Goal: Check status: Check status

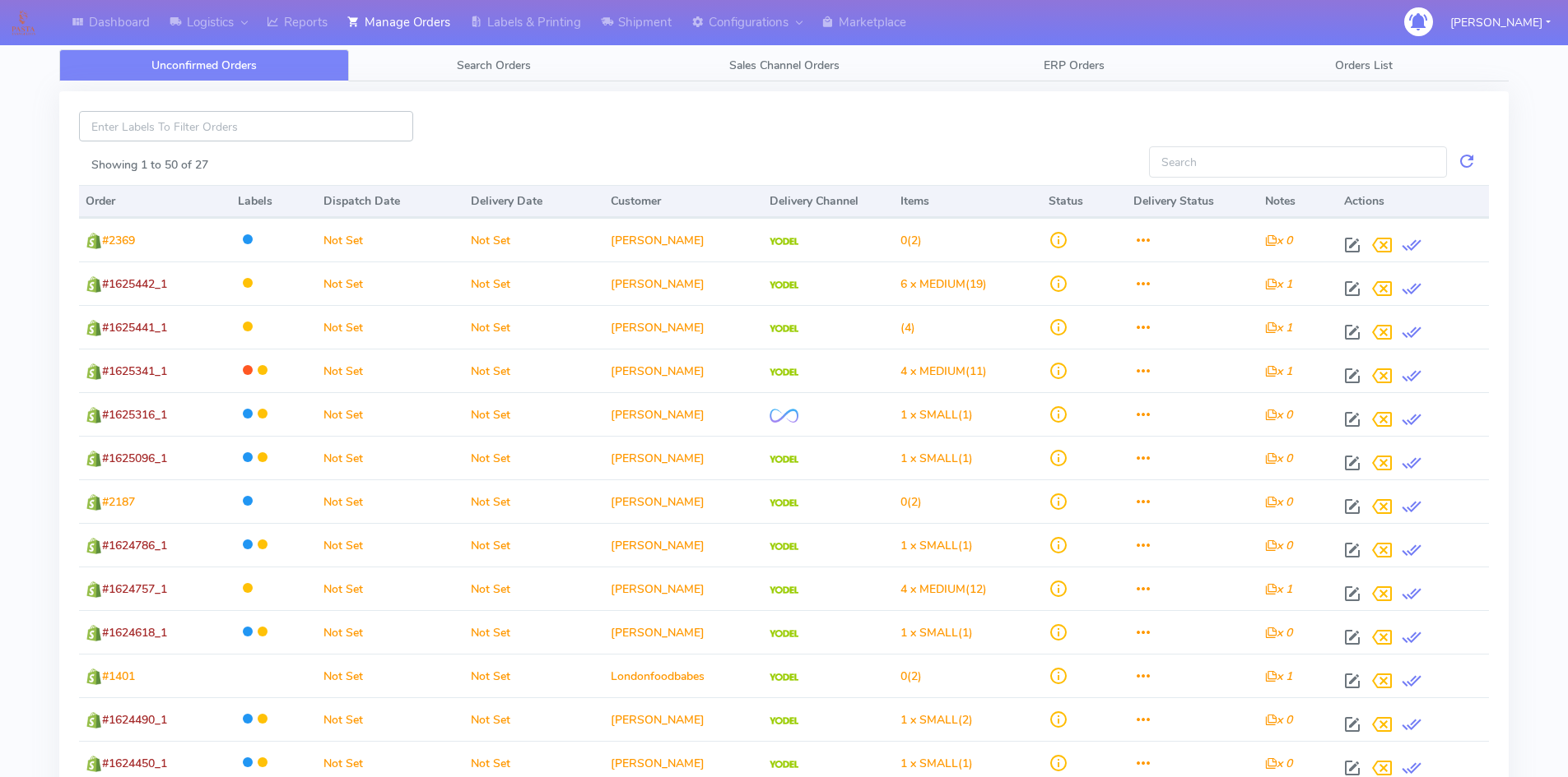
click at [175, 118] on input at bounding box center [246, 126] width 334 height 31
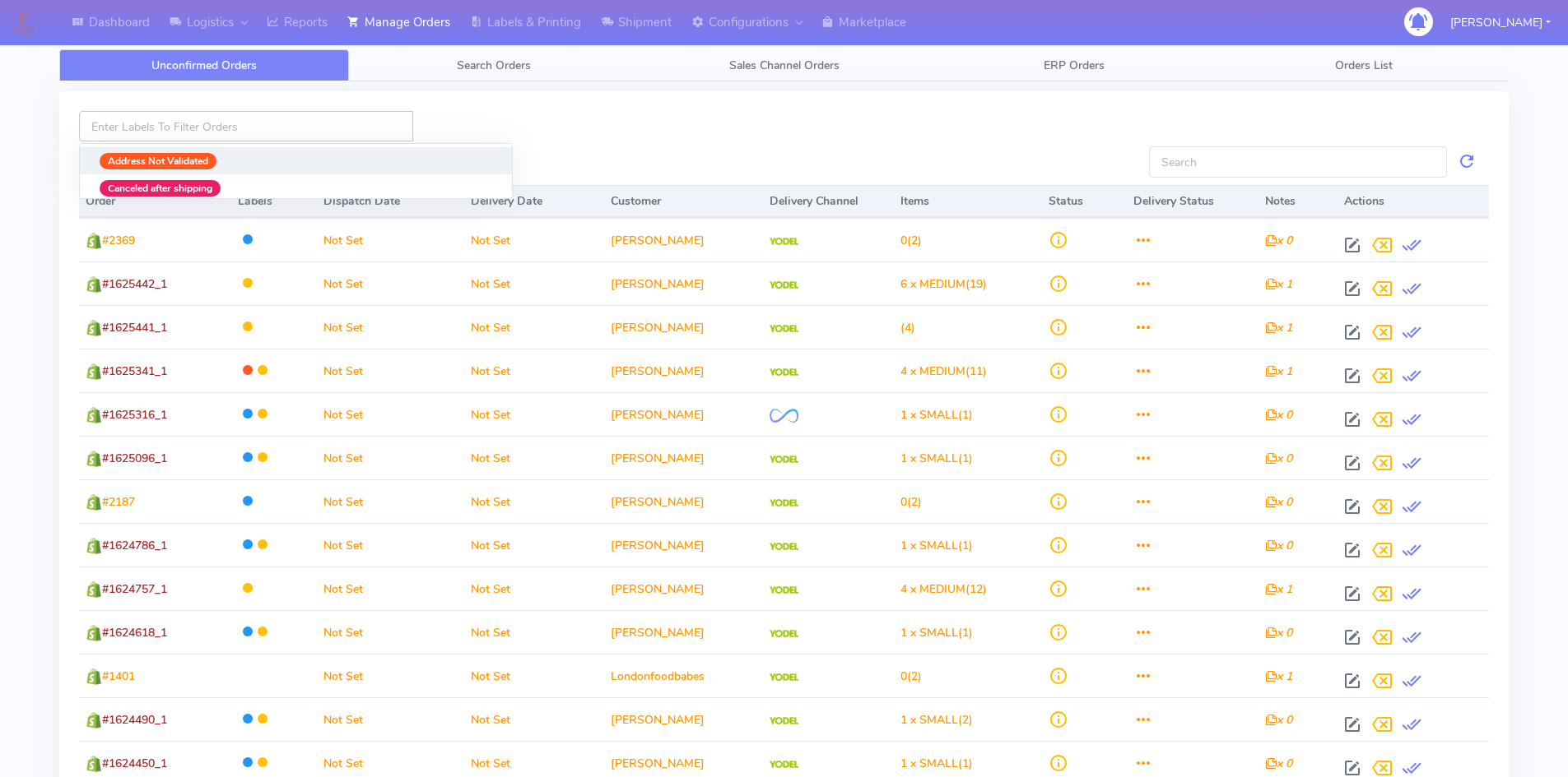
paste input "1619762"
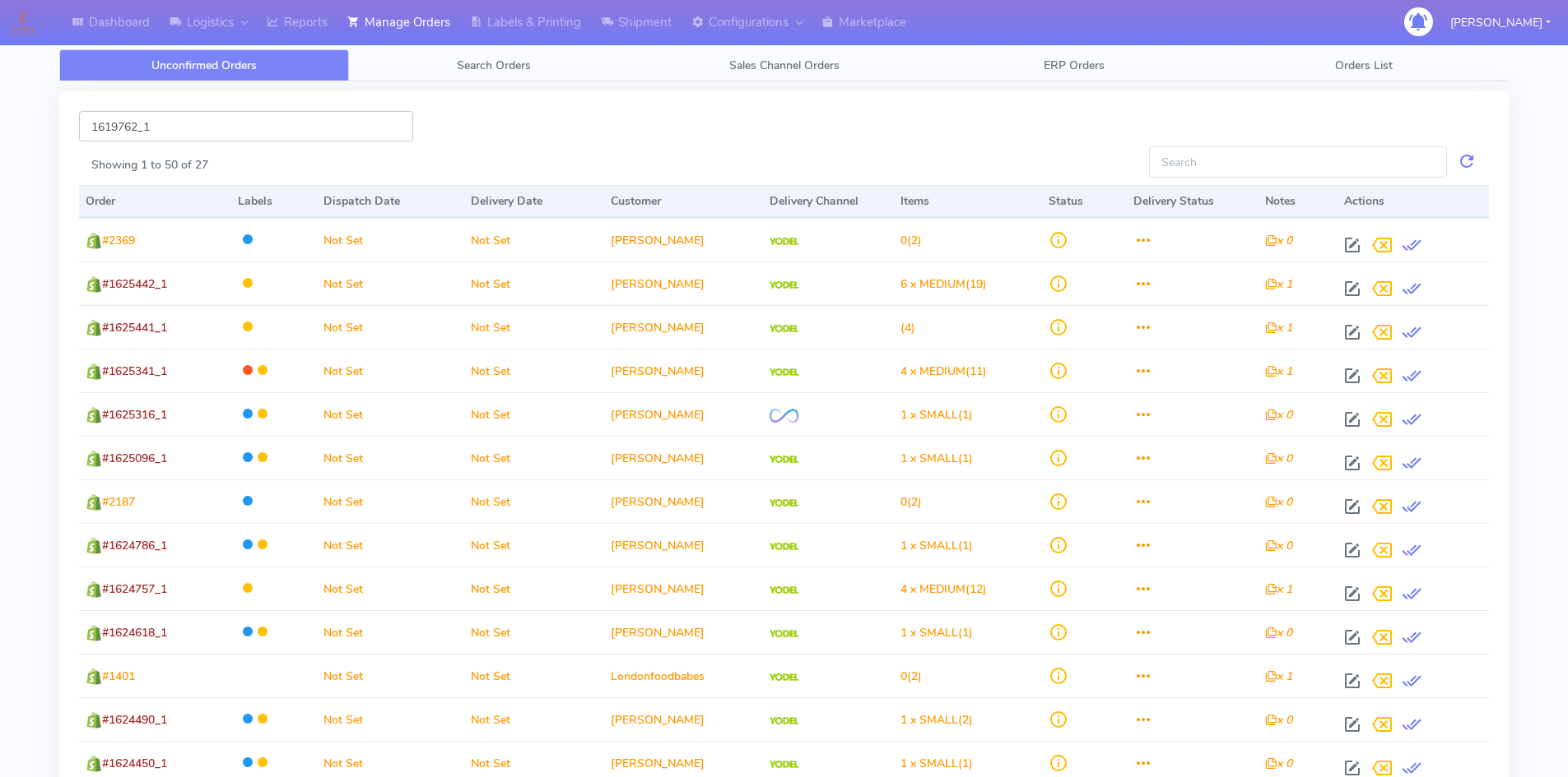
type input "1619762_1"
click at [233, 135] on input "1619762_1" at bounding box center [246, 126] width 334 height 31
drag, startPoint x: 179, startPoint y: 121, endPoint x: 32, endPoint y: 127, distance: 147.1
click at [32, 127] on div "Dashboard Logistics [GEOGRAPHIC_DATA] Logistics Reports Manage Orders Labels & …" at bounding box center [784, 758] width 1568 height 1457
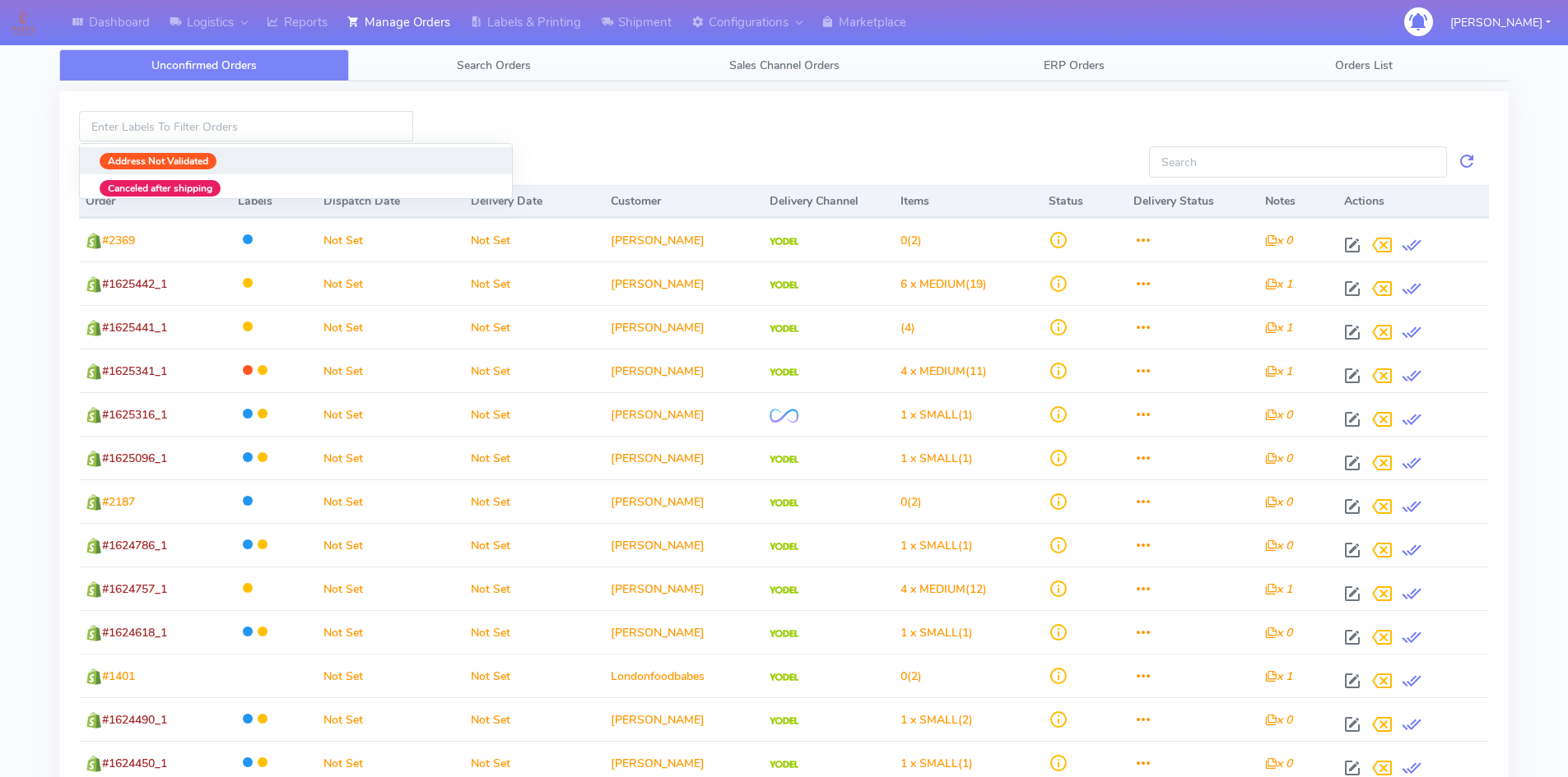
click at [1181, 121] on div "Address Not Validated Canceled after shipping Consignment cancelled DHL Collect…" at bounding box center [783, 129] width 1435 height 35
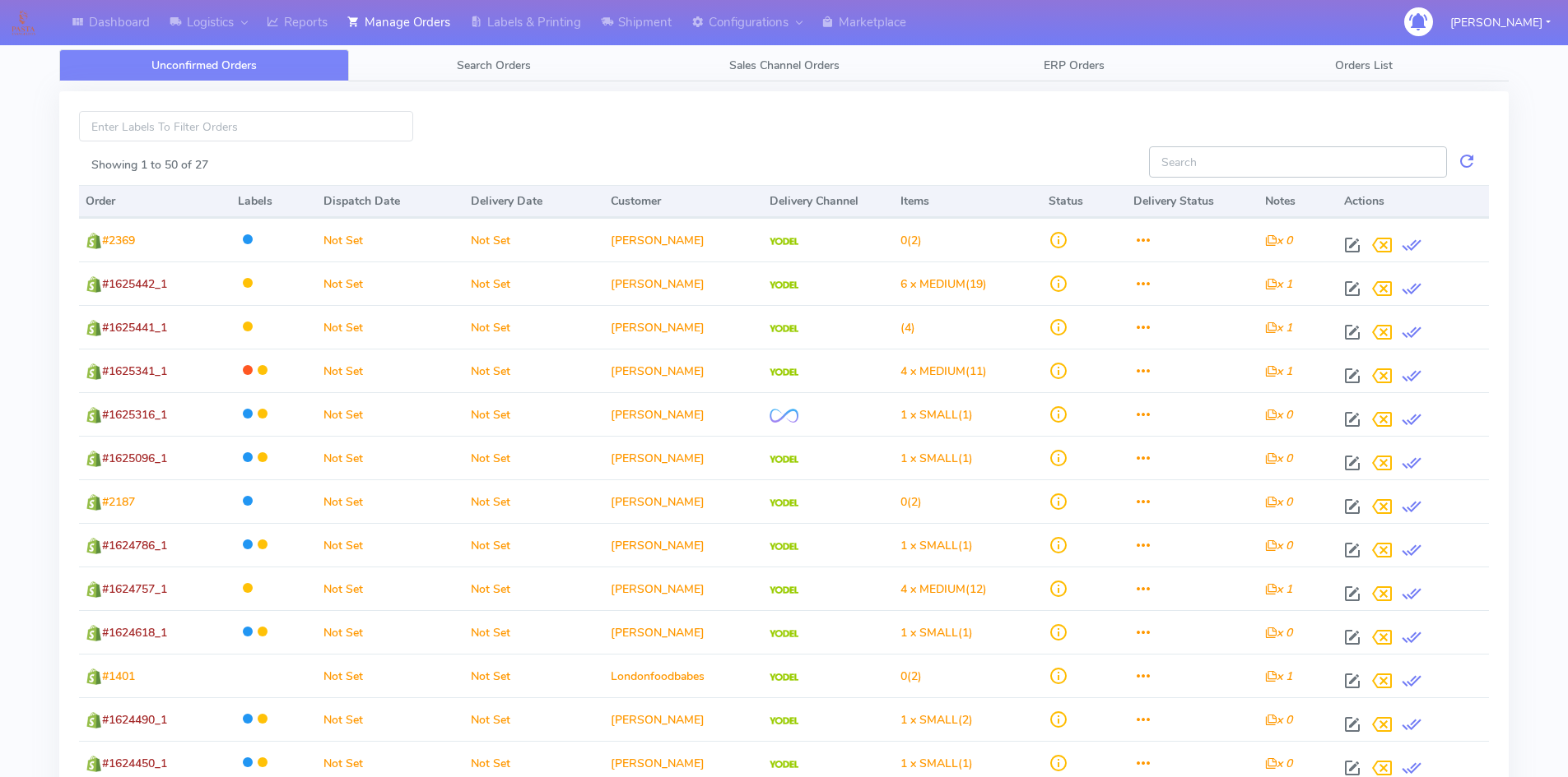
click at [1259, 172] on input "Showing 1 to 50 of 27" at bounding box center [1297, 161] width 298 height 31
paste input "1619762_1"
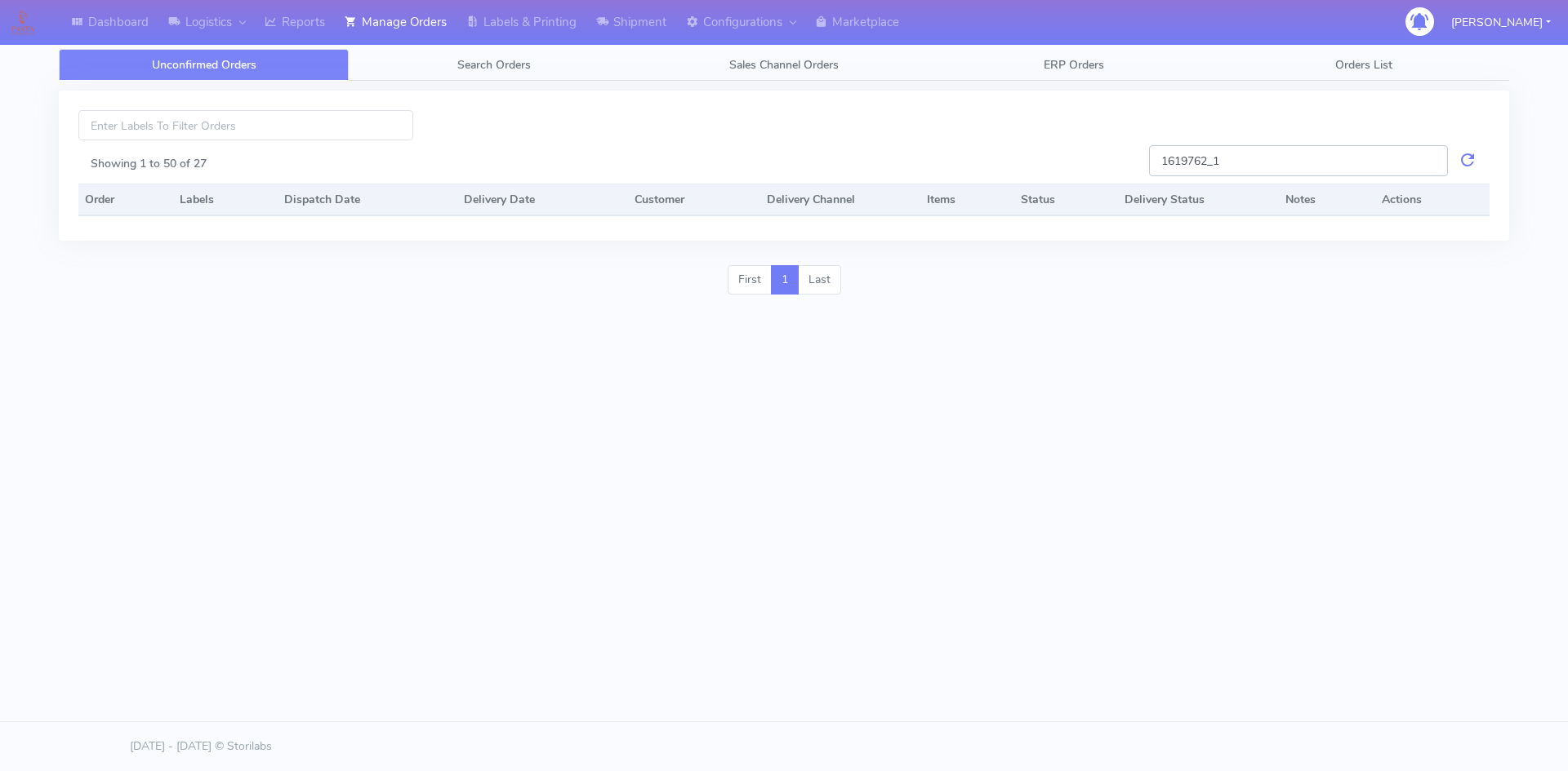
click at [1160, 162] on input "1619762_1" at bounding box center [1298, 160] width 299 height 31
paste input "#"
type input "#1619762_1"
click at [1469, 161] on link at bounding box center [1467, 160] width 19 height 31
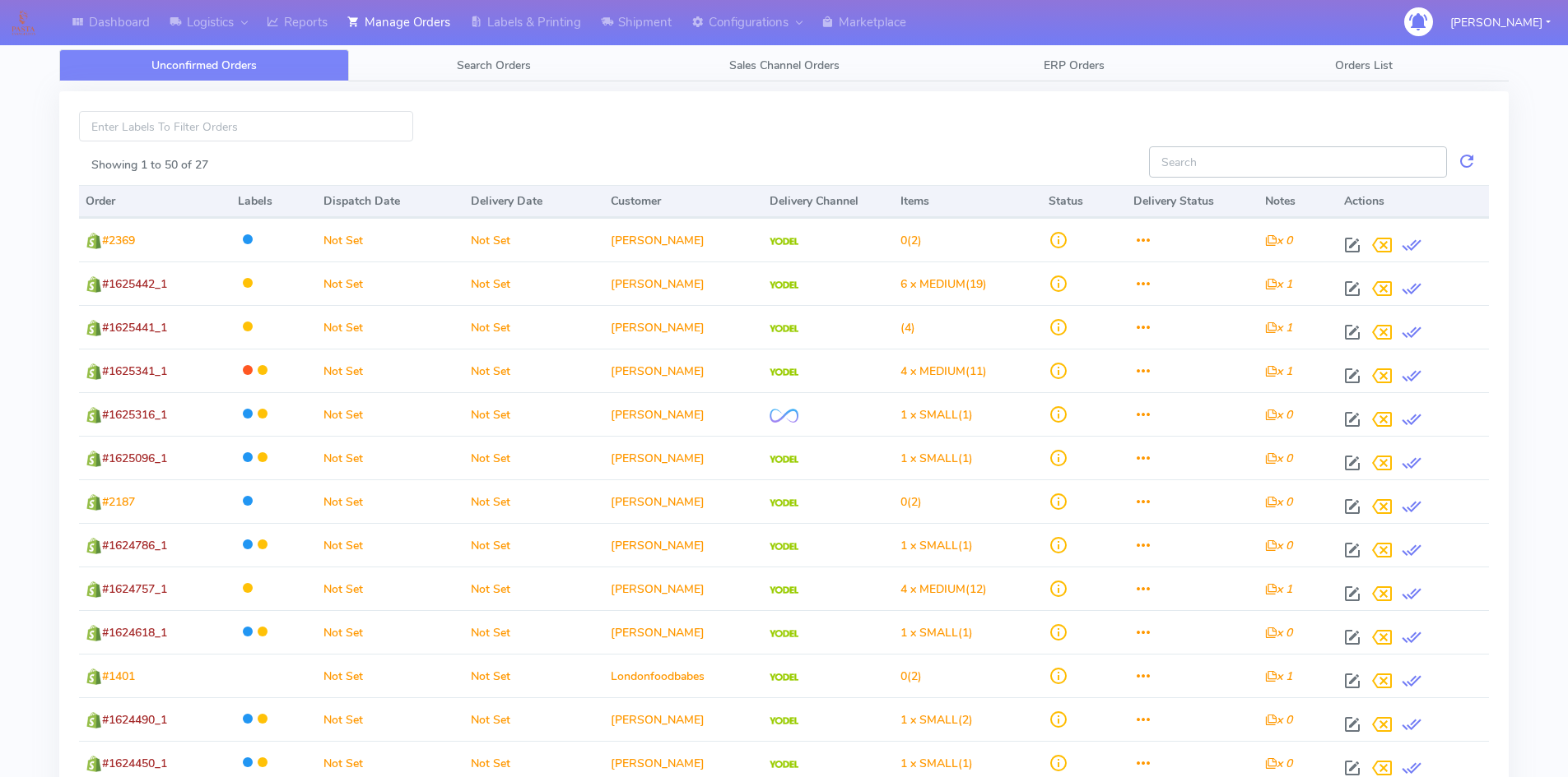
click at [1229, 166] on input "Showing 1 to 50 of 27" at bounding box center [1297, 161] width 298 height 31
paste input "#"
type input "#"
drag, startPoint x: 1273, startPoint y: 161, endPoint x: 1099, endPoint y: 167, distance: 174.1
click at [1099, 167] on div "# Showing 1 to 50 of 27 Order Labels Dispatch Date Delivery Date Customer Deliv…" at bounding box center [783, 756] width 1449 height 1328
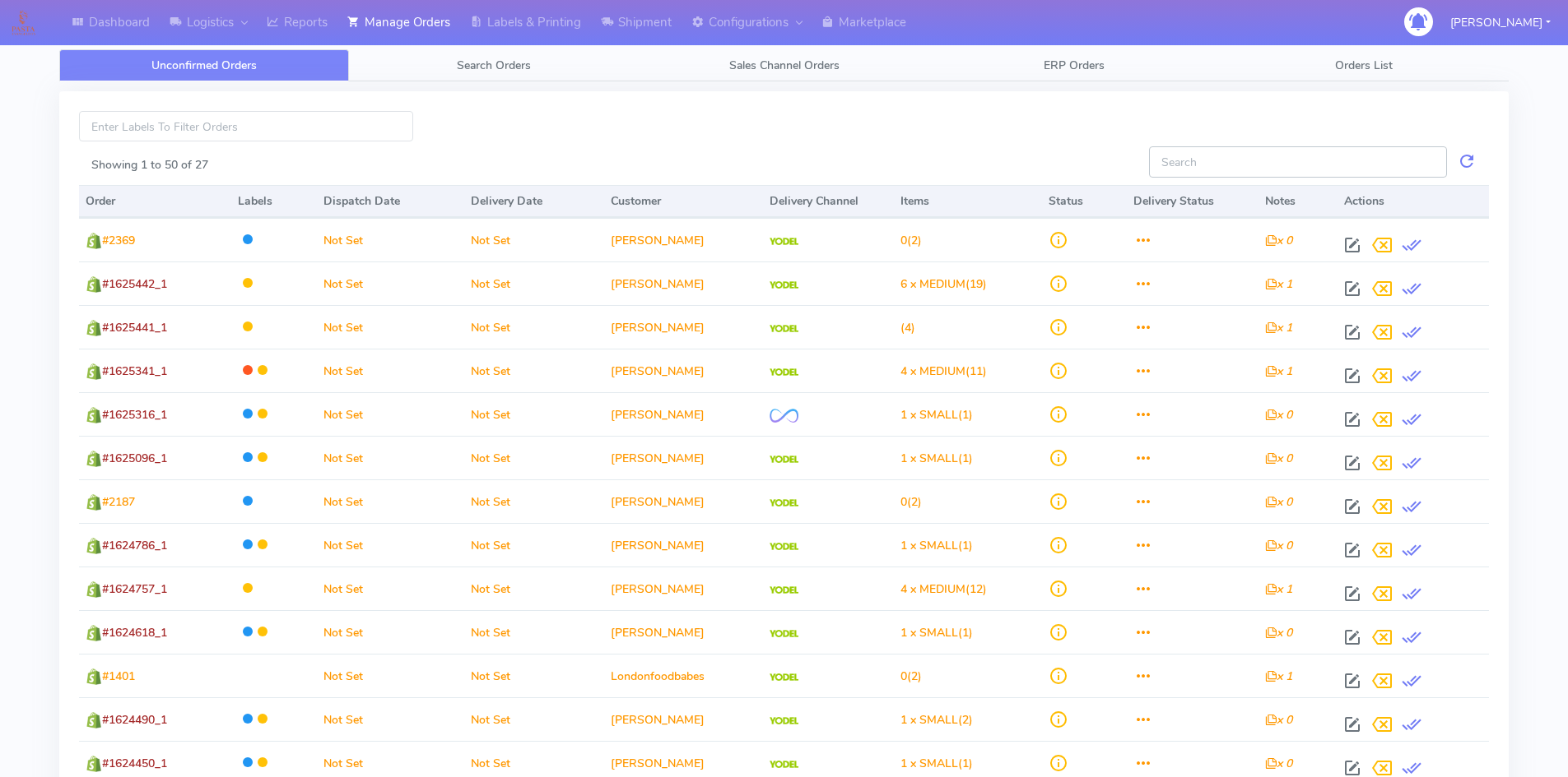
paste input "#1619762"
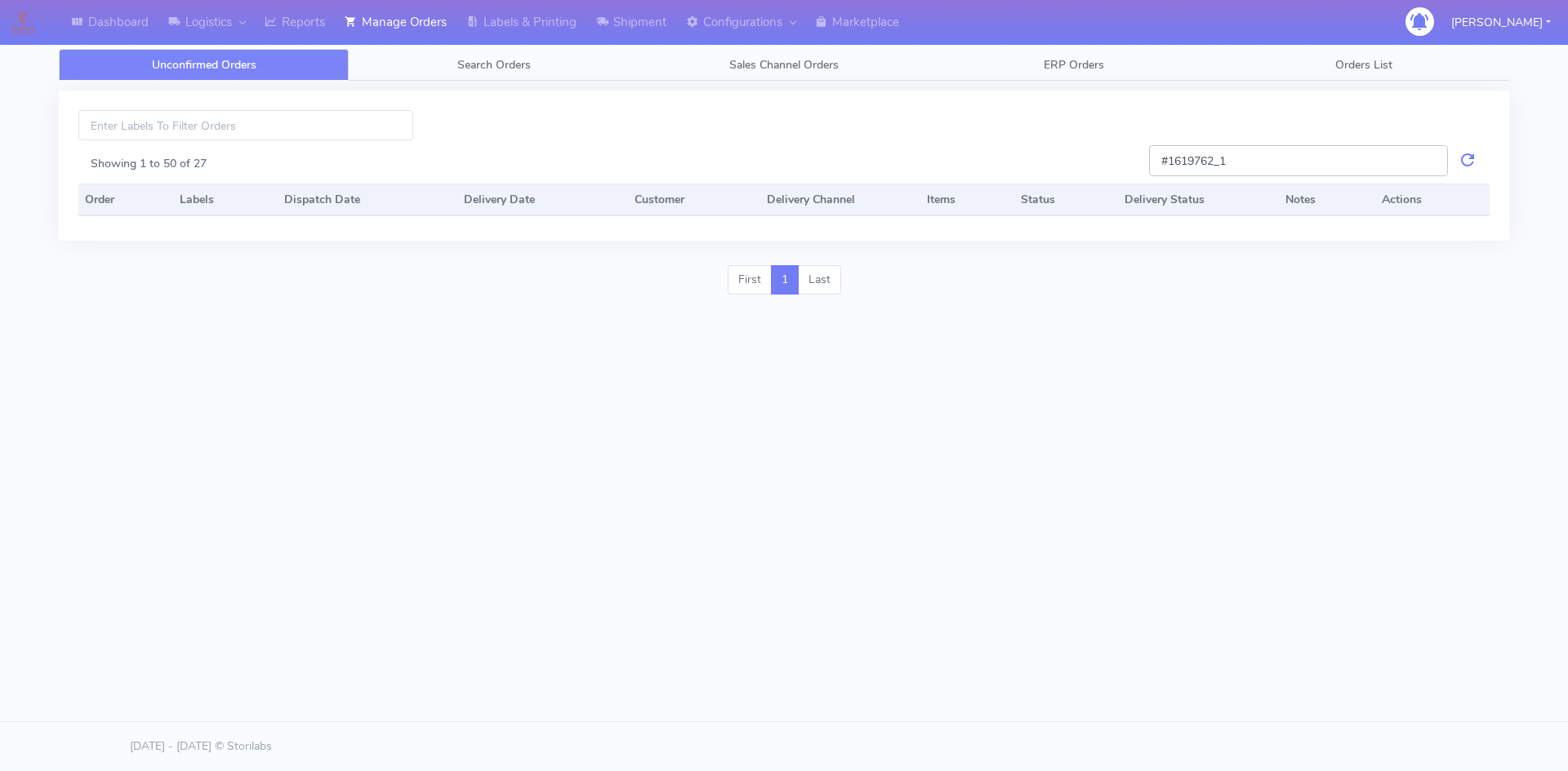
type input "#1619762_1"
click at [1461, 155] on link at bounding box center [1467, 160] width 19 height 31
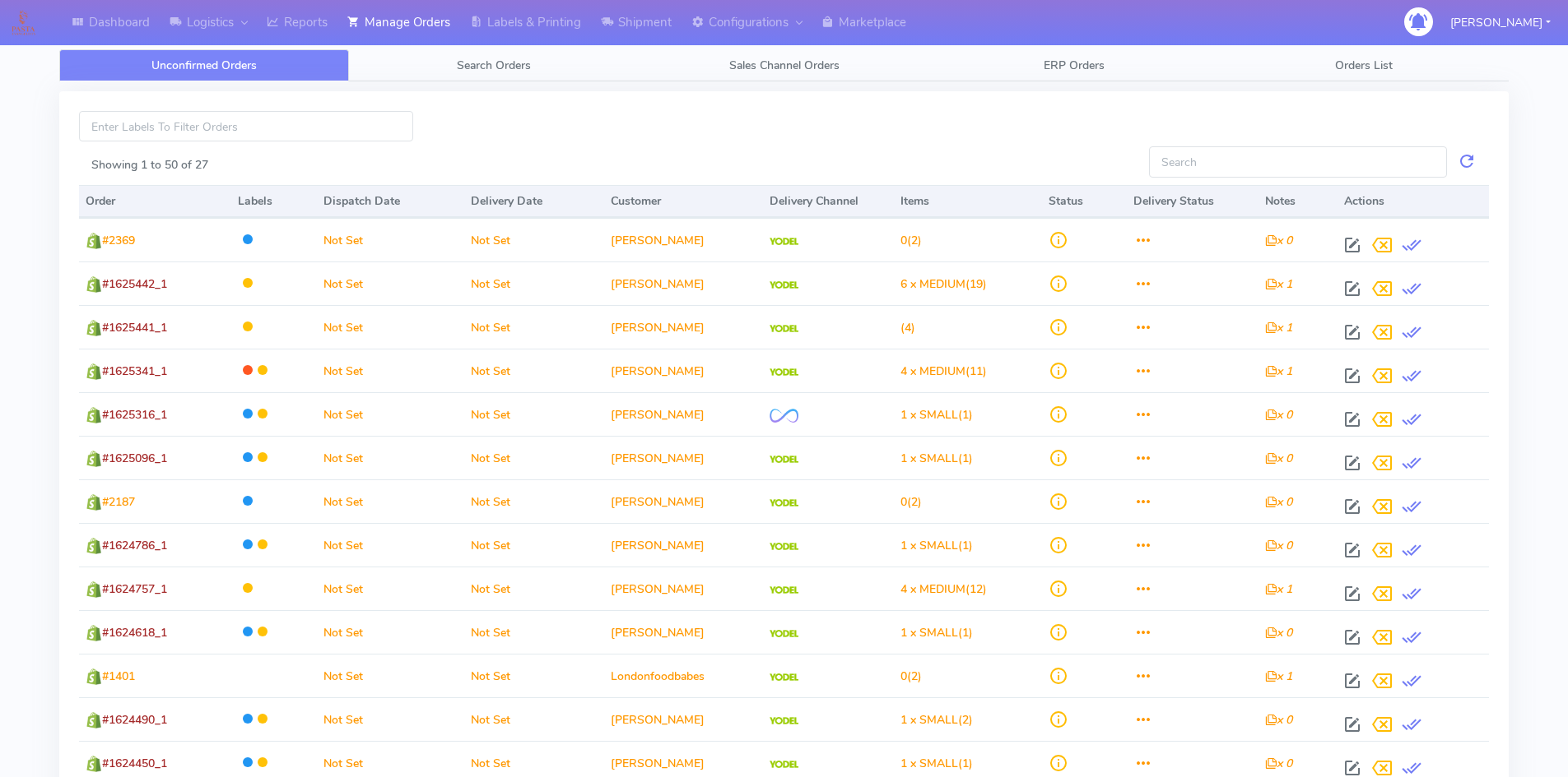
click at [1095, 132] on div at bounding box center [784, 126] width 718 height 31
click at [1310, 172] on input "Showing 1 to 50 of 27" at bounding box center [1297, 161] width 298 height 31
paste input "#1619762"
type input "#1619762"
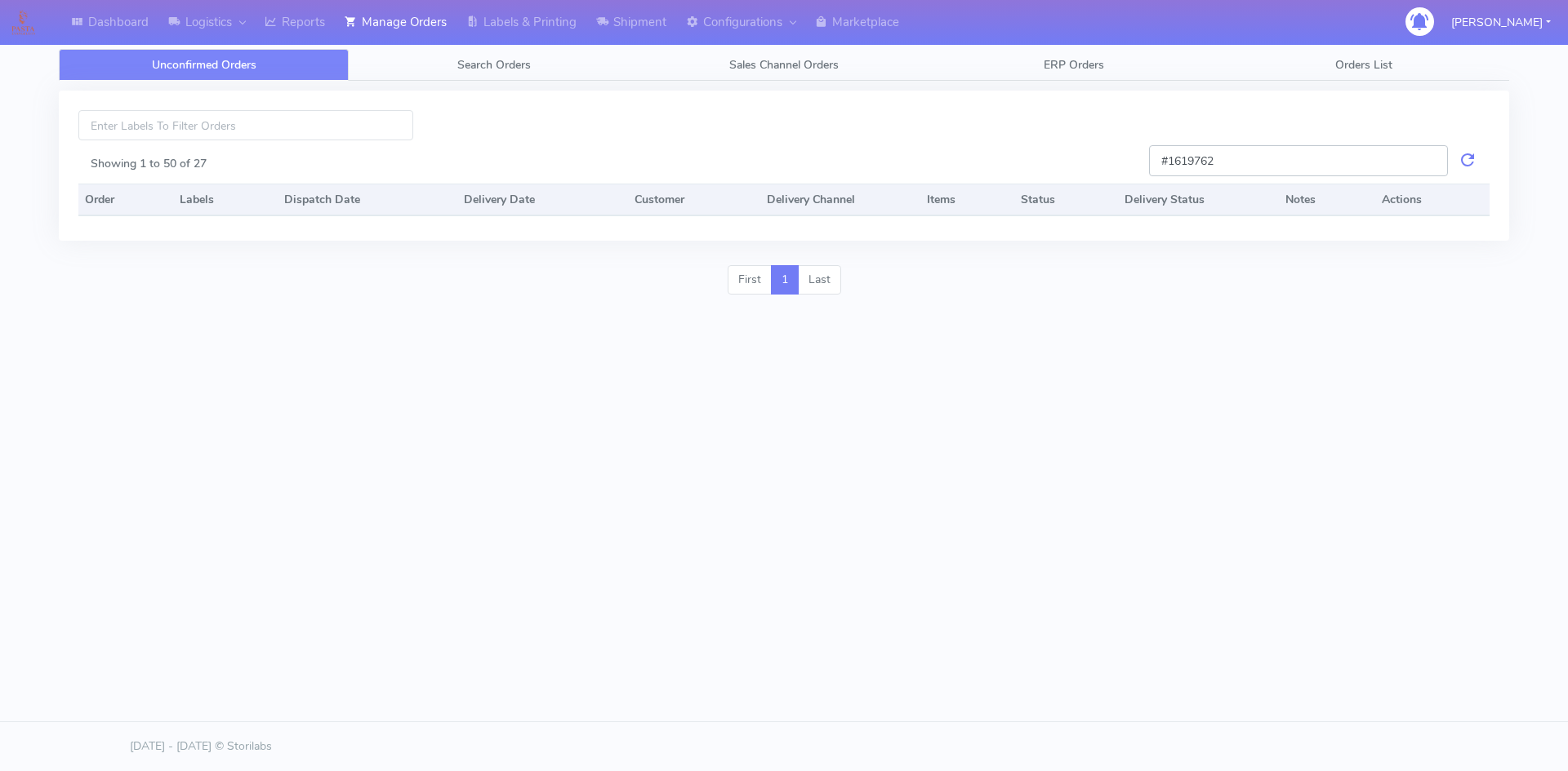
drag, startPoint x: 1308, startPoint y: 162, endPoint x: 1055, endPoint y: 162, distance: 253.0
click at [1054, 162] on div "#1619762 Showing 1 to 50 of 27 Order Labels Dispatch Date Delivery Date Custome…" at bounding box center [784, 166] width 1450 height 150
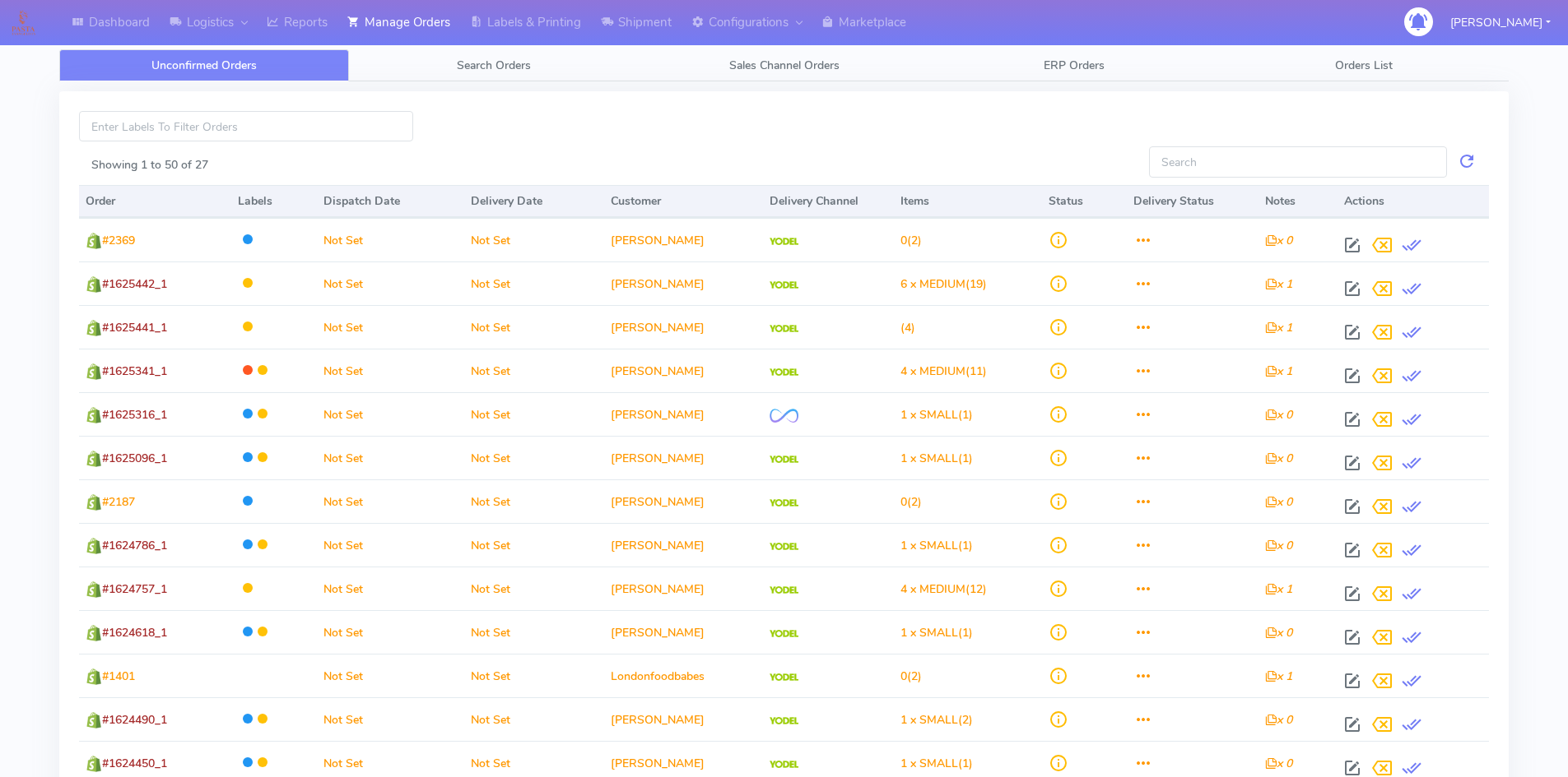
click at [1057, 108] on div "Showing 1 to 50 of 27 Order Labels Dispatch Date Delivery Date Customer Deliver…" at bounding box center [783, 756] width 1449 height 1328
click at [1230, 159] on input "Showing 1 to 50 of 27" at bounding box center [1297, 161] width 298 height 31
paste input "#1619762"
type input "#1619762"
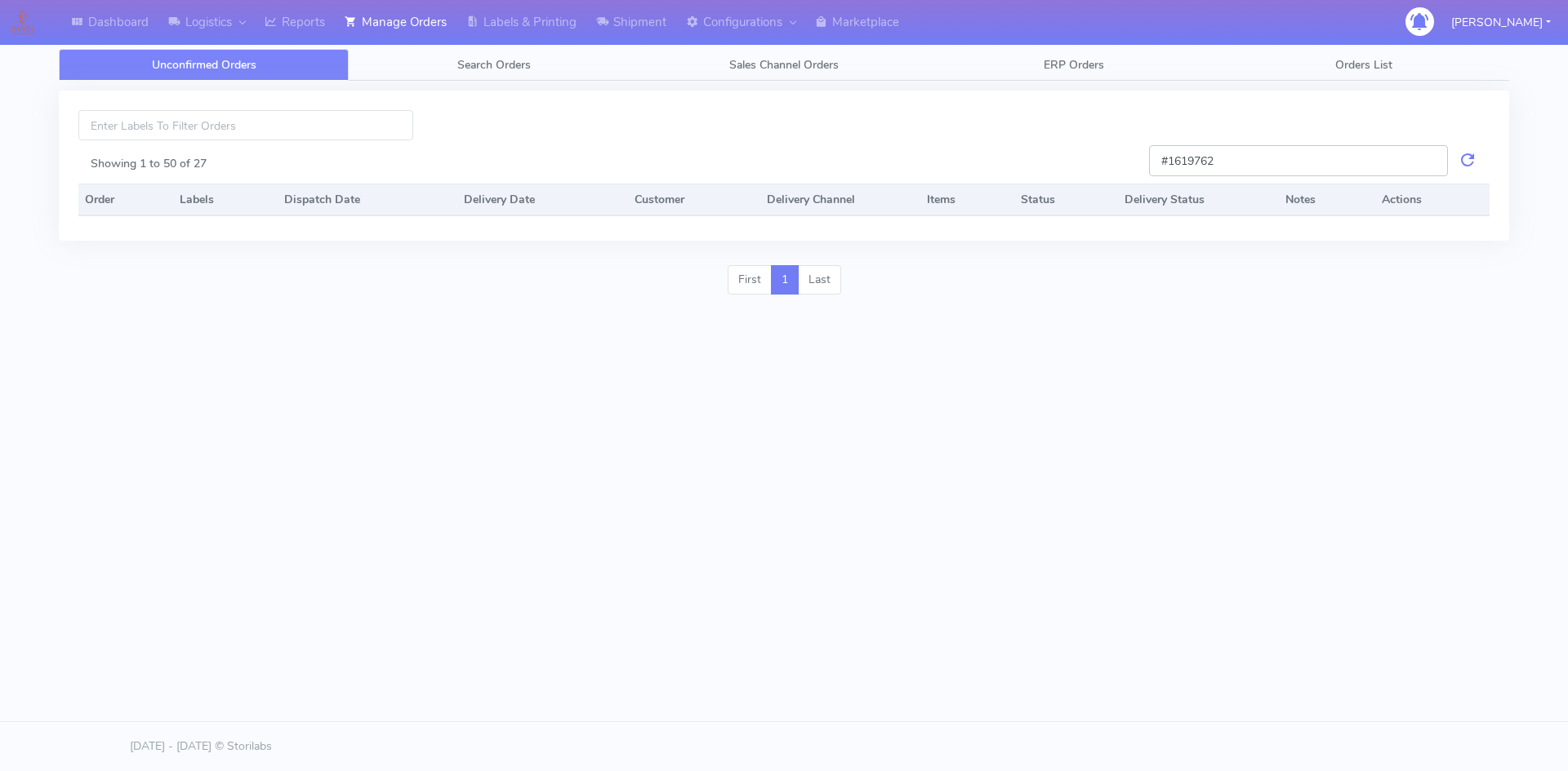
drag, startPoint x: 1344, startPoint y: 168, endPoint x: 1133, endPoint y: 169, distance: 211.0
click at [1133, 169] on div "#1619762 Showing 1 to 50 of 27 Order Labels Dispatch Date Delivery Date Custome…" at bounding box center [784, 166] width 1450 height 150
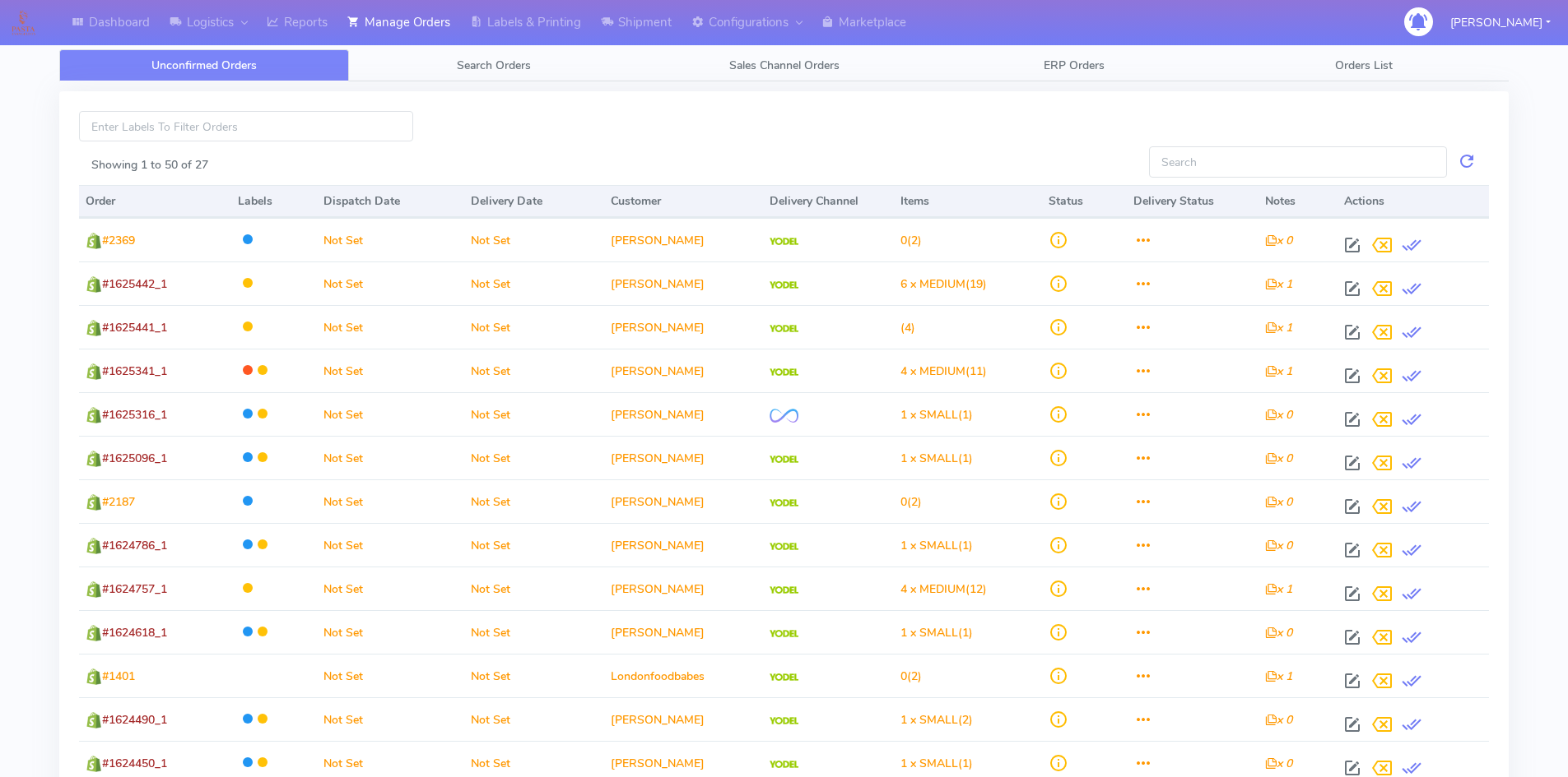
click at [982, 142] on div at bounding box center [784, 126] width 718 height 31
click at [501, 65] on span "Search Orders" at bounding box center [493, 65] width 74 height 16
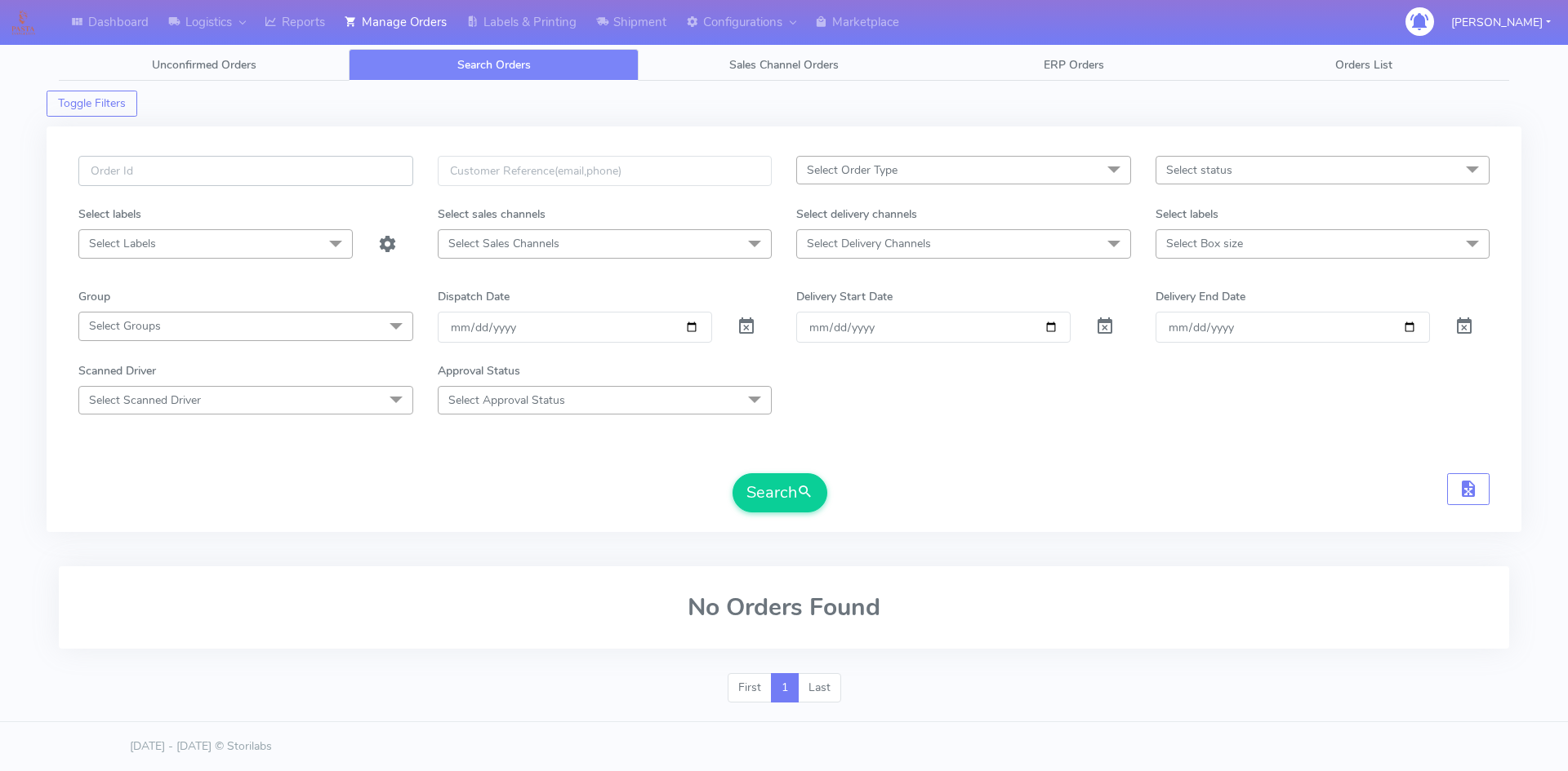
click at [190, 168] on input "text" at bounding box center [245, 170] width 334 height 31
paste input "#1619762"
type input "#1619762_1"
click at [744, 322] on span at bounding box center [746, 330] width 19 height 16
click at [751, 503] on button "Search" at bounding box center [780, 492] width 94 height 39
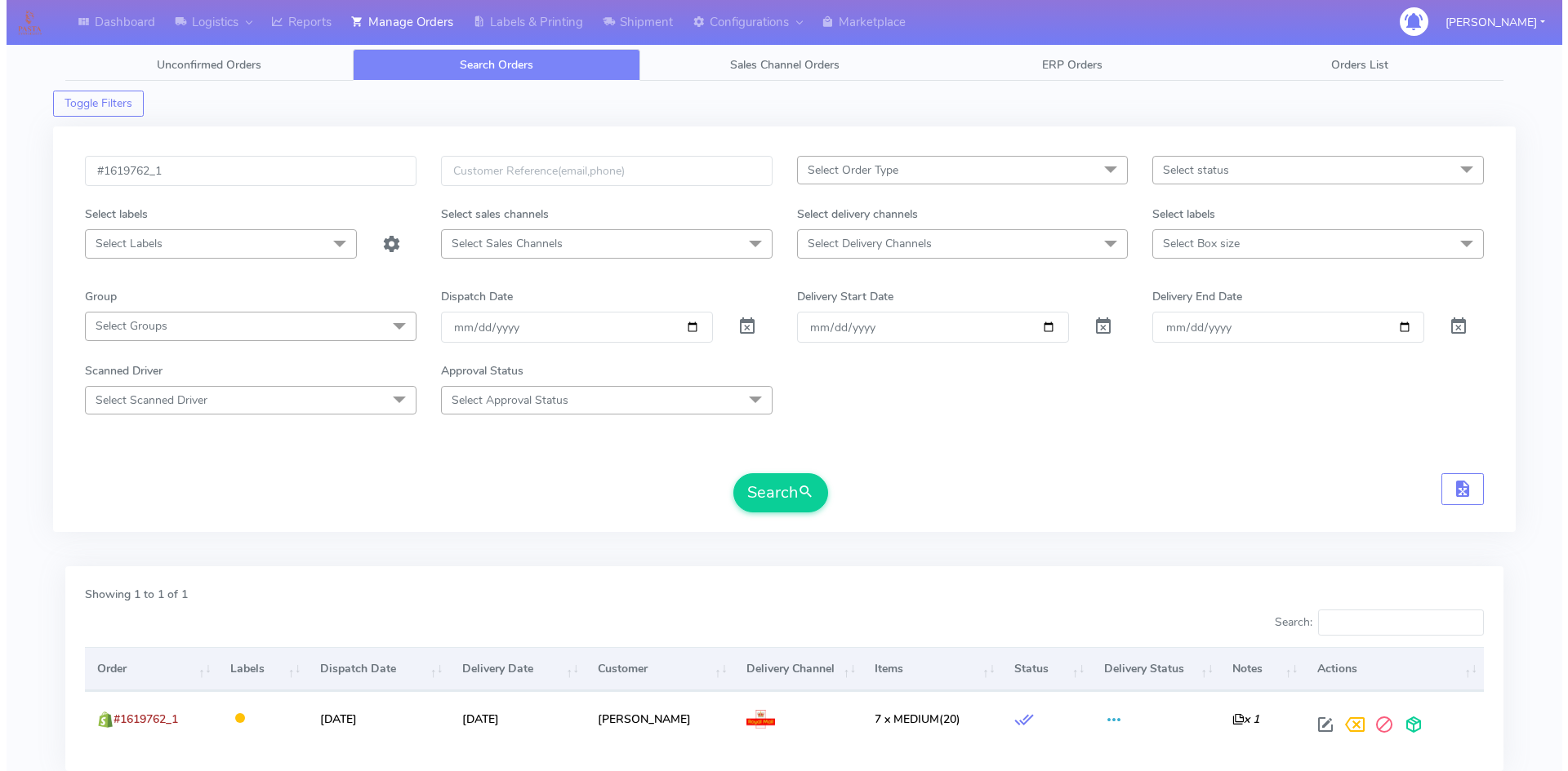
scroll to position [115, 0]
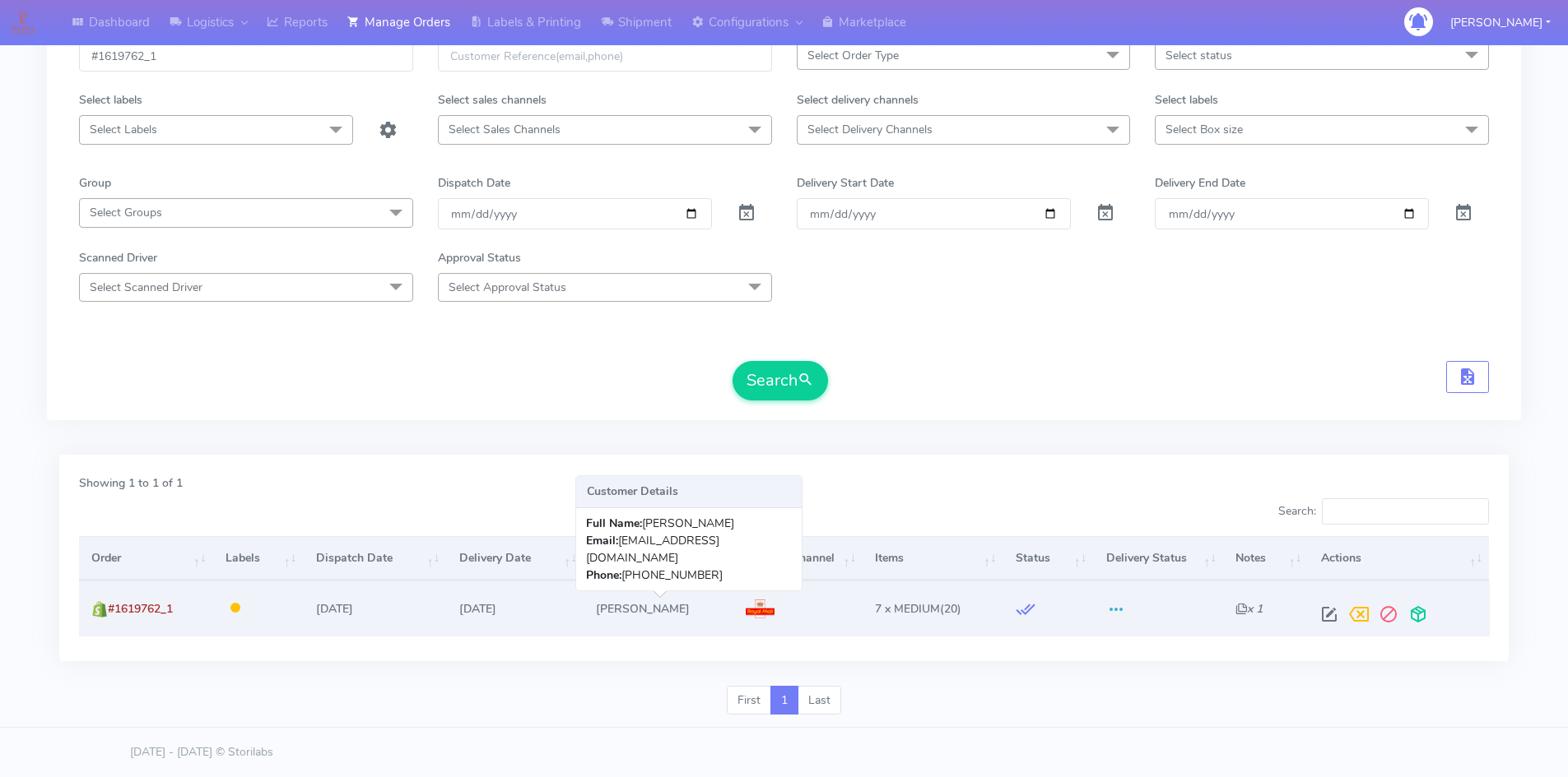
click at [612, 598] on td "[PERSON_NAME]" at bounding box center [658, 607] width 149 height 55
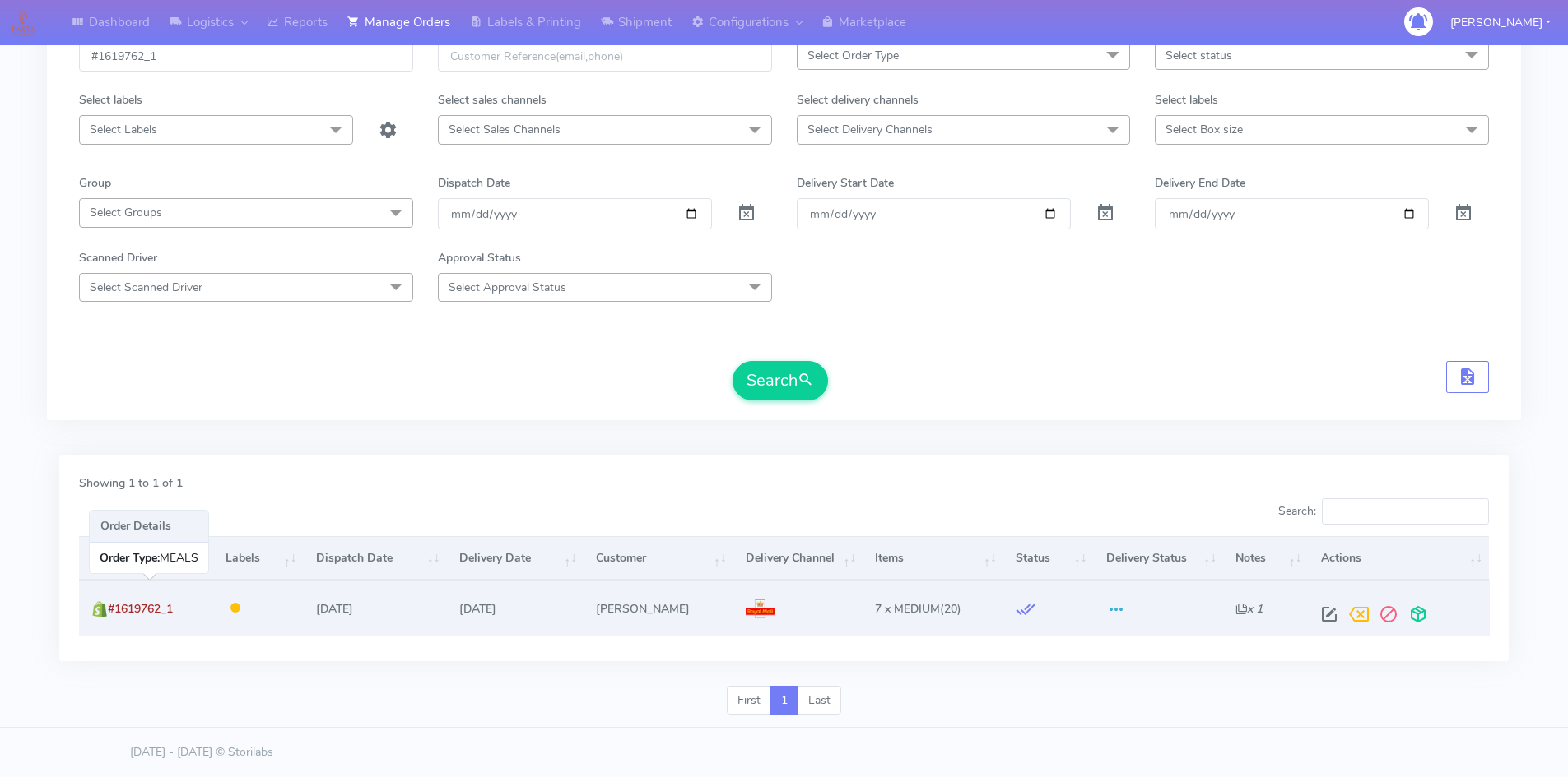
click at [151, 608] on span "#1619762_1" at bounding box center [140, 608] width 65 height 16
click at [768, 609] on img at bounding box center [760, 609] width 29 height 20
click at [1326, 619] on span at bounding box center [1329, 617] width 30 height 16
select select "3"
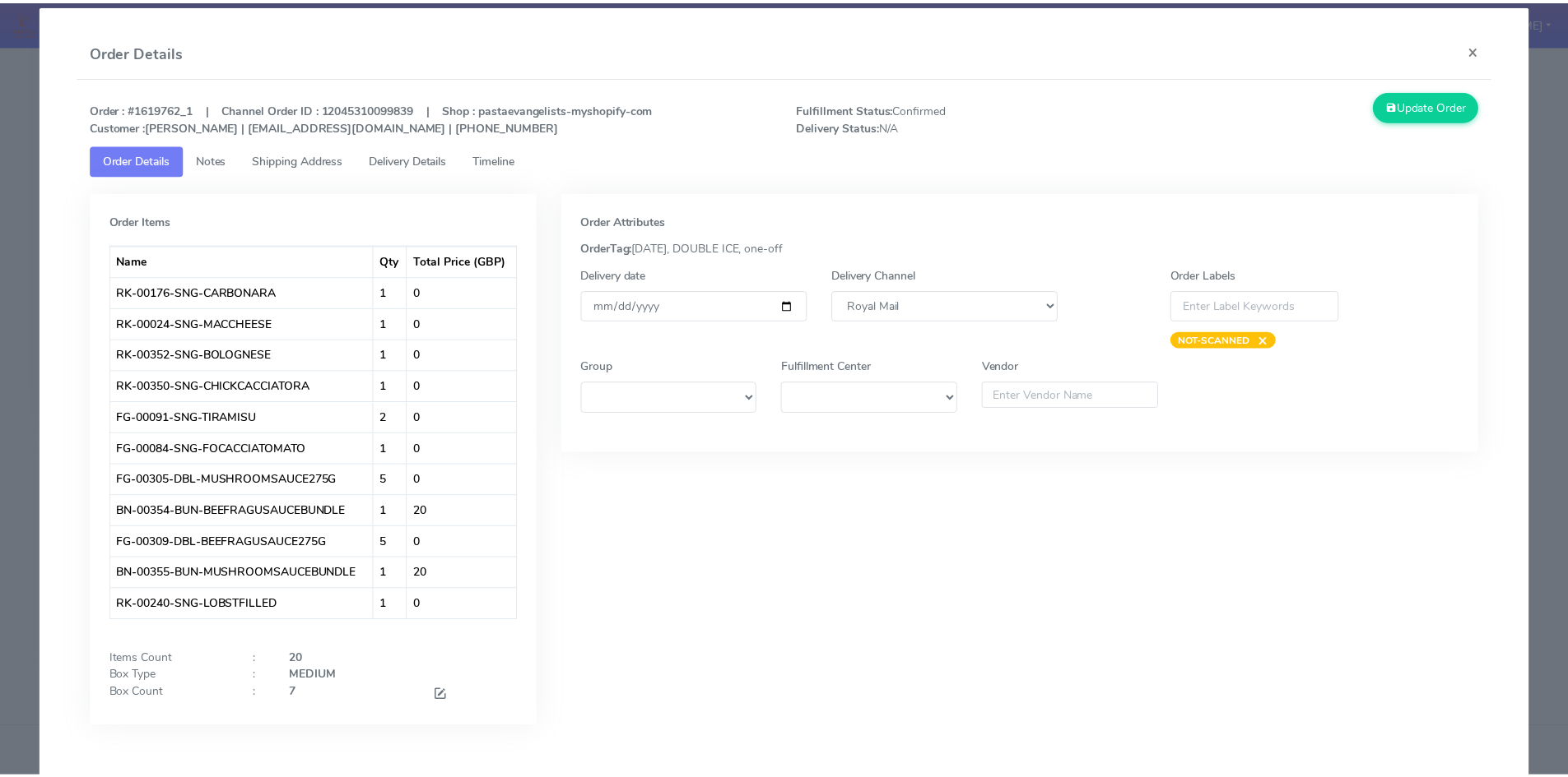
scroll to position [0, 0]
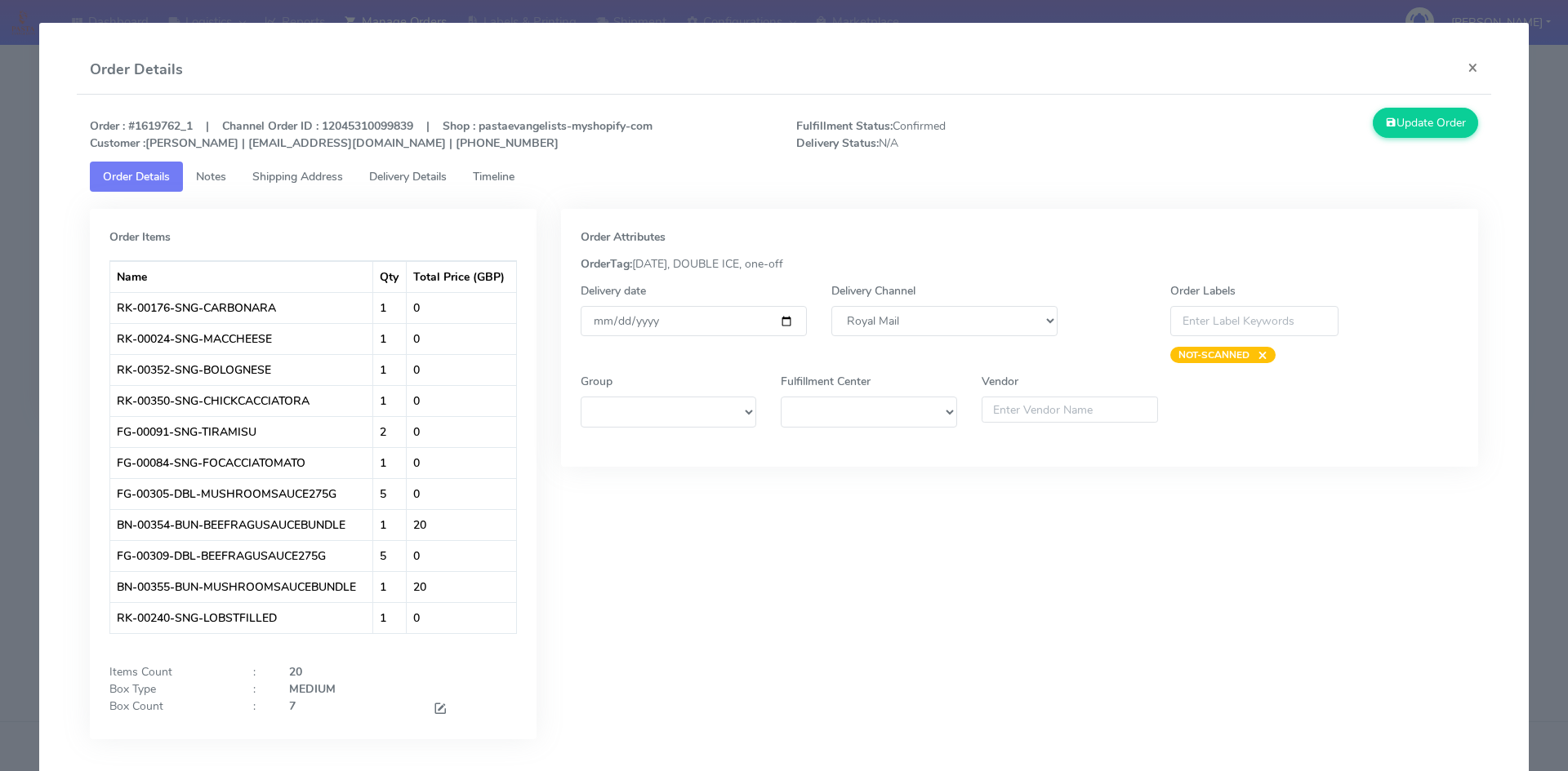
click at [218, 173] on span "Notes" at bounding box center [211, 176] width 31 height 16
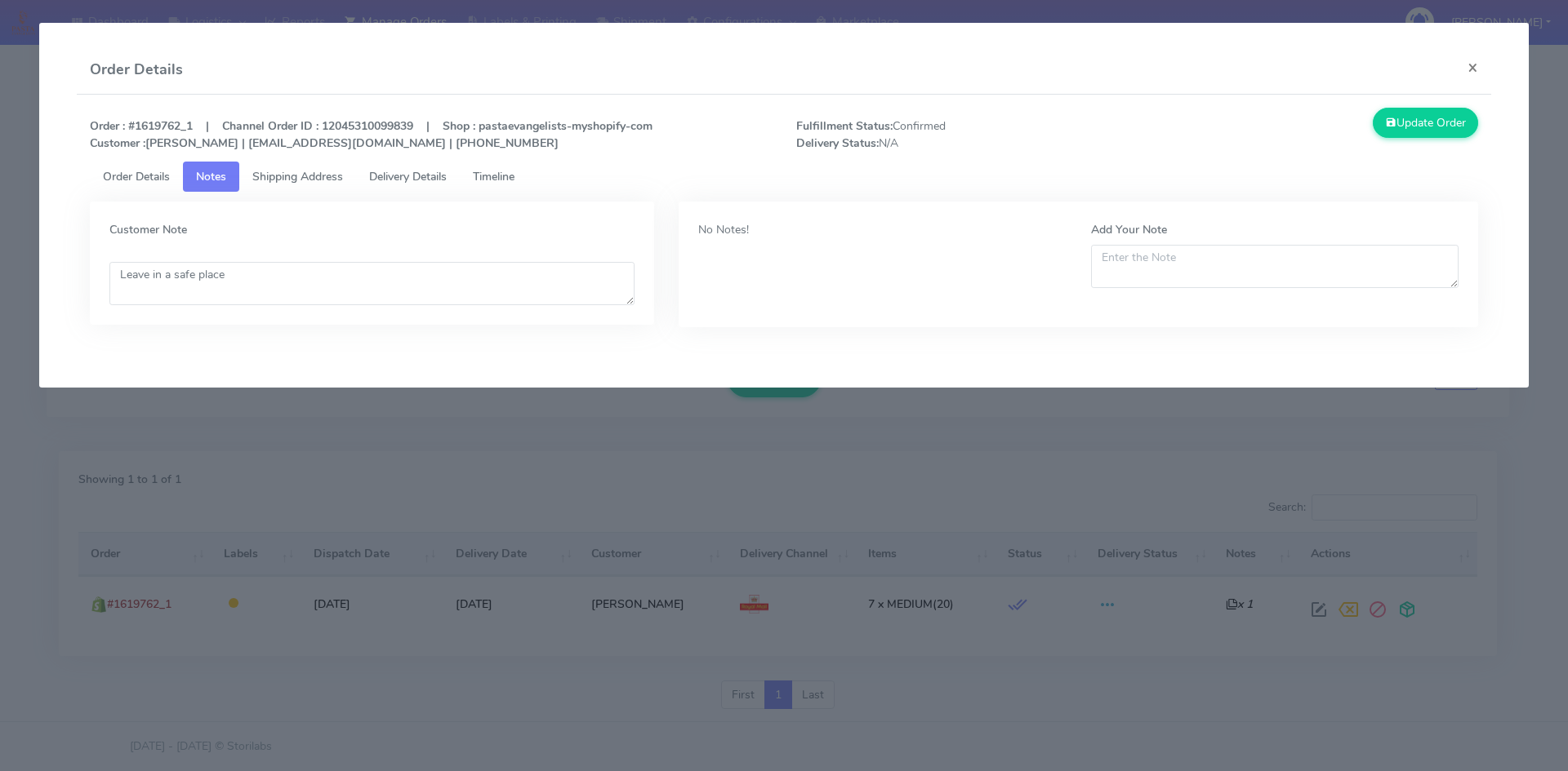
click at [402, 175] on span "Delivery Details" at bounding box center [408, 176] width 78 height 16
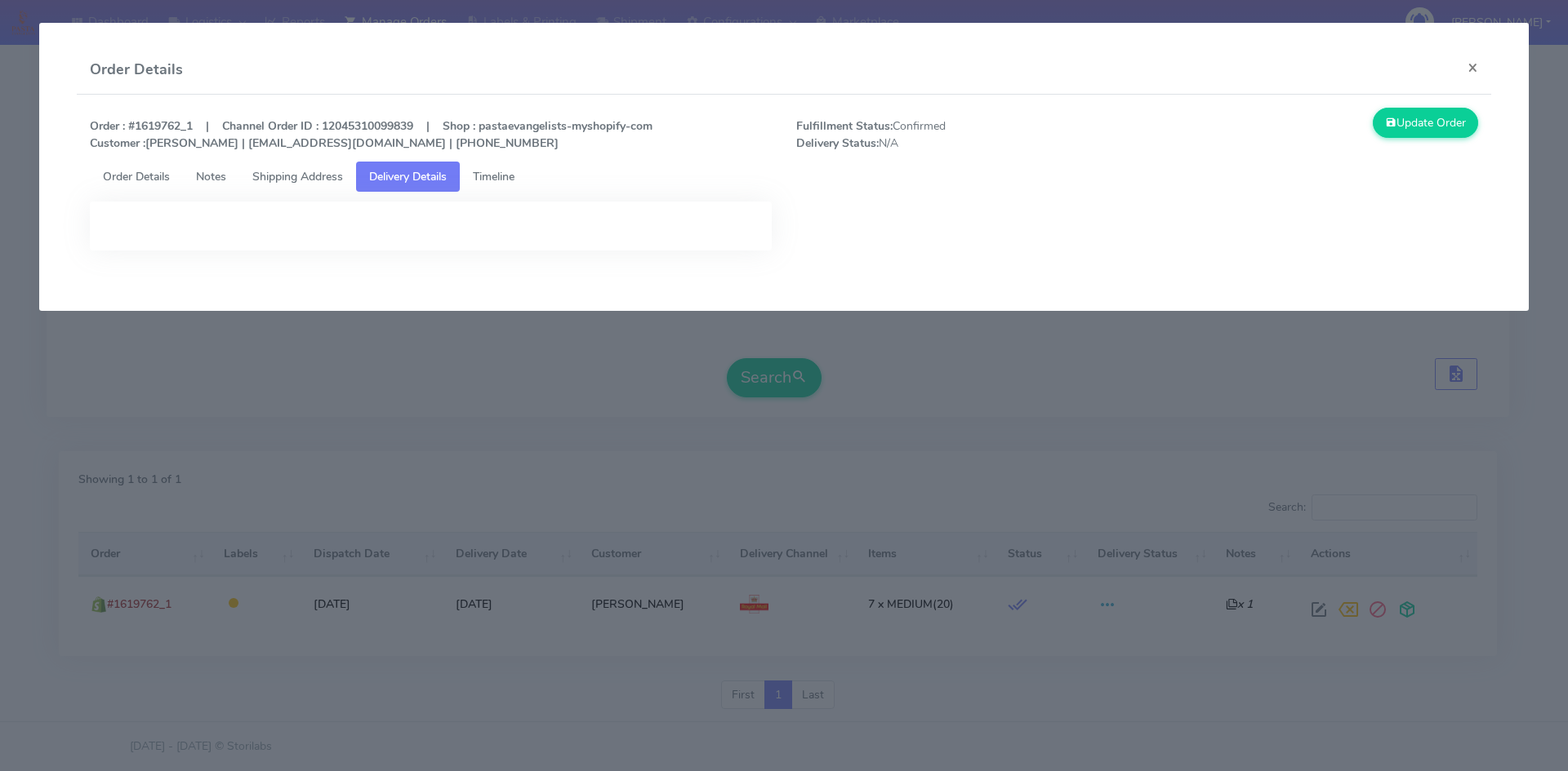
click at [487, 172] on span "Timeline" at bounding box center [493, 176] width 42 height 16
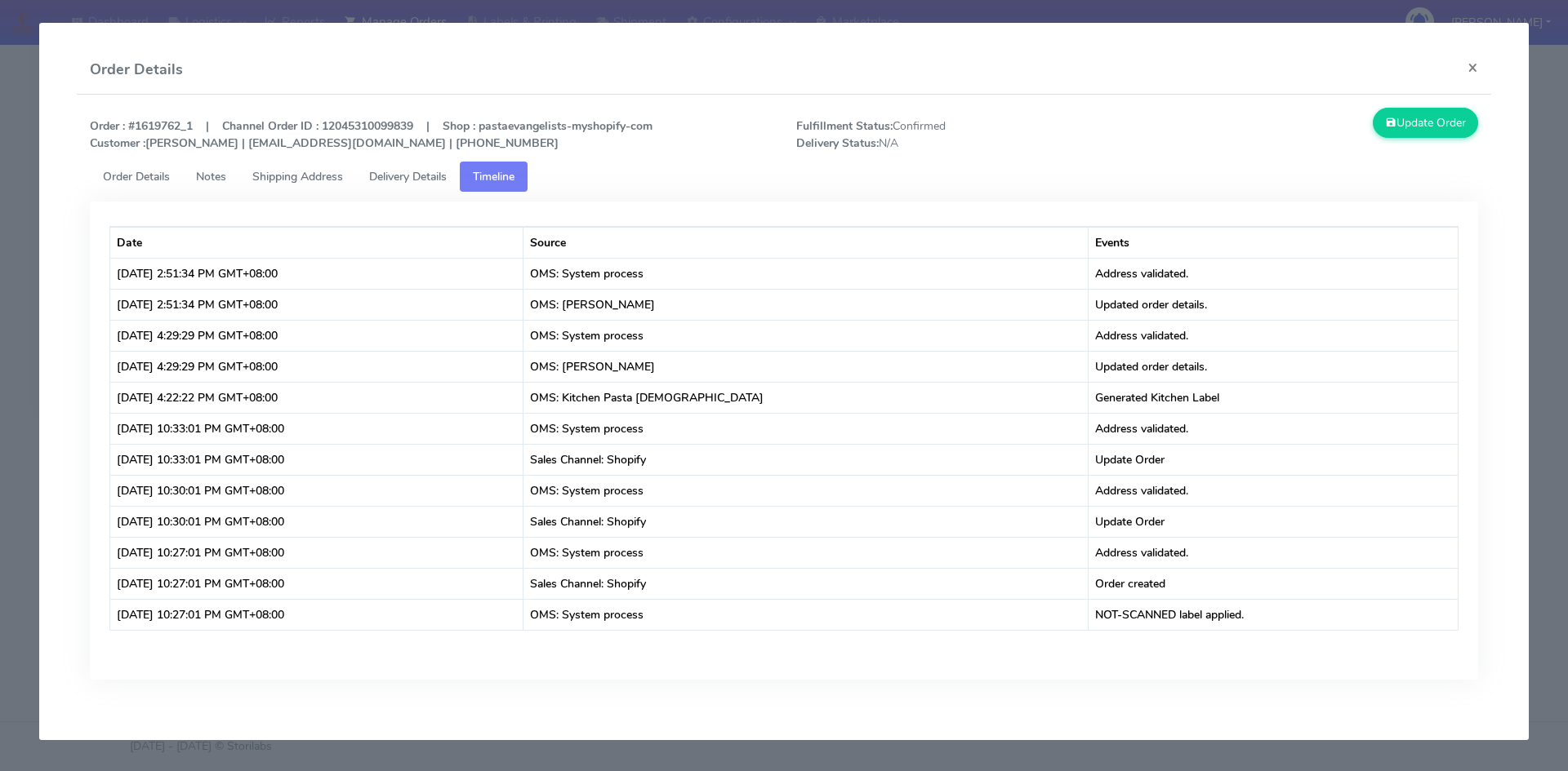
click at [328, 180] on span "Shipping Address" at bounding box center [297, 176] width 91 height 16
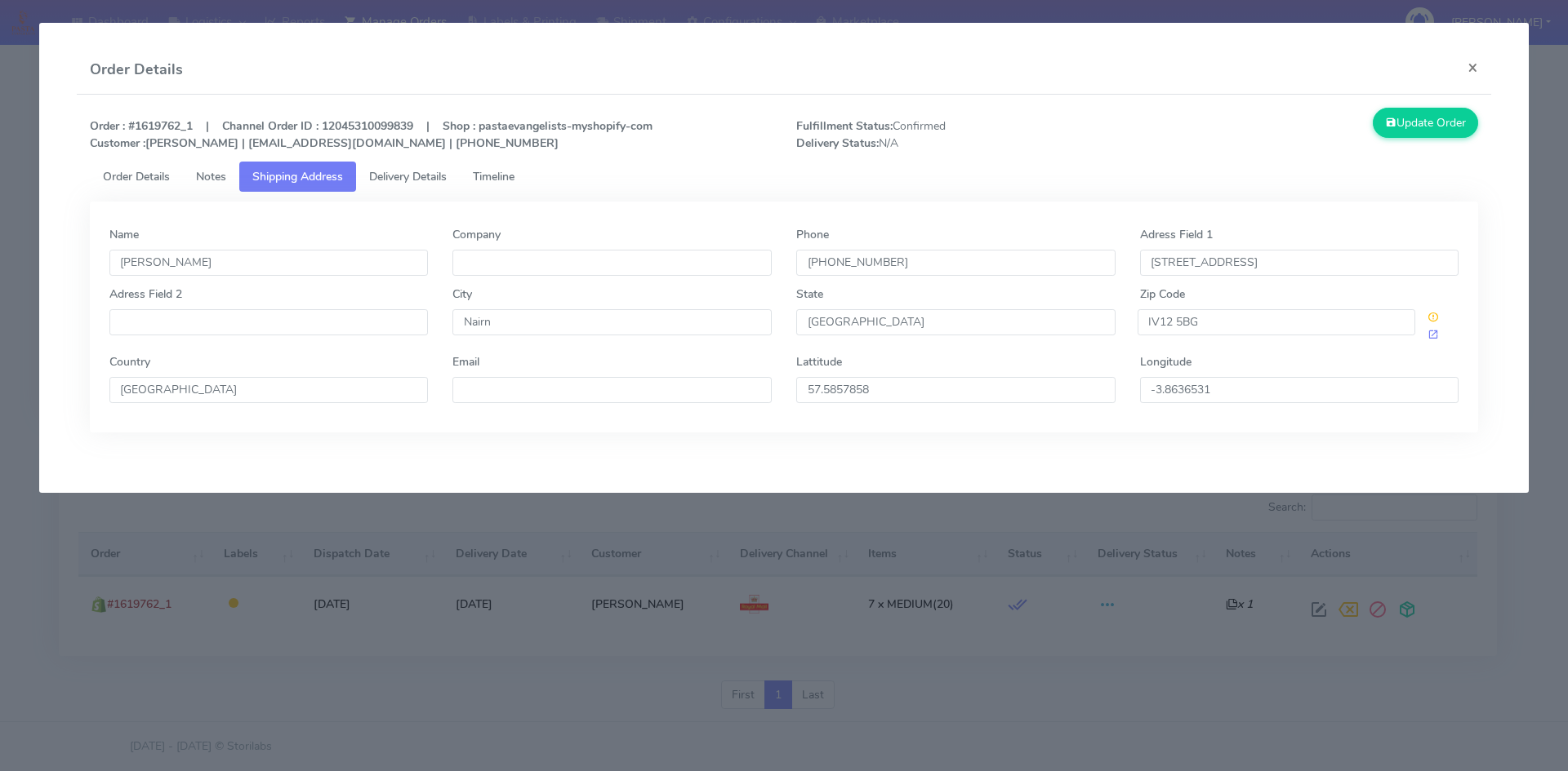
click at [220, 175] on span "Notes" at bounding box center [211, 176] width 31 height 16
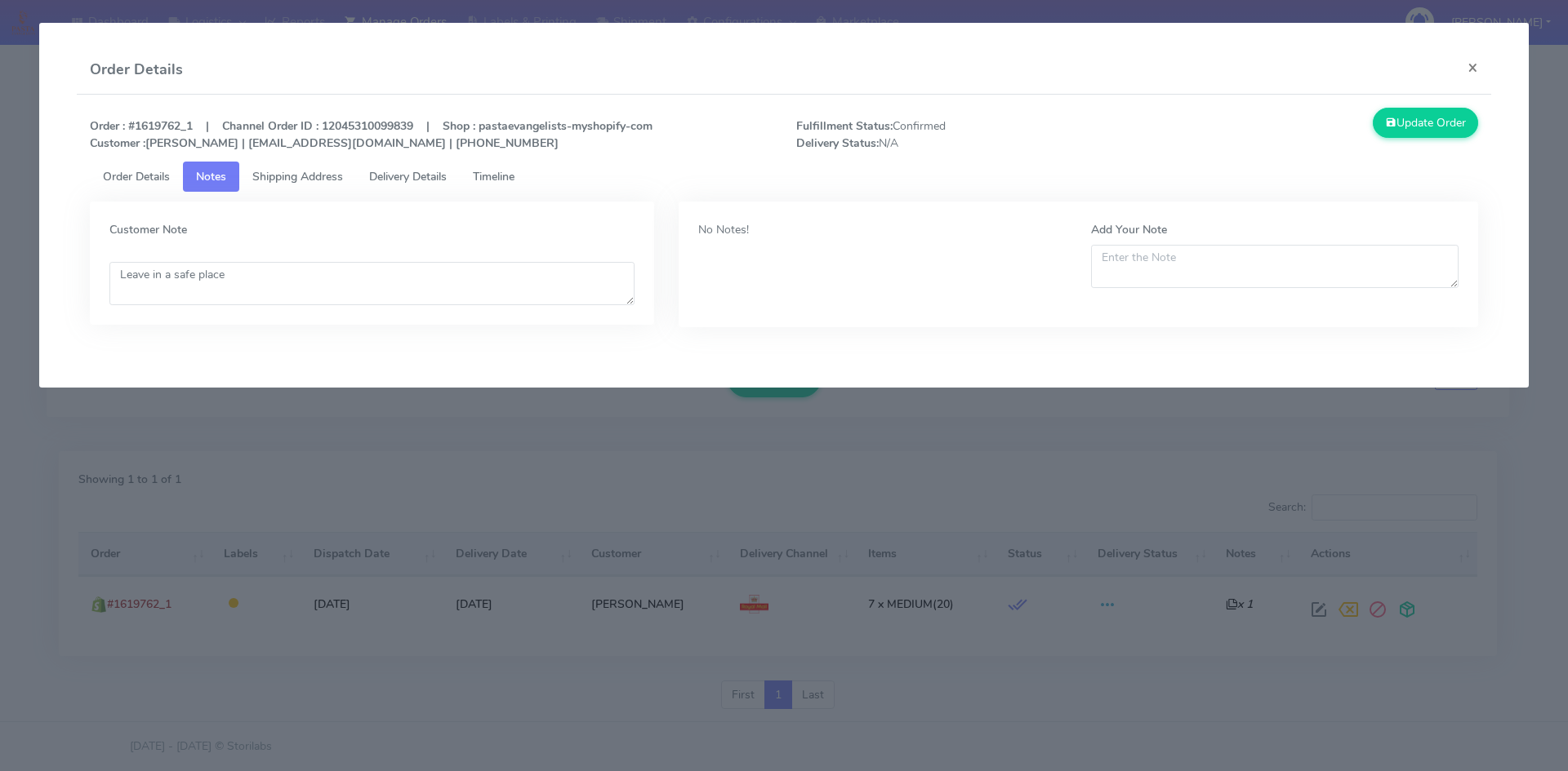
click at [139, 178] on span "Order Details" at bounding box center [136, 176] width 67 height 16
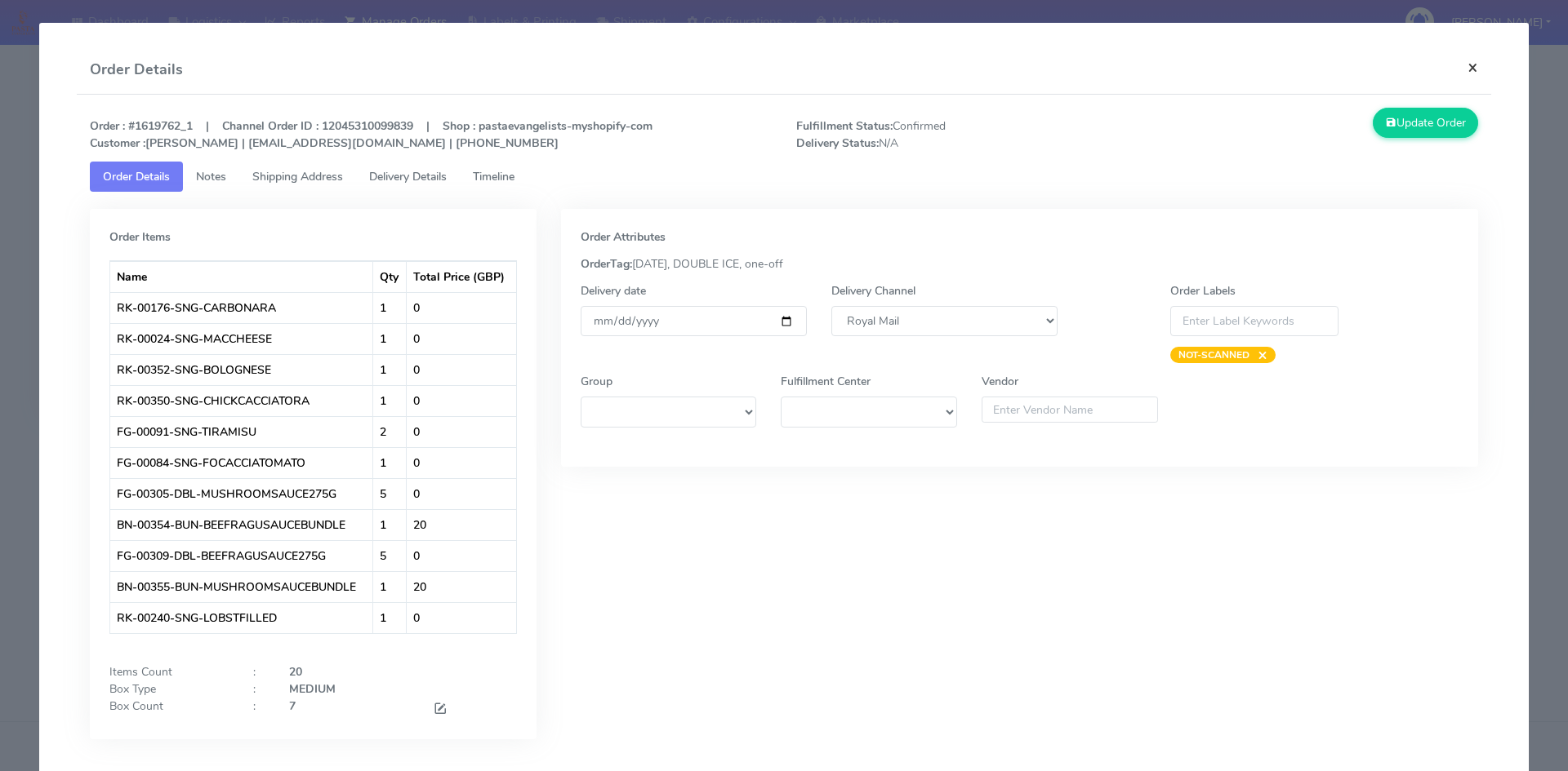
click at [1469, 69] on button "×" at bounding box center [1473, 67] width 37 height 44
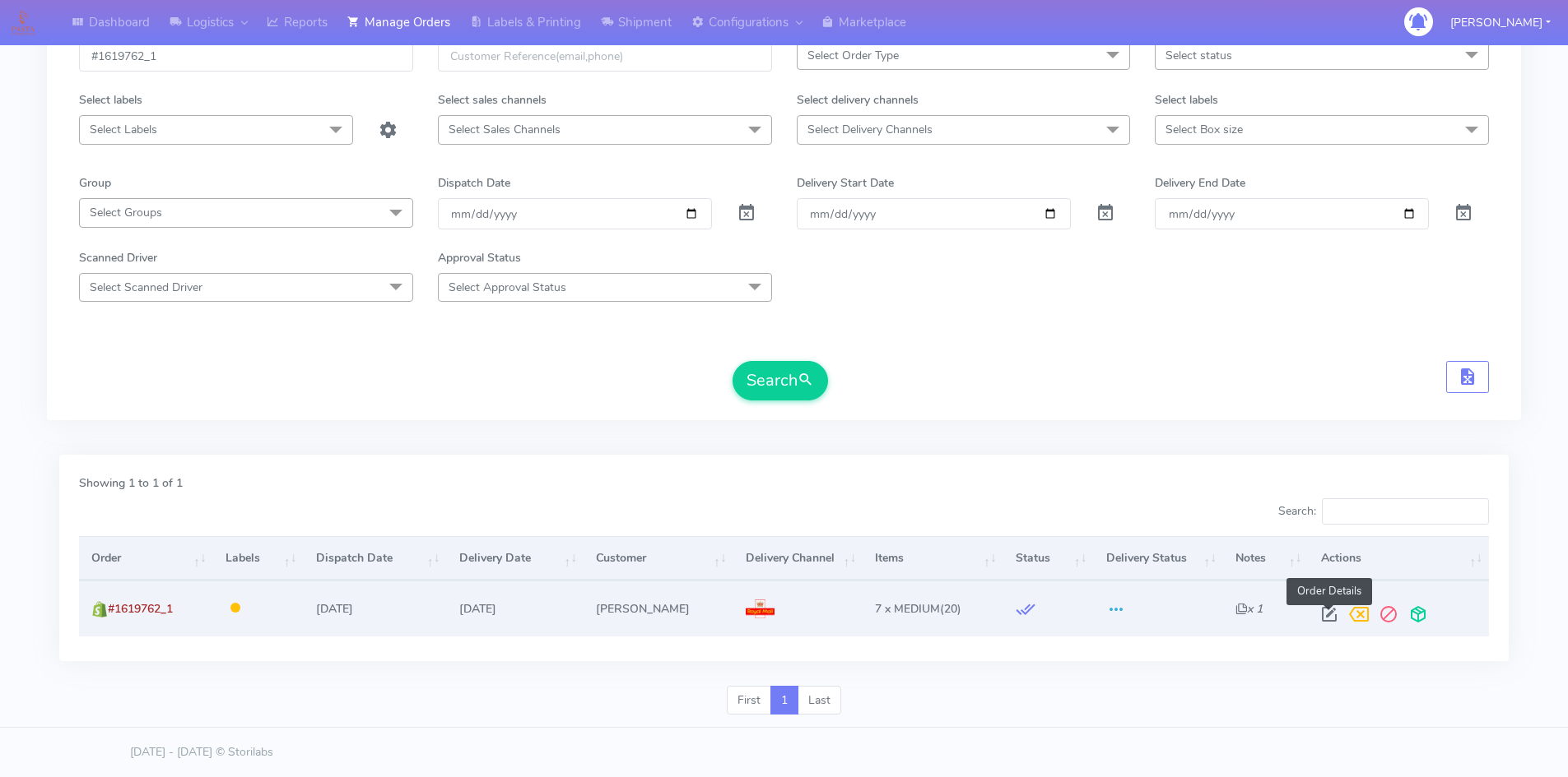
click at [1329, 615] on span at bounding box center [1329, 617] width 30 height 16
select select "3"
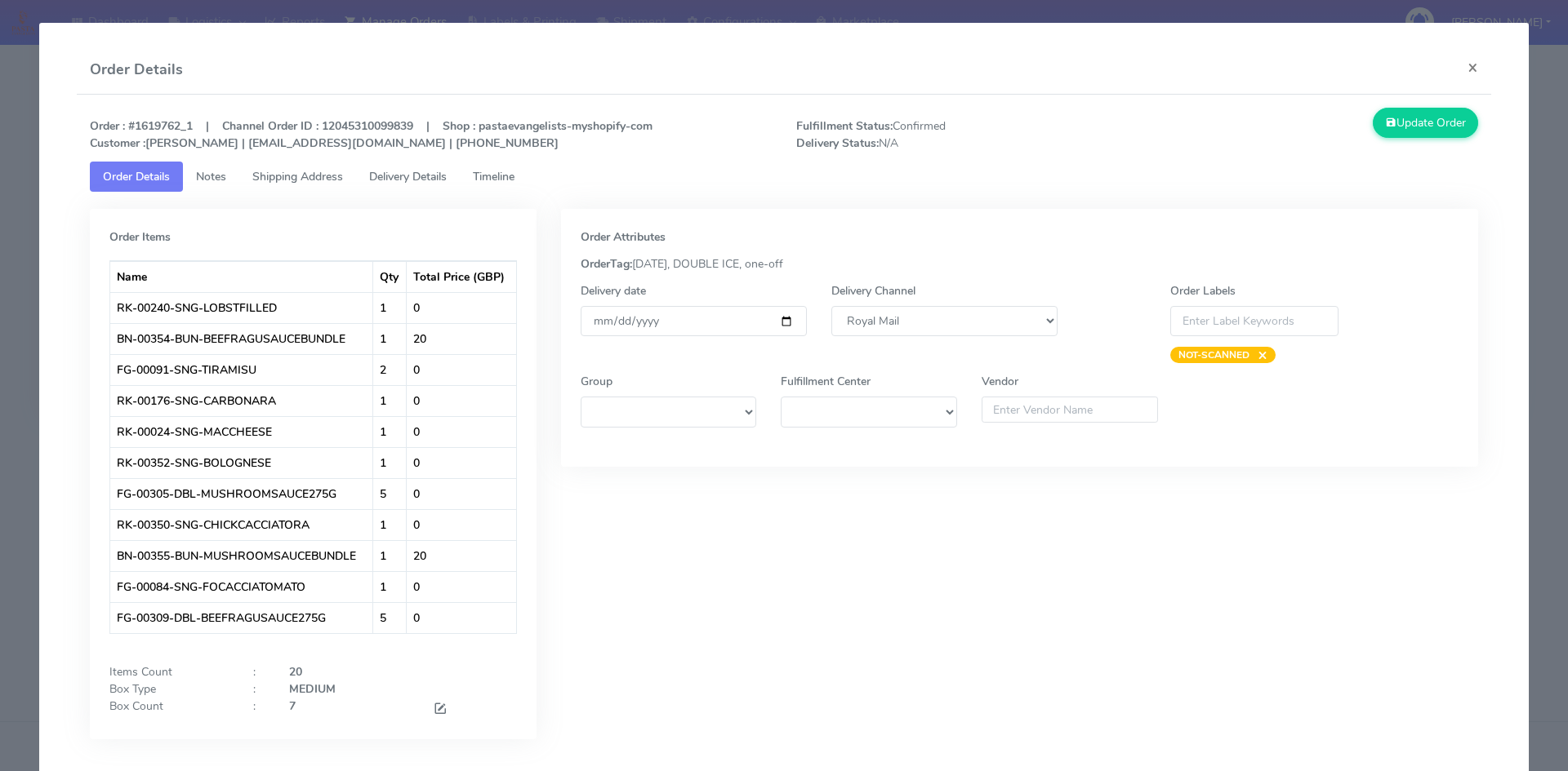
click at [406, 174] on span "Delivery Details" at bounding box center [408, 176] width 78 height 16
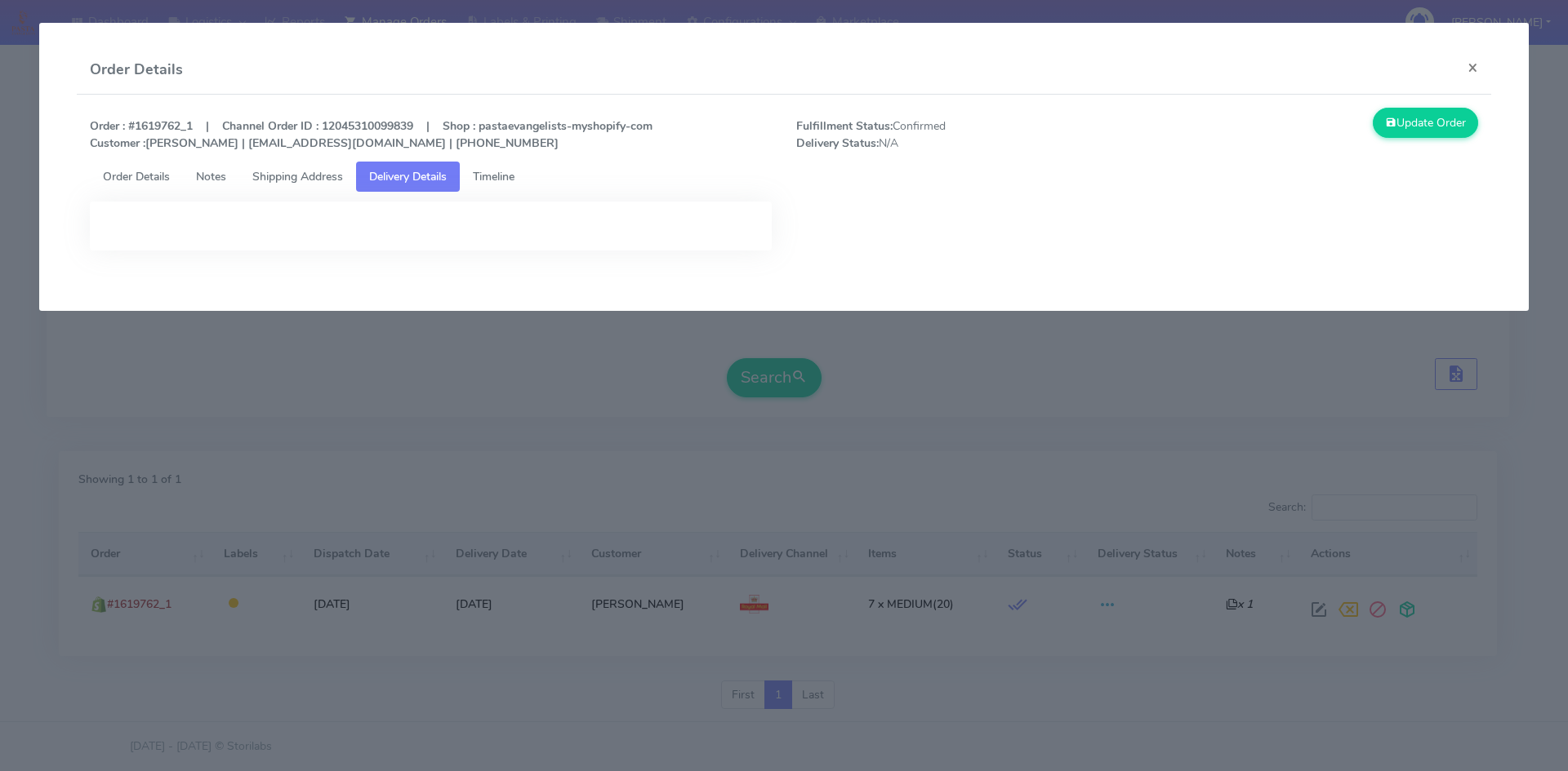
click at [484, 171] on span "Timeline" at bounding box center [493, 176] width 42 height 16
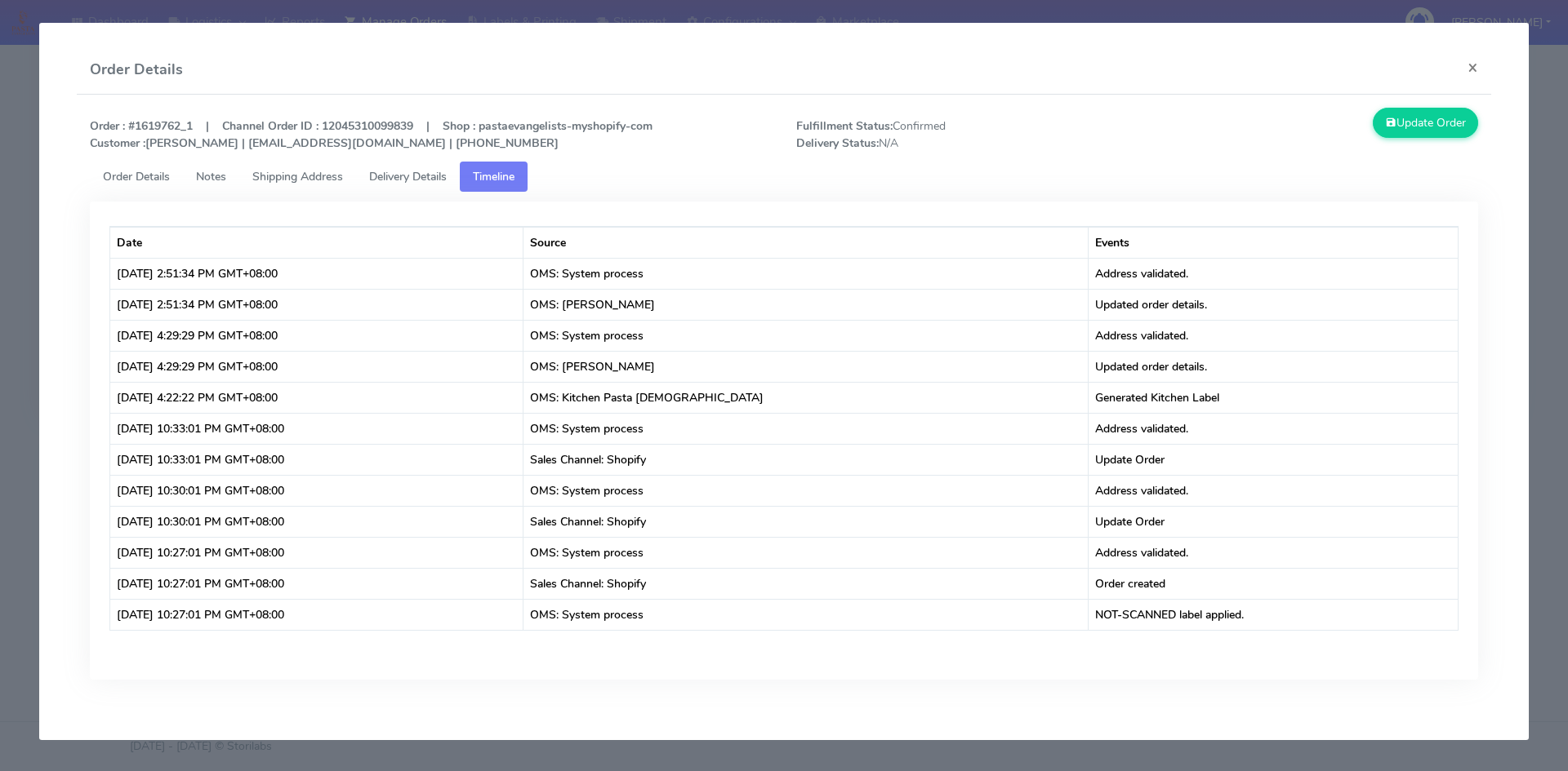
click at [395, 168] on span "Delivery Details" at bounding box center [408, 176] width 78 height 16
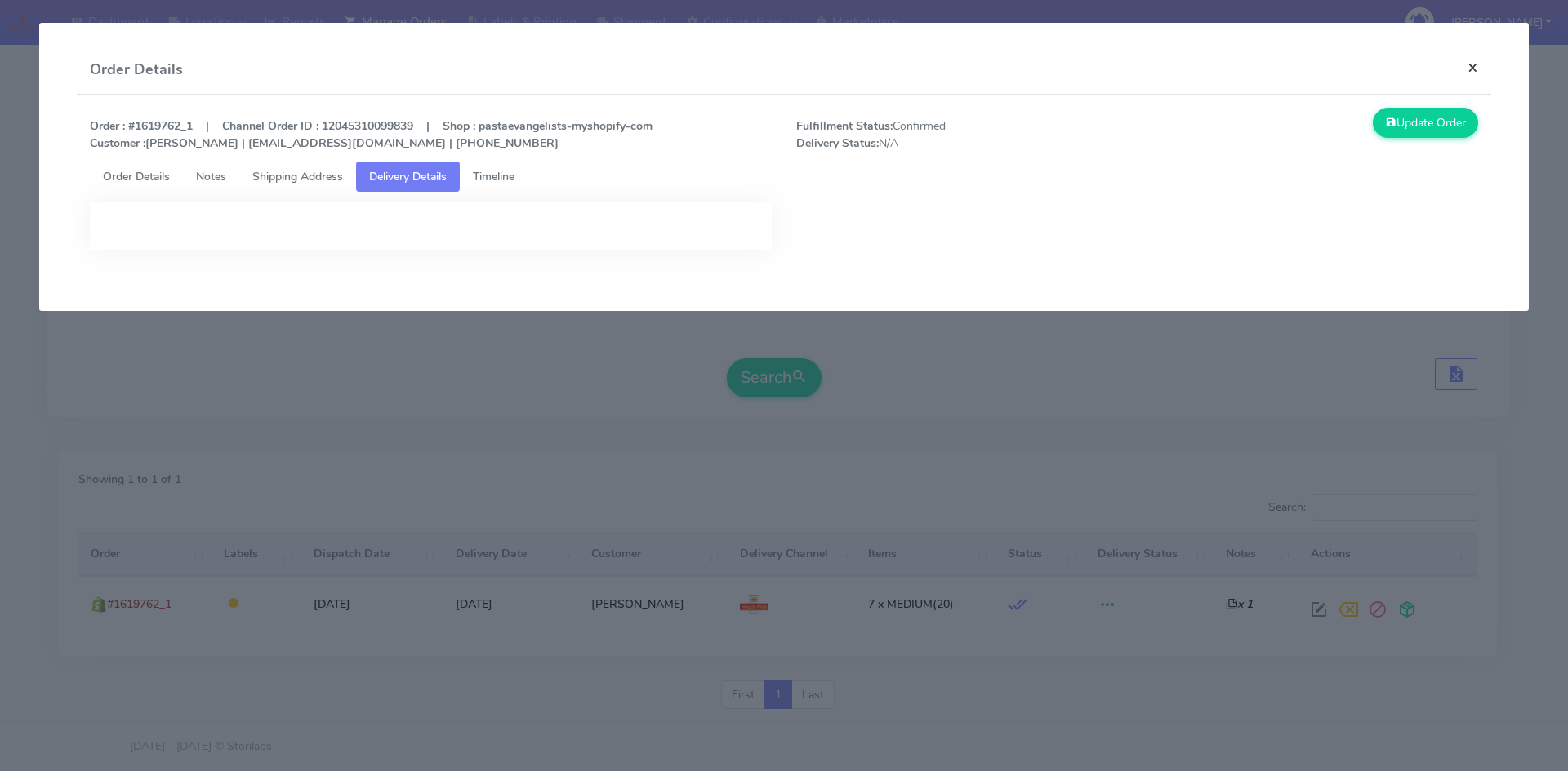
click at [1464, 66] on button "×" at bounding box center [1473, 67] width 37 height 44
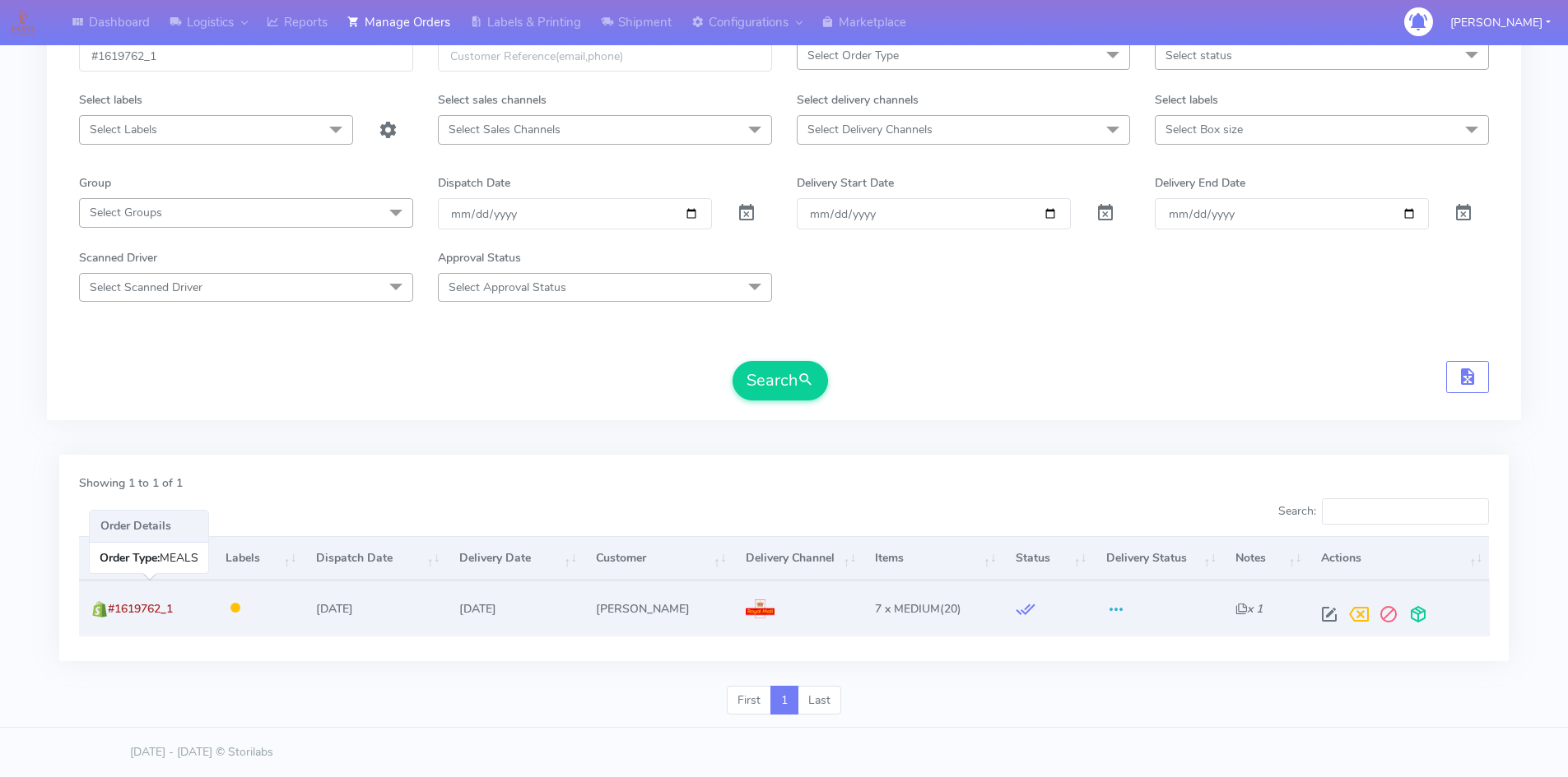
drag, startPoint x: 183, startPoint y: 610, endPoint x: 112, endPoint y: 609, distance: 71.0
click at [112, 609] on td "#1619762_1" at bounding box center [147, 607] width 134 height 55
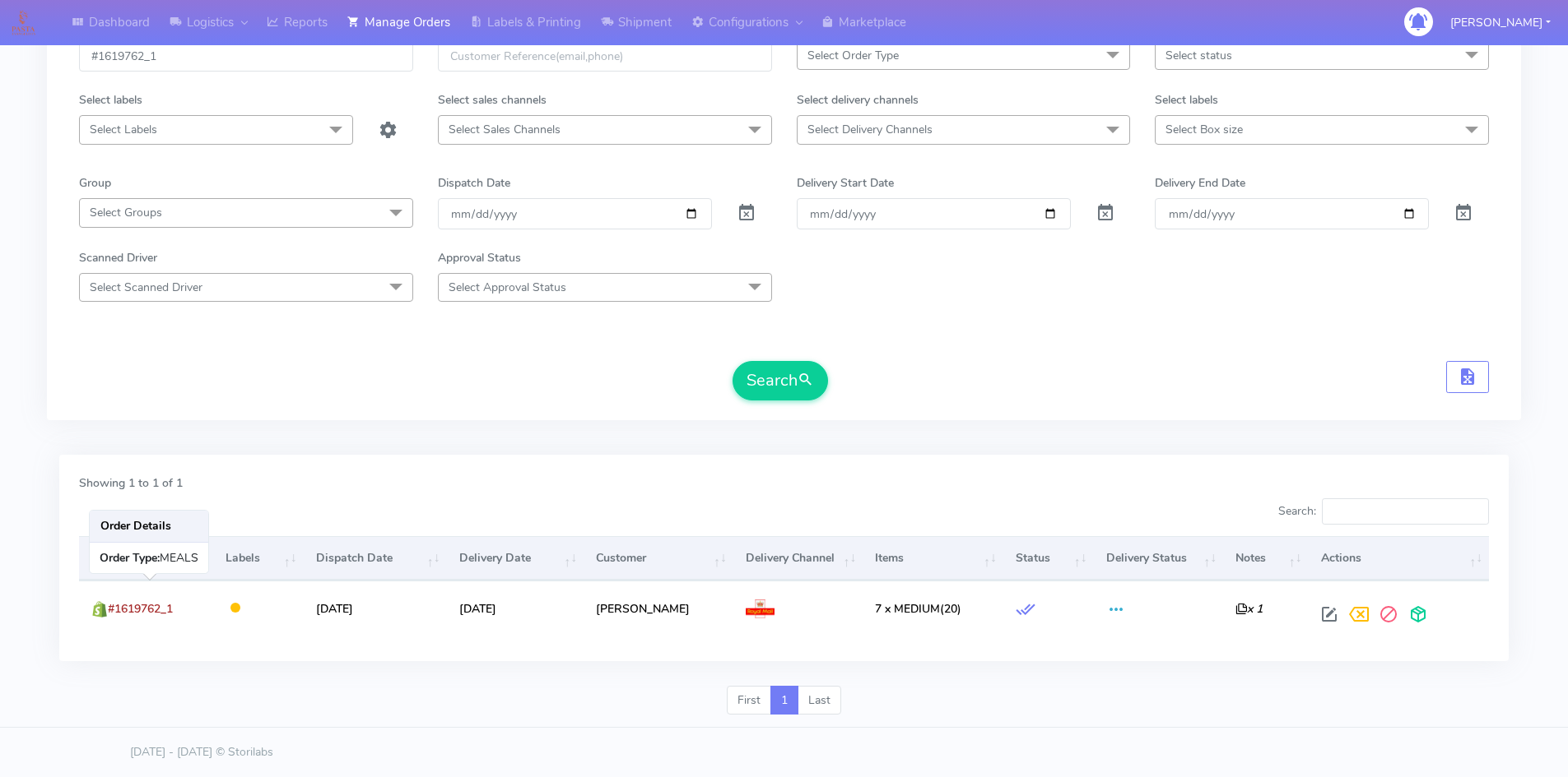
copy span "#1619762_1"
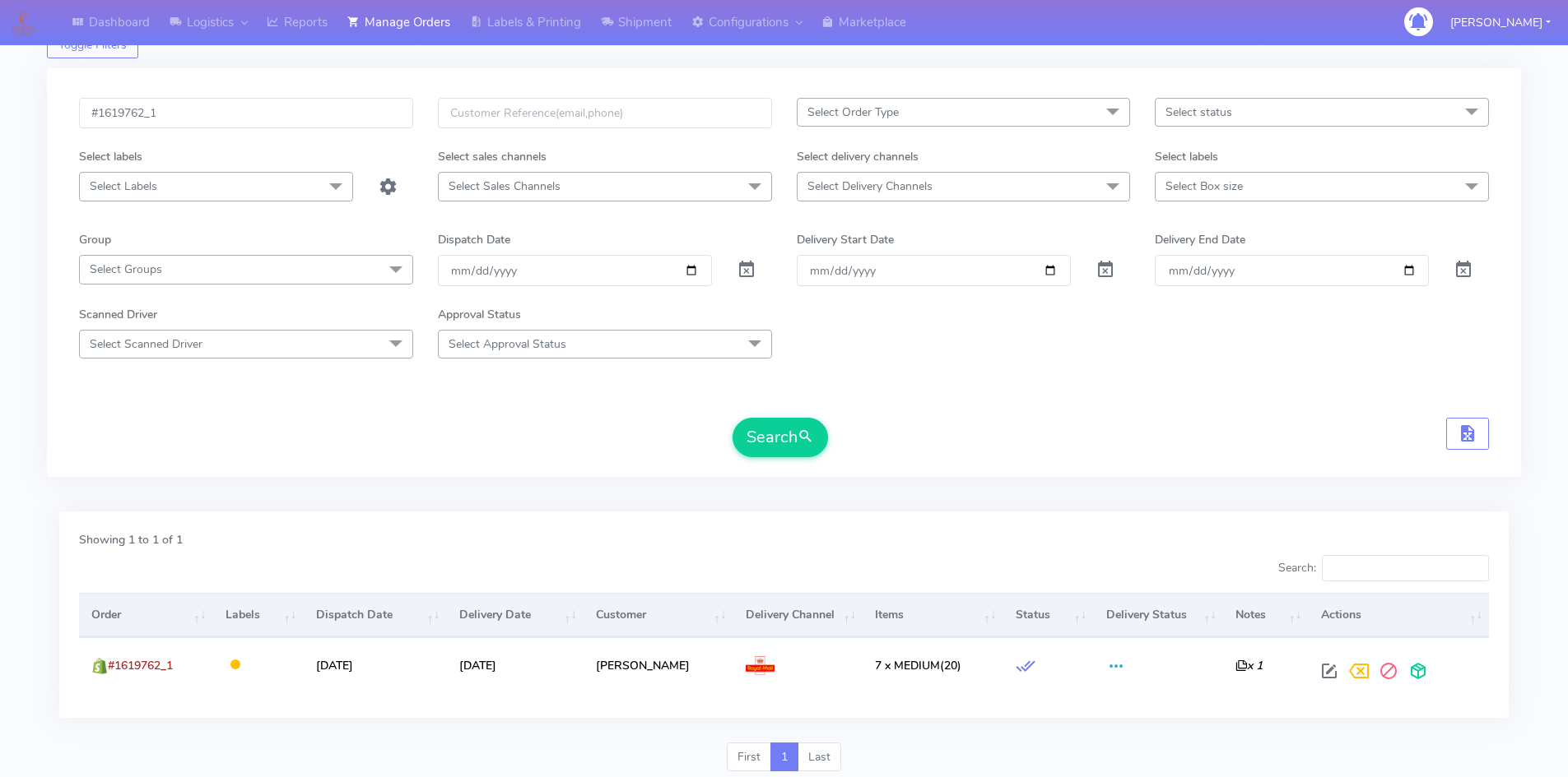
scroll to position [116, 0]
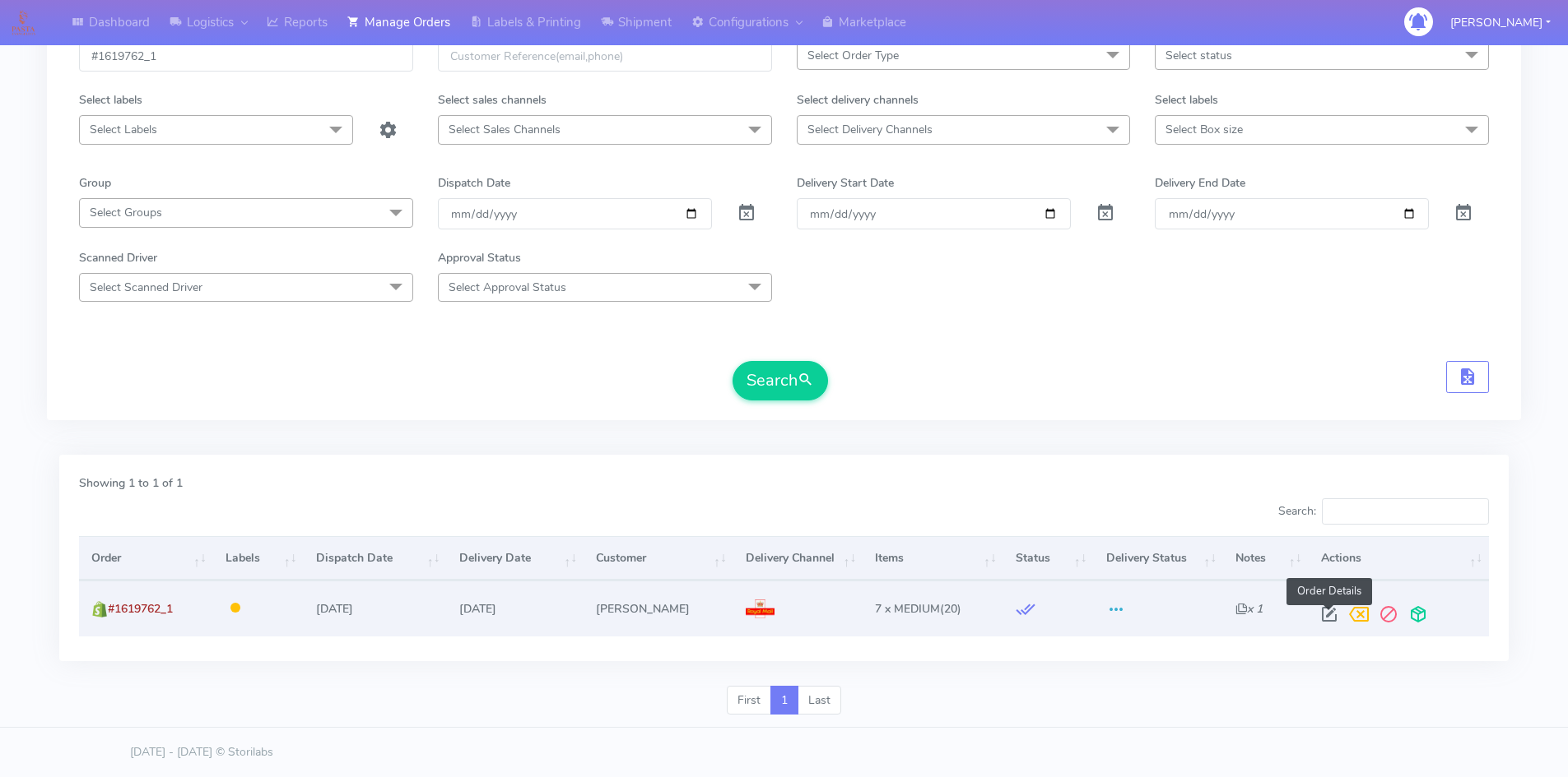
click at [1331, 610] on span at bounding box center [1329, 617] width 30 height 16
select select "3"
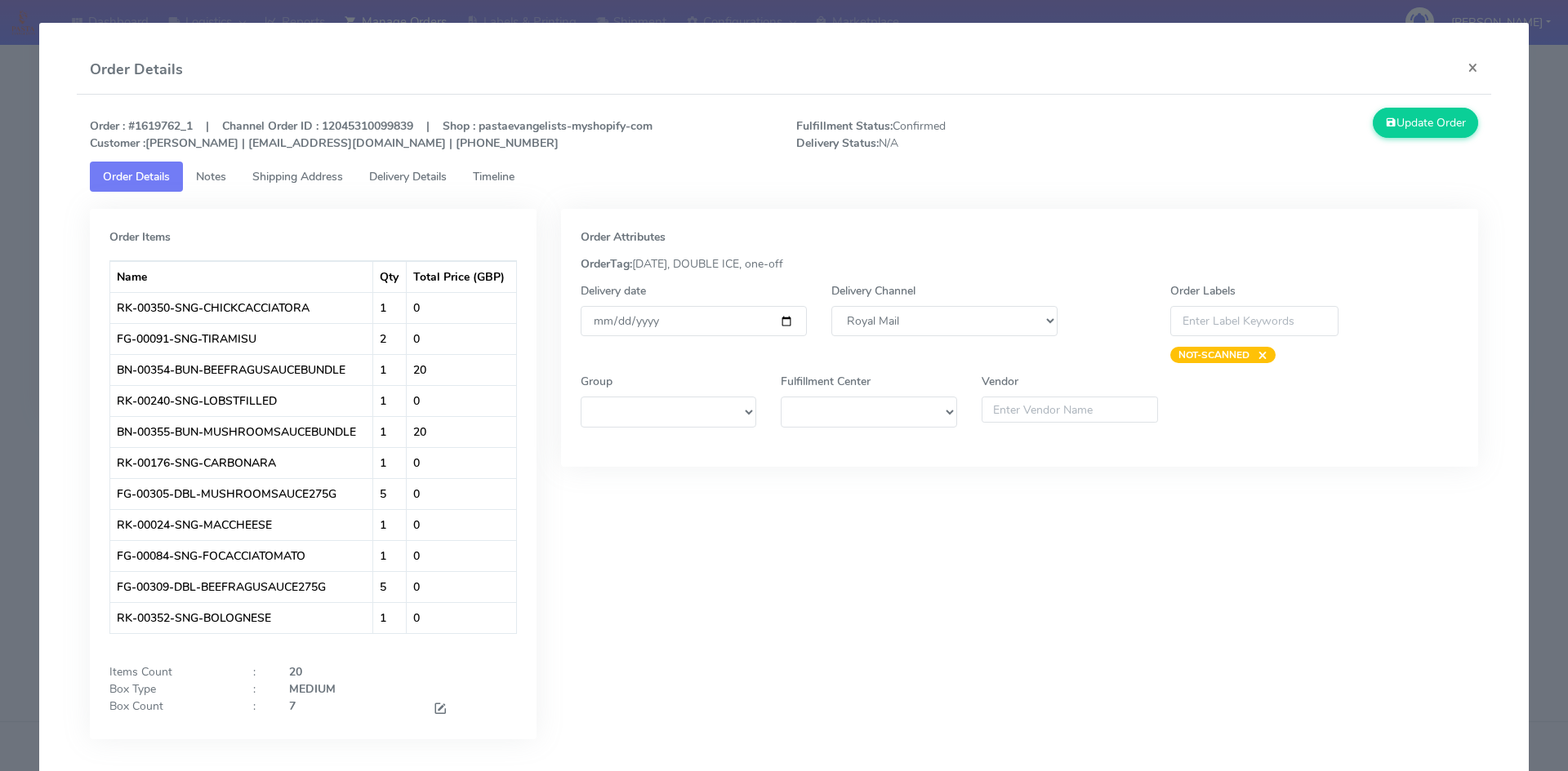
drag, startPoint x: 413, startPoint y: 171, endPoint x: 484, endPoint y: 170, distance: 71.0
click at [414, 171] on span "Delivery Details" at bounding box center [408, 176] width 78 height 16
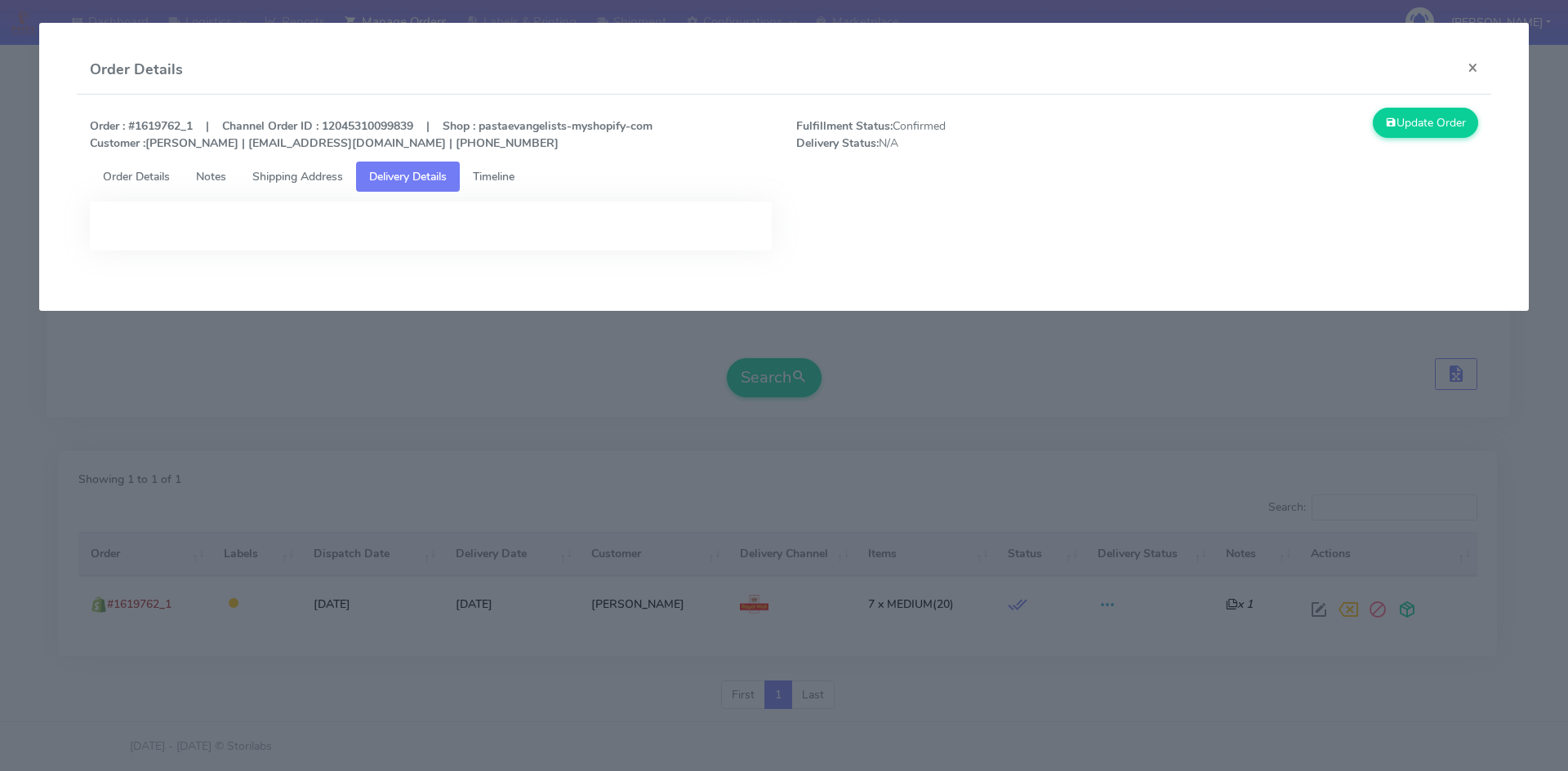
click at [509, 182] on span "Timeline" at bounding box center [493, 176] width 42 height 16
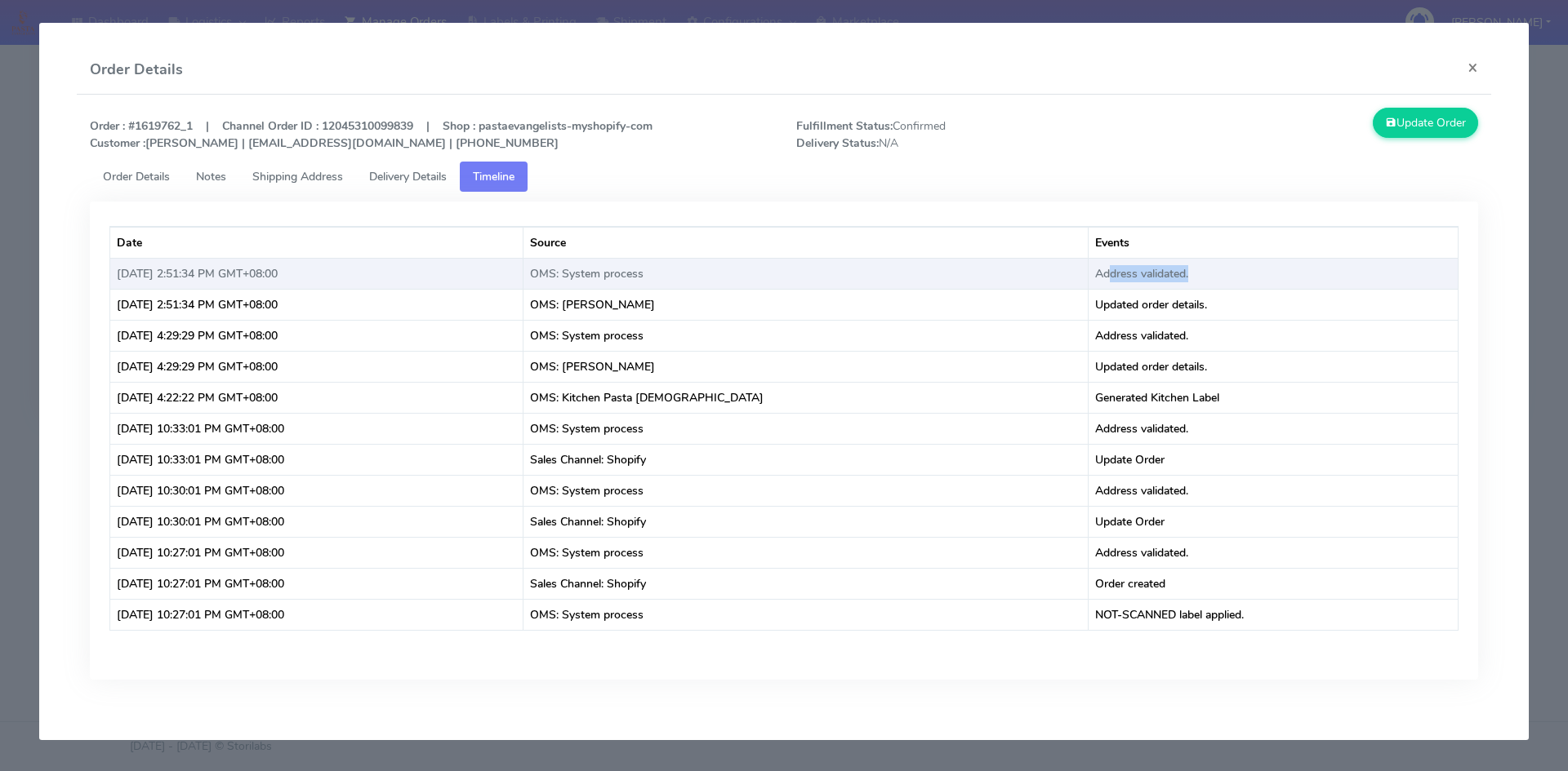
drag, startPoint x: 1099, startPoint y: 280, endPoint x: 1230, endPoint y: 286, distance: 131.1
click at [1228, 286] on td "Address validated." at bounding box center [1273, 274] width 369 height 31
click at [1230, 286] on td "Address validated." at bounding box center [1273, 274] width 369 height 31
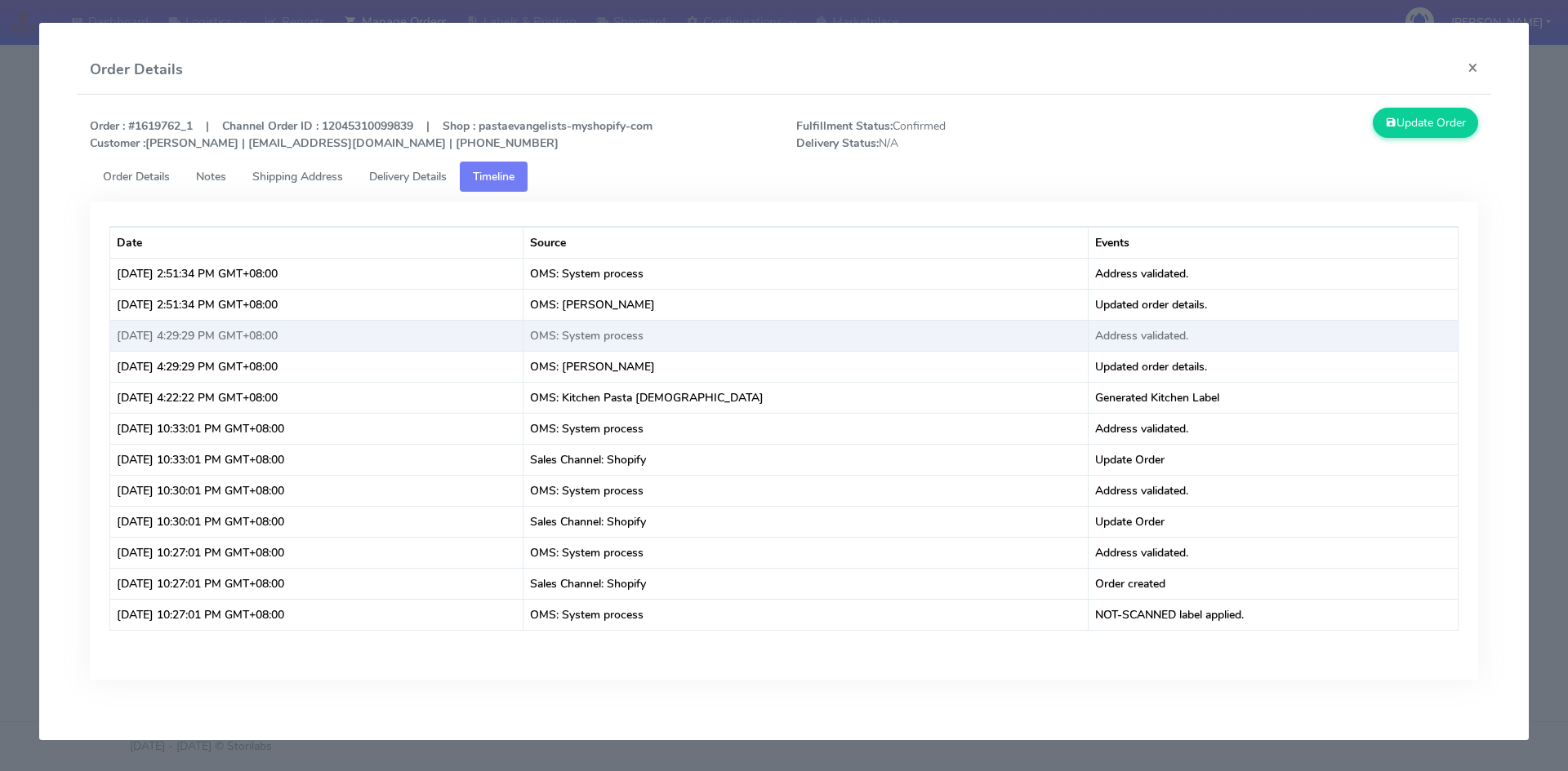
click at [1254, 326] on td "Address validated." at bounding box center [1273, 336] width 369 height 31
drag, startPoint x: 1187, startPoint y: 314, endPoint x: 1008, endPoint y: 320, distance: 179.1
click at [1030, 318] on tr "[DATE] 2:51:34 PM GMT+08:00 OMS: [PERSON_NAME] Updated order details." at bounding box center [784, 305] width 1348 height 31
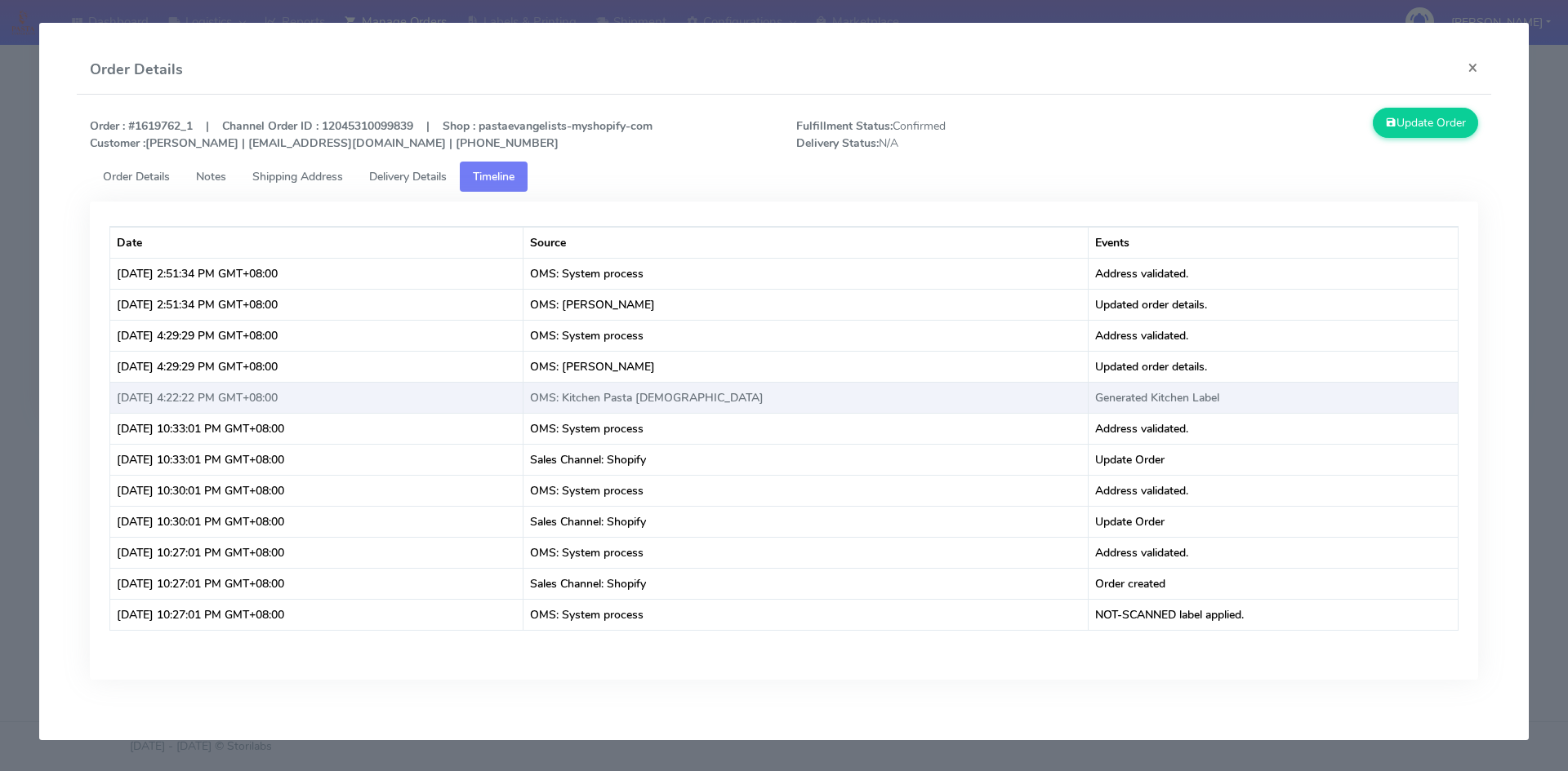
drag, startPoint x: 1008, startPoint y: 320, endPoint x: 973, endPoint y: 412, distance: 98.4
click at [990, 359] on tbody "Date Source Events [DATE] 2:51:34 PM GMT+08:00 OMS: System process Address vali…" at bounding box center [784, 429] width 1348 height 404
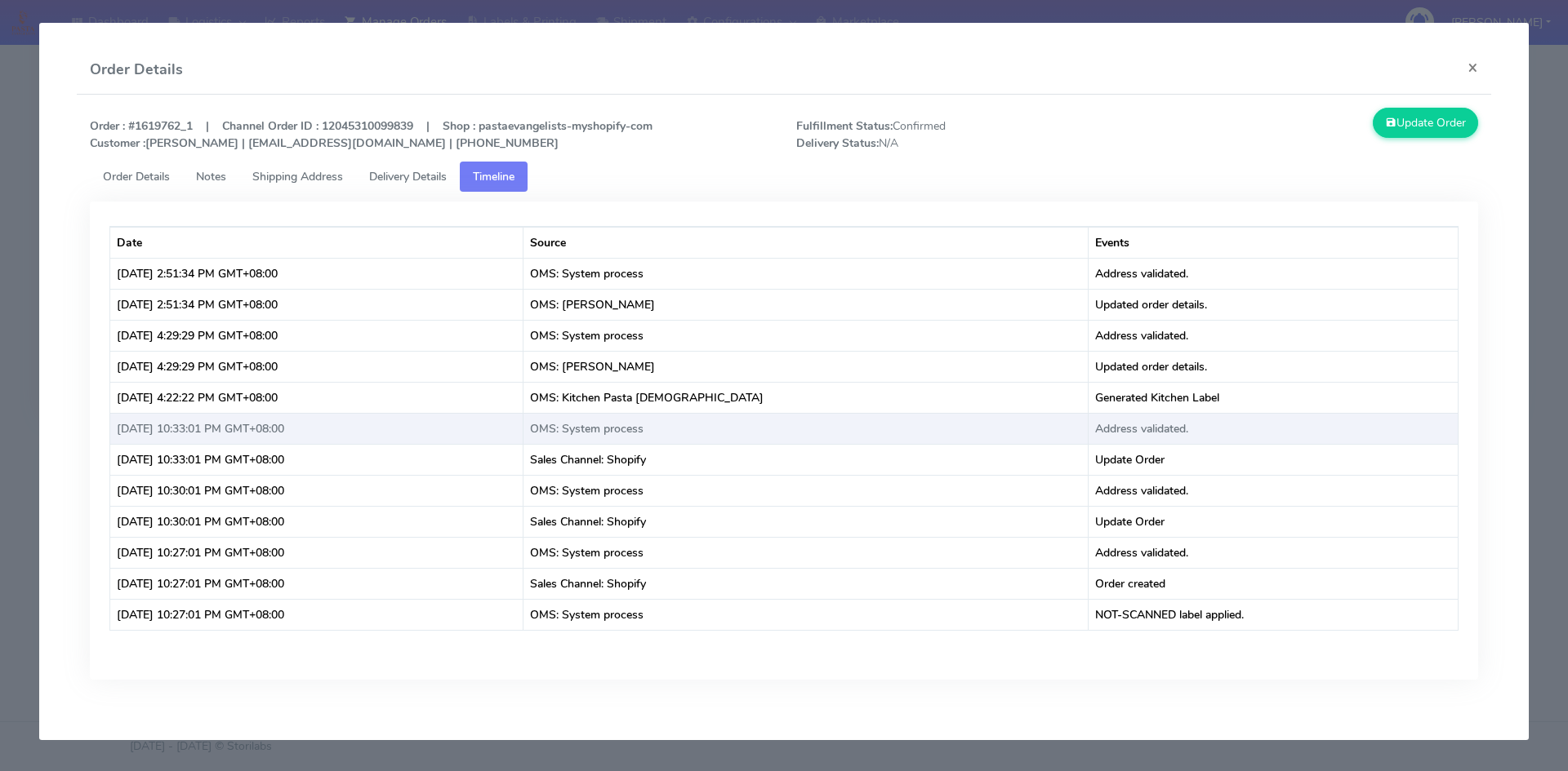
click at [973, 423] on td "OMS: System process" at bounding box center [806, 429] width 565 height 31
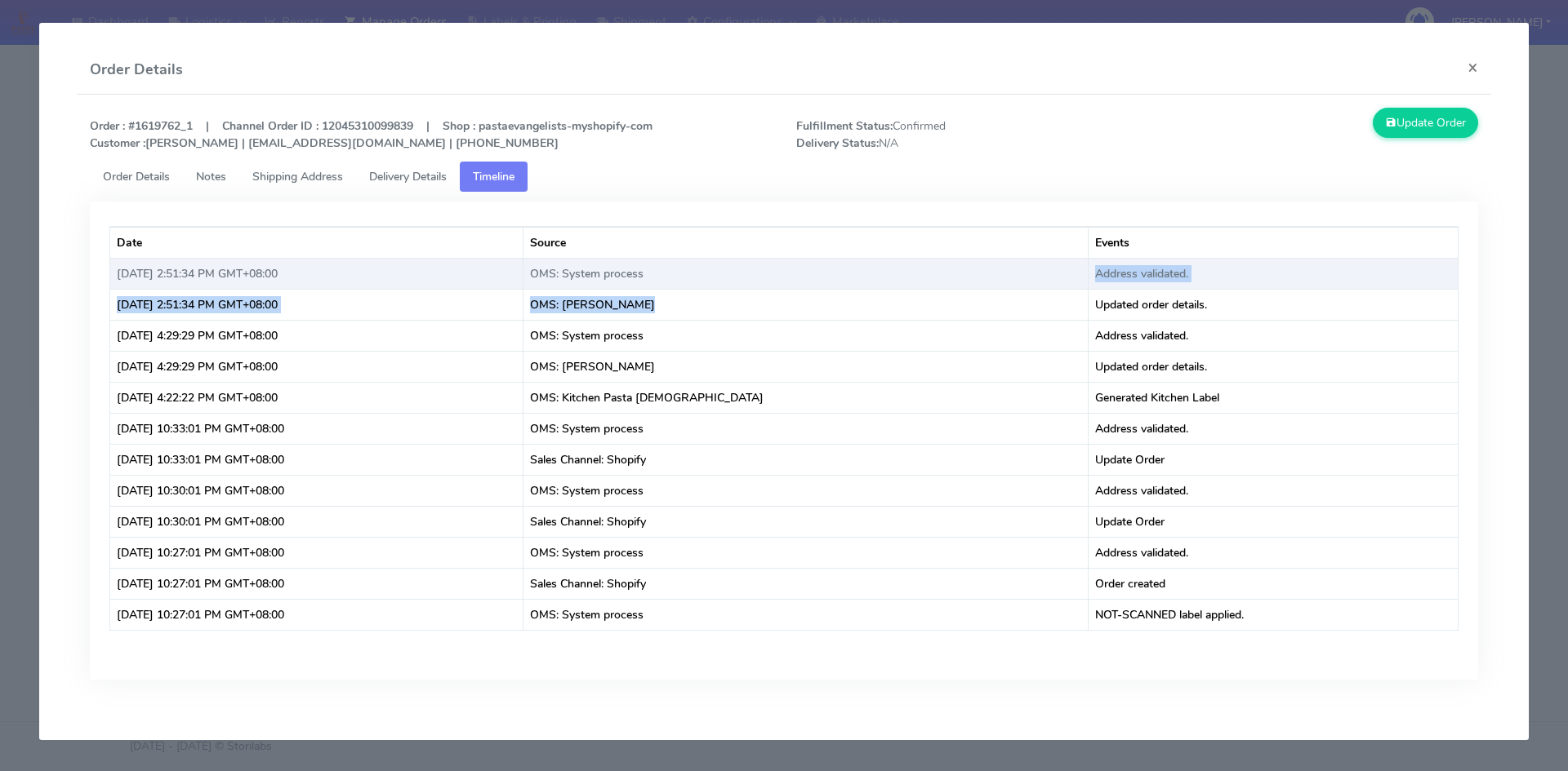
drag, startPoint x: 1003, startPoint y: 287, endPoint x: 1063, endPoint y: 264, distance: 64.3
click at [1046, 265] on tbody "Date Source Events [DATE] 2:51:34 PM GMT+08:00 OMS: System process Address vali…" at bounding box center [784, 429] width 1348 height 404
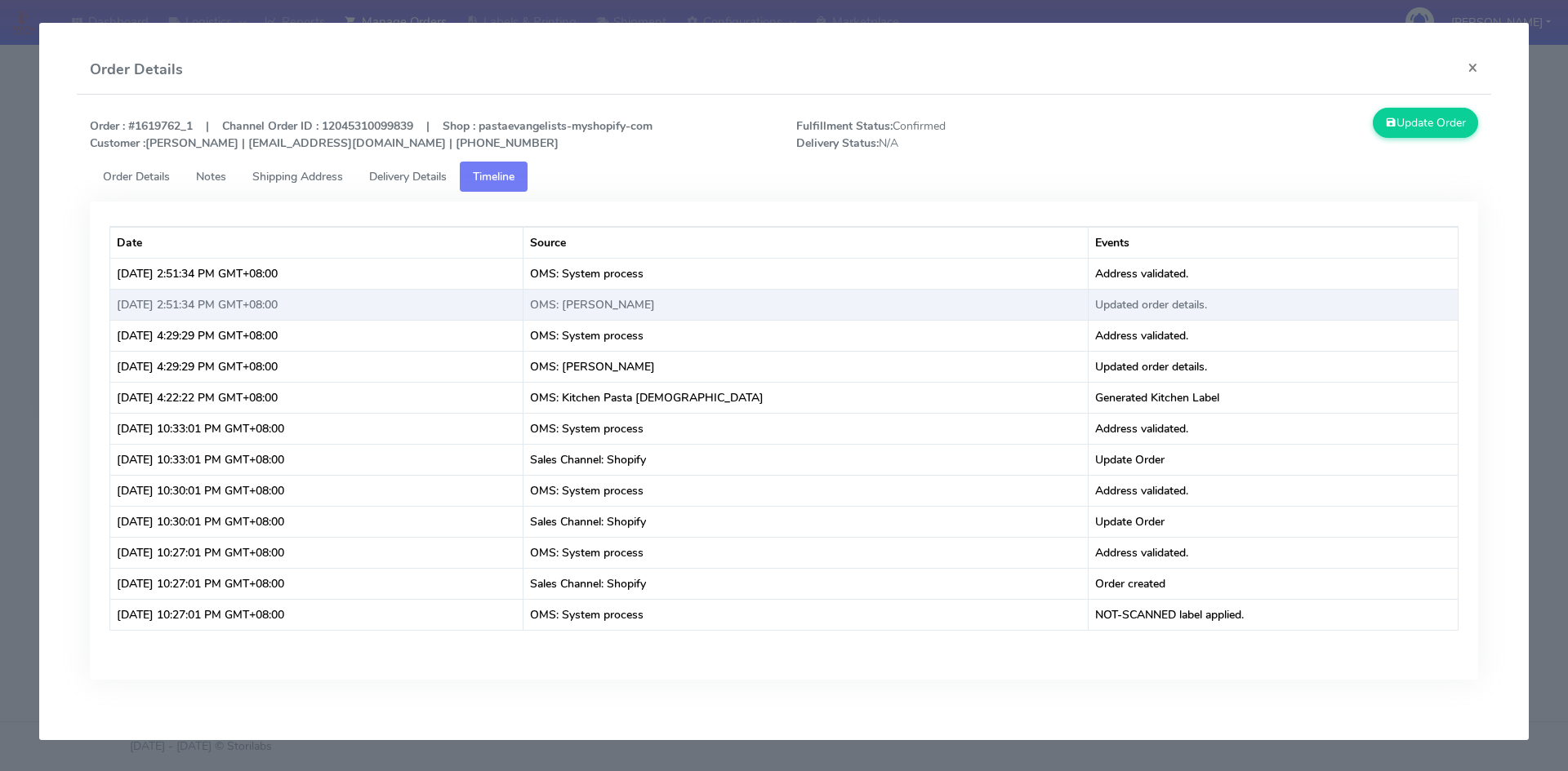
click at [1230, 291] on td "Updated order details." at bounding box center [1273, 305] width 369 height 31
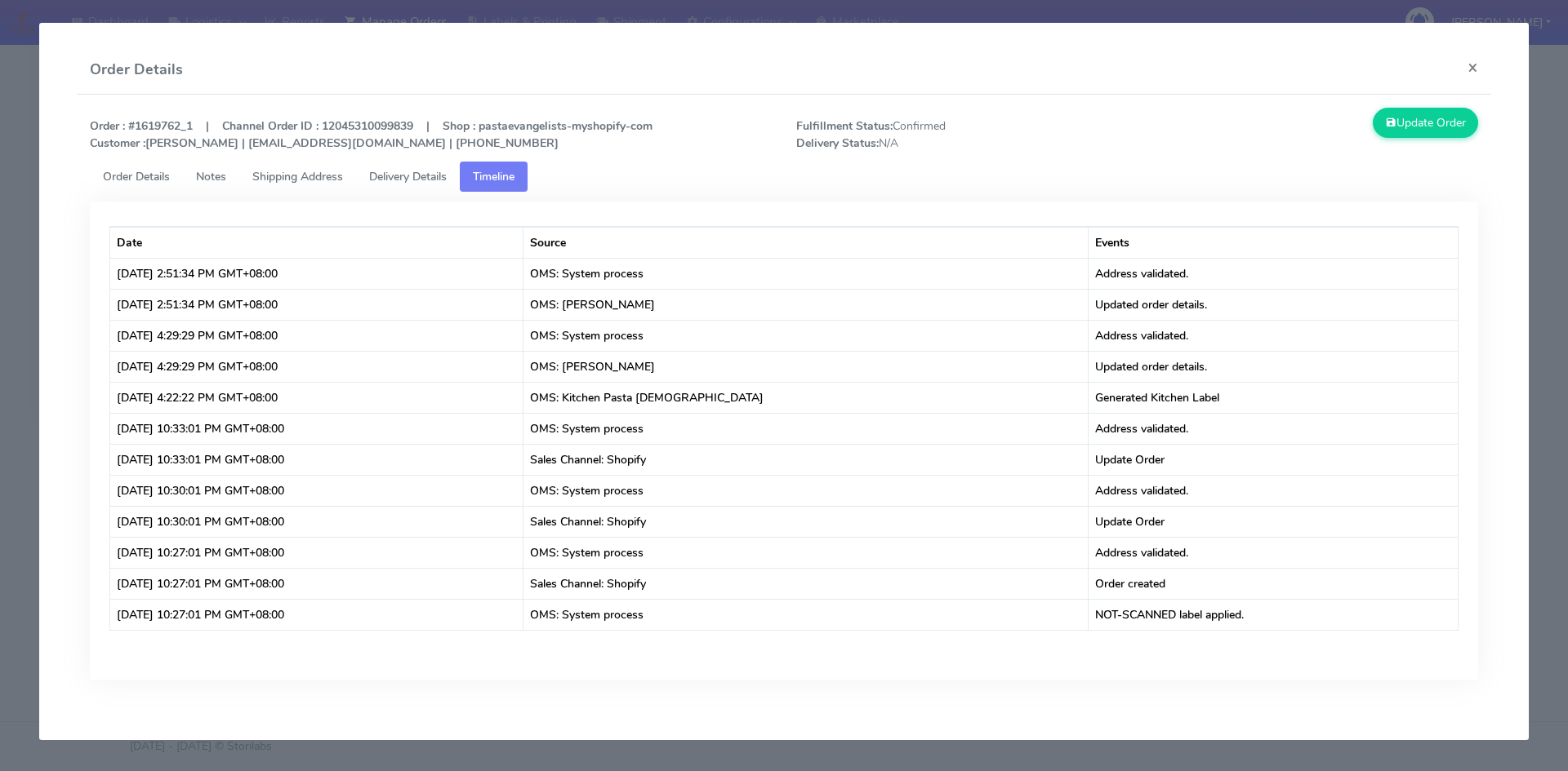
drag, startPoint x: 128, startPoint y: 176, endPoint x: 258, endPoint y: 205, distance: 133.2
click at [129, 178] on span "Order Details" at bounding box center [136, 176] width 67 height 16
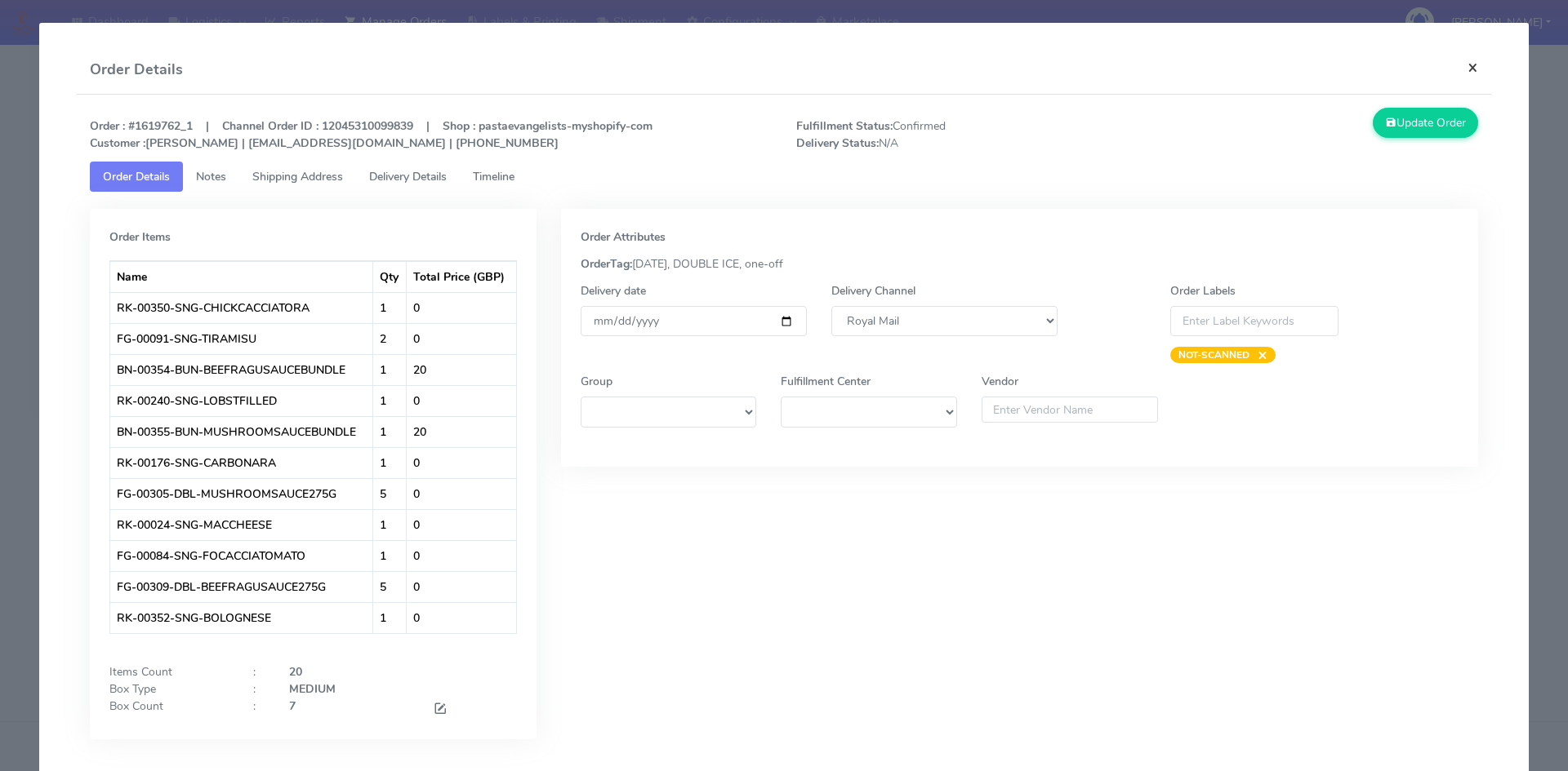
click at [1468, 72] on button "×" at bounding box center [1473, 67] width 37 height 44
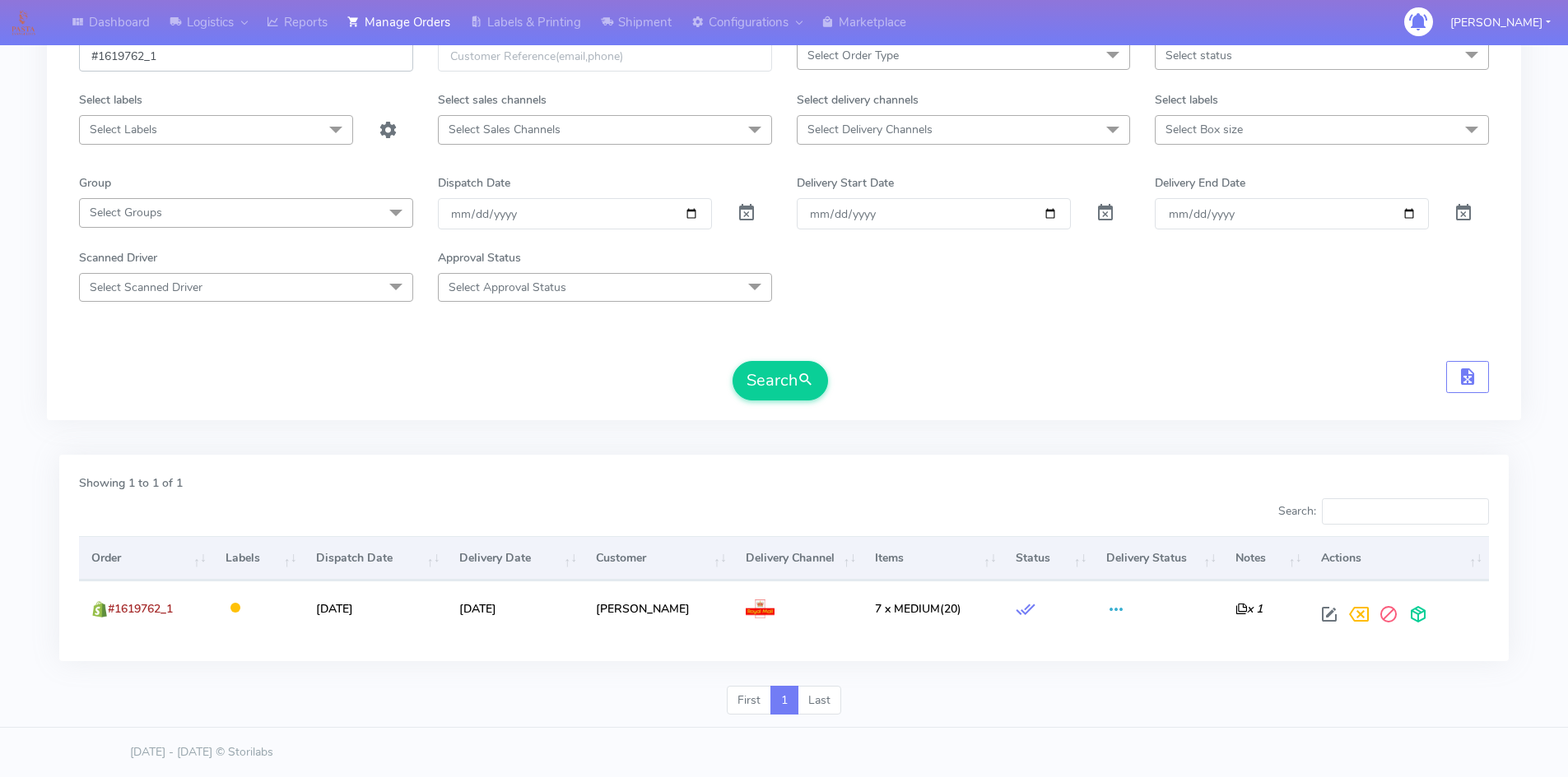
click at [225, 62] on input "#1619762_1" at bounding box center [246, 56] width 334 height 31
paste input "24675"
type input "#1624675_1"
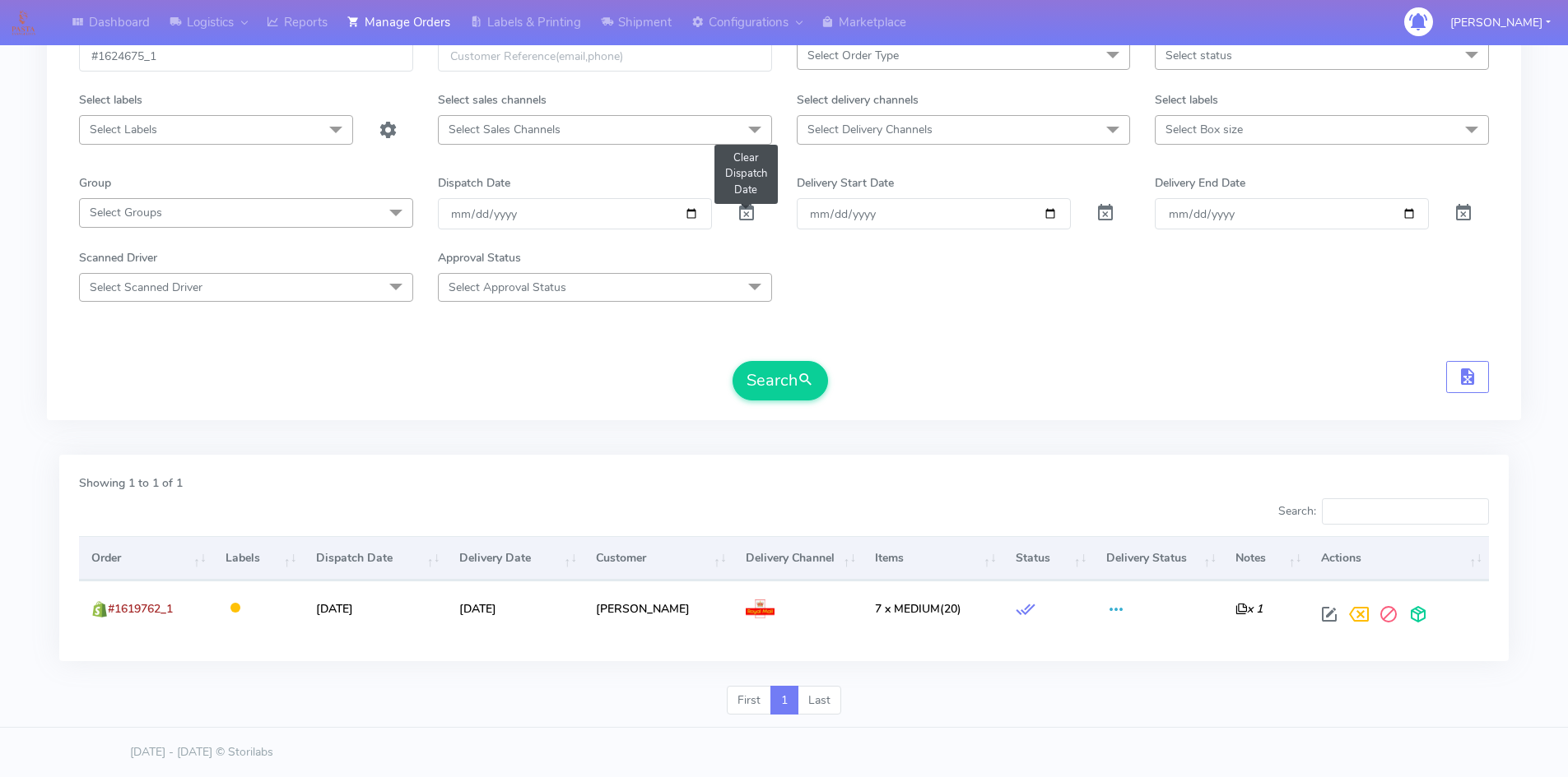
click at [746, 213] on span at bounding box center [746, 216] width 20 height 16
click at [777, 376] on button "Search" at bounding box center [780, 381] width 95 height 39
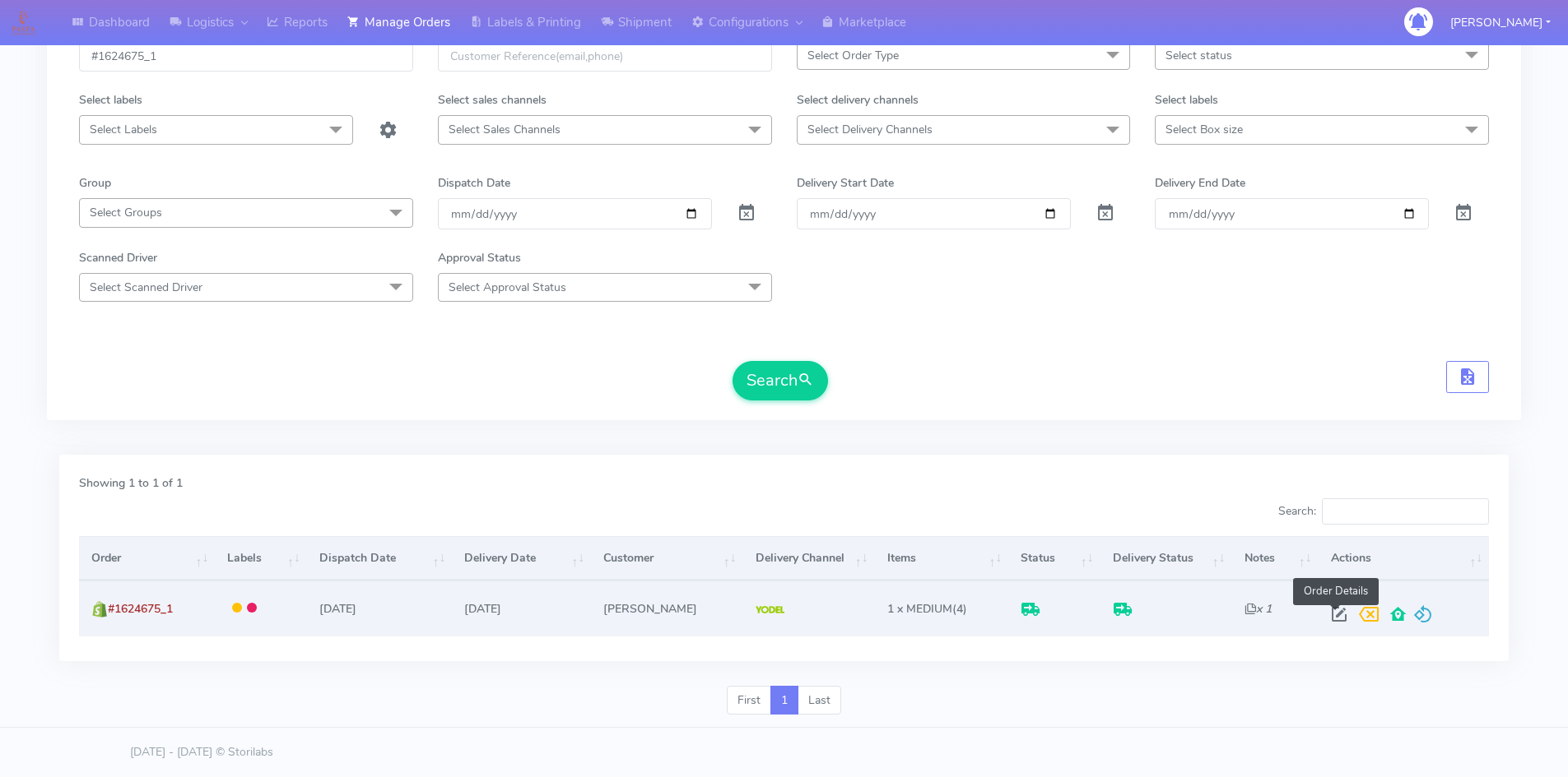
click at [1334, 615] on span at bounding box center [1339, 617] width 30 height 16
select select "5"
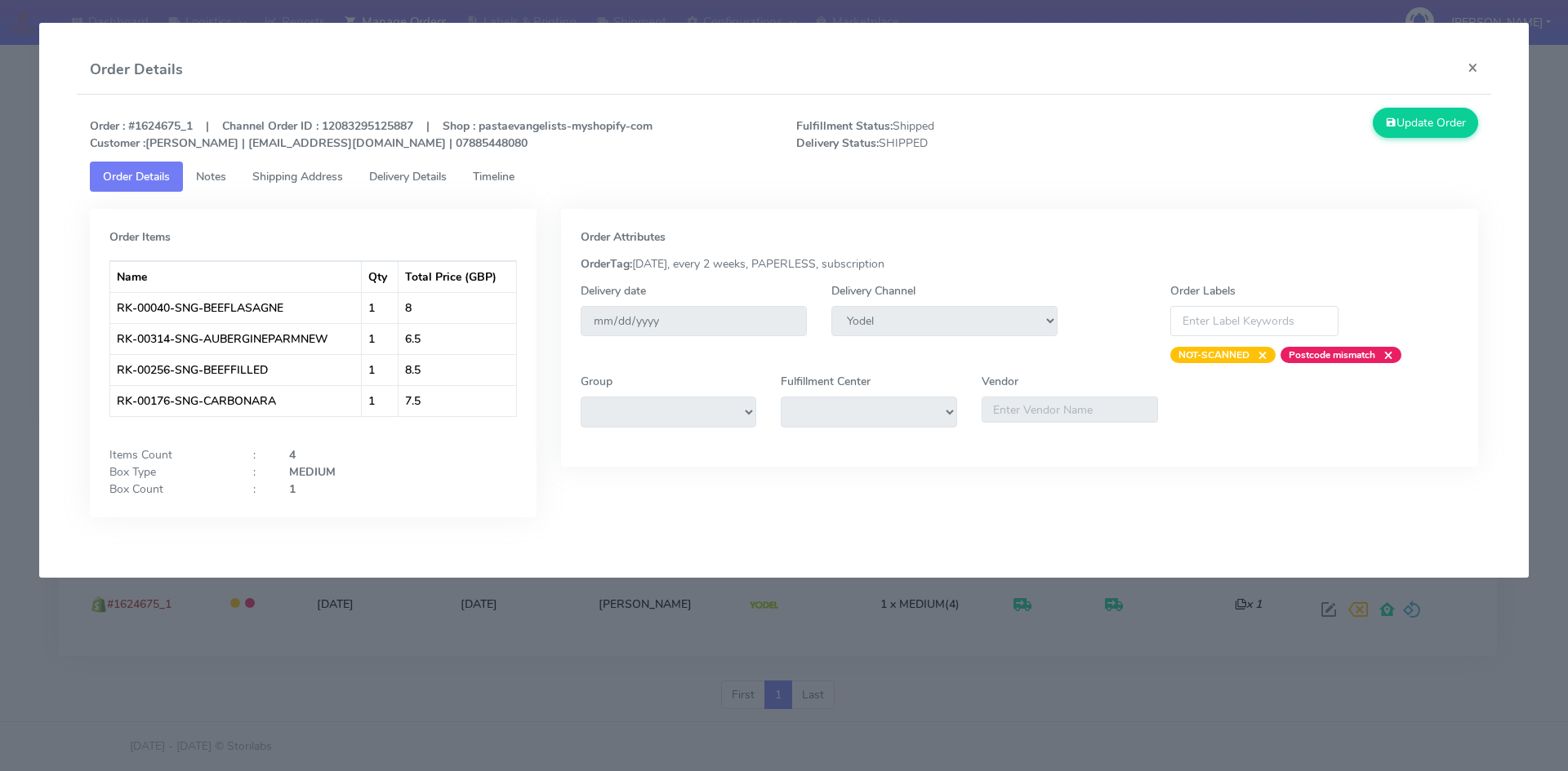
click at [392, 182] on span "Delivery Details" at bounding box center [408, 176] width 78 height 16
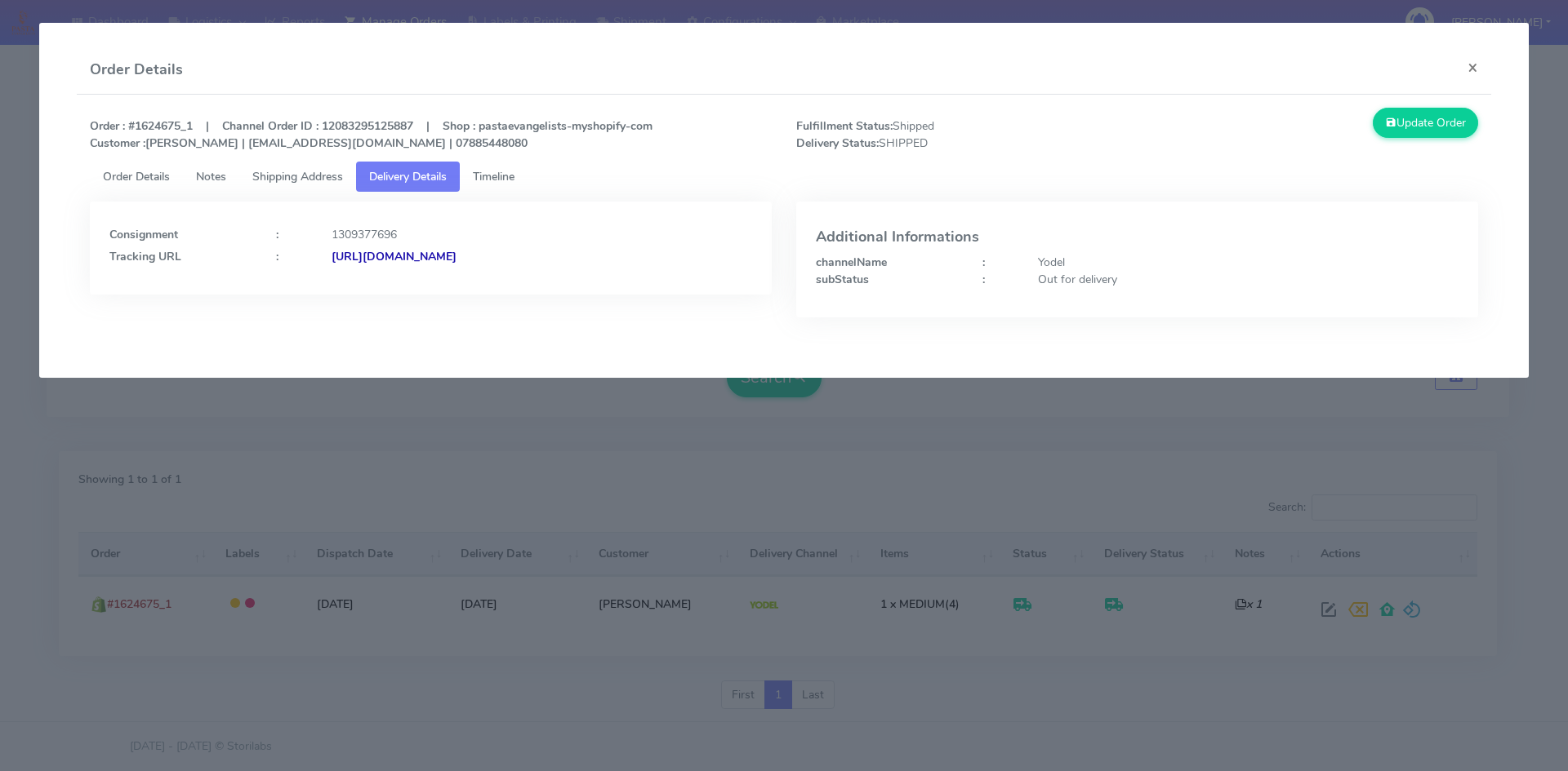
click at [457, 256] on strong "[URL][DOMAIN_NAME]" at bounding box center [394, 256] width 125 height 16
click at [1480, 64] on button "×" at bounding box center [1473, 67] width 37 height 44
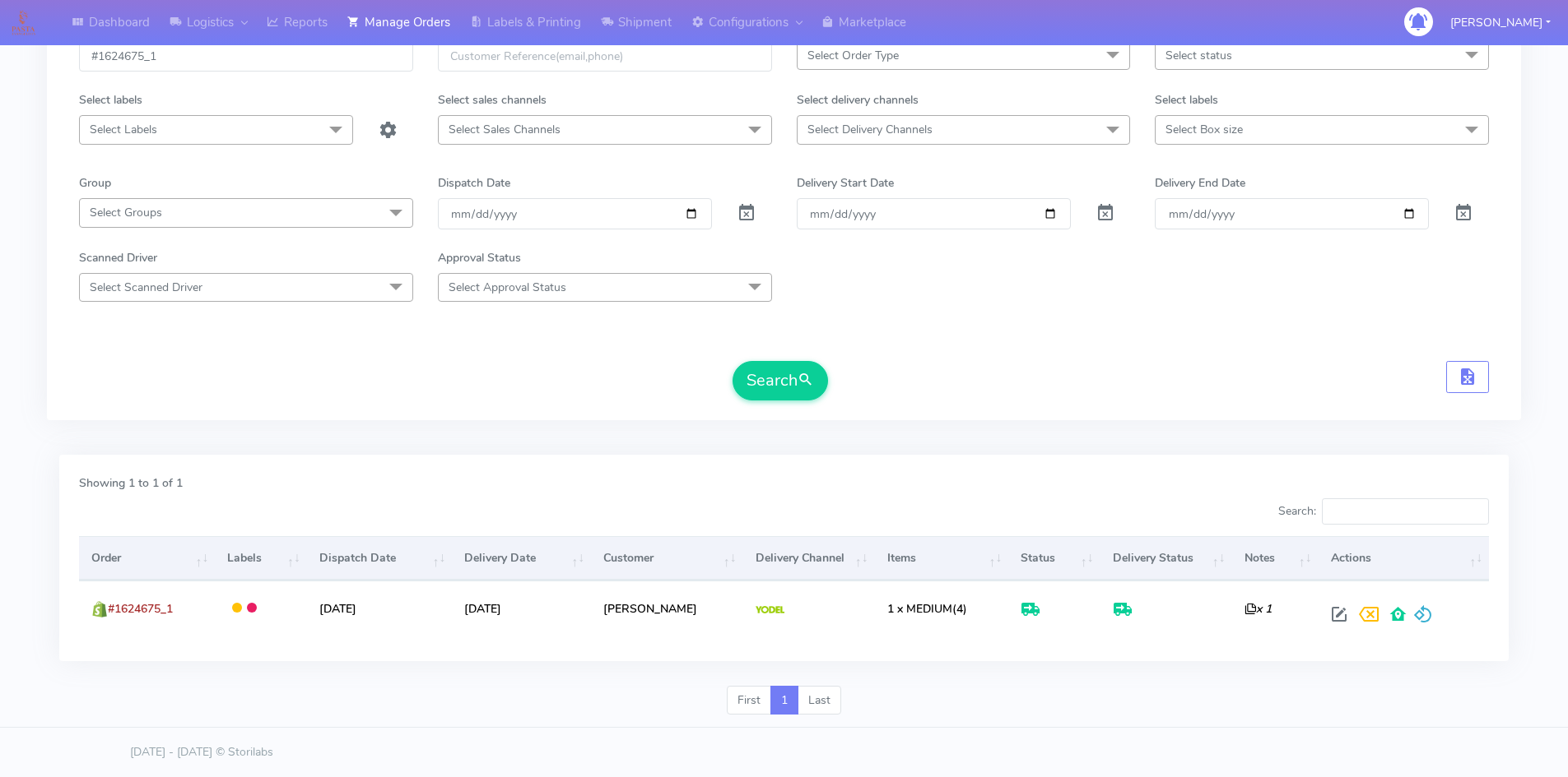
click at [1290, 673] on div "Showing 1 to 1 of 1 Search: Order Labels Dispatch Date Delivery Date Customer D…" at bounding box center [783, 571] width 1474 height 231
click at [975, 363] on div "Search" at bounding box center [784, 381] width 1409 height 39
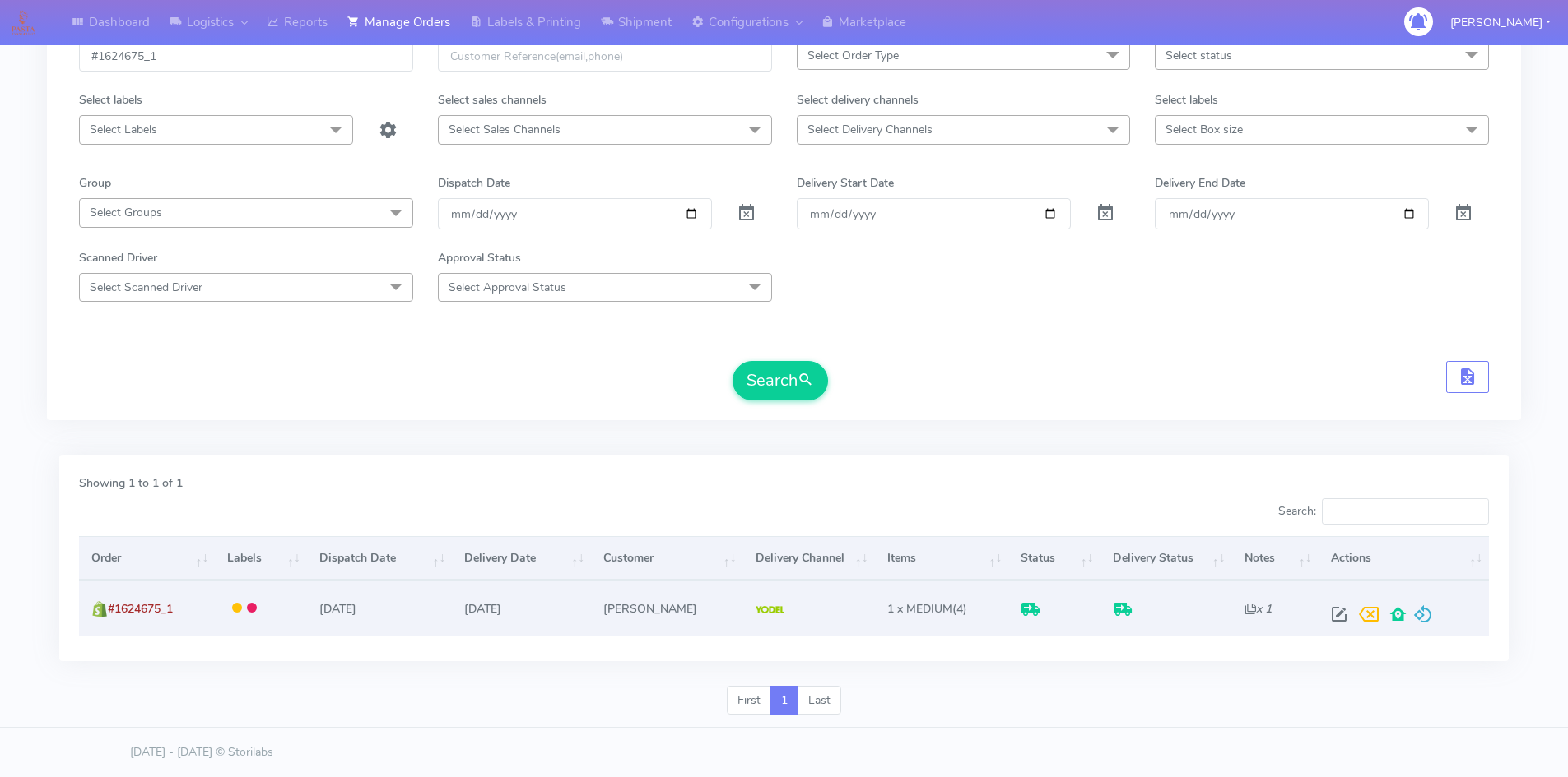
click at [1326, 610] on span at bounding box center [1339, 617] width 30 height 16
select select "5"
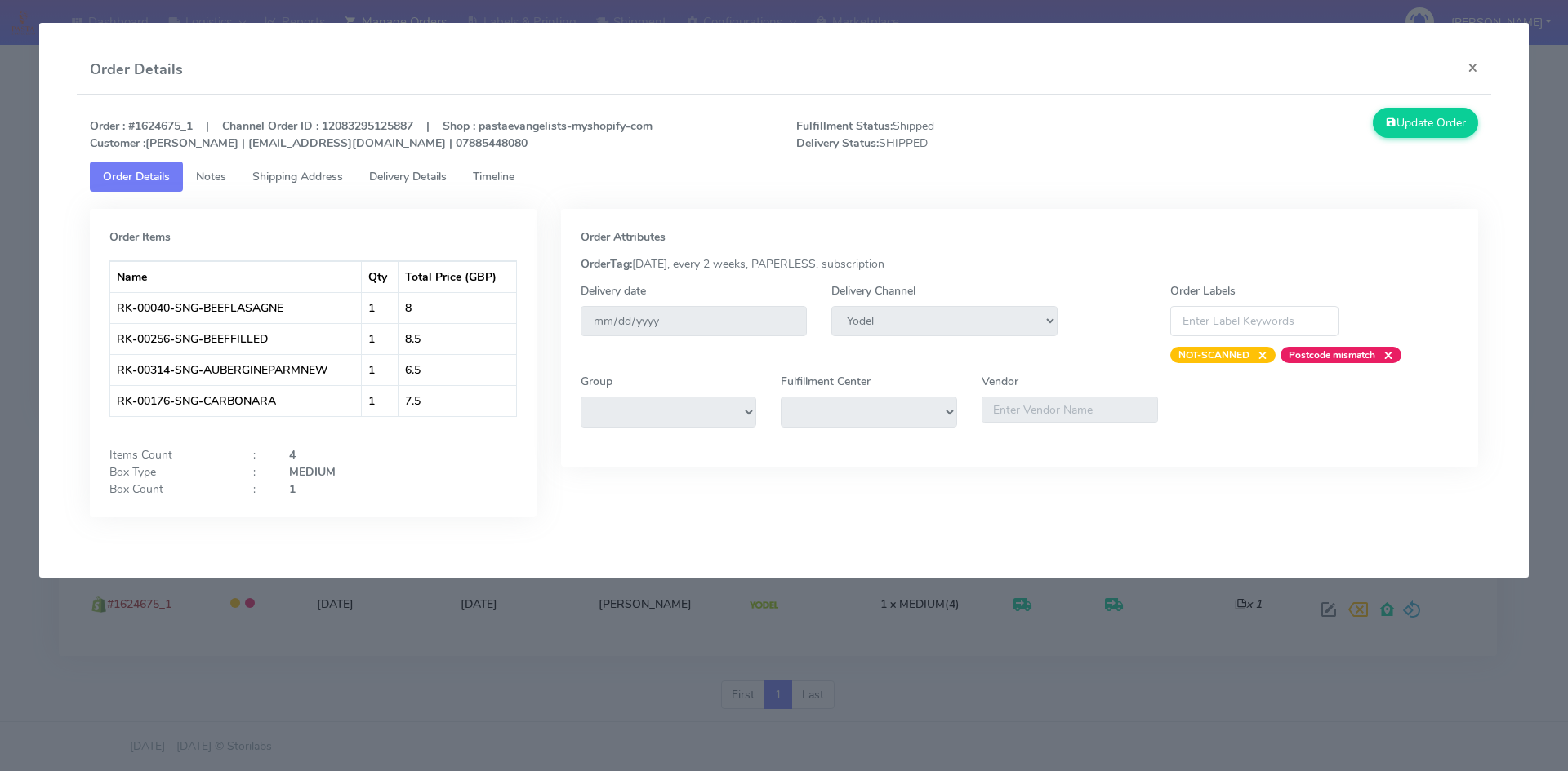
click at [431, 194] on tab "Order Items Name Qty Total Price (GBP) RK-00040-SNG-BEEFLASAGNE 1 8 RK-00256-SN…" at bounding box center [784, 367] width 1389 height 350
click at [433, 171] on span "Delivery Details" at bounding box center [408, 176] width 78 height 16
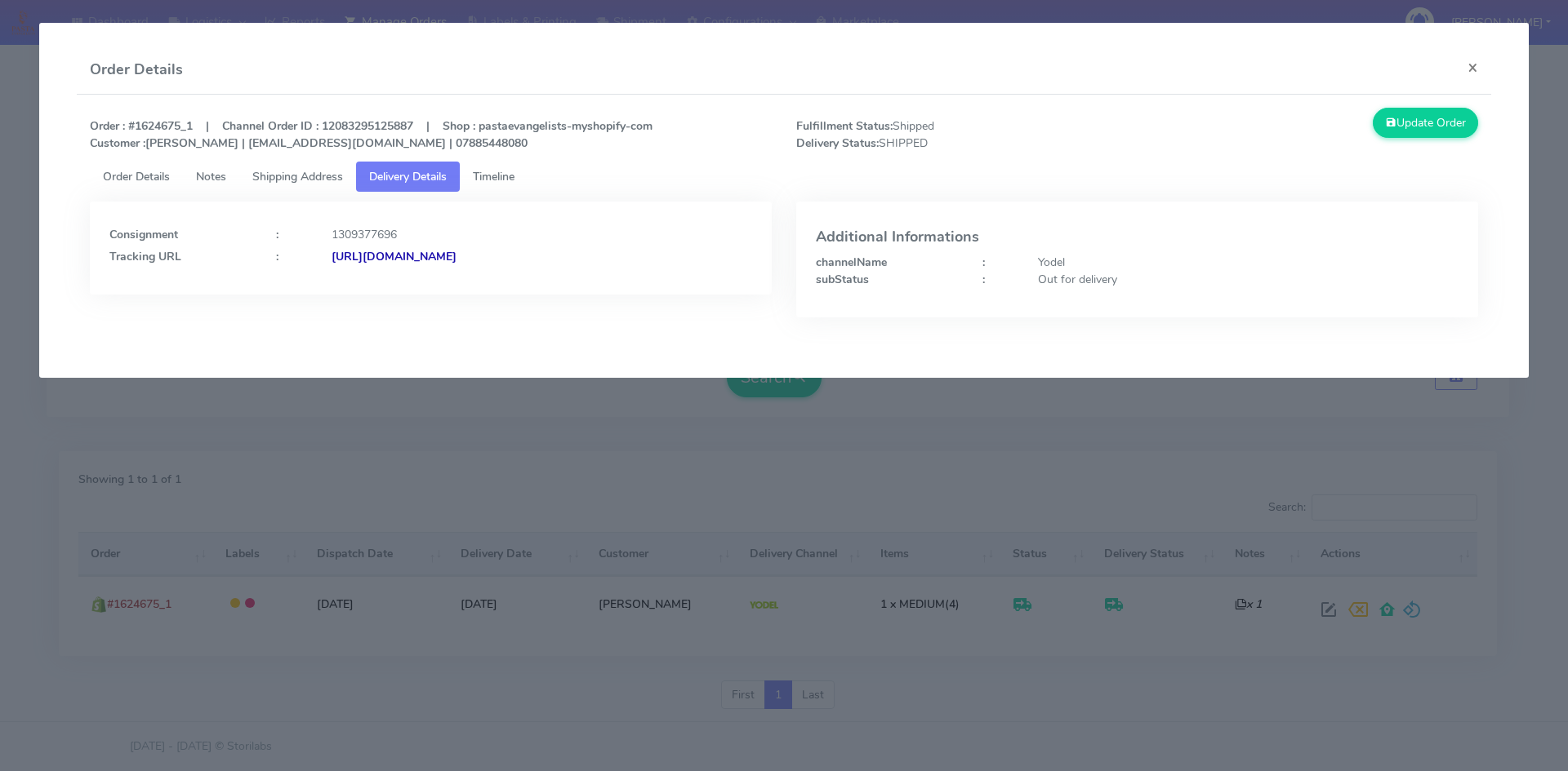
drag, startPoint x: 656, startPoint y: 257, endPoint x: 512, endPoint y: 267, distance: 144.3
click at [512, 267] on div "Consignment : 1309377696 Tracking URL : [URL][DOMAIN_NAME]" at bounding box center [431, 248] width 682 height 93
click at [670, 247] on div "Consignment : 1309377696 Tracking URL : [URL][DOMAIN_NAME]" at bounding box center [431, 243] width 643 height 44
drag, startPoint x: 664, startPoint y: 267, endPoint x: 507, endPoint y: 270, distance: 157.0
click at [507, 270] on div "Consignment : 1309377696 Tracking URL : [URL][DOMAIN_NAME]" at bounding box center [431, 248] width 682 height 93
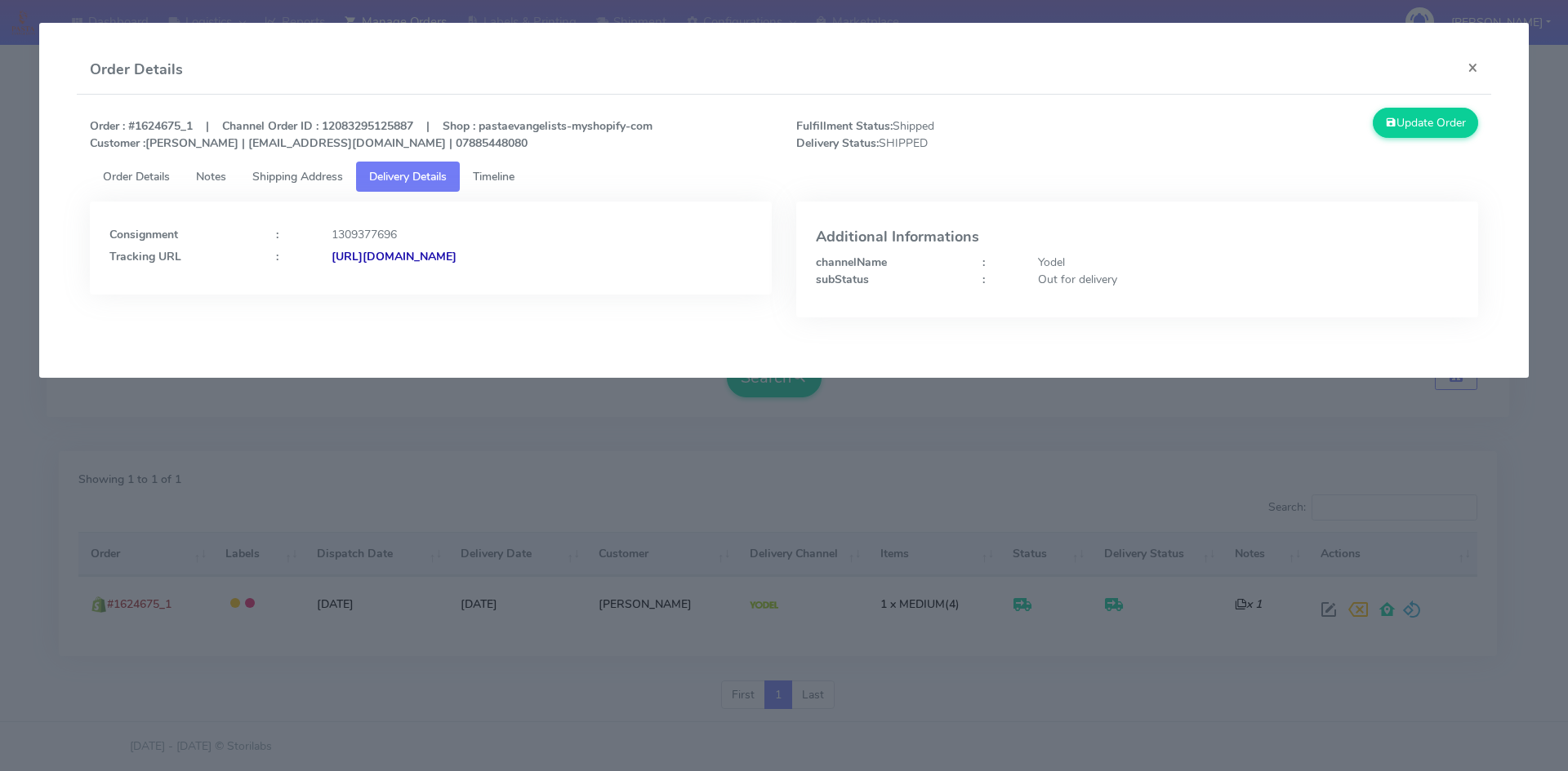
copy strong "JJD0002249960899925"
click at [633, 213] on div "Consignment : 1309377696 Tracking URL : [URL][DOMAIN_NAME]" at bounding box center [431, 248] width 682 height 93
drag, startPoint x: 651, startPoint y: 246, endPoint x: 509, endPoint y: 264, distance: 143.1
click at [509, 264] on div "Consignment : 1309377696 Tracking URL : [URL][DOMAIN_NAME]" at bounding box center [431, 243] width 643 height 44
copy strong "JJD0002249960899925"
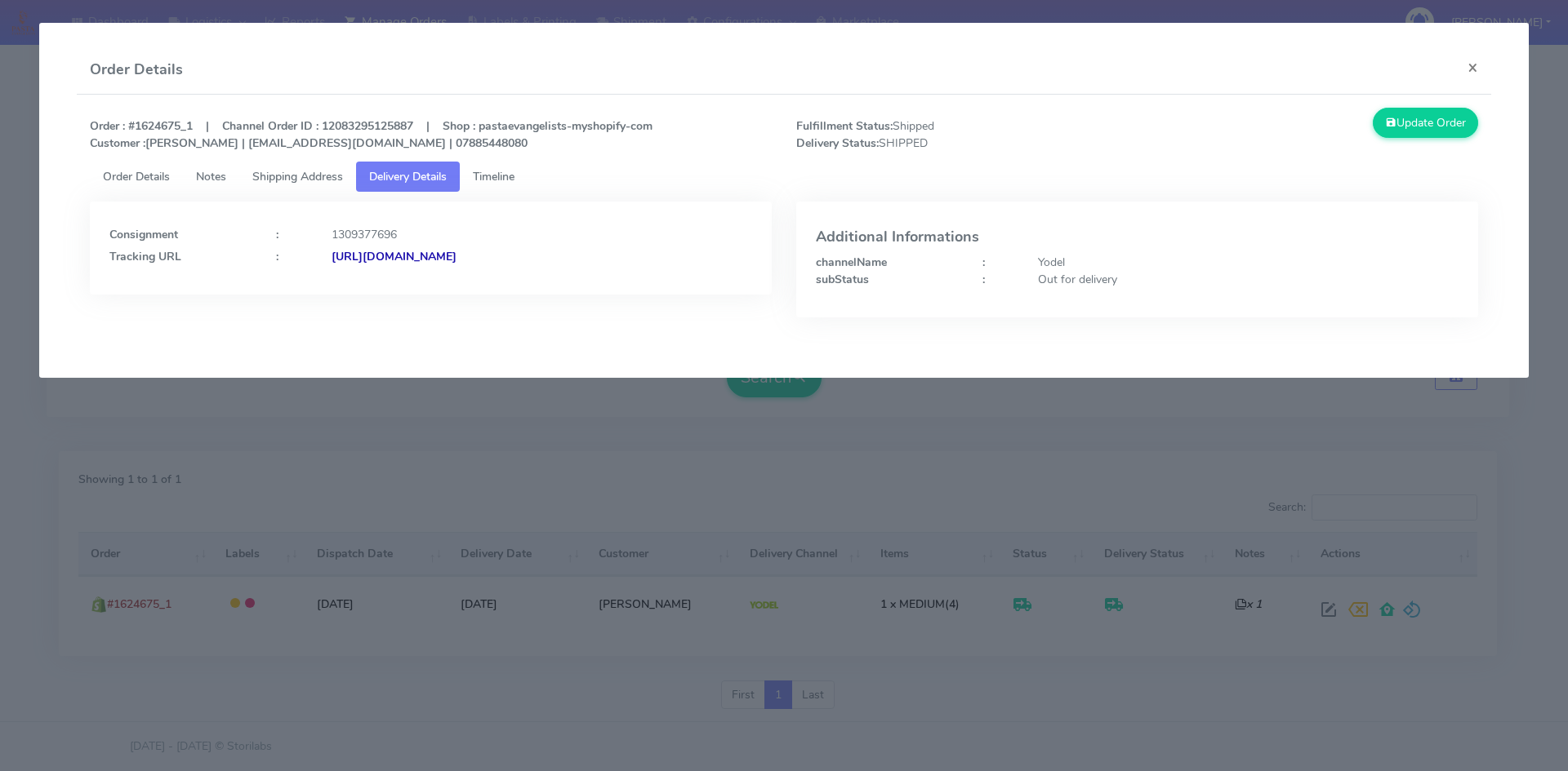
click at [684, 198] on div "Consignment : 1309377696 Tracking URL : [URL][DOMAIN_NAME] Additional Informati…" at bounding box center [784, 267] width 1413 height 150
click at [1468, 73] on button "×" at bounding box center [1473, 67] width 37 height 44
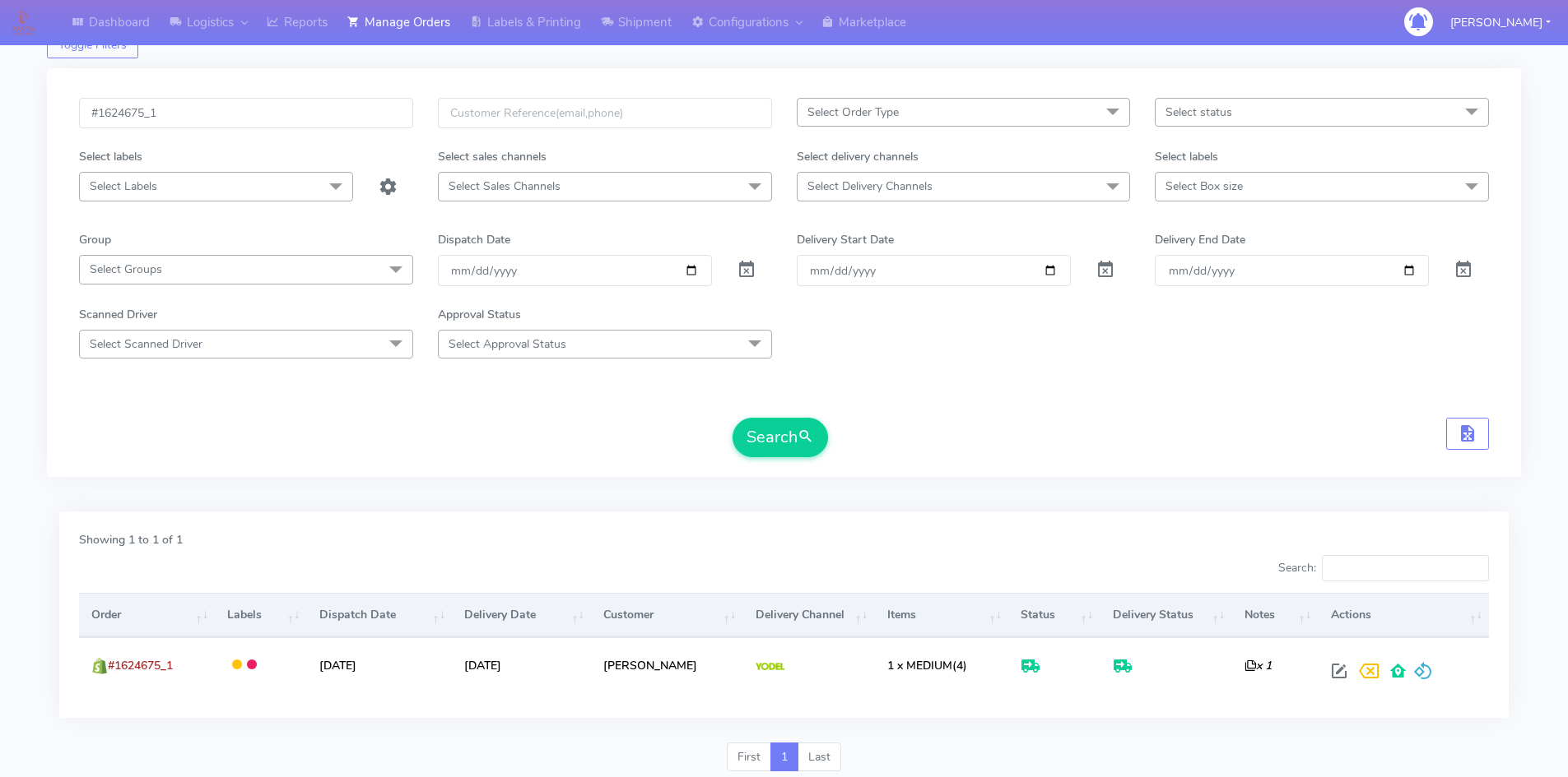
scroll to position [0, 0]
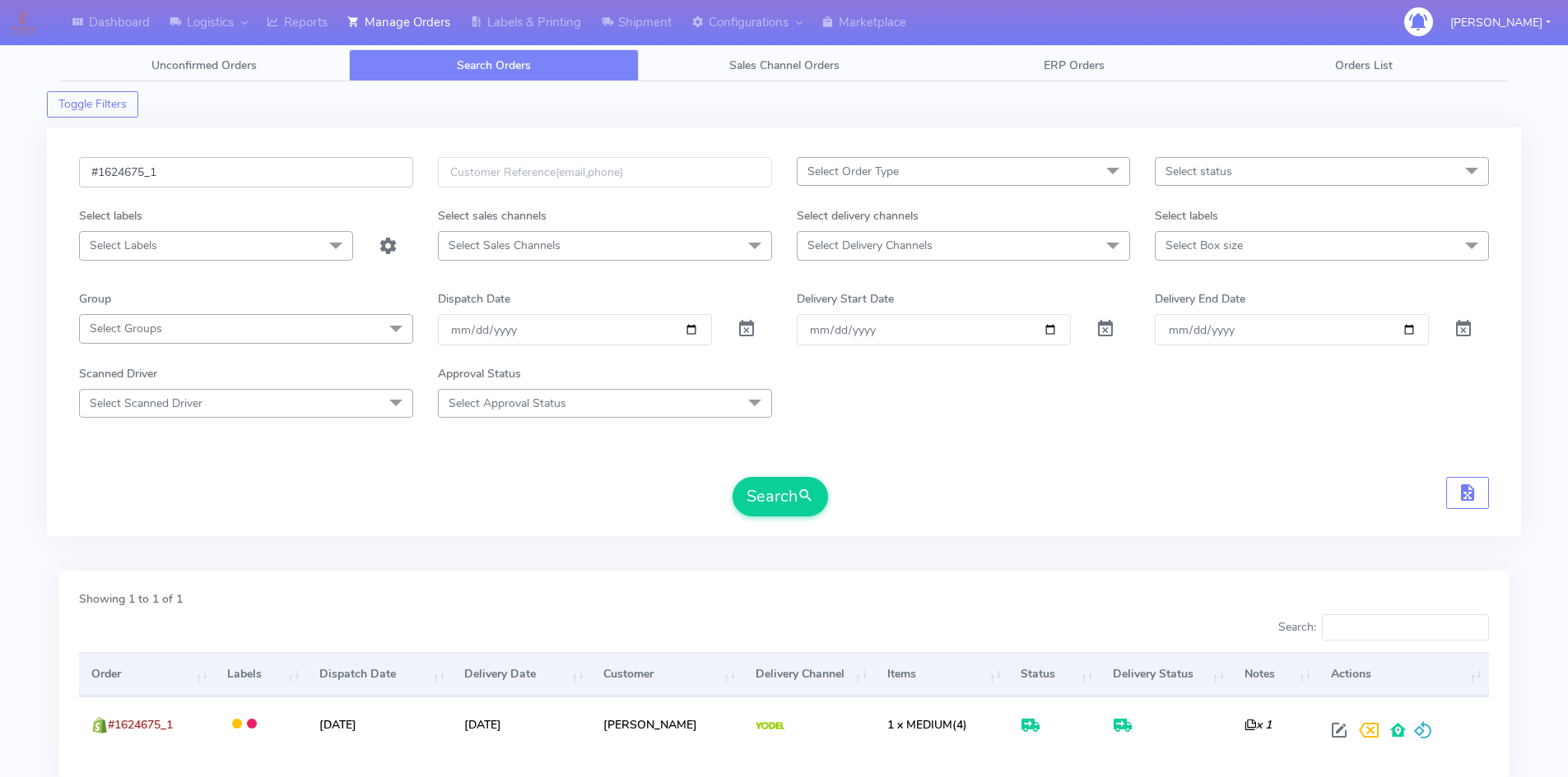
click at [288, 173] on input "#1624675_1" at bounding box center [246, 172] width 334 height 31
paste input "1618855"
type input "1618855"
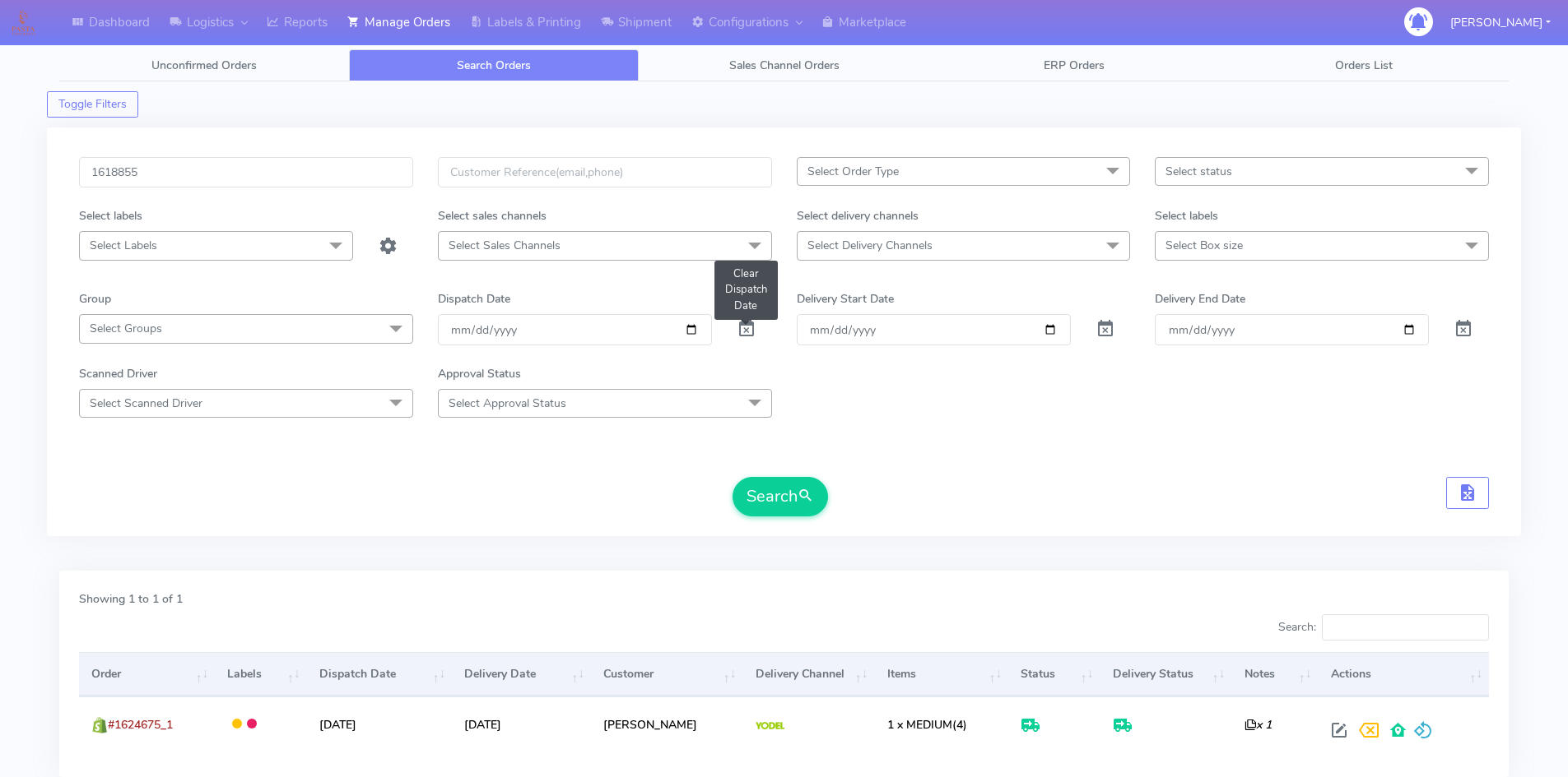
click at [747, 325] on span at bounding box center [746, 332] width 20 height 16
click at [801, 488] on span "submit" at bounding box center [805, 496] width 17 height 22
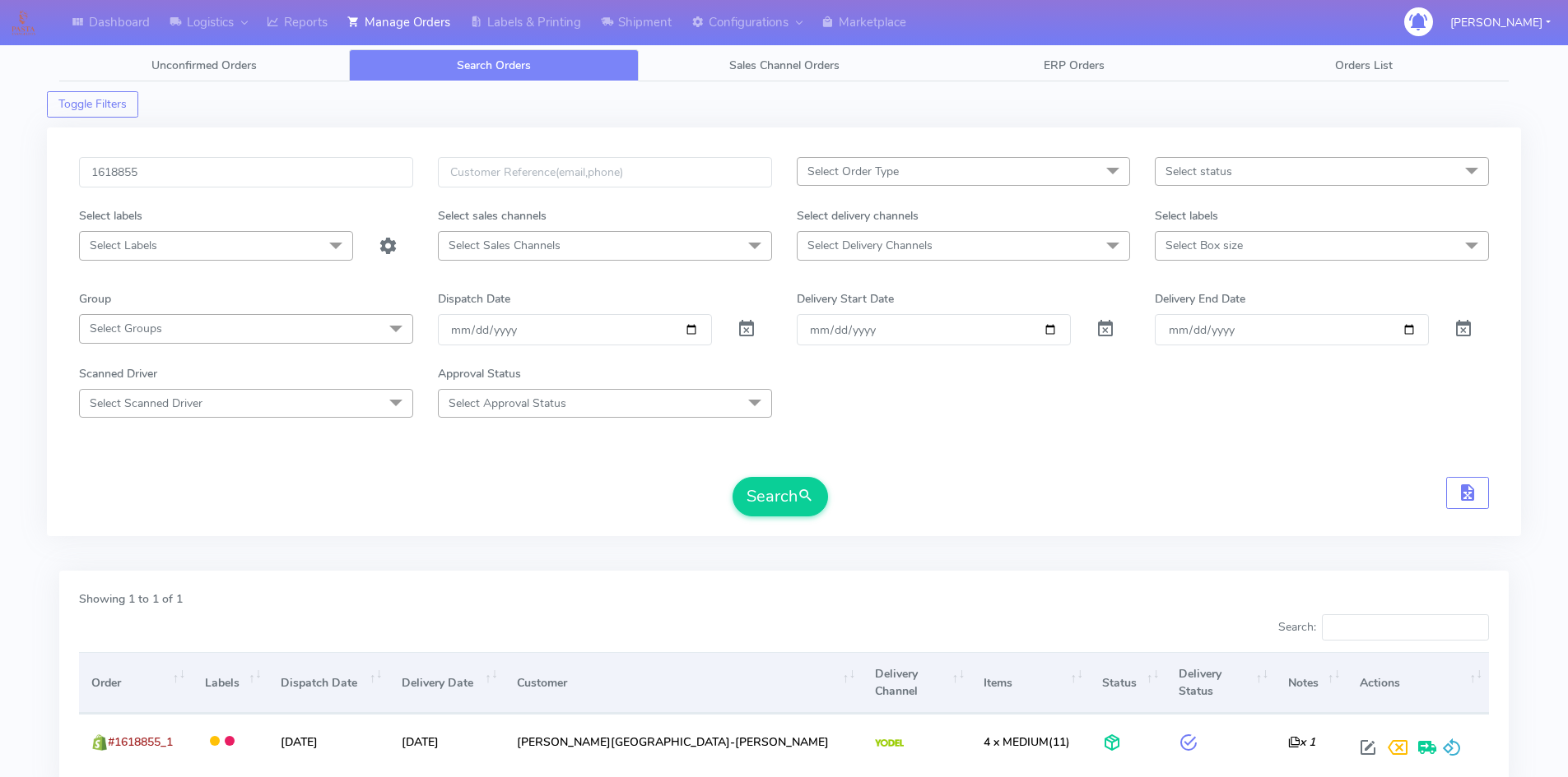
scroll to position [116, 0]
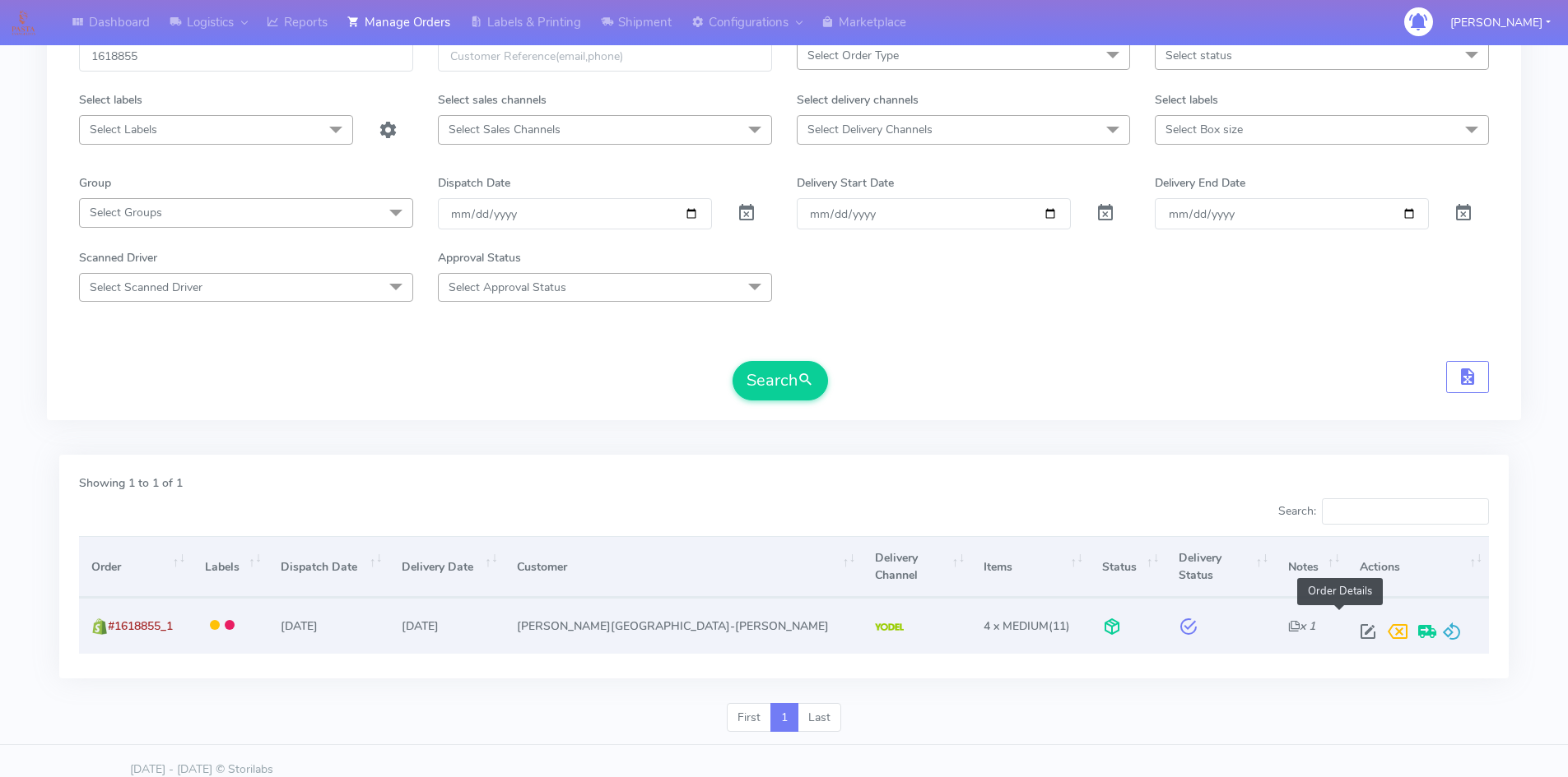
click at [1352, 628] on span at bounding box center [1367, 635] width 30 height 16
select select "5"
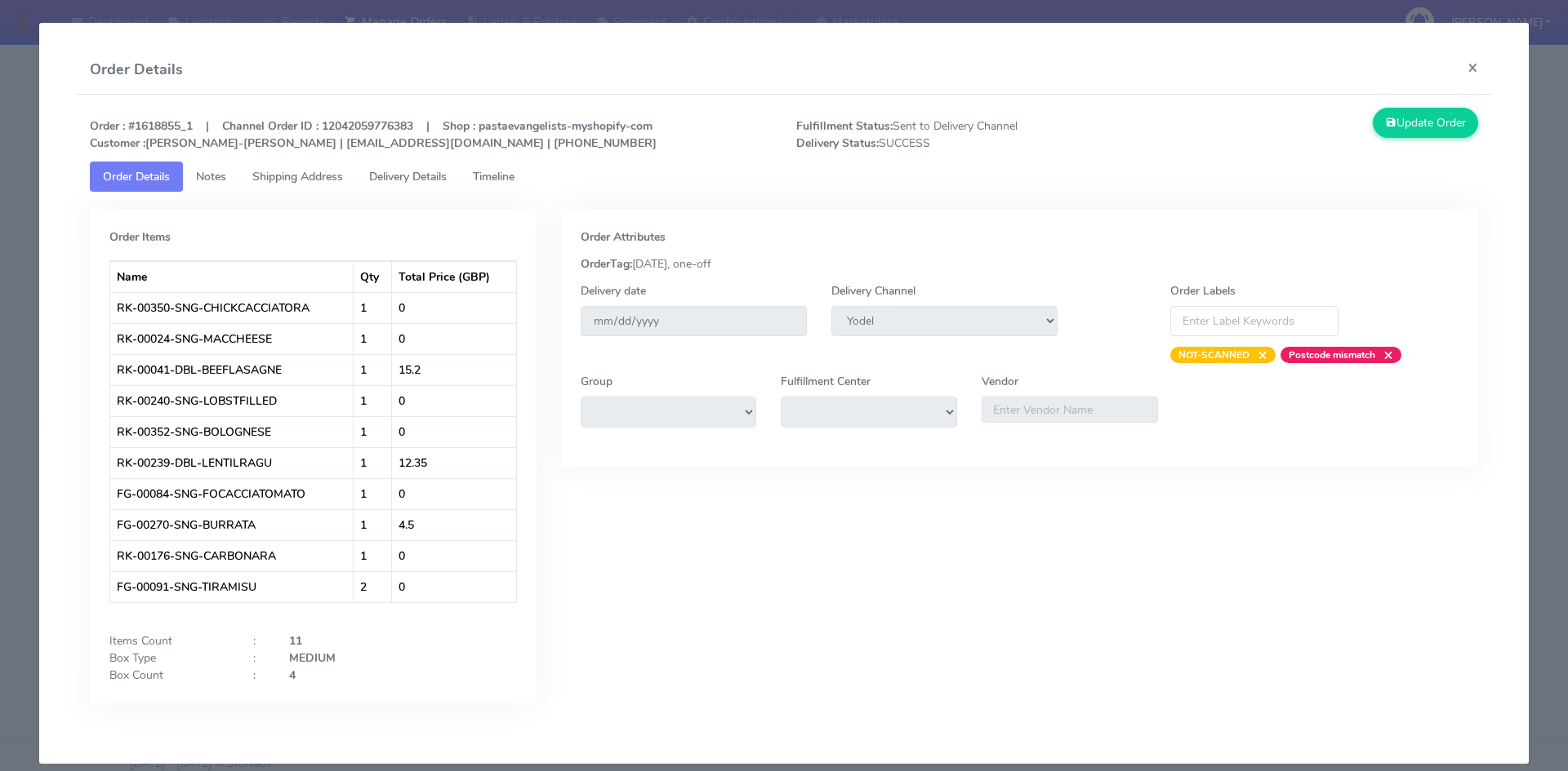
click at [420, 179] on span "Delivery Details" at bounding box center [408, 176] width 78 height 16
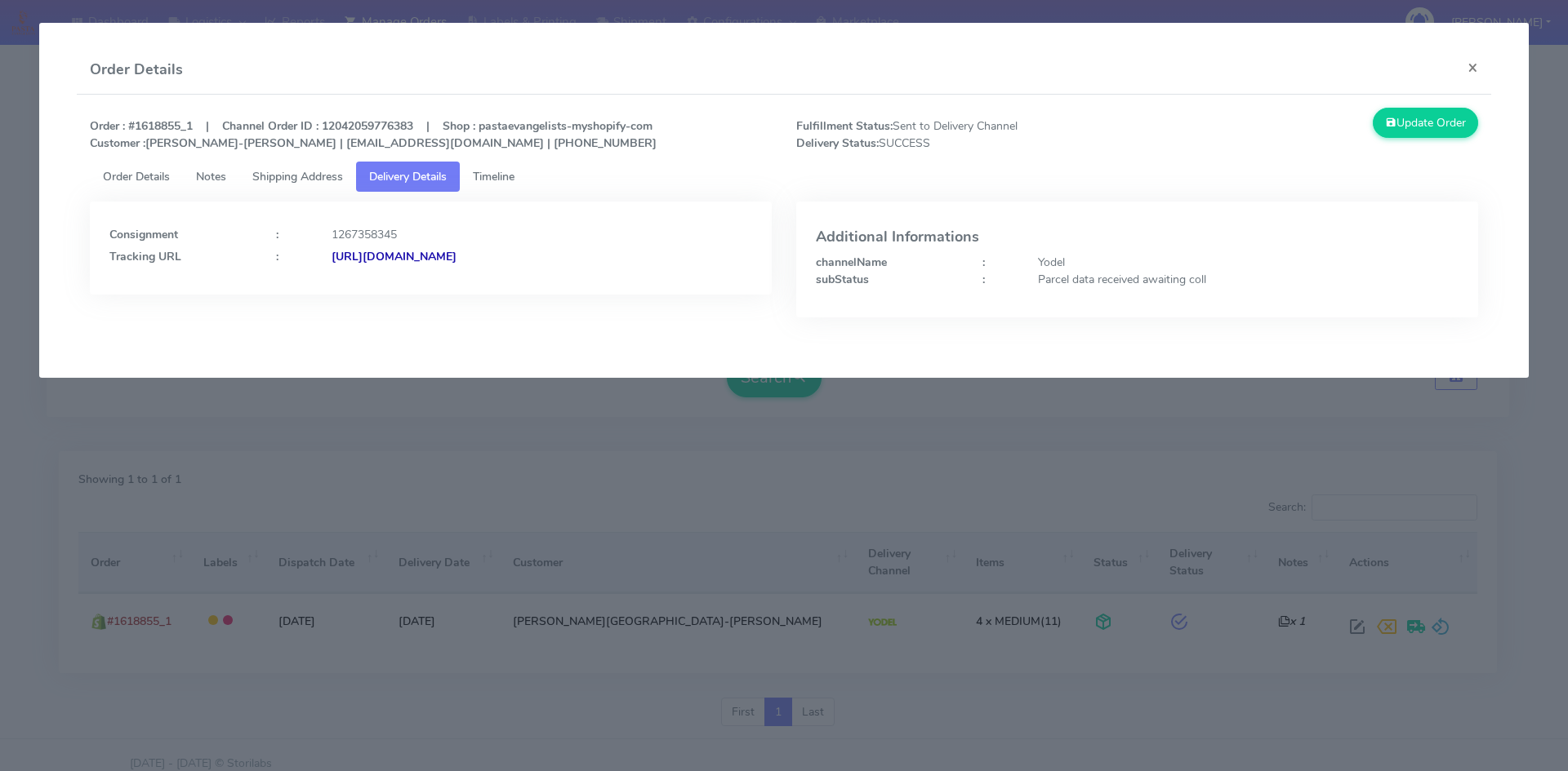
drag, startPoint x: 663, startPoint y: 250, endPoint x: 508, endPoint y: 261, distance: 155.4
click at [508, 261] on div "[URL][DOMAIN_NAME]" at bounding box center [542, 256] width 445 height 18
copy strong "JJD0002249960883157"
click at [671, 174] on ul "Order Details Notes Shipping Address Delivery Details Timeline" at bounding box center [784, 177] width 1389 height 31
drag, startPoint x: 1419, startPoint y: 124, endPoint x: 1430, endPoint y: 130, distance: 12.5
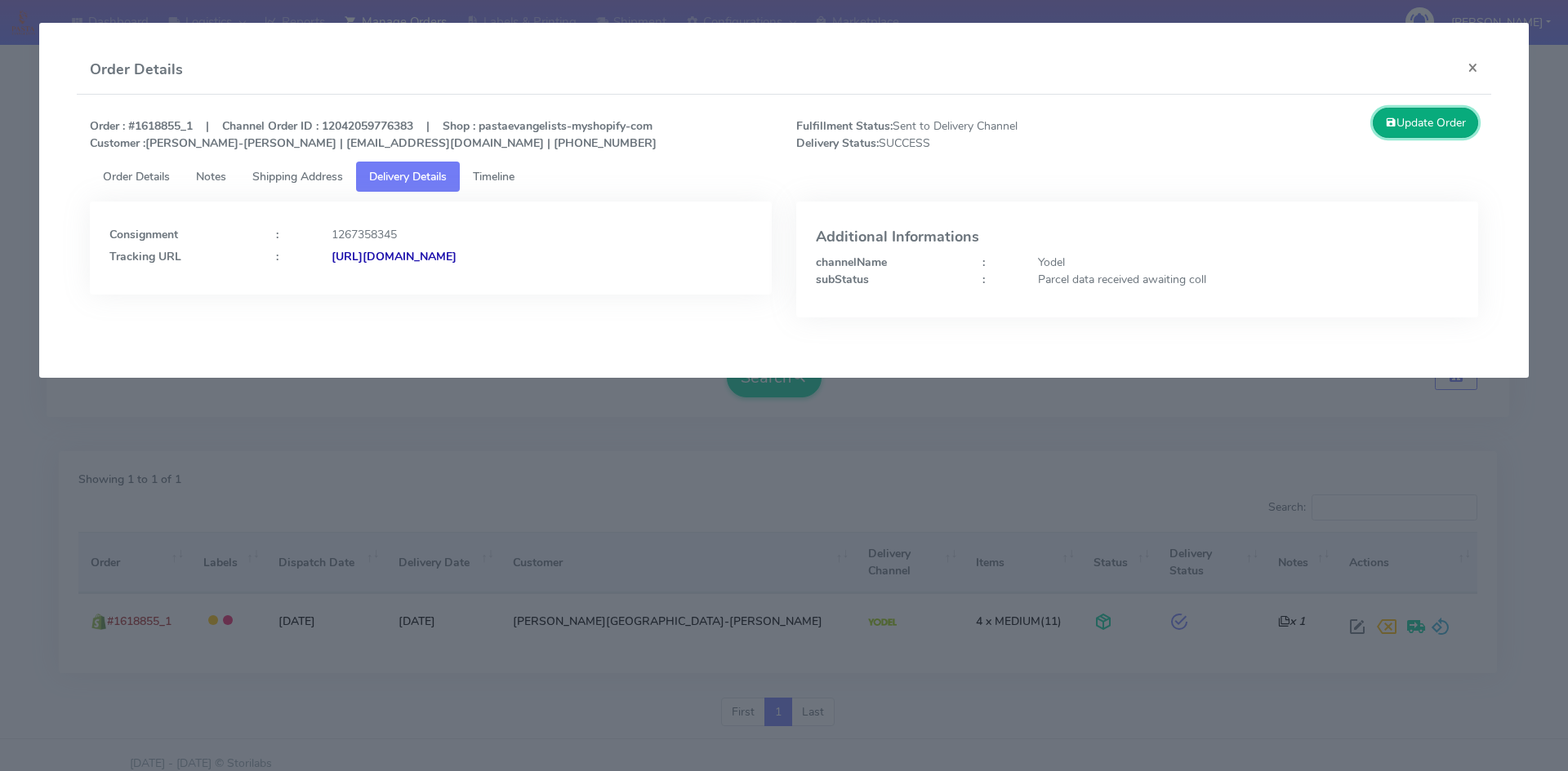
click at [1419, 124] on button "Update Order" at bounding box center [1425, 122] width 107 height 31
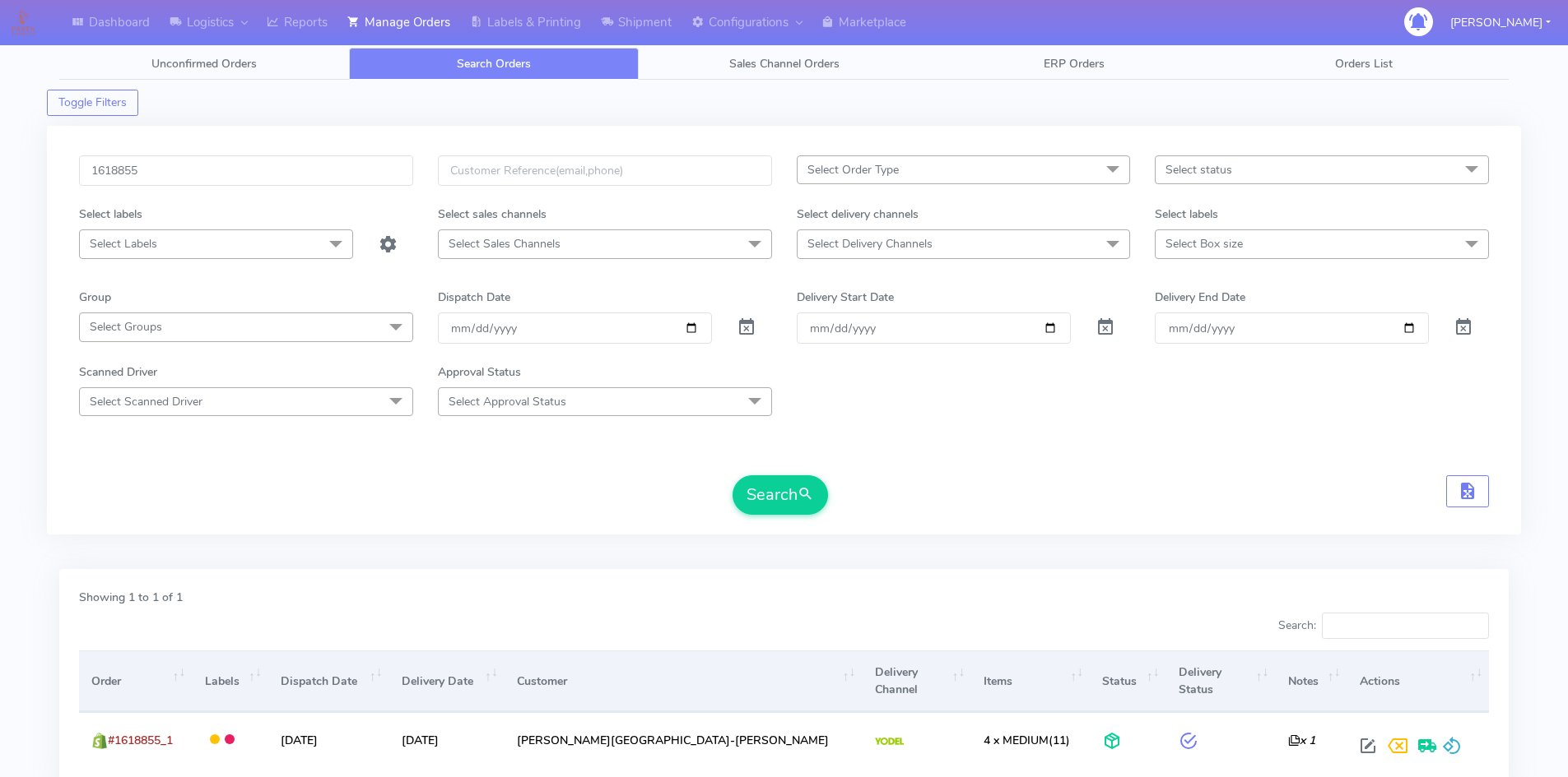
scroll to position [0, 0]
click at [260, 170] on input "1618855" at bounding box center [246, 172] width 334 height 31
paste input "#"
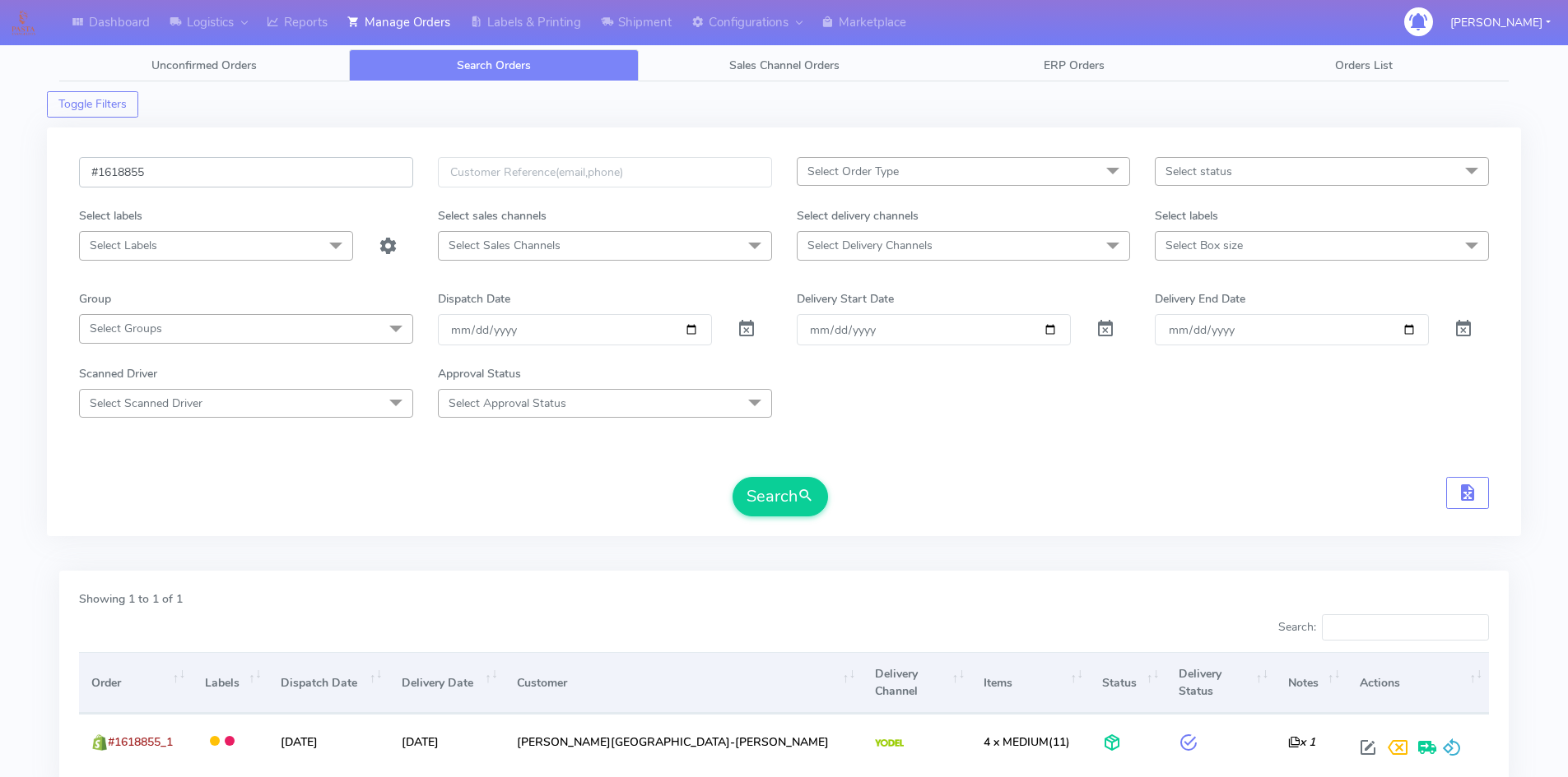
click at [101, 173] on input "#1618855" at bounding box center [246, 172] width 334 height 31
type input "1618855"
drag, startPoint x: 762, startPoint y: 490, endPoint x: 862, endPoint y: 504, distance: 101.0
click at [763, 490] on button "Search" at bounding box center [780, 496] width 95 height 39
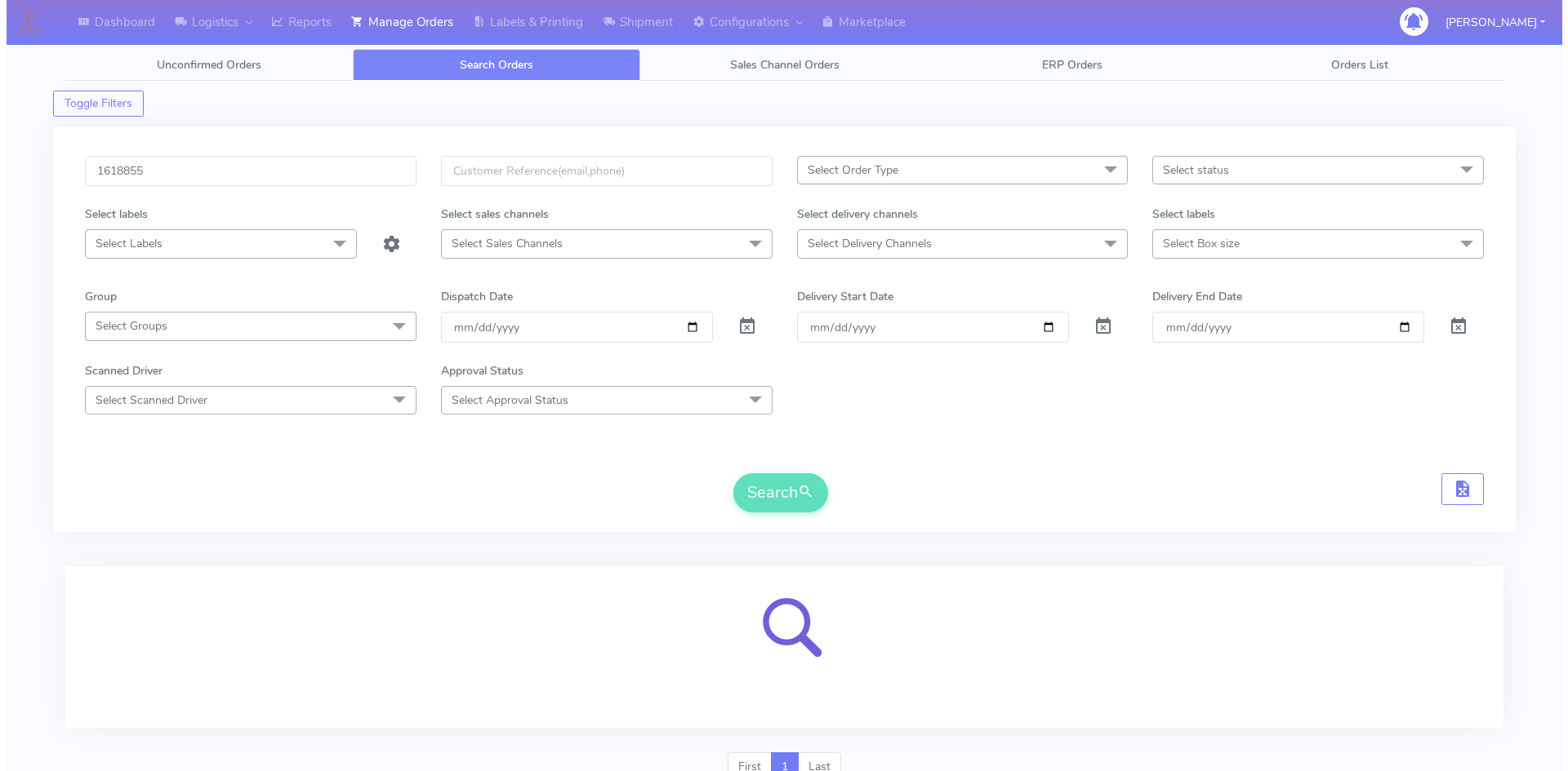
scroll to position [72, 0]
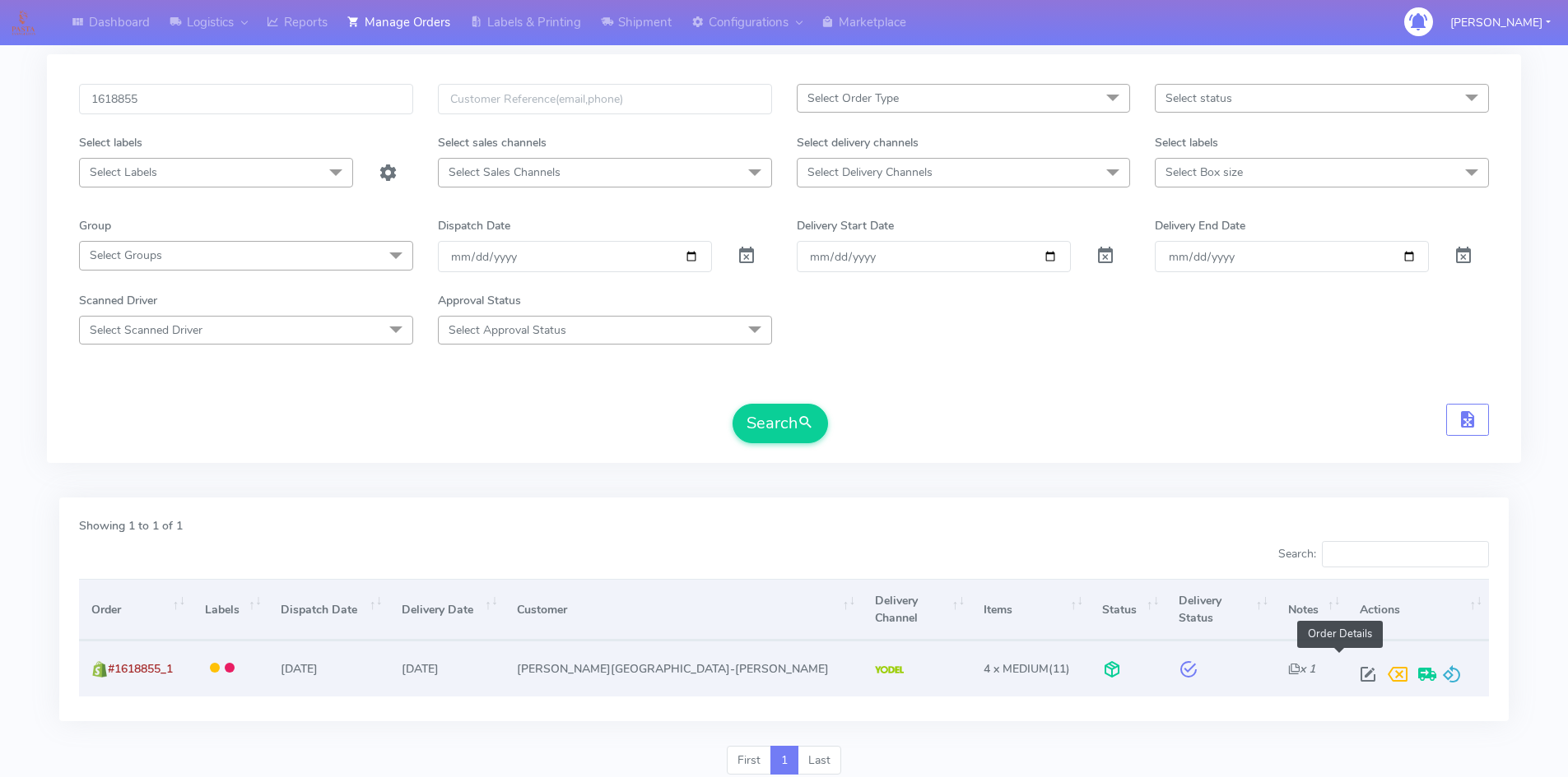
click at [1352, 671] on span at bounding box center [1367, 678] width 30 height 16
select select "5"
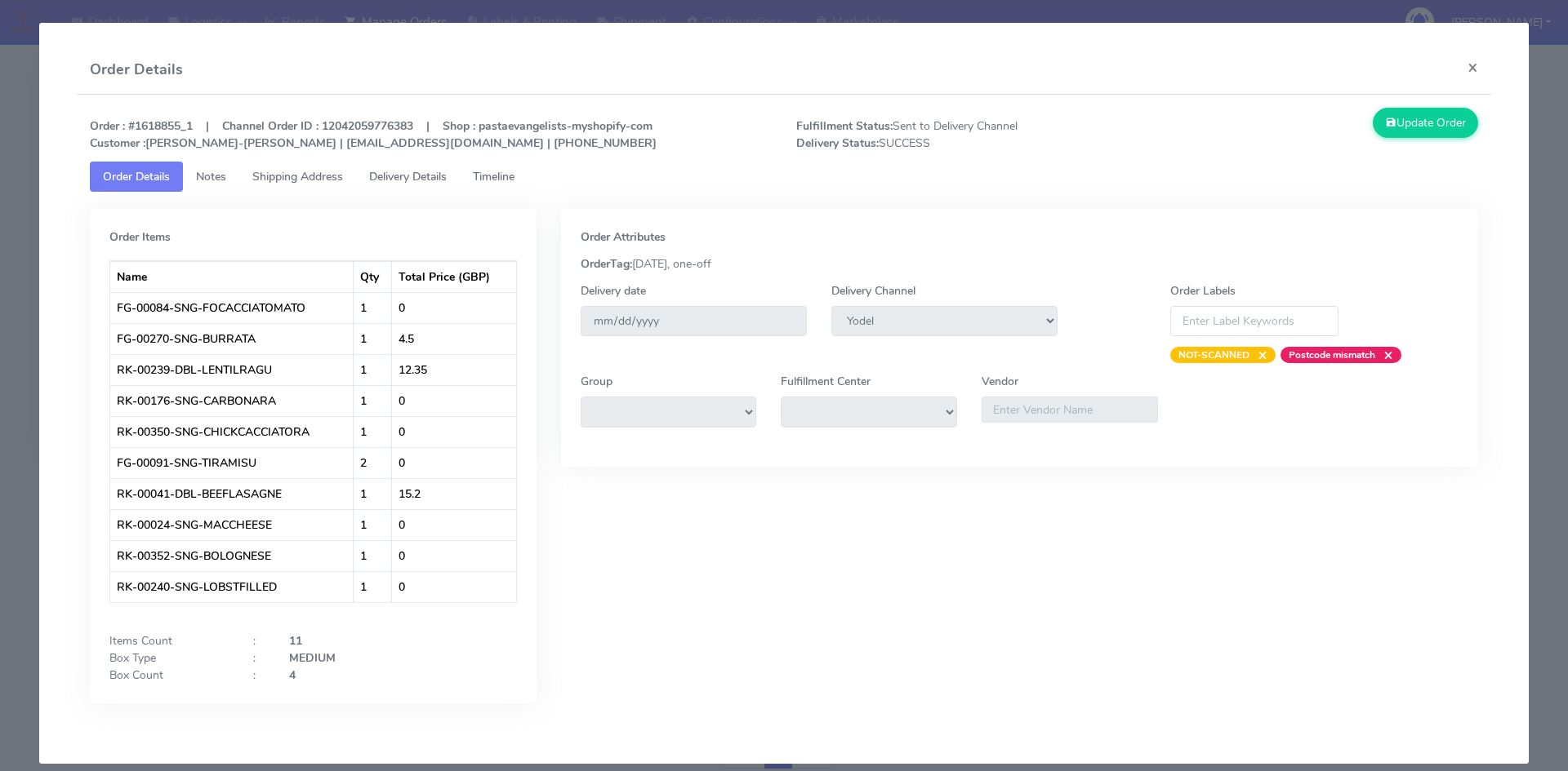
click at [495, 177] on span "Timeline" at bounding box center [493, 176] width 42 height 16
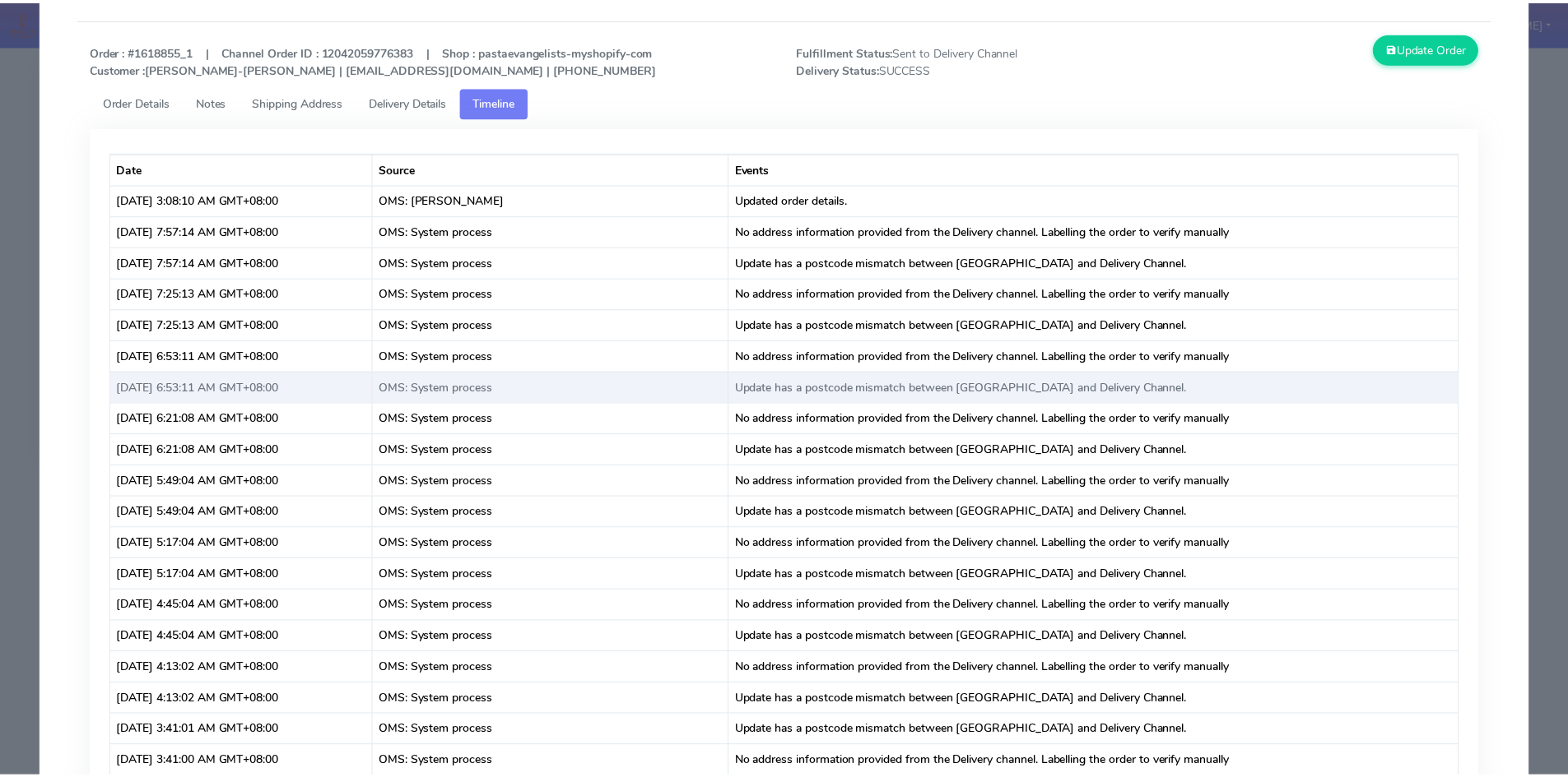
scroll to position [0, 0]
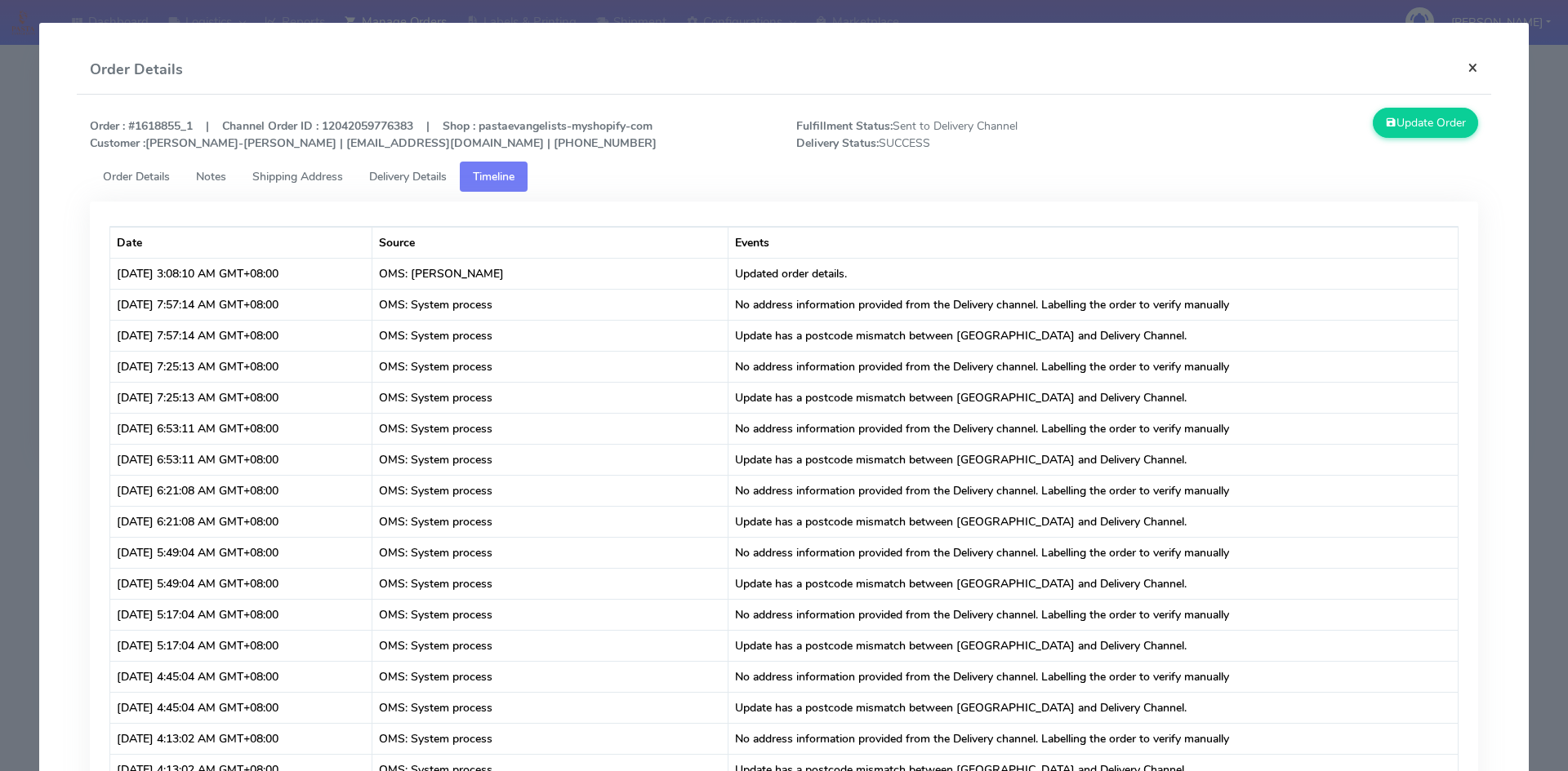
click at [1469, 66] on button "×" at bounding box center [1473, 67] width 37 height 44
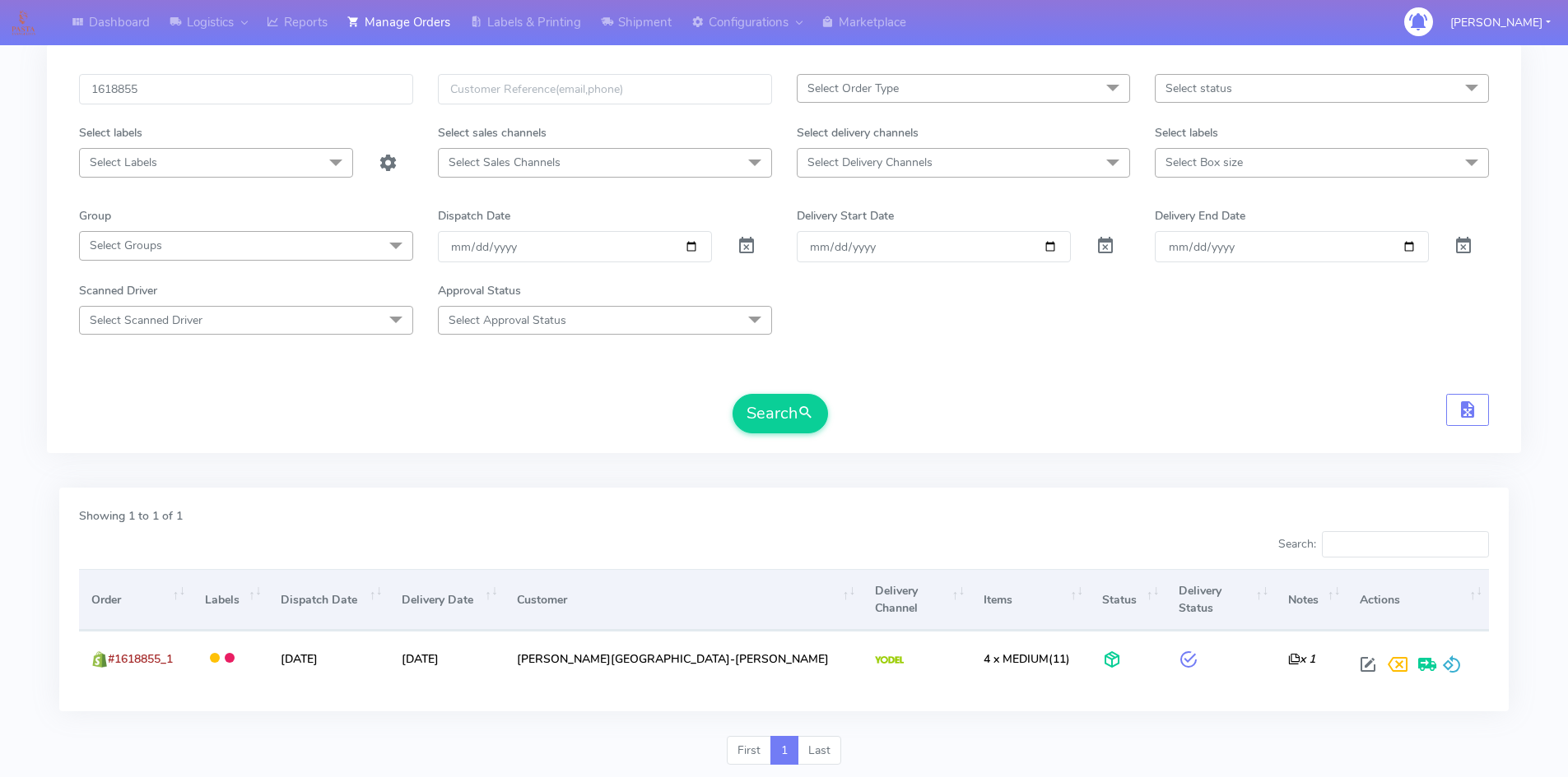
scroll to position [116, 0]
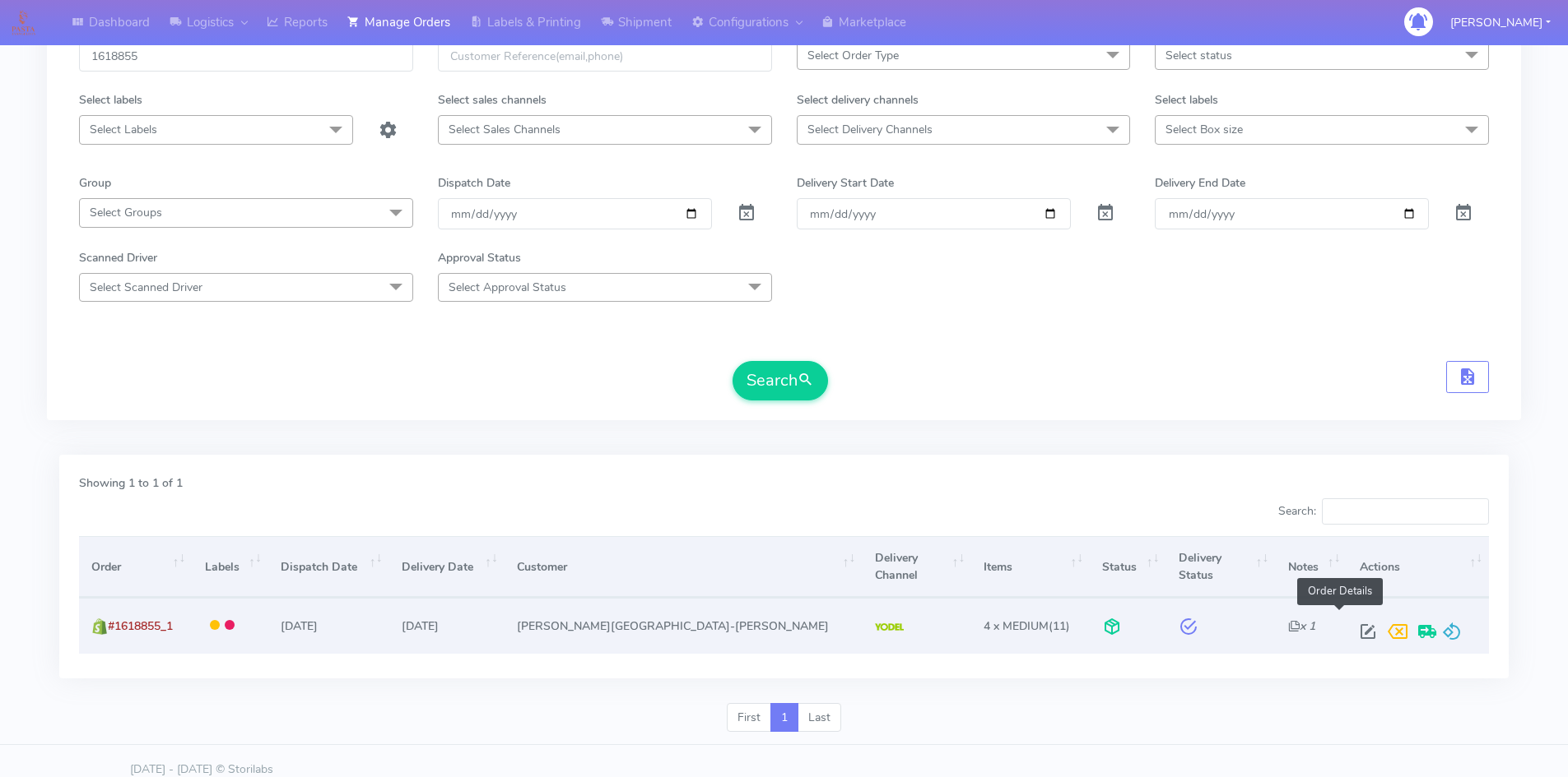
click at [1352, 628] on span at bounding box center [1367, 635] width 30 height 16
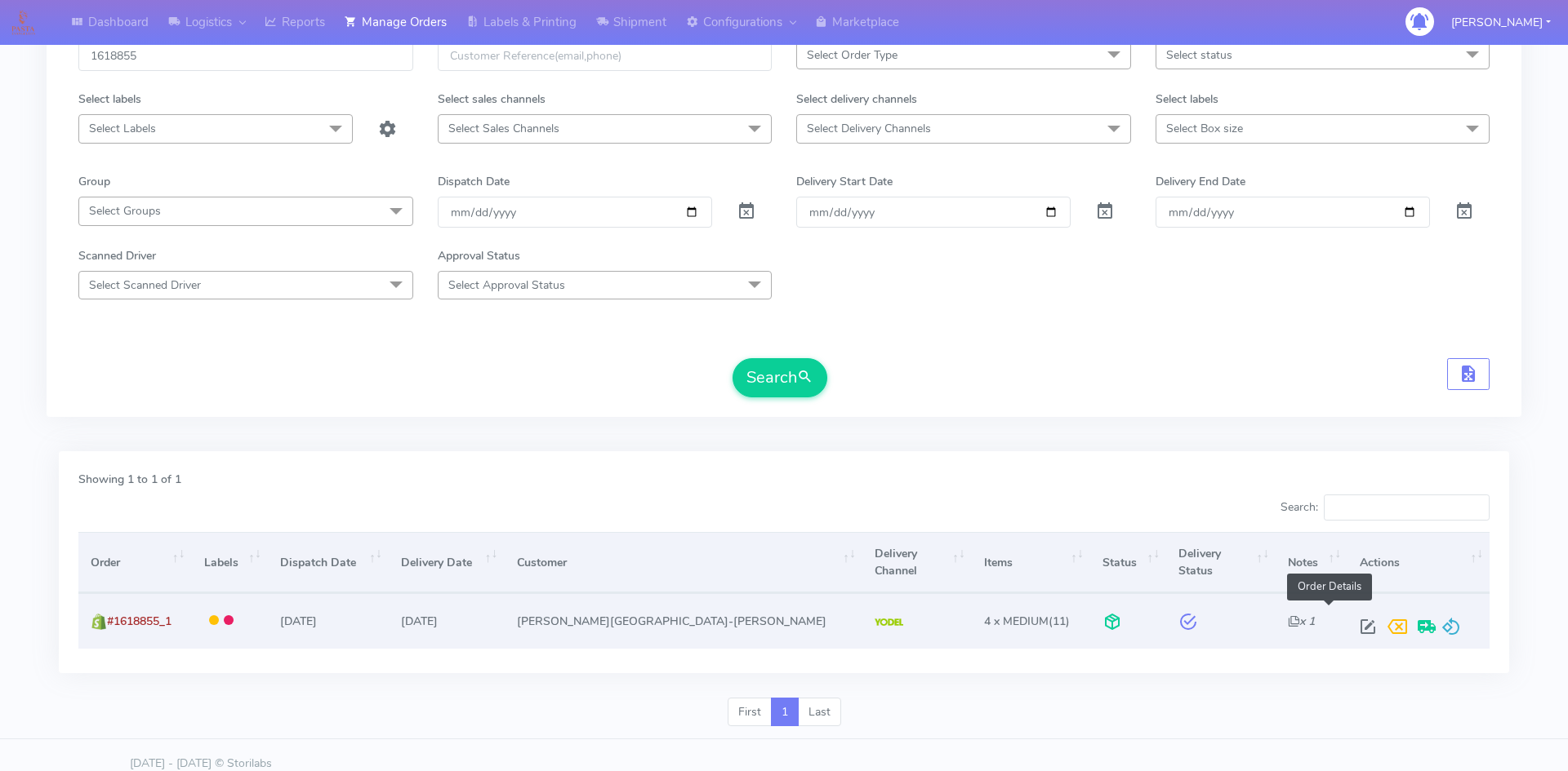
select select "5"
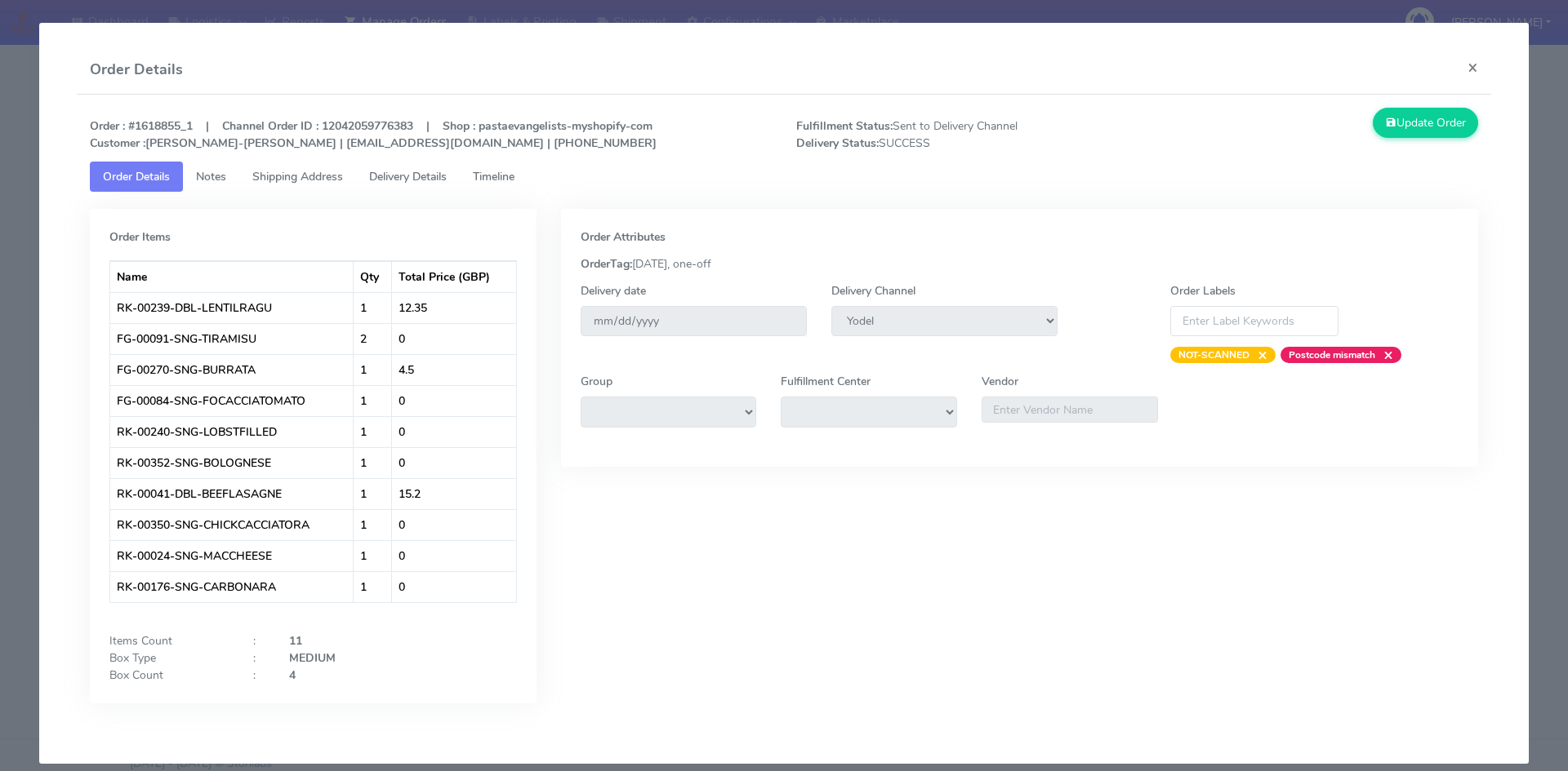
click at [491, 174] on span "Timeline" at bounding box center [493, 176] width 42 height 16
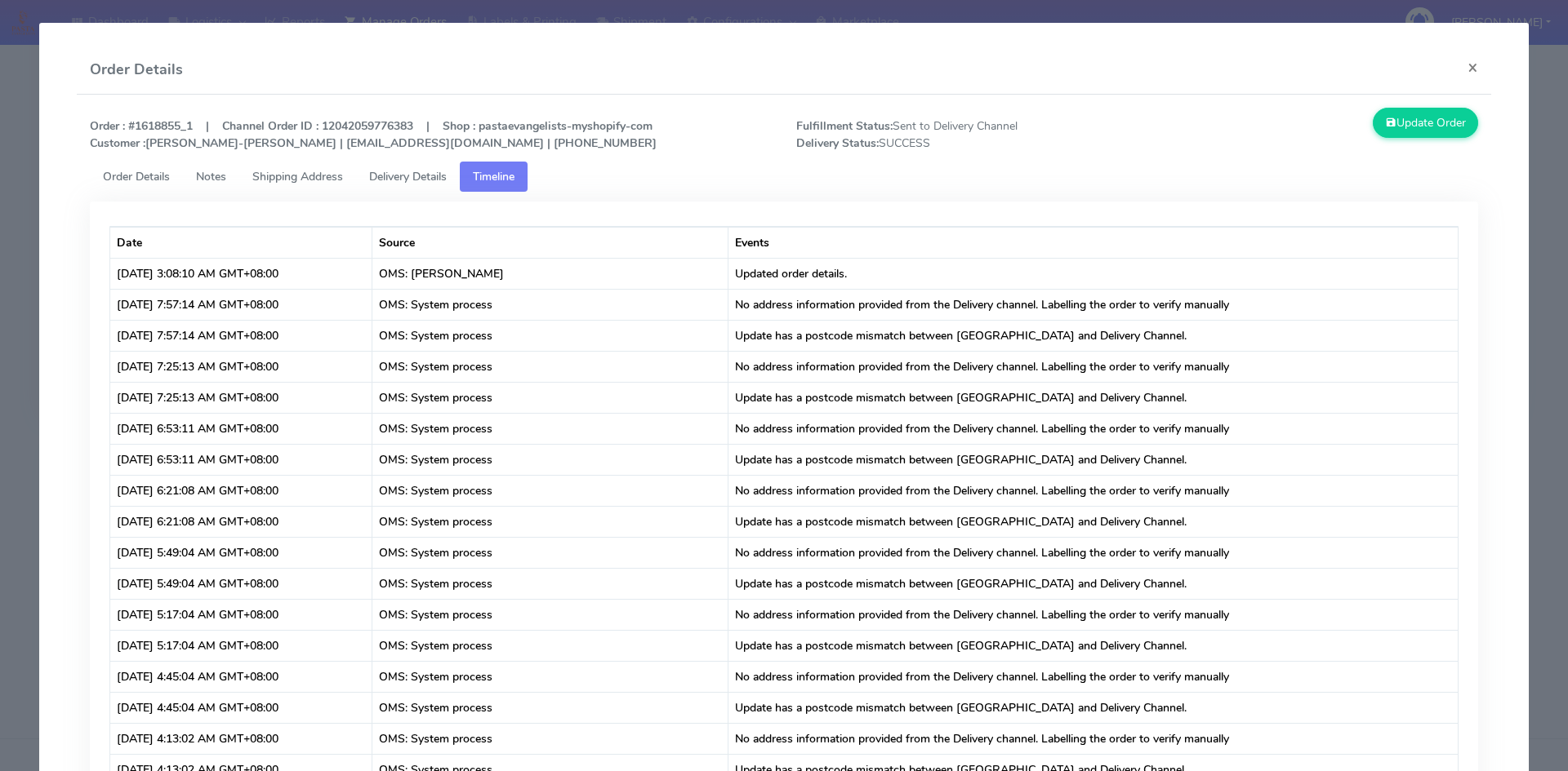
click at [381, 176] on span "Delivery Details" at bounding box center [408, 176] width 78 height 16
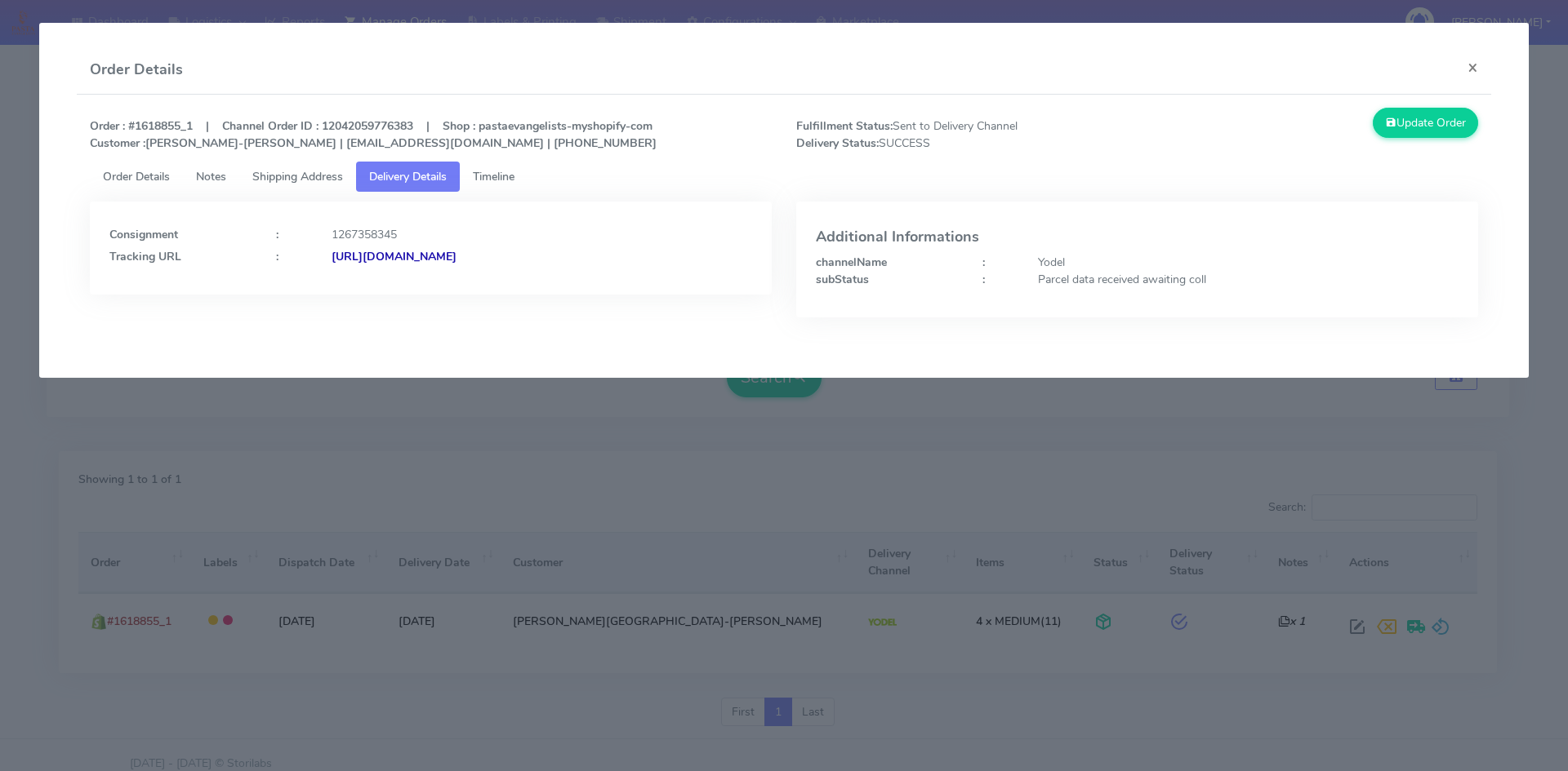
click at [182, 183] on link "Order Details" at bounding box center [136, 177] width 94 height 31
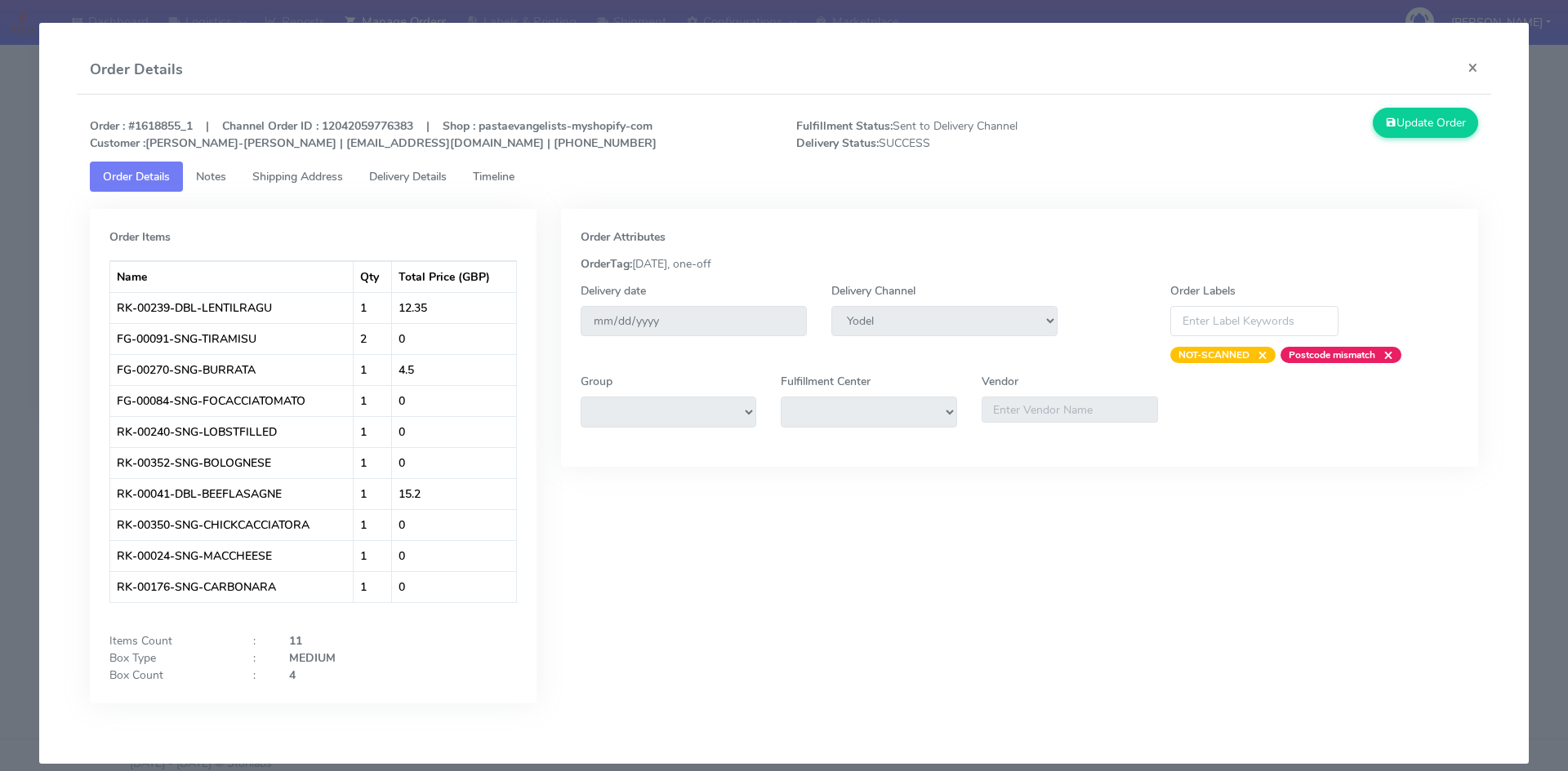
click at [208, 178] on span "Notes" at bounding box center [211, 176] width 31 height 16
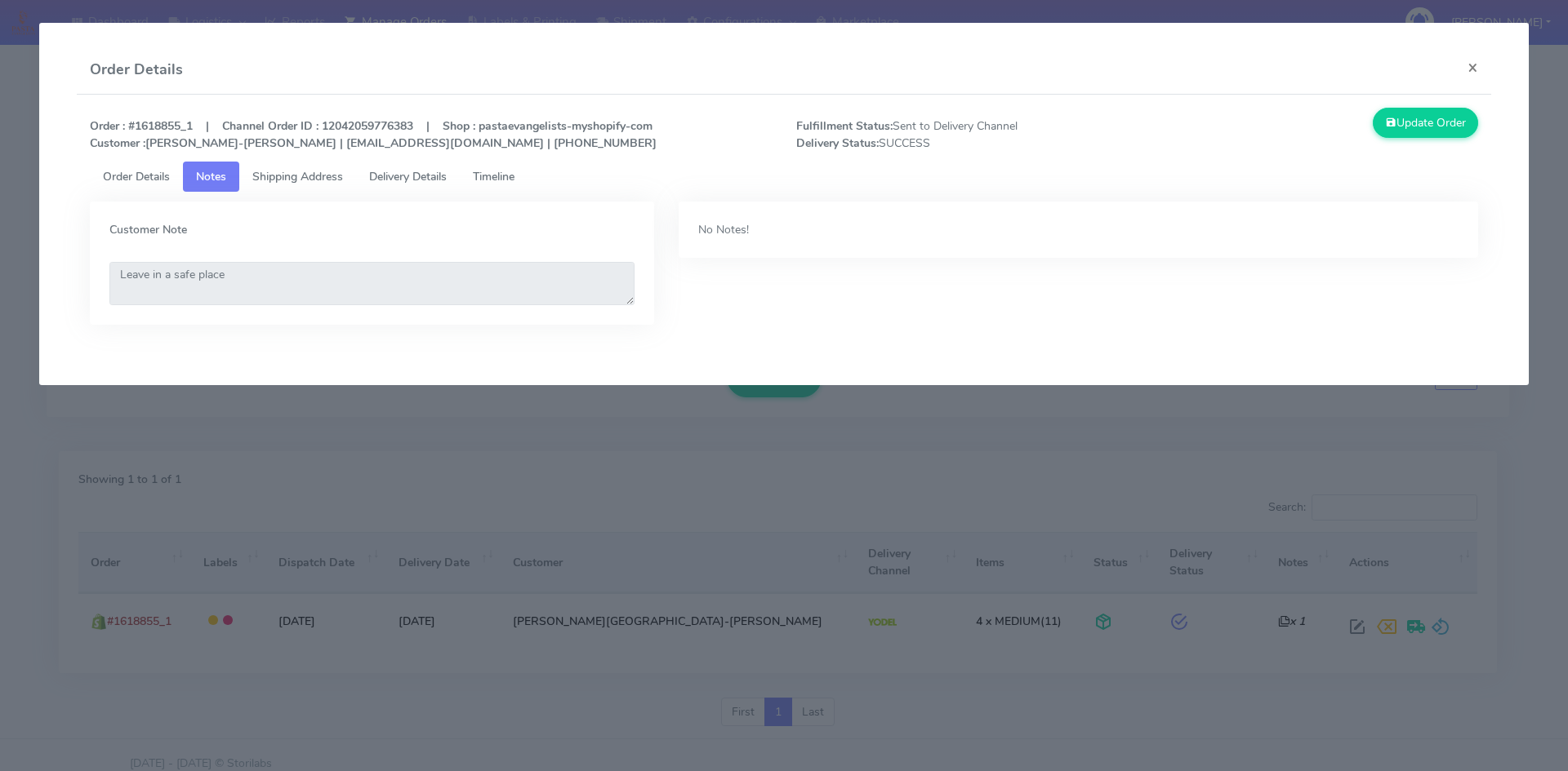
click at [146, 185] on link "Order Details" at bounding box center [136, 177] width 94 height 31
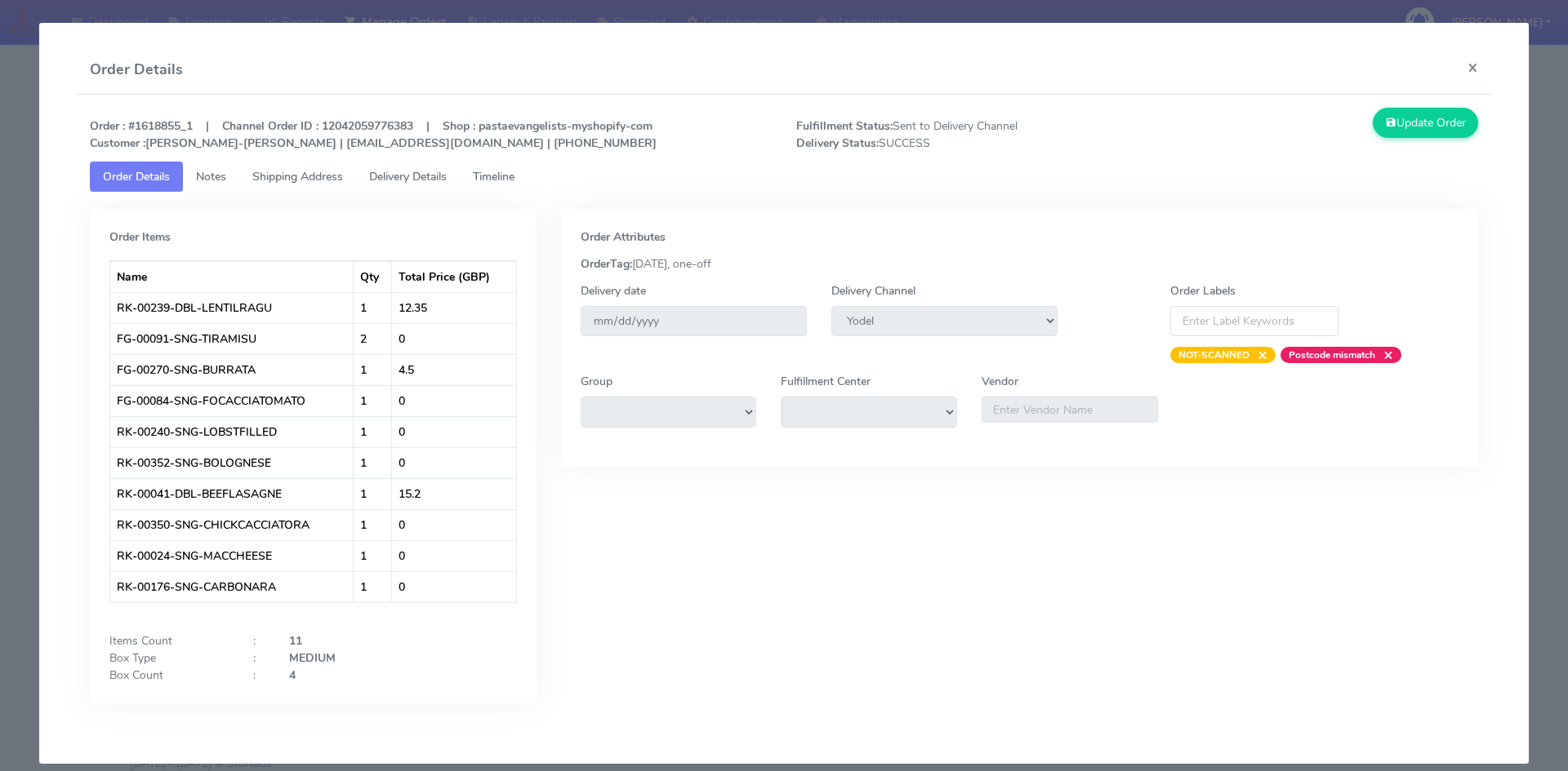
drag, startPoint x: 495, startPoint y: 176, endPoint x: 507, endPoint y: 176, distance: 12.0
click at [496, 176] on span "Timeline" at bounding box center [493, 176] width 42 height 16
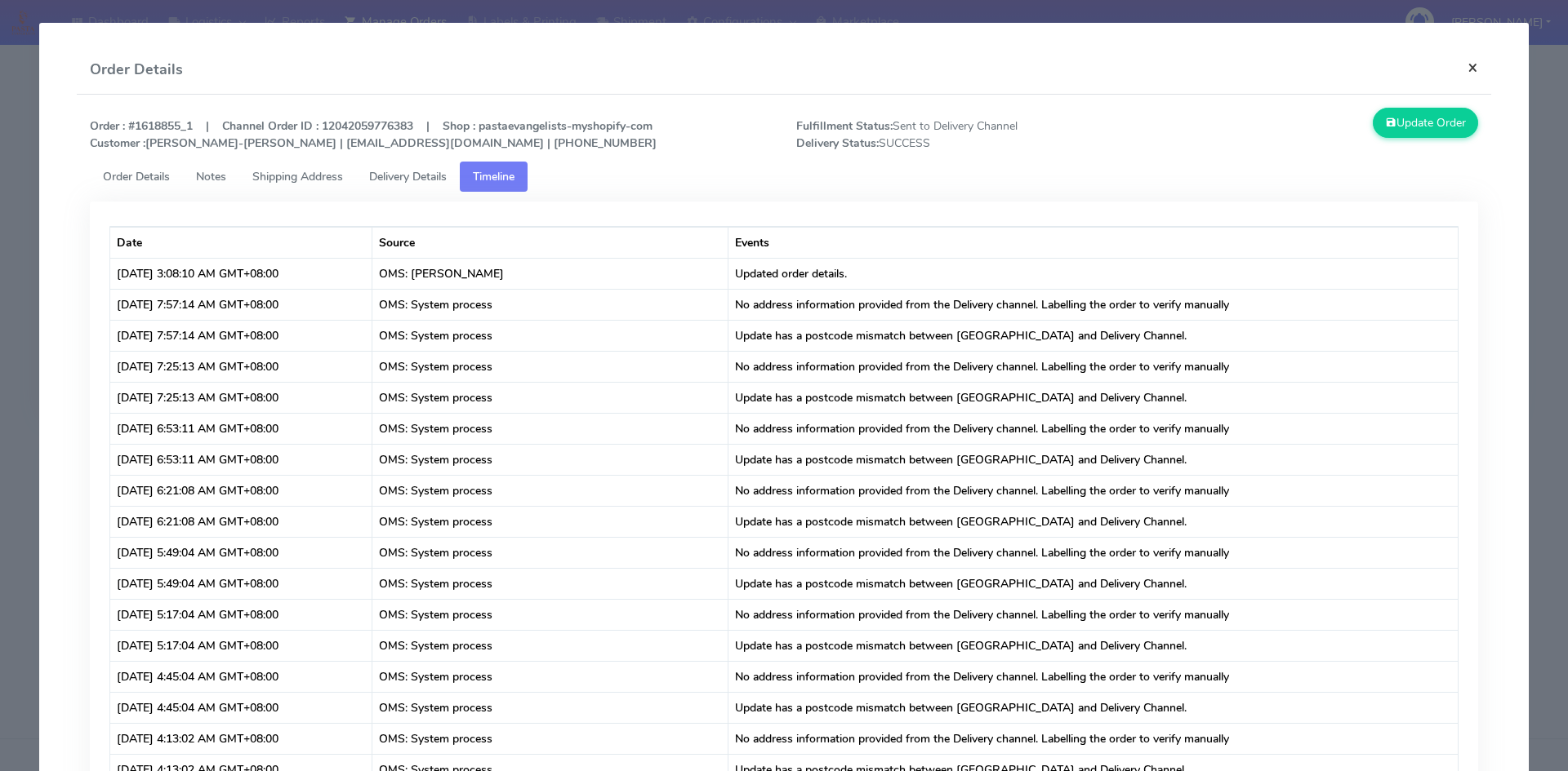
click at [1461, 72] on button "×" at bounding box center [1473, 67] width 37 height 44
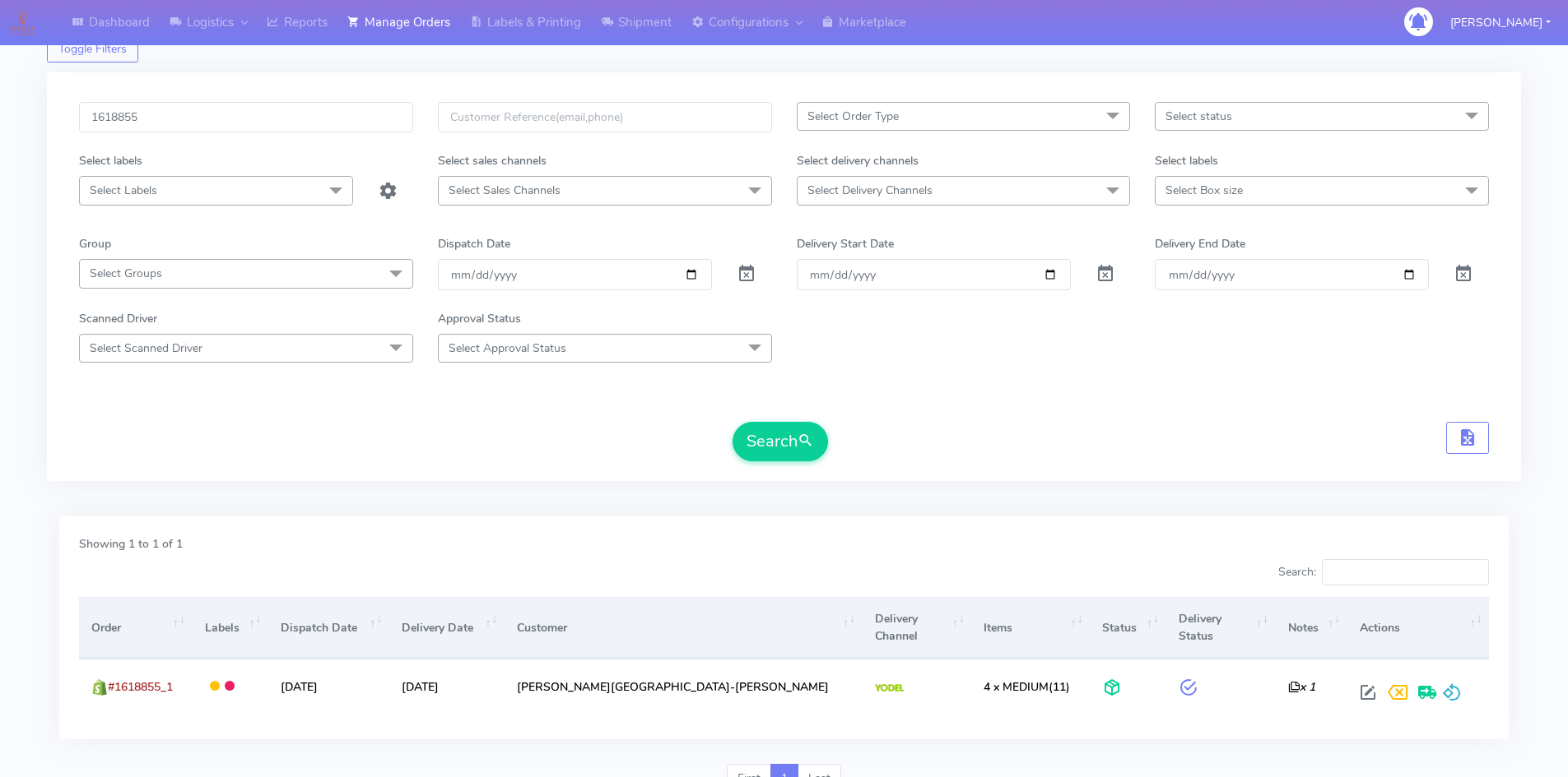
scroll to position [0, 0]
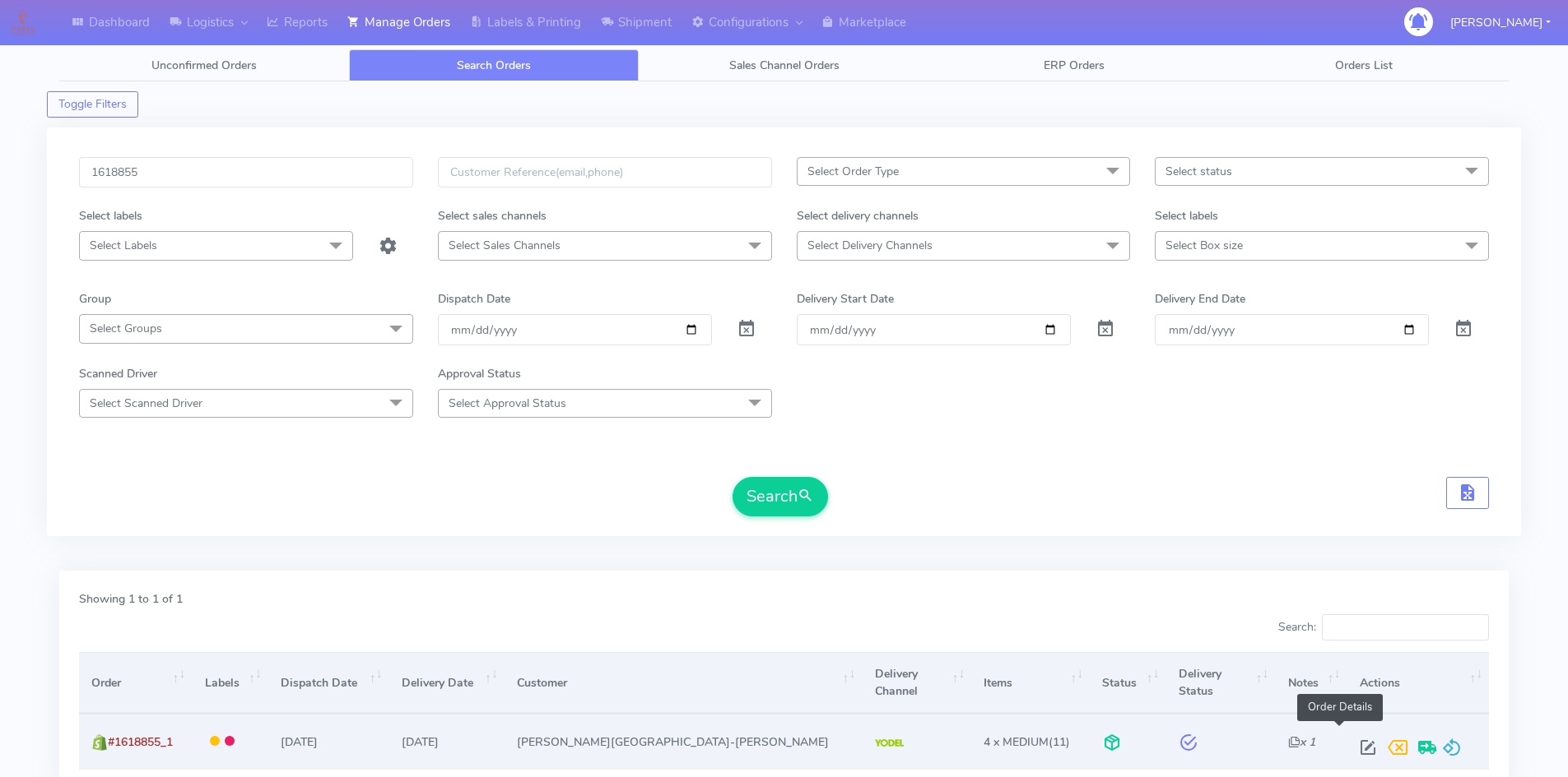
click at [1352, 743] on span at bounding box center [1367, 751] width 30 height 16
select select "5"
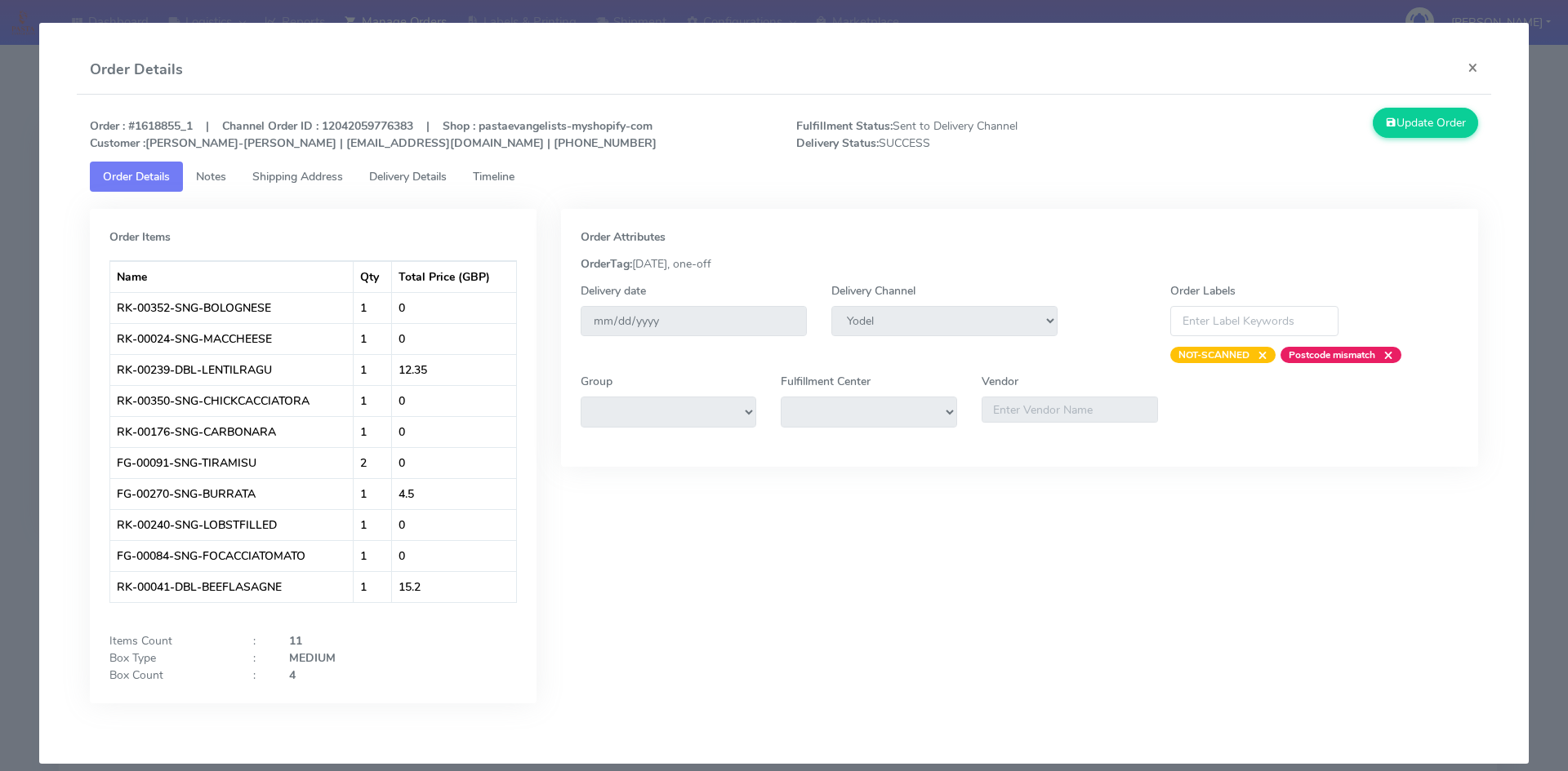
click at [500, 165] on link "Timeline" at bounding box center [493, 177] width 68 height 31
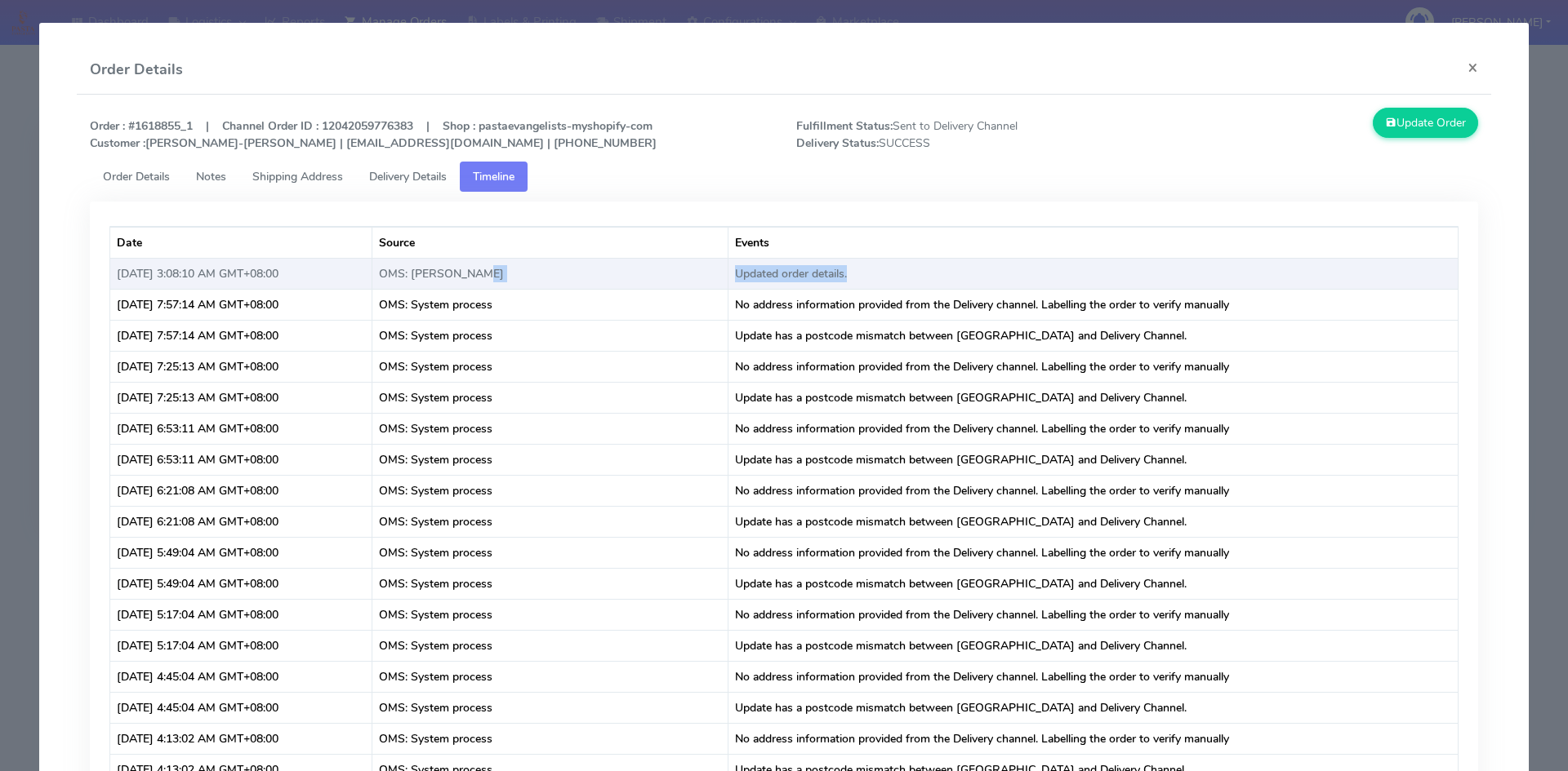
drag, startPoint x: 696, startPoint y: 272, endPoint x: 914, endPoint y: 280, distance: 218.1
click at [914, 280] on tr "[DATE] 3:08:10 AM GMT+08:00 OMS: [PERSON_NAME] Updated order details." at bounding box center [784, 274] width 1348 height 31
click at [914, 280] on td "Updated order details." at bounding box center [1093, 274] width 730 height 31
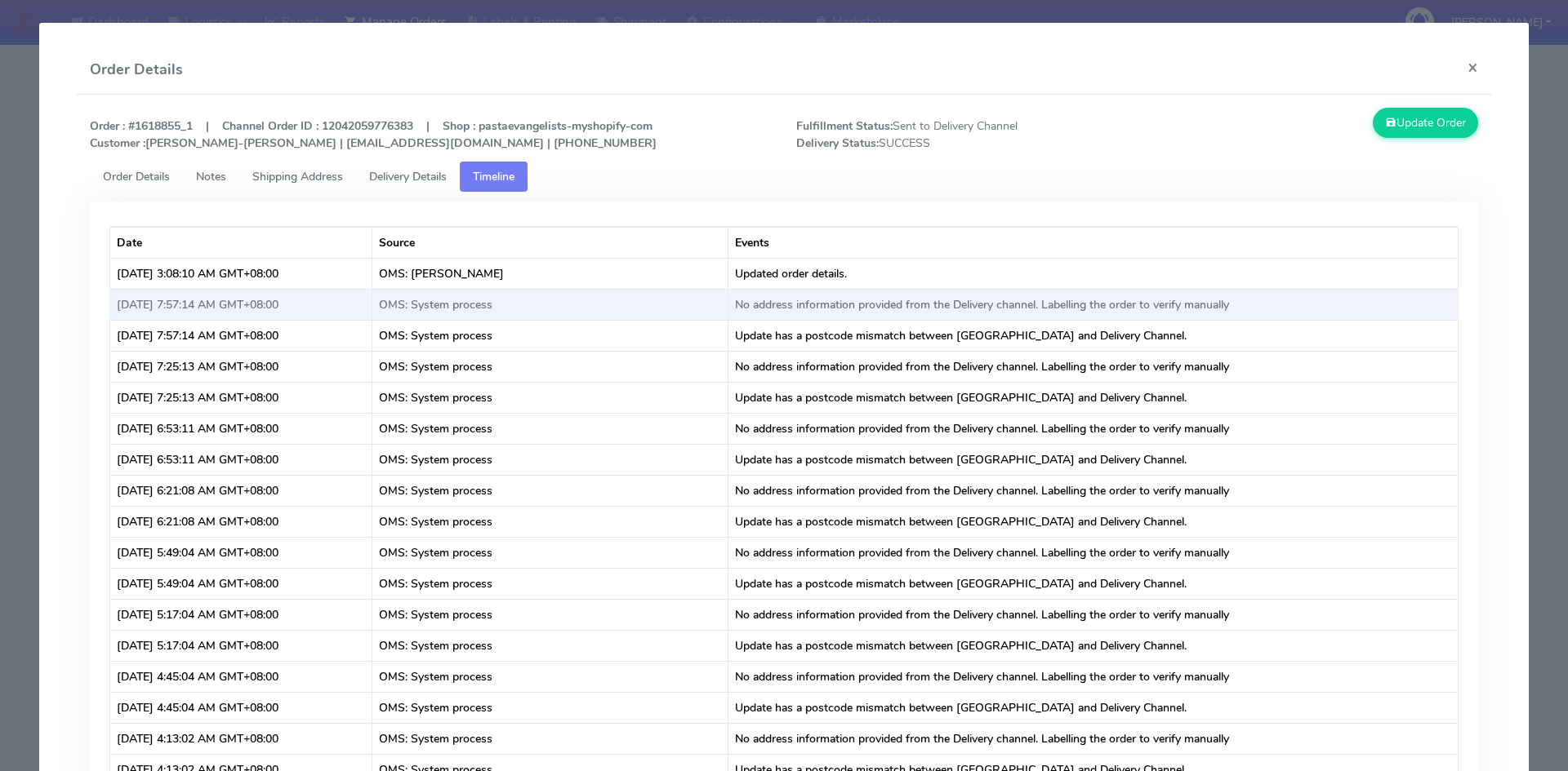
drag, startPoint x: 137, startPoint y: 276, endPoint x: 341, endPoint y: 295, distance: 204.9
click at [341, 295] on td "[DATE] 7:57:14 AM GMT+08:00" at bounding box center [241, 305] width 262 height 31
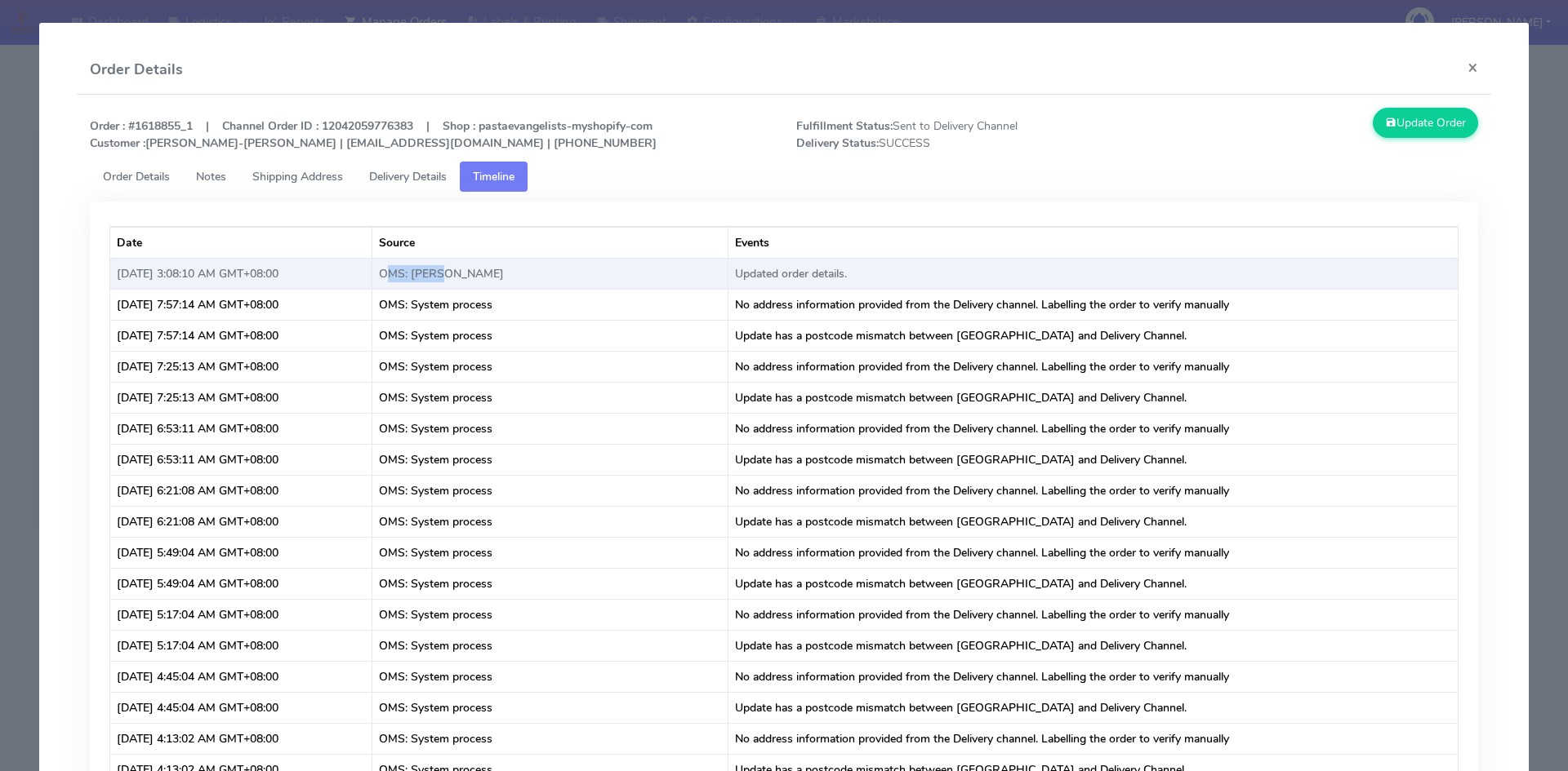
drag, startPoint x: 466, startPoint y: 267, endPoint x: 746, endPoint y: 269, distance: 280.0
click at [586, 268] on td "OMS: [PERSON_NAME]" at bounding box center [550, 274] width 356 height 31
drag, startPoint x: 798, startPoint y: 272, endPoint x: 941, endPoint y: 273, distance: 143.0
click at [828, 272] on td "Updated order details." at bounding box center [1093, 274] width 730 height 31
click at [949, 273] on td "Updated order details." at bounding box center [1093, 274] width 730 height 31
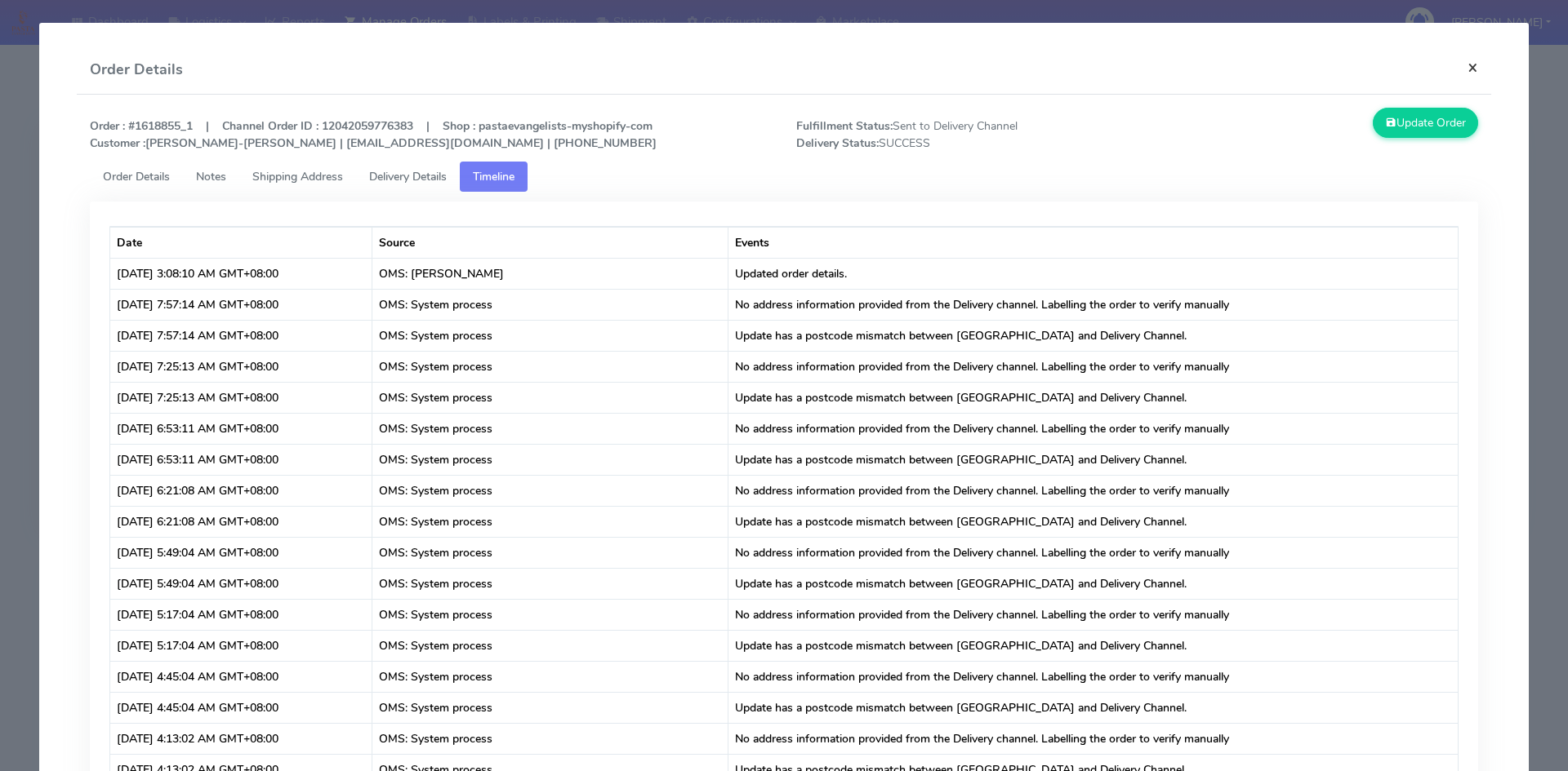
click at [1462, 65] on button "×" at bounding box center [1473, 67] width 37 height 44
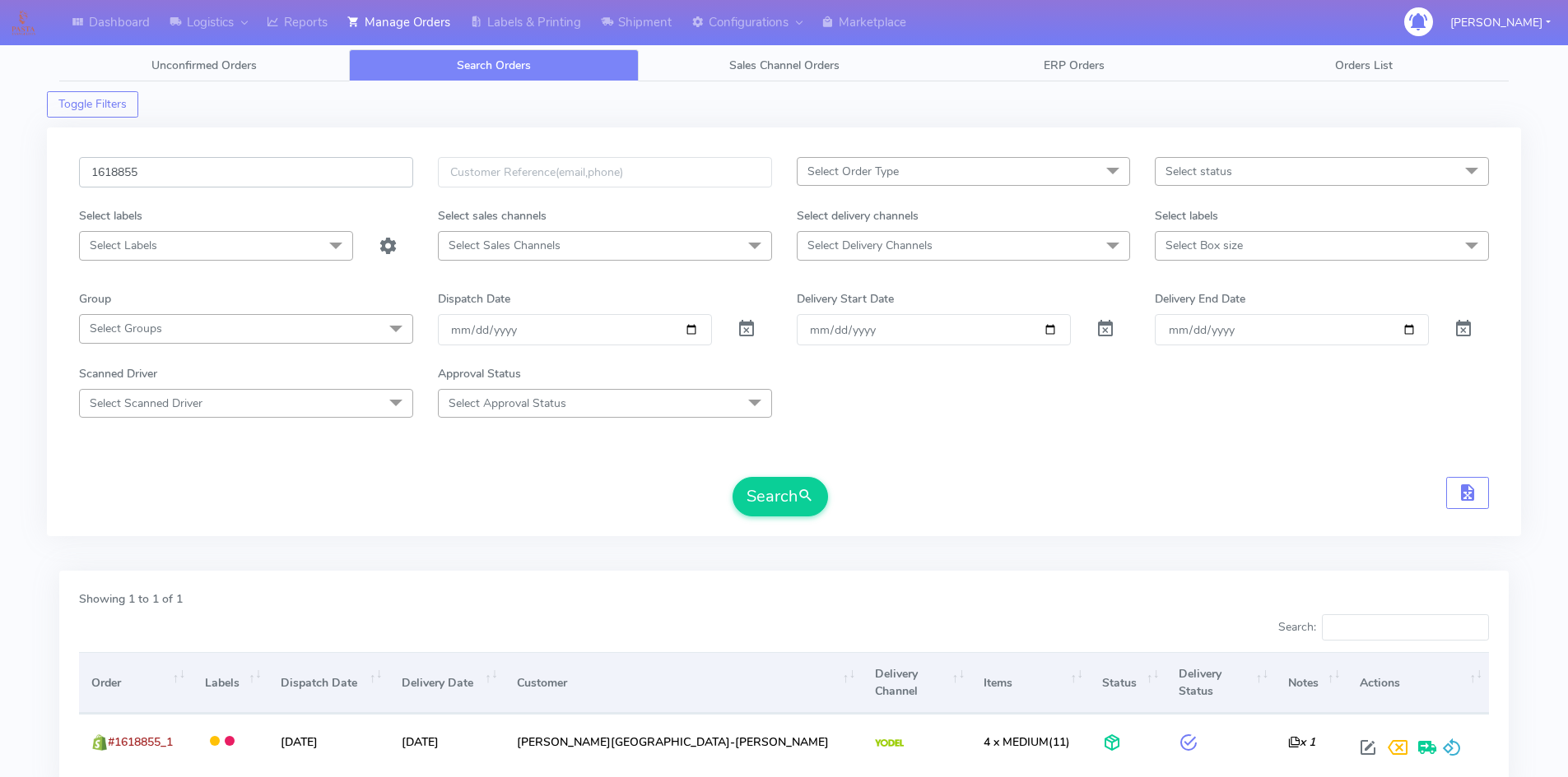
click at [254, 177] on input "1618855" at bounding box center [246, 172] width 334 height 31
paste input "954-8ZZK5QK8"
click at [790, 486] on button "Search" at bounding box center [780, 496] width 95 height 39
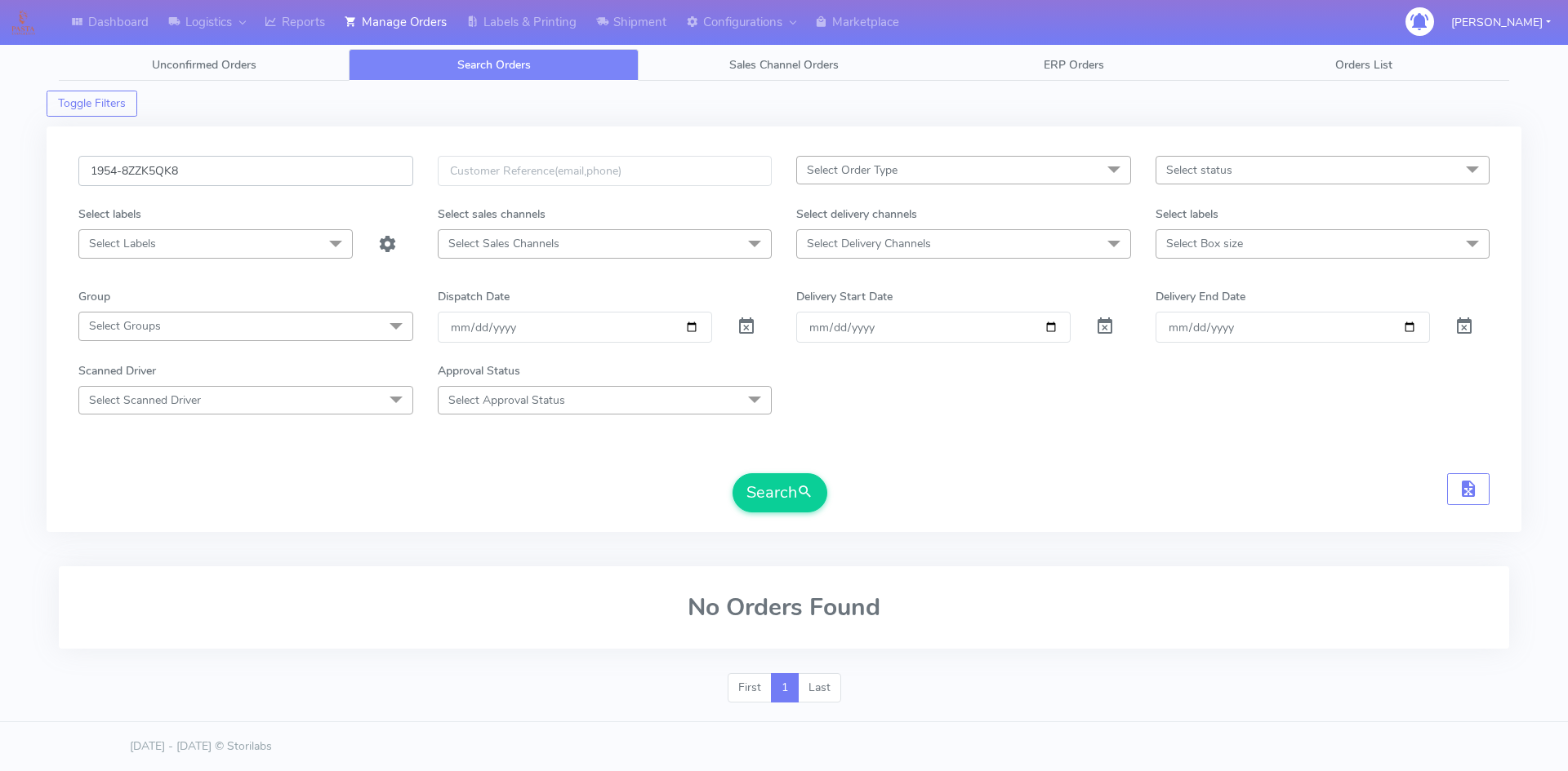
drag, startPoint x: 218, startPoint y: 167, endPoint x: 121, endPoint y: 173, distance: 97.2
click at [121, 173] on input "1954-8ZZK5QK8" at bounding box center [245, 170] width 334 height 31
type input "1954"
drag, startPoint x: 778, startPoint y: 493, endPoint x: 961, endPoint y: 454, distance: 187.1
click at [781, 493] on button "Search" at bounding box center [780, 492] width 94 height 39
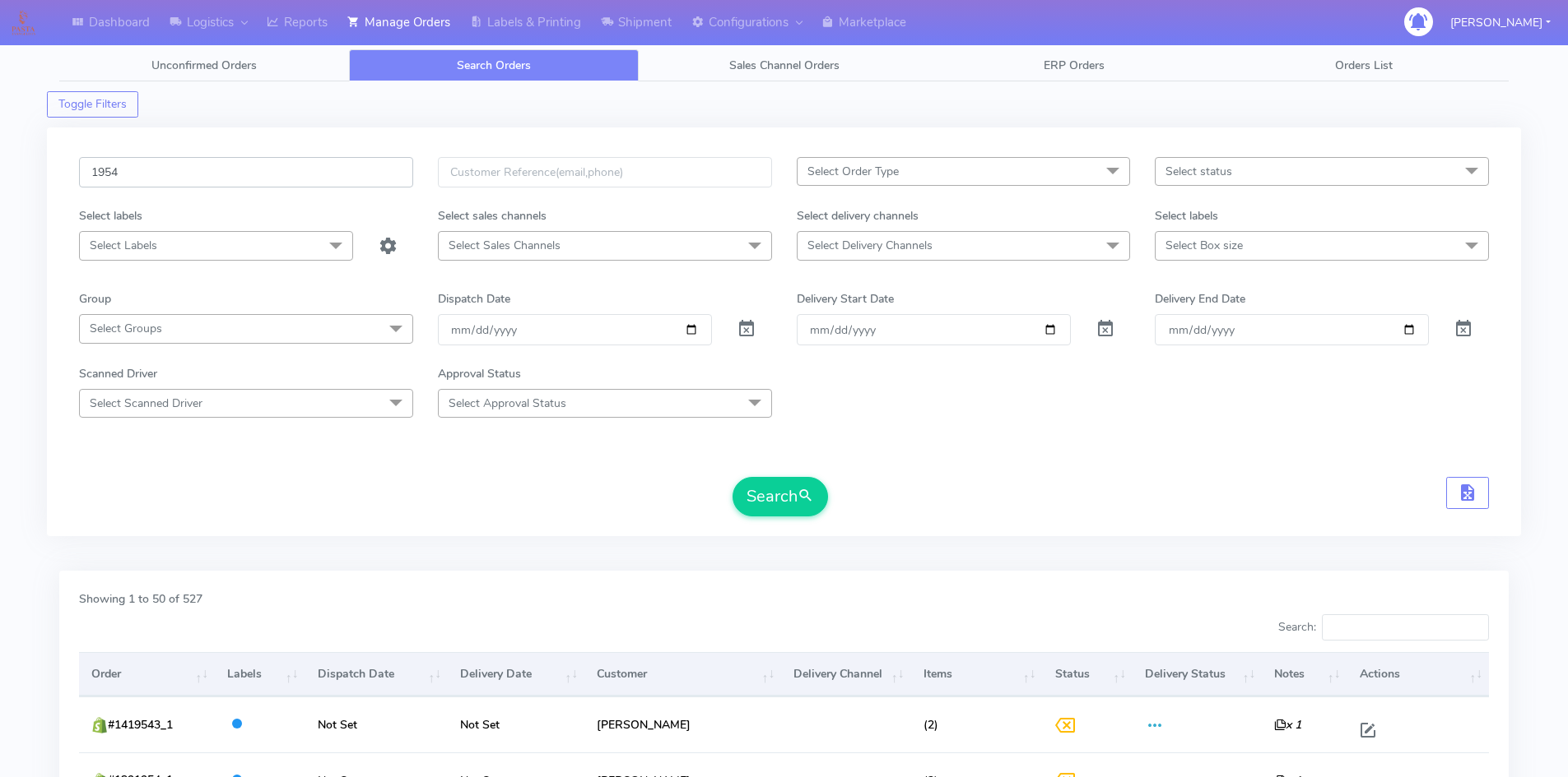
drag, startPoint x: 167, startPoint y: 172, endPoint x: 70, endPoint y: 163, distance: 97.4
click at [48, 168] on div "1954 Select Order Type Select All MEALS ATAVI One Off Pasta Club Gift Kit Event…" at bounding box center [783, 332] width 1474 height 409
click at [200, 179] on input "text" at bounding box center [246, 172] width 334 height 31
paste input "[PERSON_NAME][EMAIL_ADDRESS][DOMAIN_NAME]"
type input "[PERSON_NAME][EMAIL_ADDRESS][DOMAIN_NAME]"
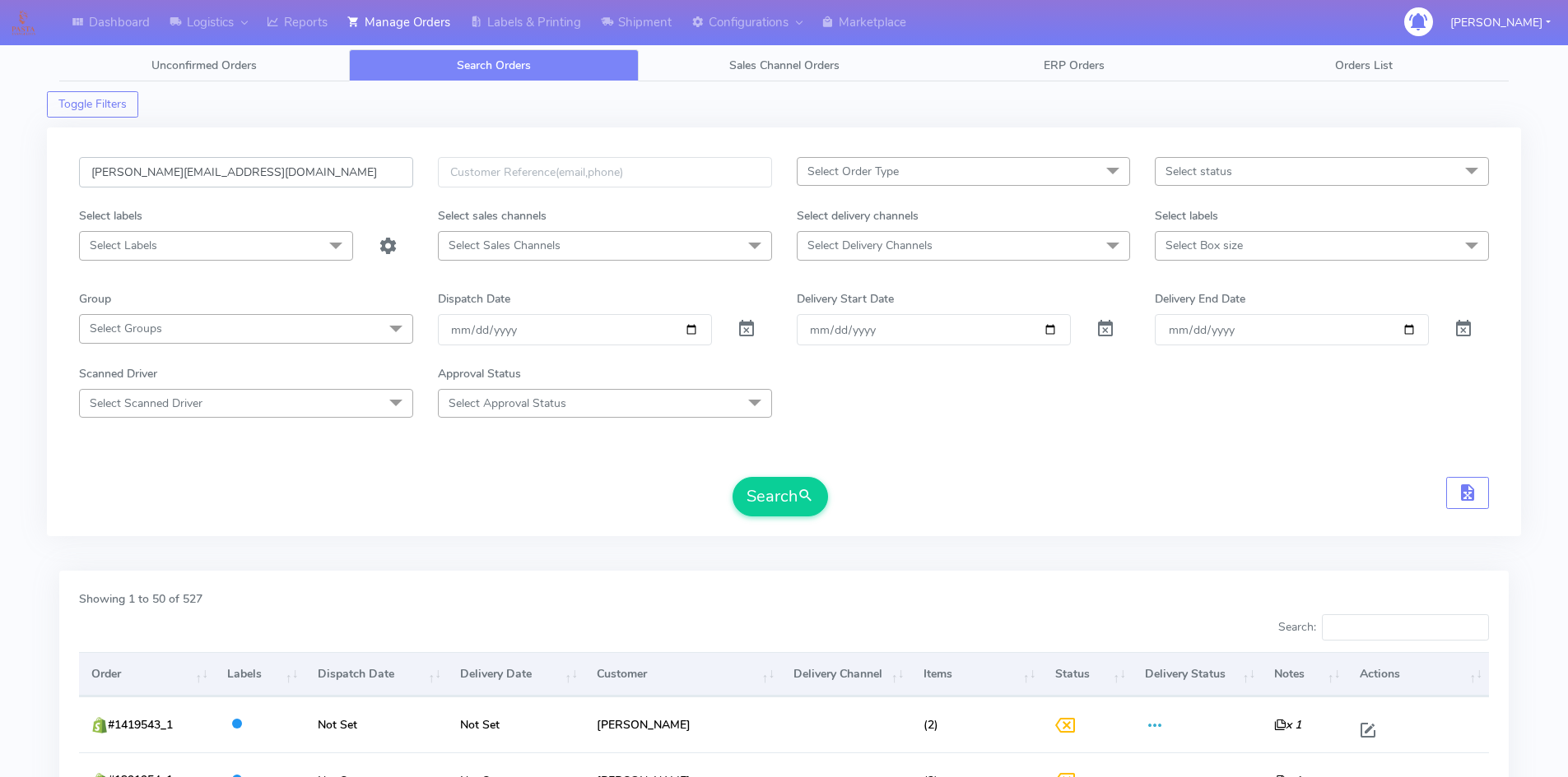
click at [733, 477] on button "Search" at bounding box center [780, 496] width 95 height 39
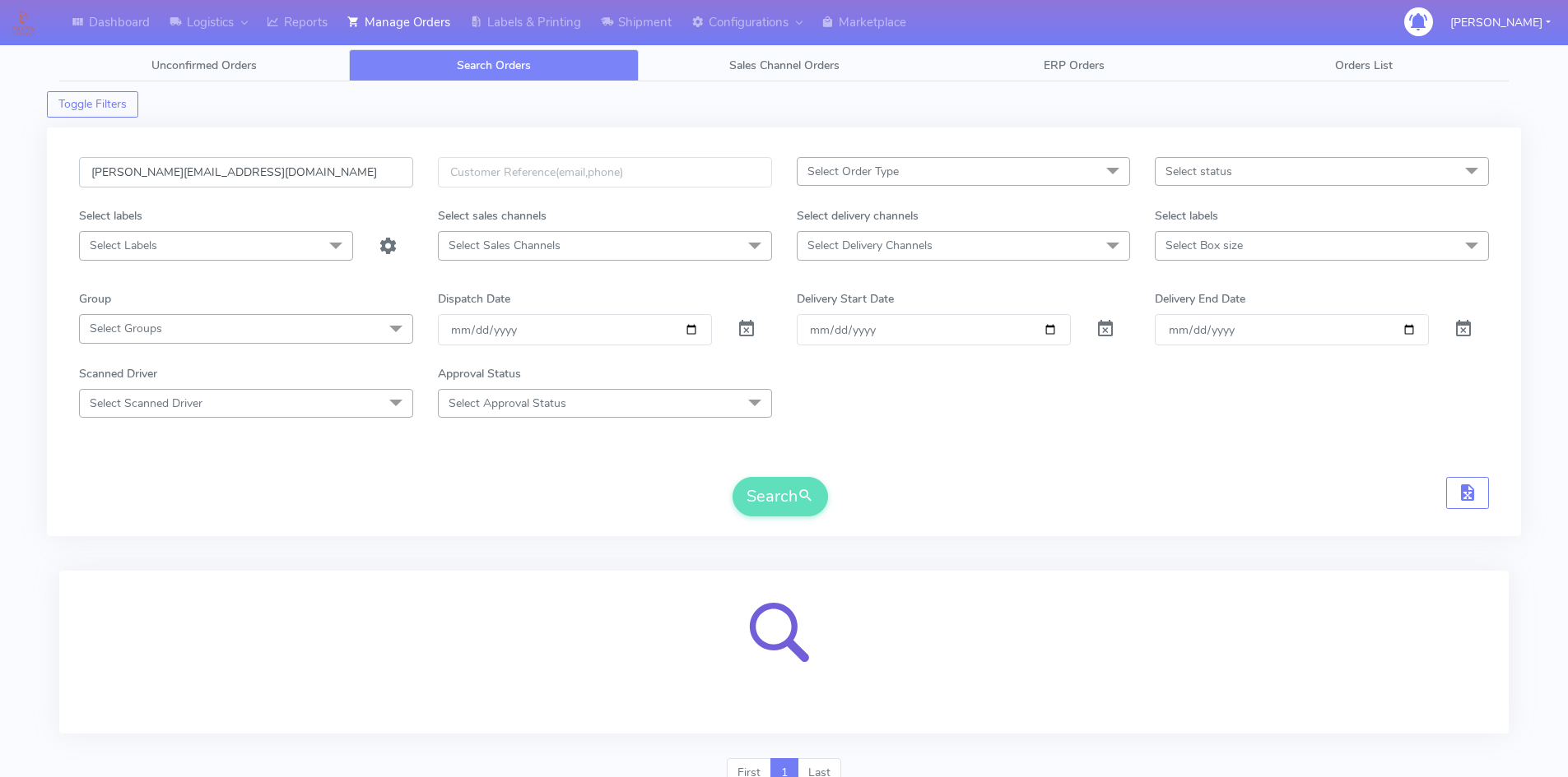
drag, startPoint x: 306, startPoint y: 163, endPoint x: 0, endPoint y: 199, distance: 308.1
click at [0, 199] on div "Dashboard Logistics London Logistics Reports Manage Orders Labels & Printing Sh…" at bounding box center [784, 415] width 1568 height 771
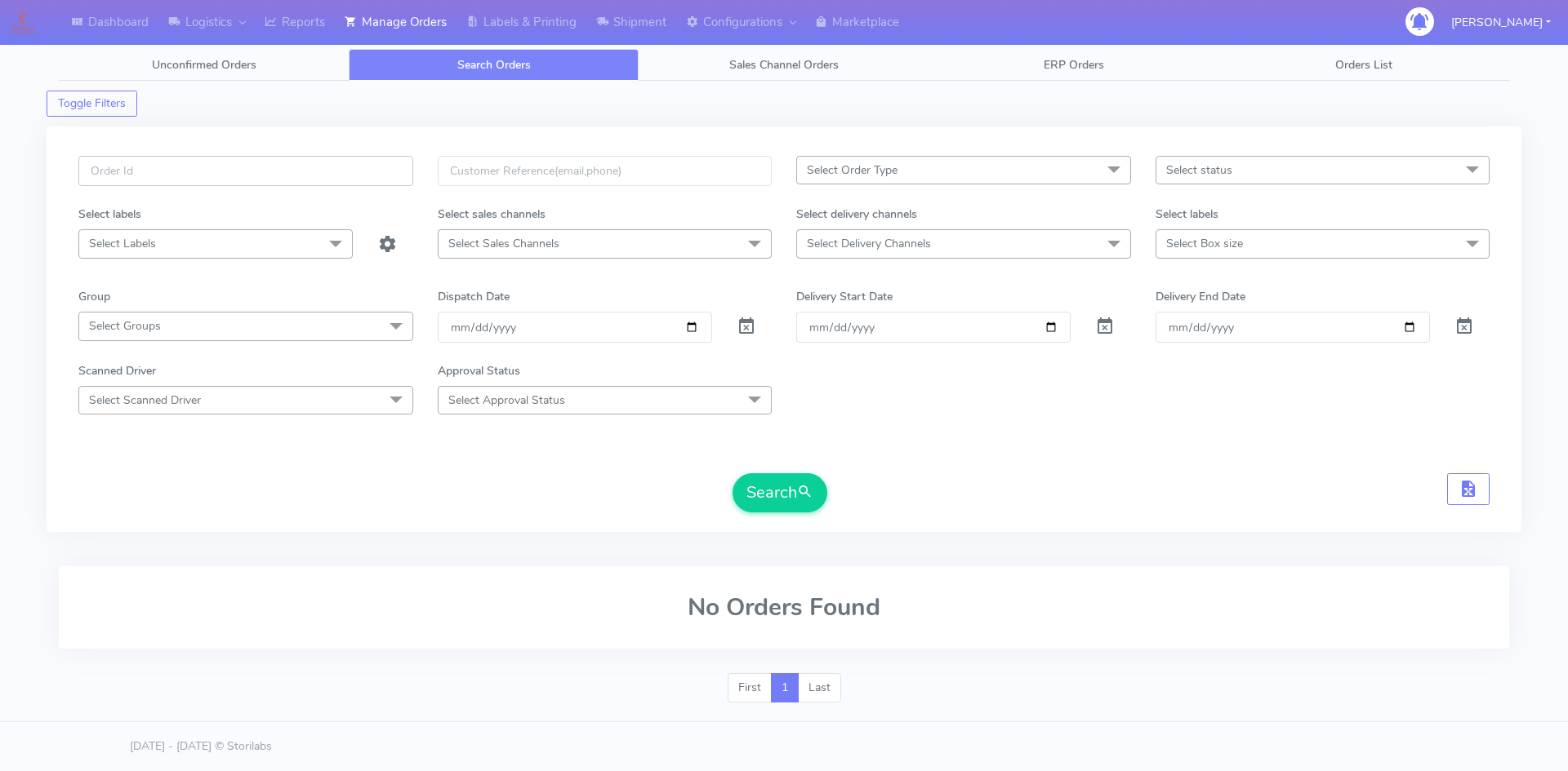
paste input "1620329"
click at [337, 138] on div "1620329 Select Order Type Select All MEALS ATAVI One Off Pasta Club Gift Kit Ev…" at bounding box center [784, 330] width 1474 height 405
click at [791, 488] on button "Search" at bounding box center [780, 492] width 94 height 39
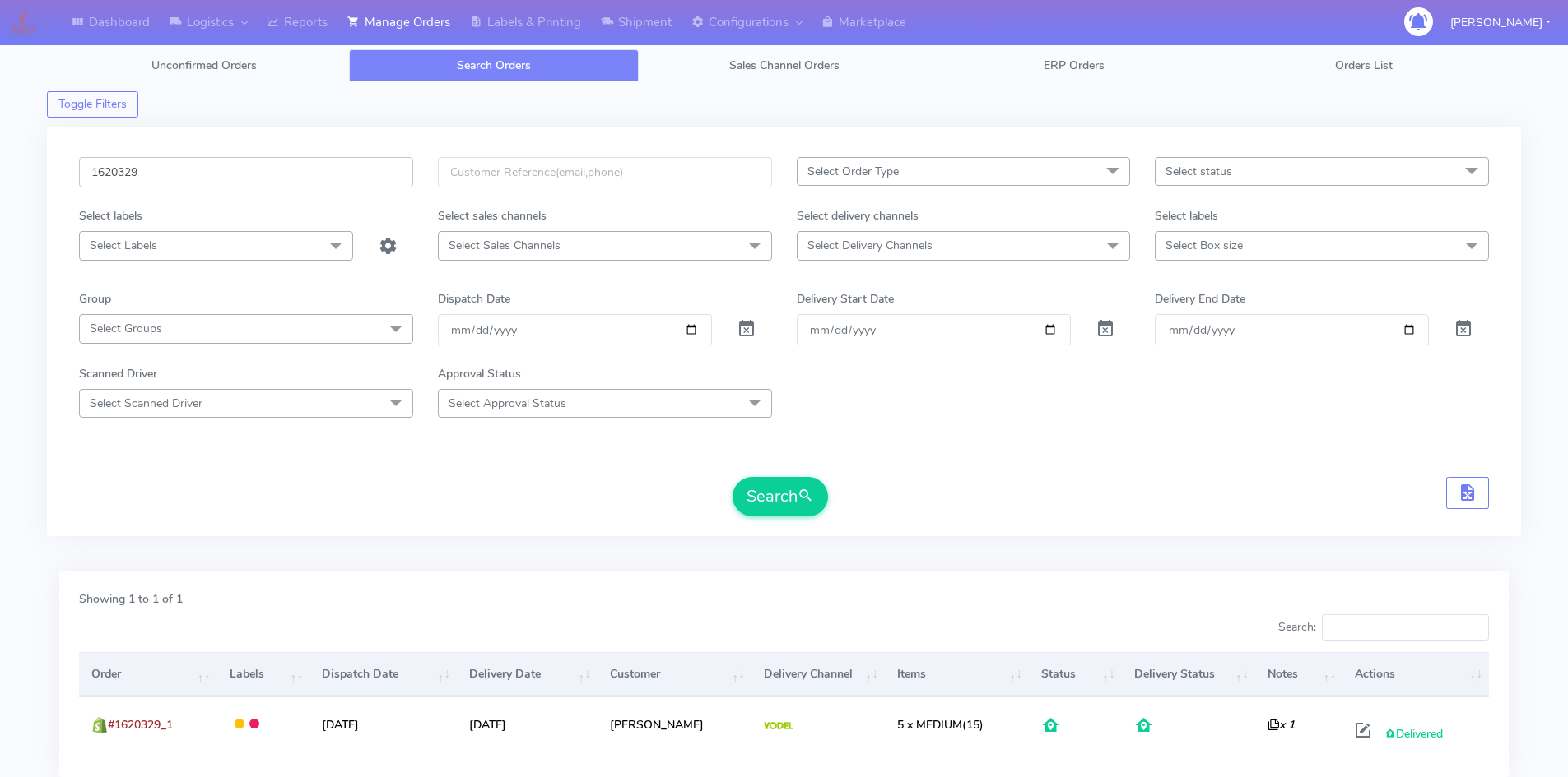
click at [231, 177] on input "1620329" at bounding box center [246, 172] width 334 height 31
paste input "18855"
type input "1618855"
click at [770, 483] on button "Search" at bounding box center [780, 496] width 95 height 39
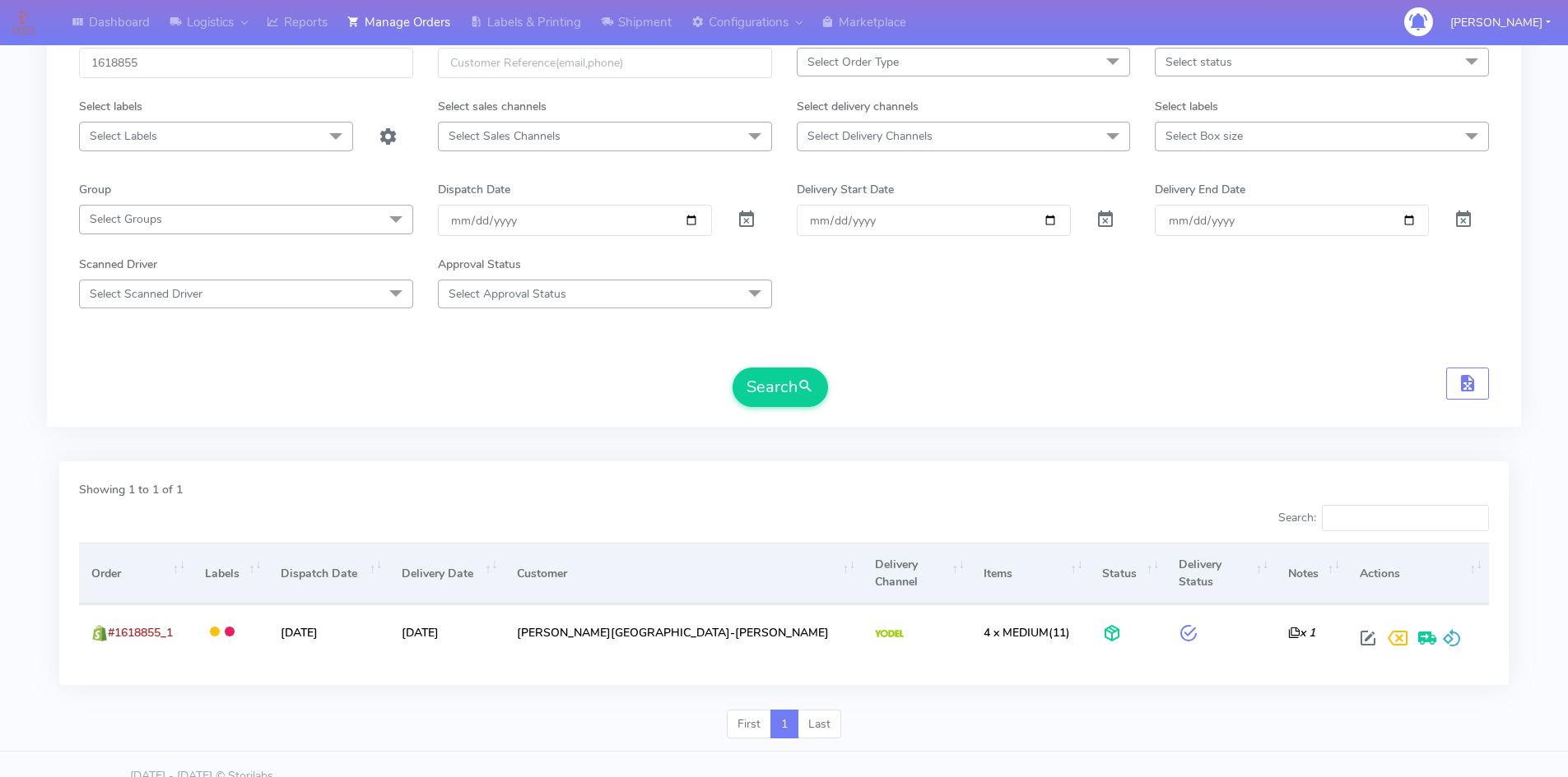
scroll to position [116, 0]
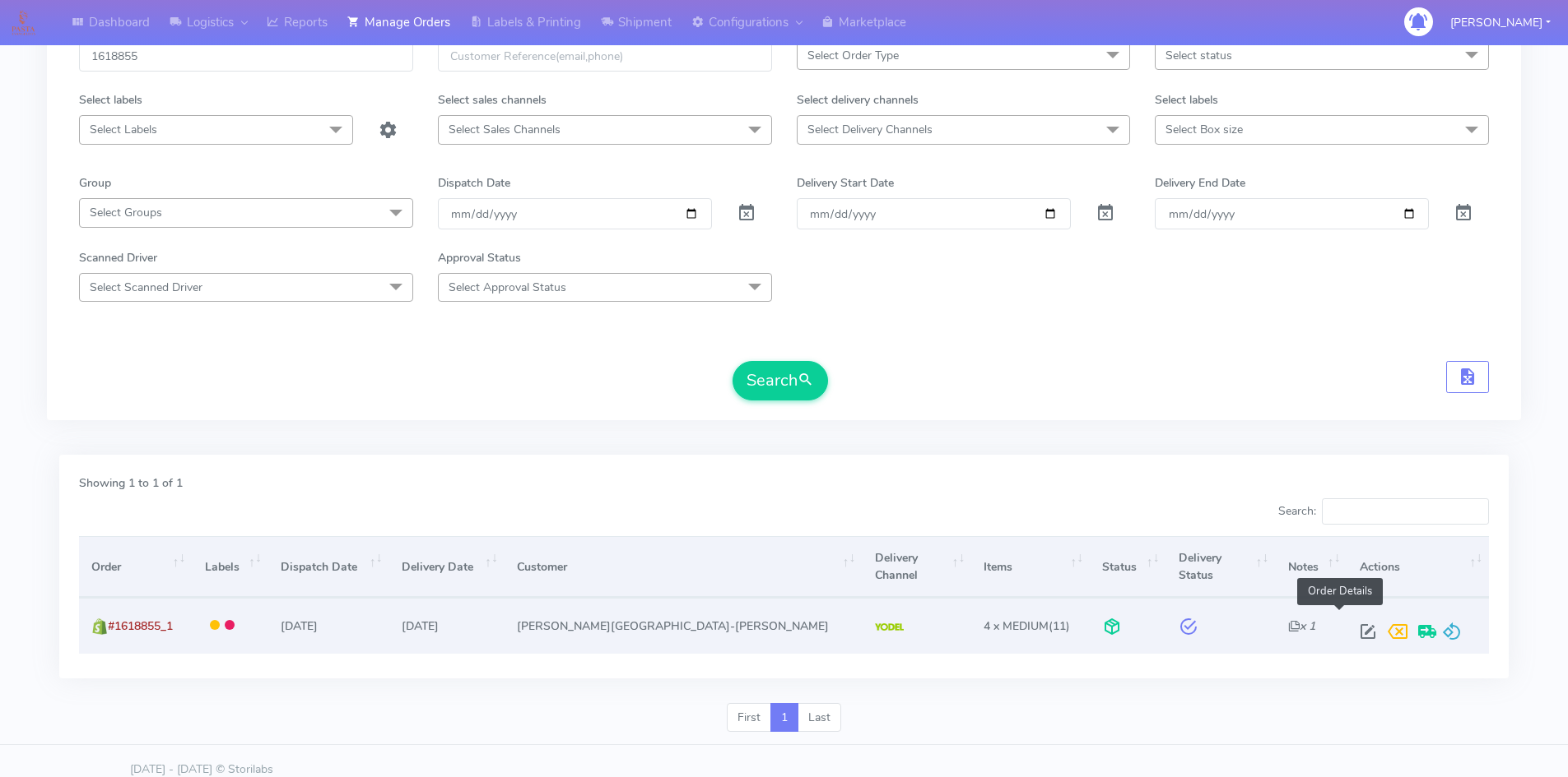
click at [1352, 628] on span at bounding box center [1367, 635] width 30 height 16
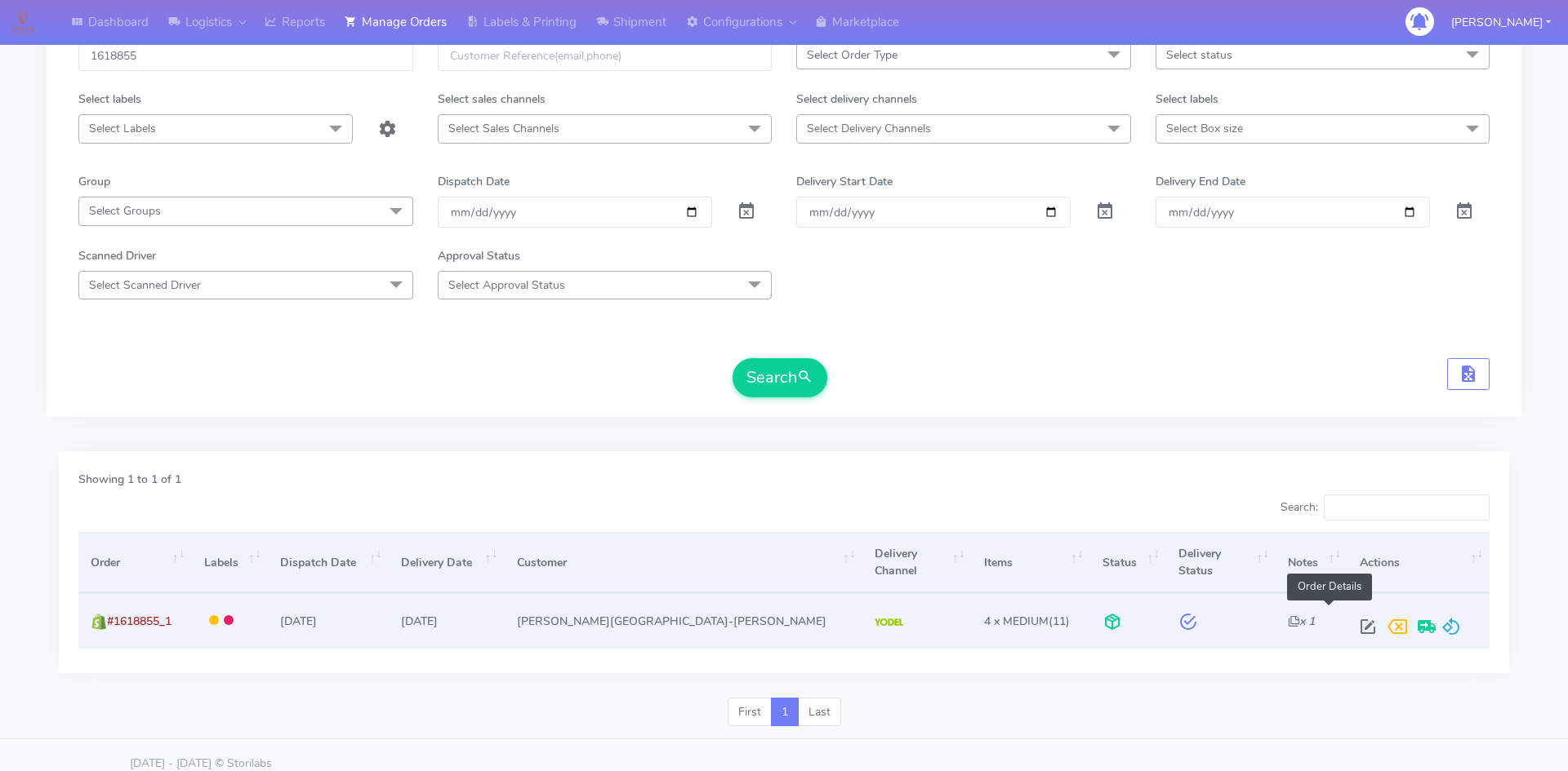
select select "5"
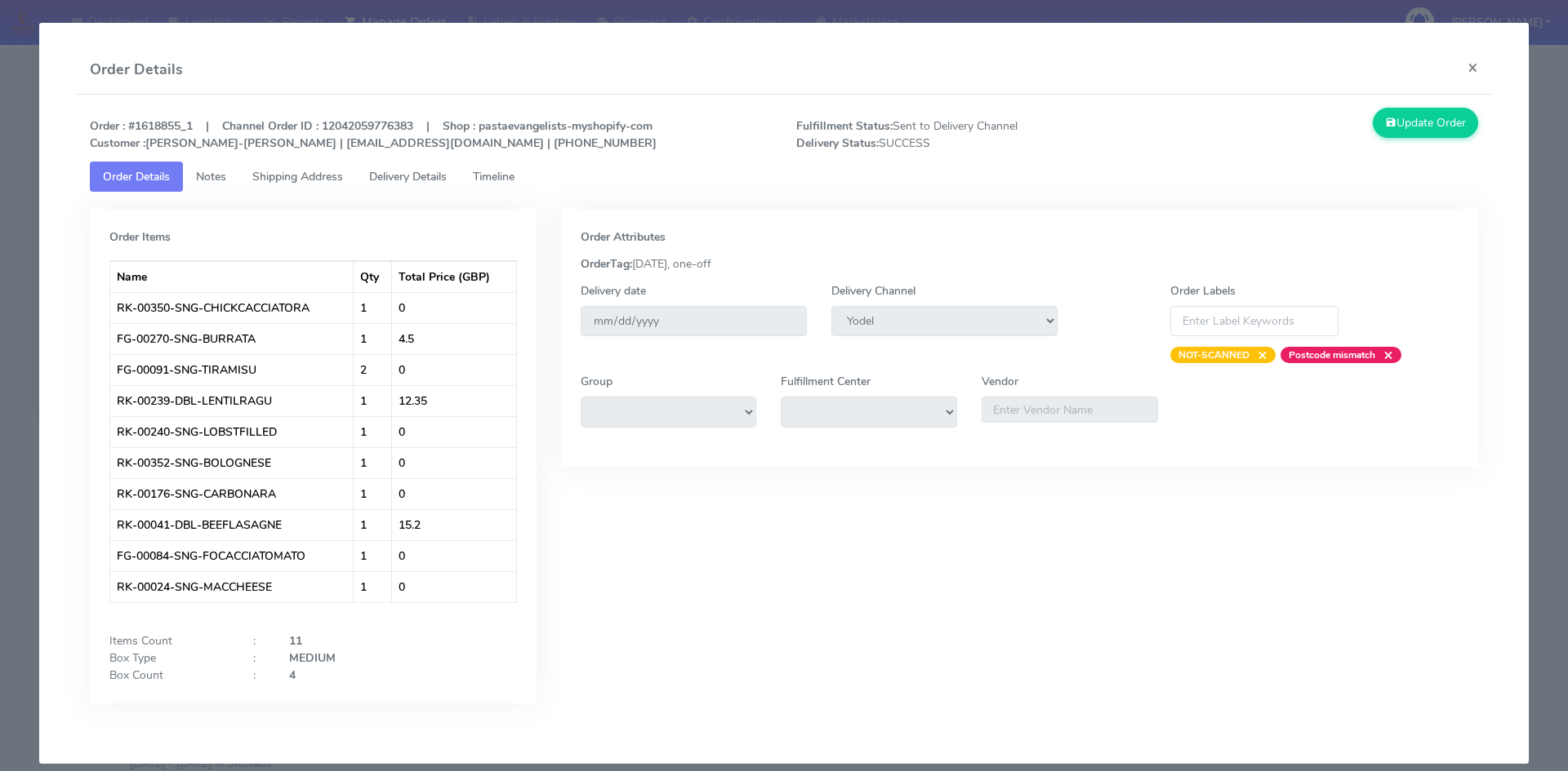
click at [398, 176] on span "Delivery Details" at bounding box center [408, 176] width 78 height 16
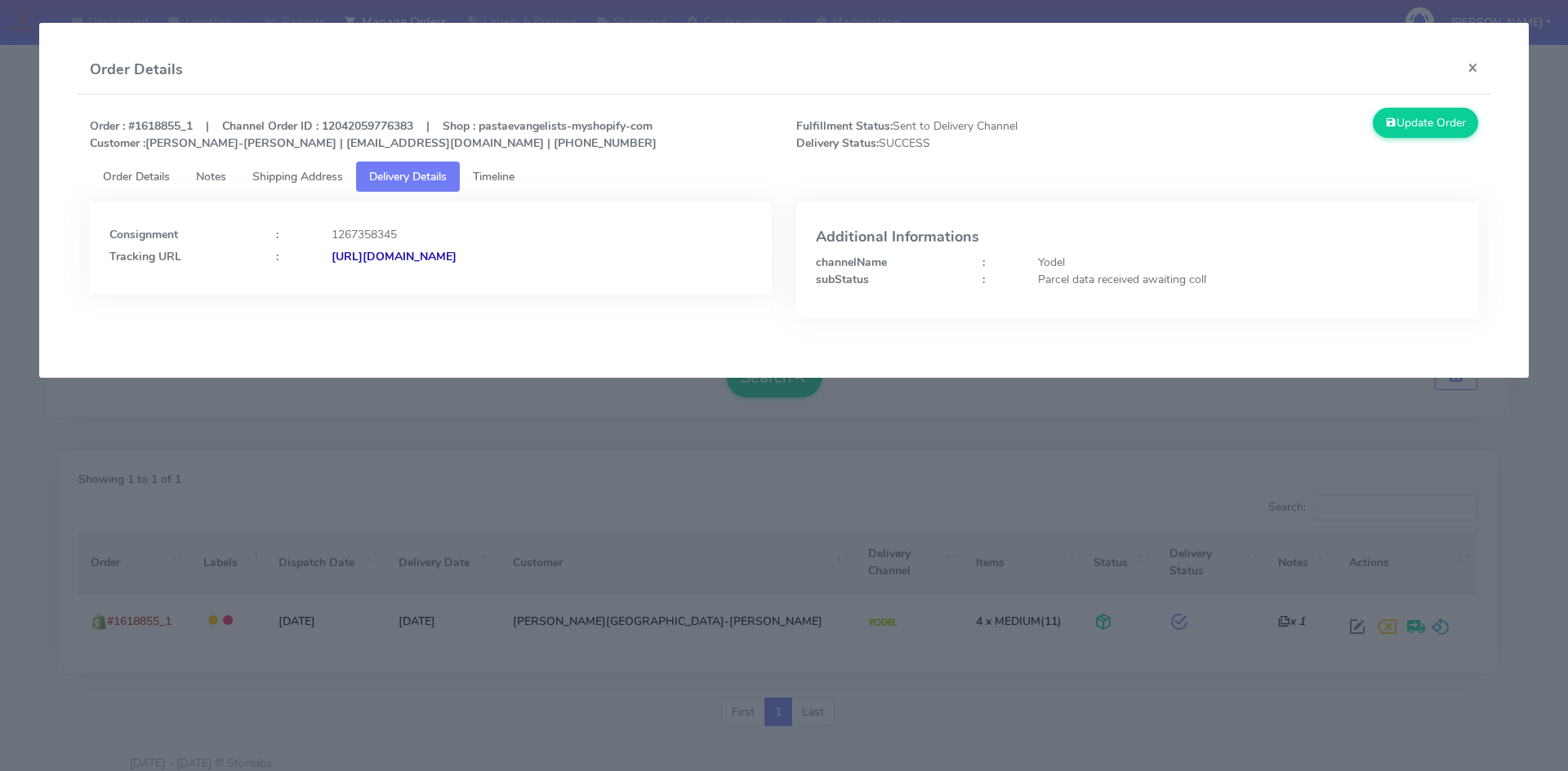
drag, startPoint x: 655, startPoint y: 255, endPoint x: 508, endPoint y: 260, distance: 147.1
click at [508, 260] on div "[URL][DOMAIN_NAME]" at bounding box center [542, 256] width 445 height 18
copy strong "JJD0002249960883157"
click at [741, 201] on div "Consignment : 1267358345 Tracking URL : [URL][DOMAIN_NAME] Additional Informati…" at bounding box center [784, 267] width 1413 height 150
click at [1472, 58] on button "×" at bounding box center [1473, 67] width 37 height 44
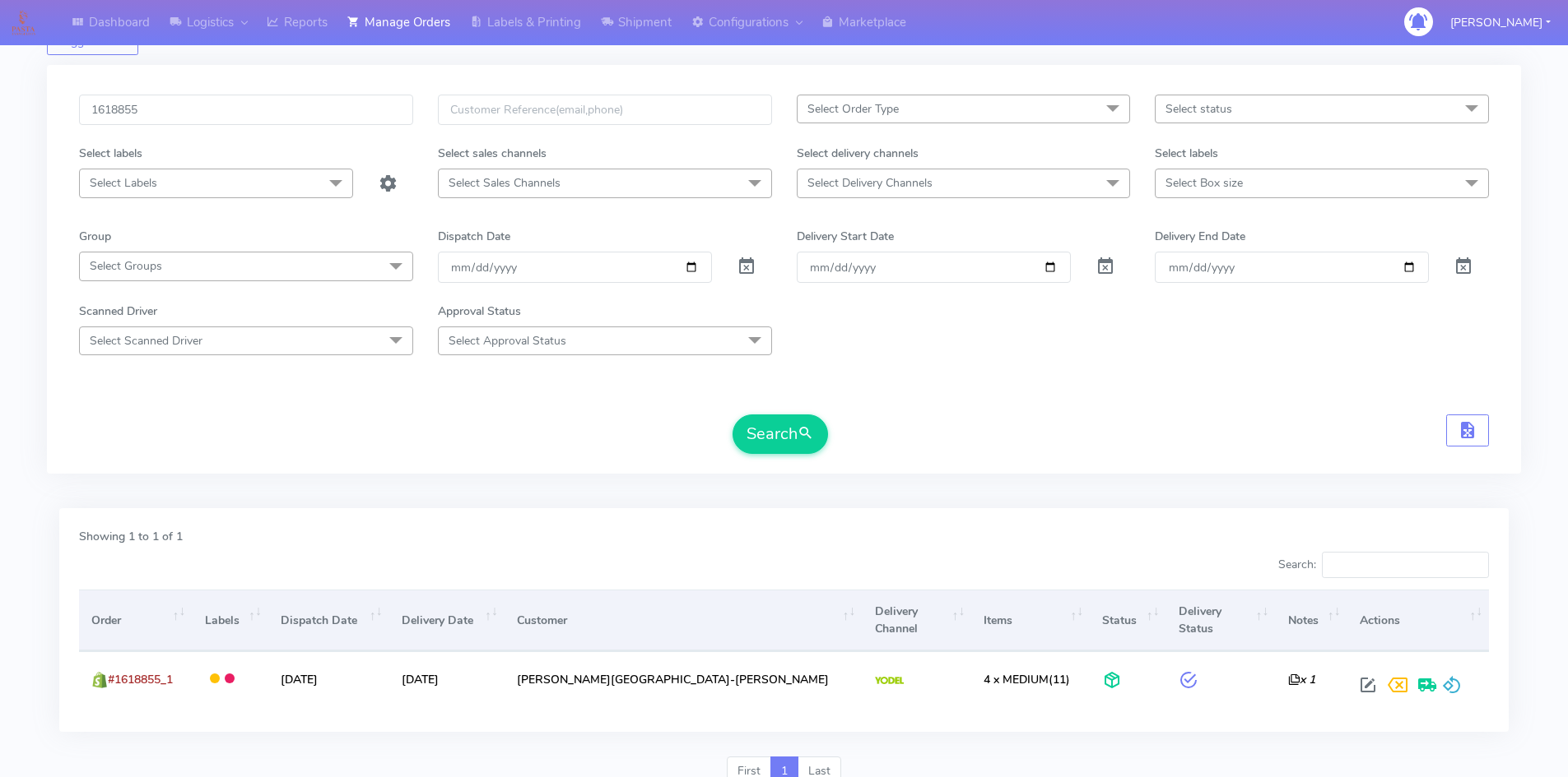
scroll to position [34, 0]
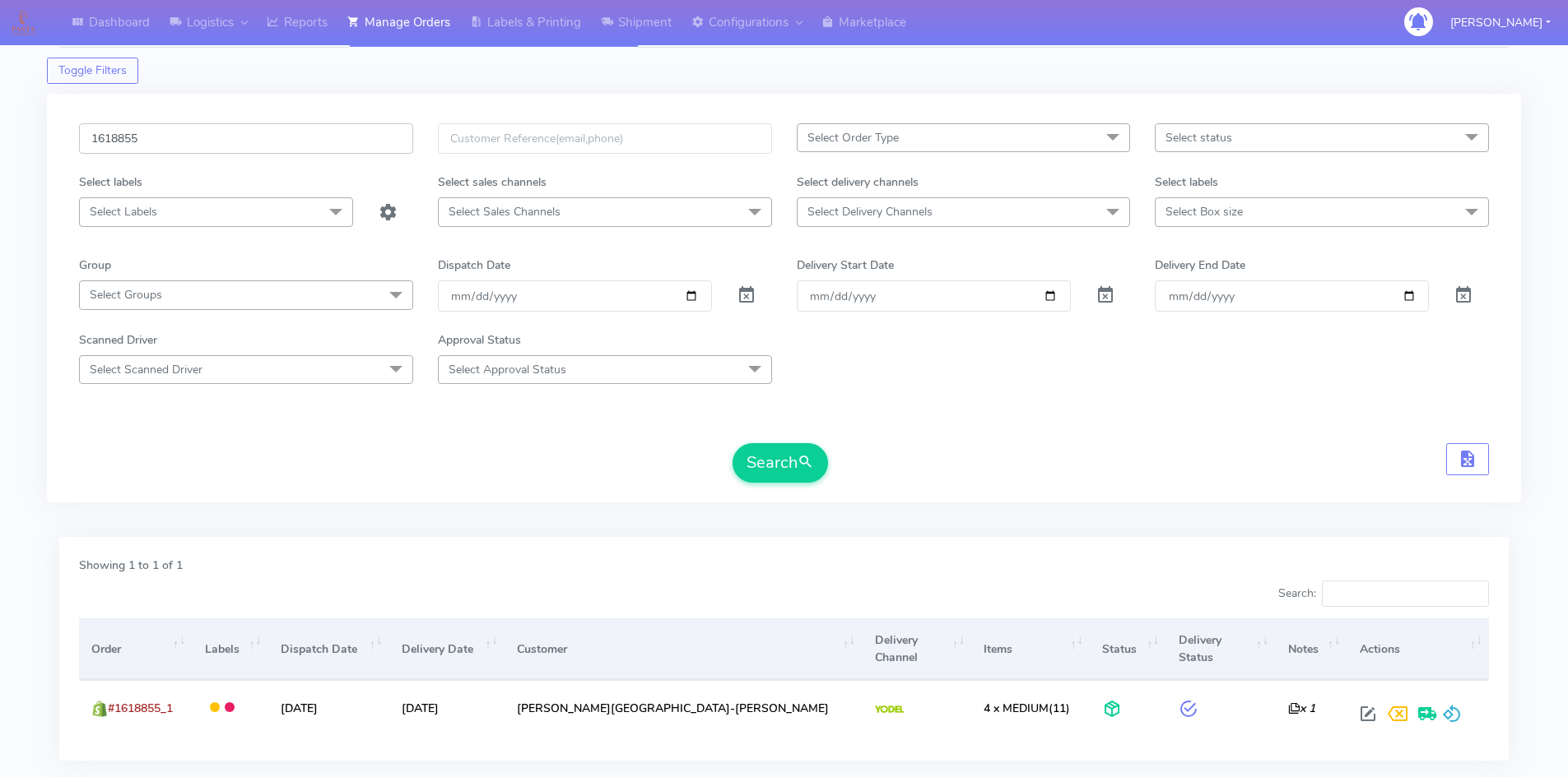
click at [245, 138] on input "1618855" at bounding box center [246, 138] width 334 height 31
paste input "20329"
type input "1620329"
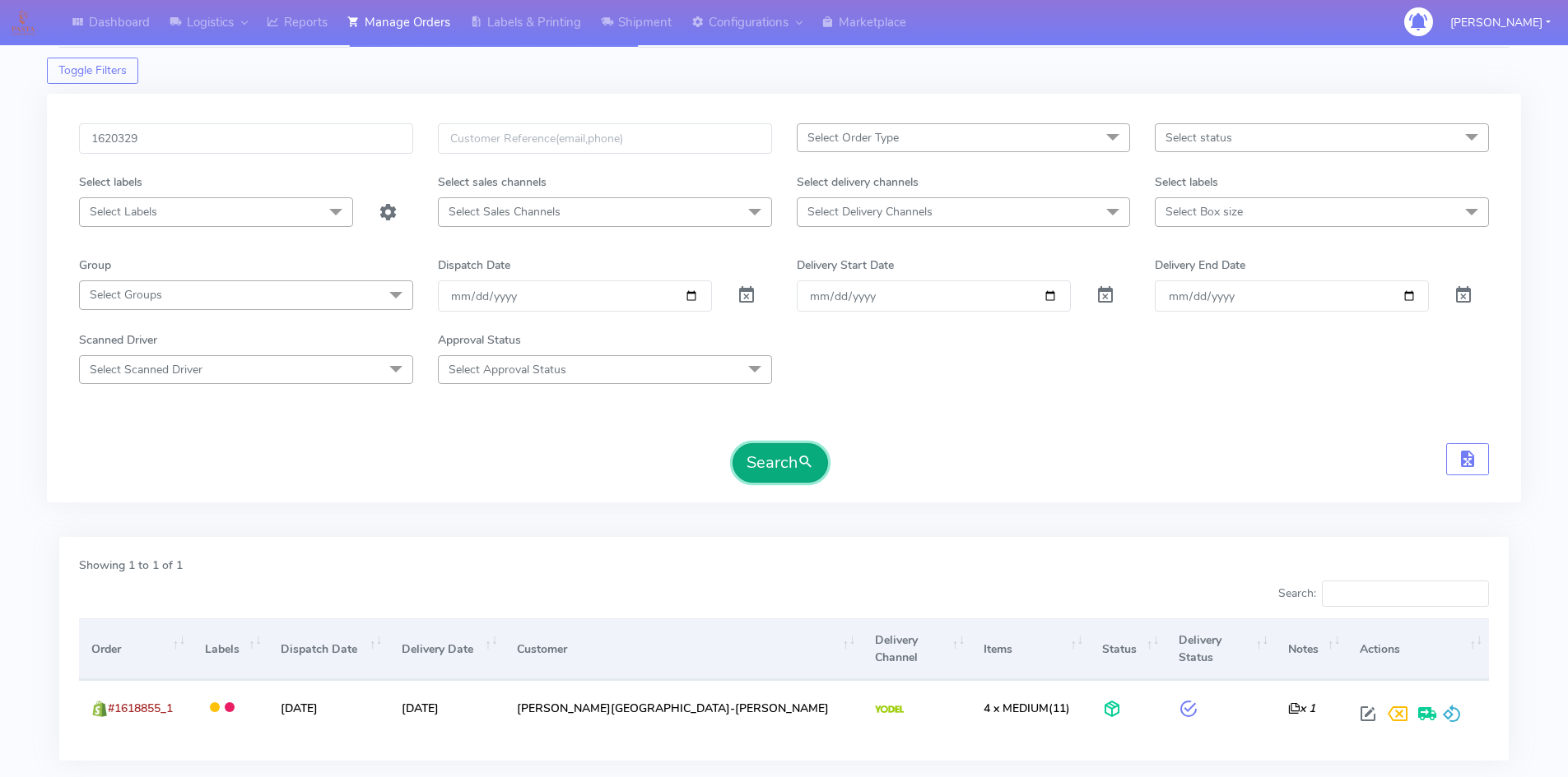
click at [777, 465] on button "Search" at bounding box center [780, 463] width 95 height 39
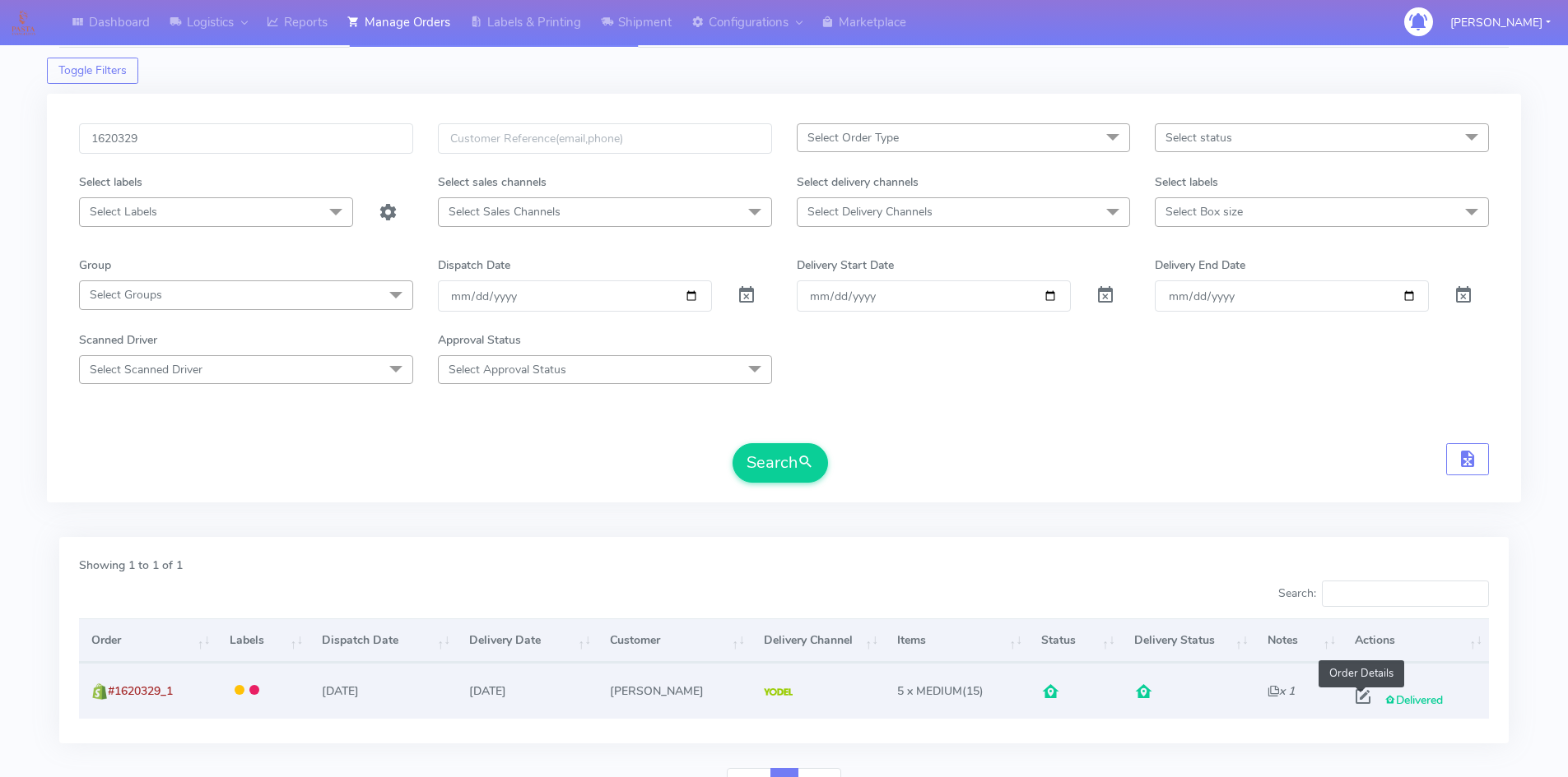
click at [1362, 699] on span at bounding box center [1363, 700] width 30 height 16
select select "5"
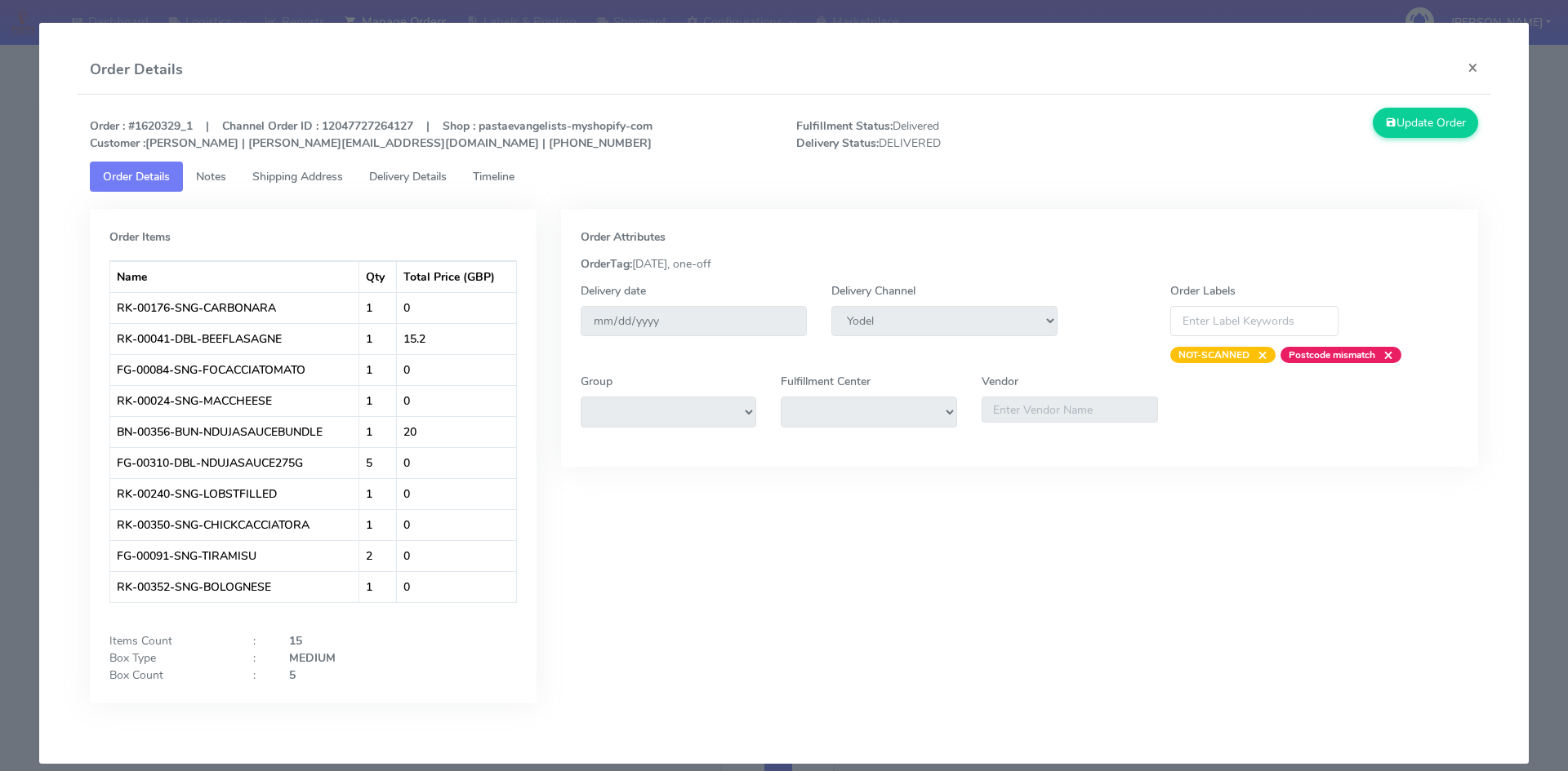
click at [388, 173] on span "Delivery Details" at bounding box center [408, 176] width 78 height 16
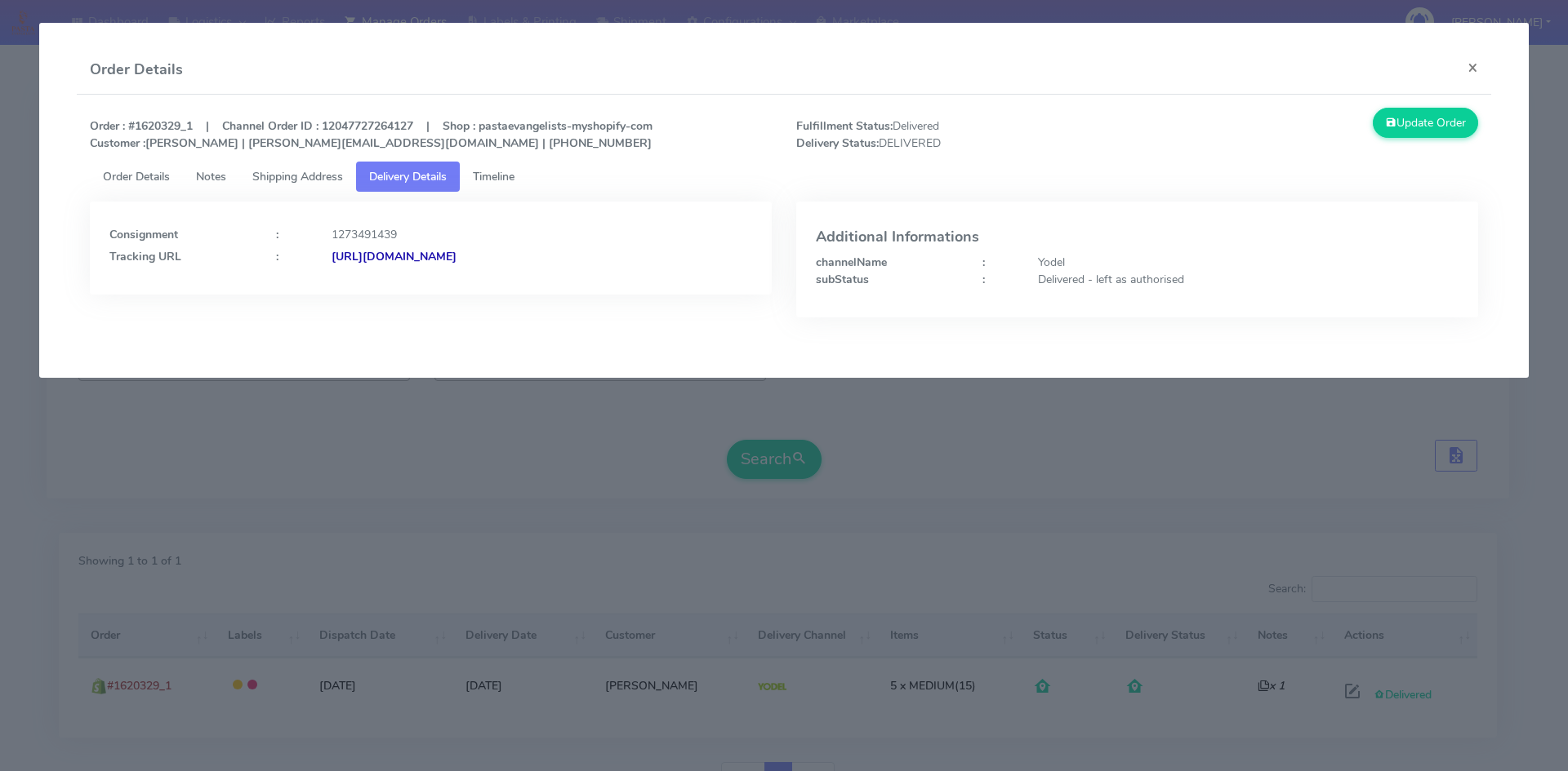
drag, startPoint x: 667, startPoint y: 257, endPoint x: 508, endPoint y: 266, distance: 159.3
click at [508, 266] on div "Consignment : 1273491439 Tracking URL : [URL][DOMAIN_NAME]" at bounding box center [431, 248] width 682 height 93
copy strong "JJD0002249960886715"
click at [642, 211] on div "Consignment : 1273491439 Tracking URL : [URL][DOMAIN_NAME]" at bounding box center [431, 248] width 682 height 93
click at [1479, 68] on button "×" at bounding box center [1473, 67] width 37 height 44
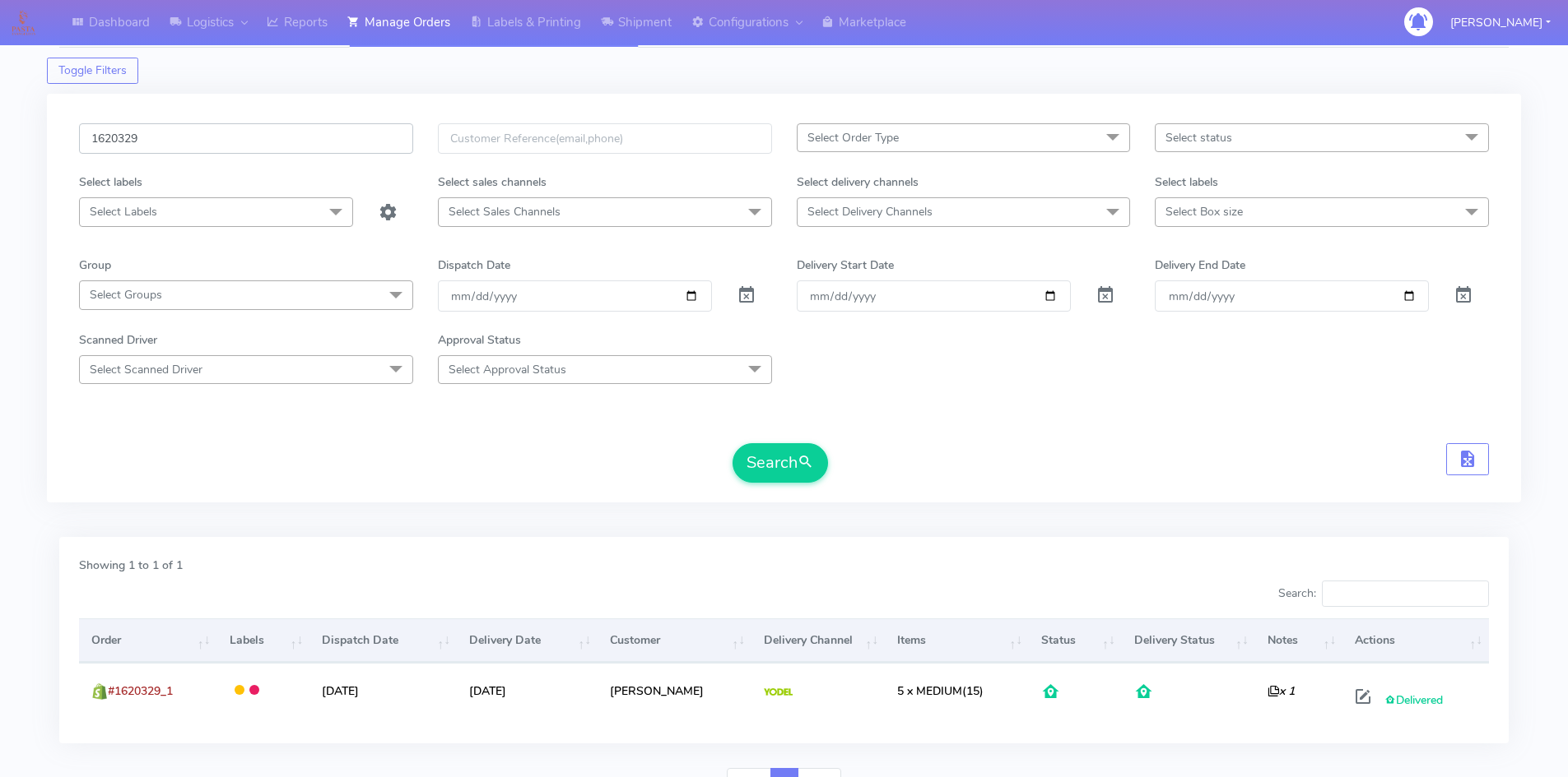
click at [216, 143] on input "1620329" at bounding box center [246, 138] width 334 height 31
paste input "1471"
type input "1621471"
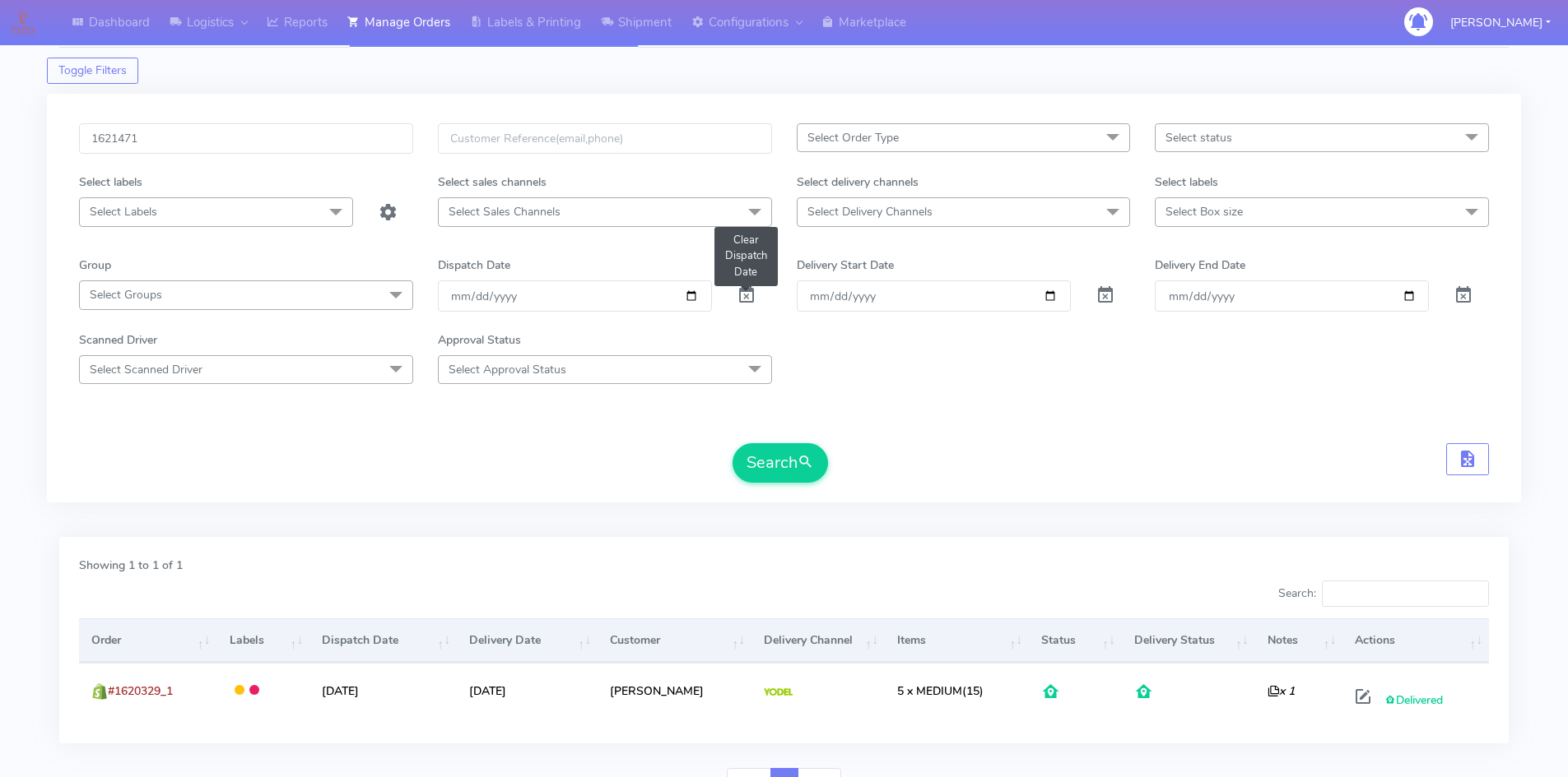
click at [740, 296] on span at bounding box center [746, 298] width 20 height 16
click at [773, 460] on button "Search" at bounding box center [780, 463] width 95 height 39
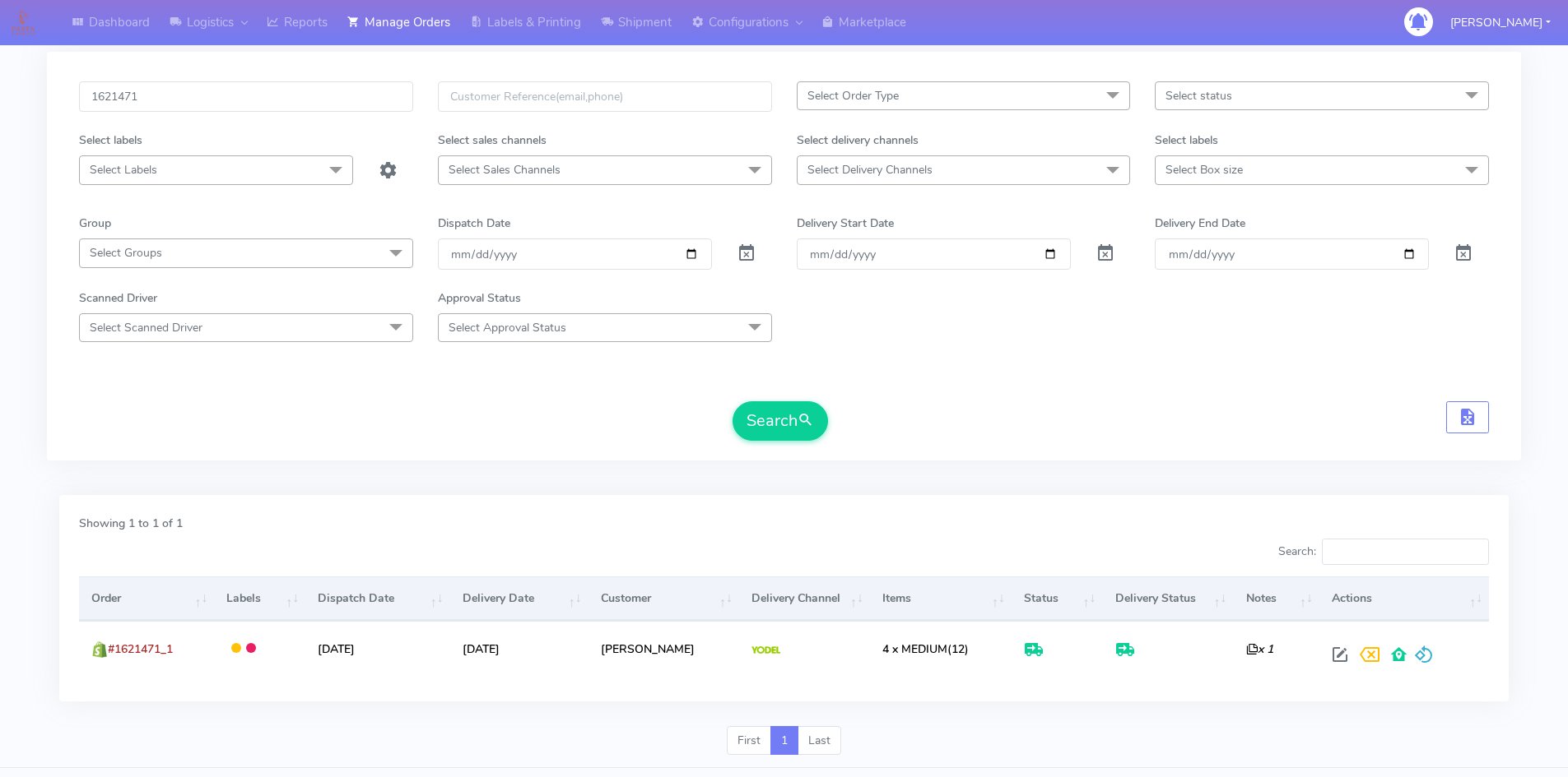
scroll to position [116, 0]
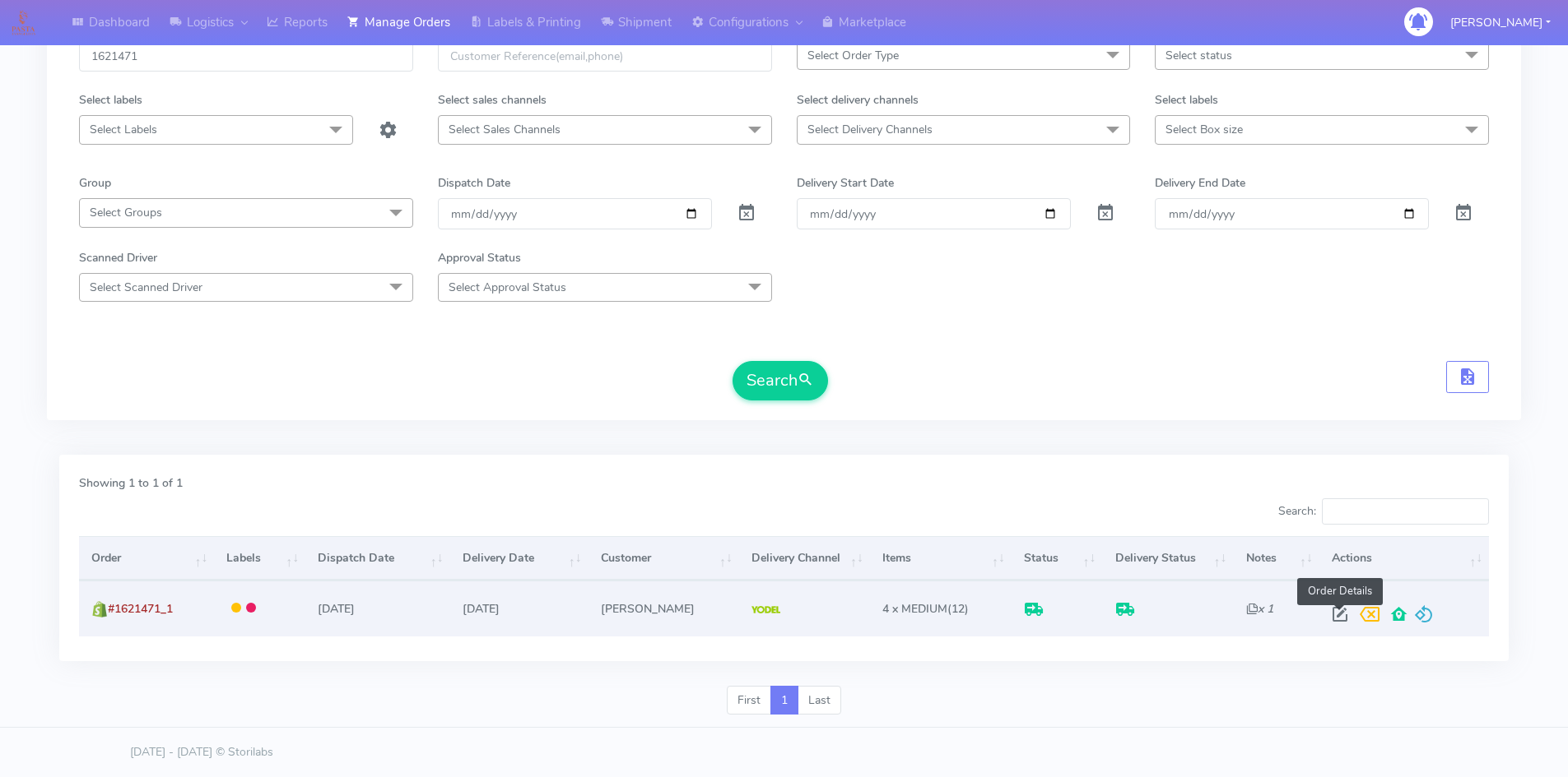
click at [1333, 617] on span at bounding box center [1339, 617] width 30 height 16
select select "5"
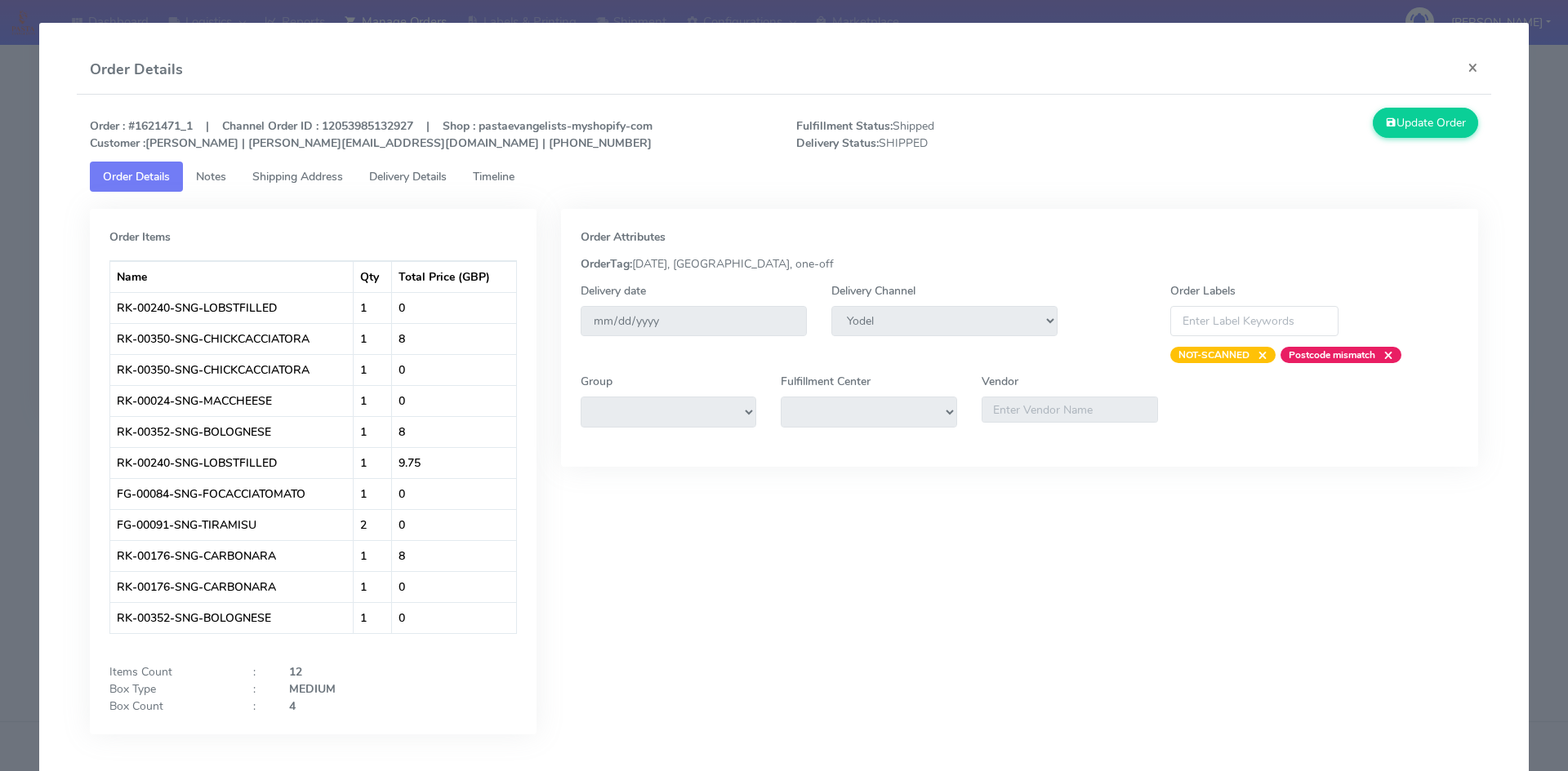
click at [390, 174] on span "Delivery Details" at bounding box center [408, 176] width 78 height 16
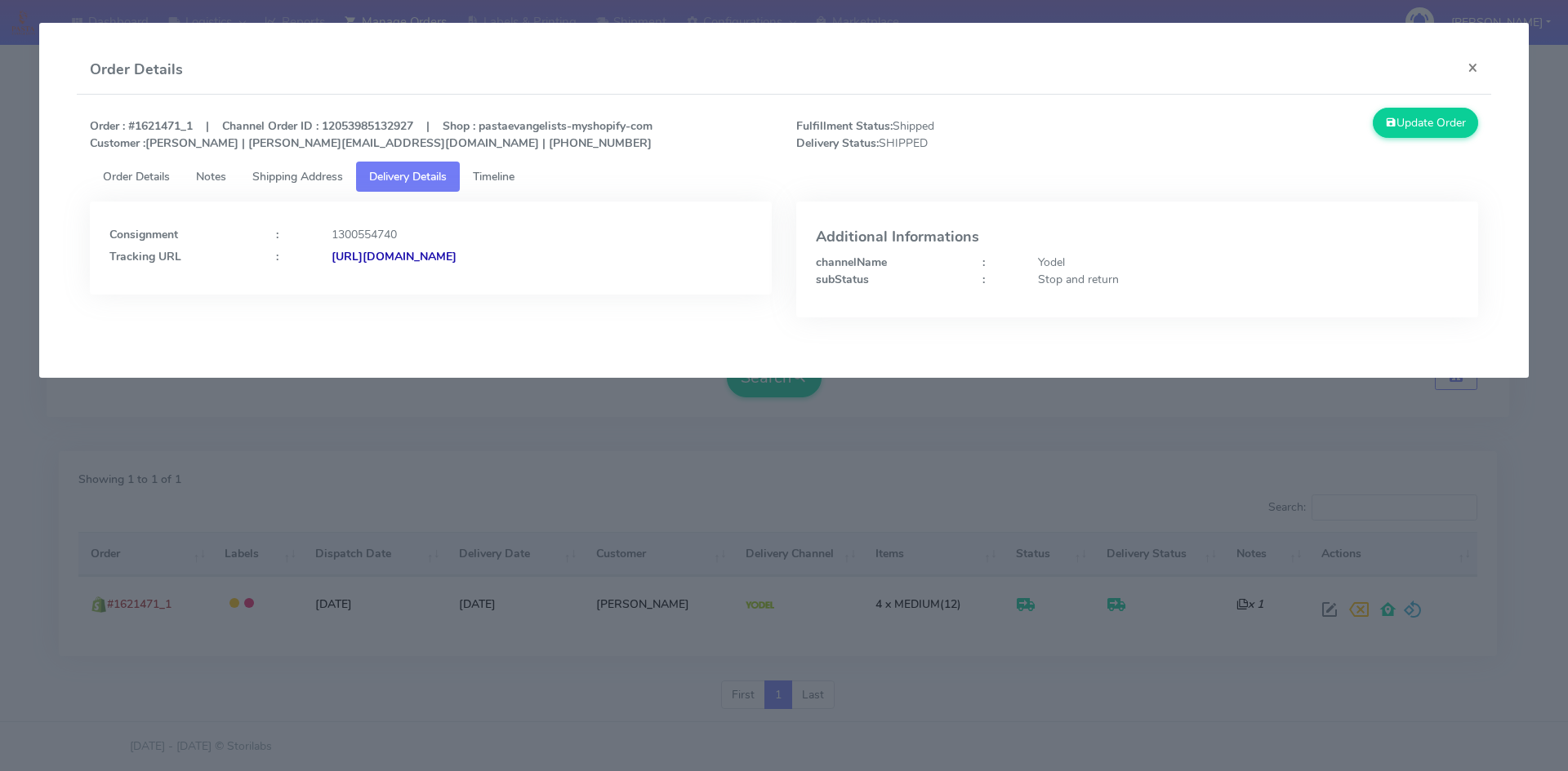
drag, startPoint x: 671, startPoint y: 252, endPoint x: 508, endPoint y: 260, distance: 163.2
click at [508, 260] on div "[URL][DOMAIN_NAME]" at bounding box center [542, 256] width 445 height 18
copy strong "JJD0002249960898114"
click at [1468, 66] on button "×" at bounding box center [1473, 67] width 37 height 44
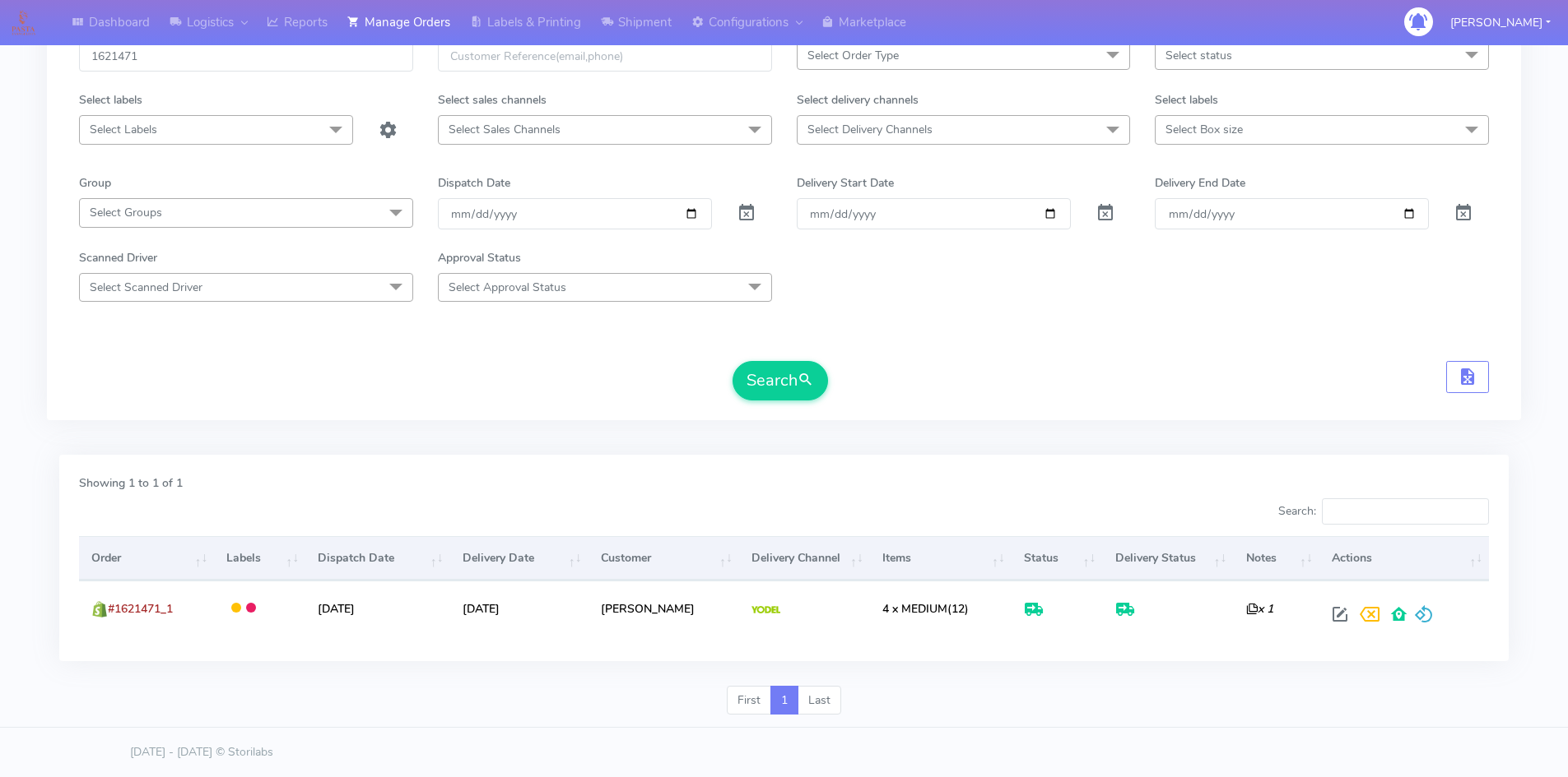
click at [205, 132] on span "Select Labels" at bounding box center [217, 129] width 274 height 29
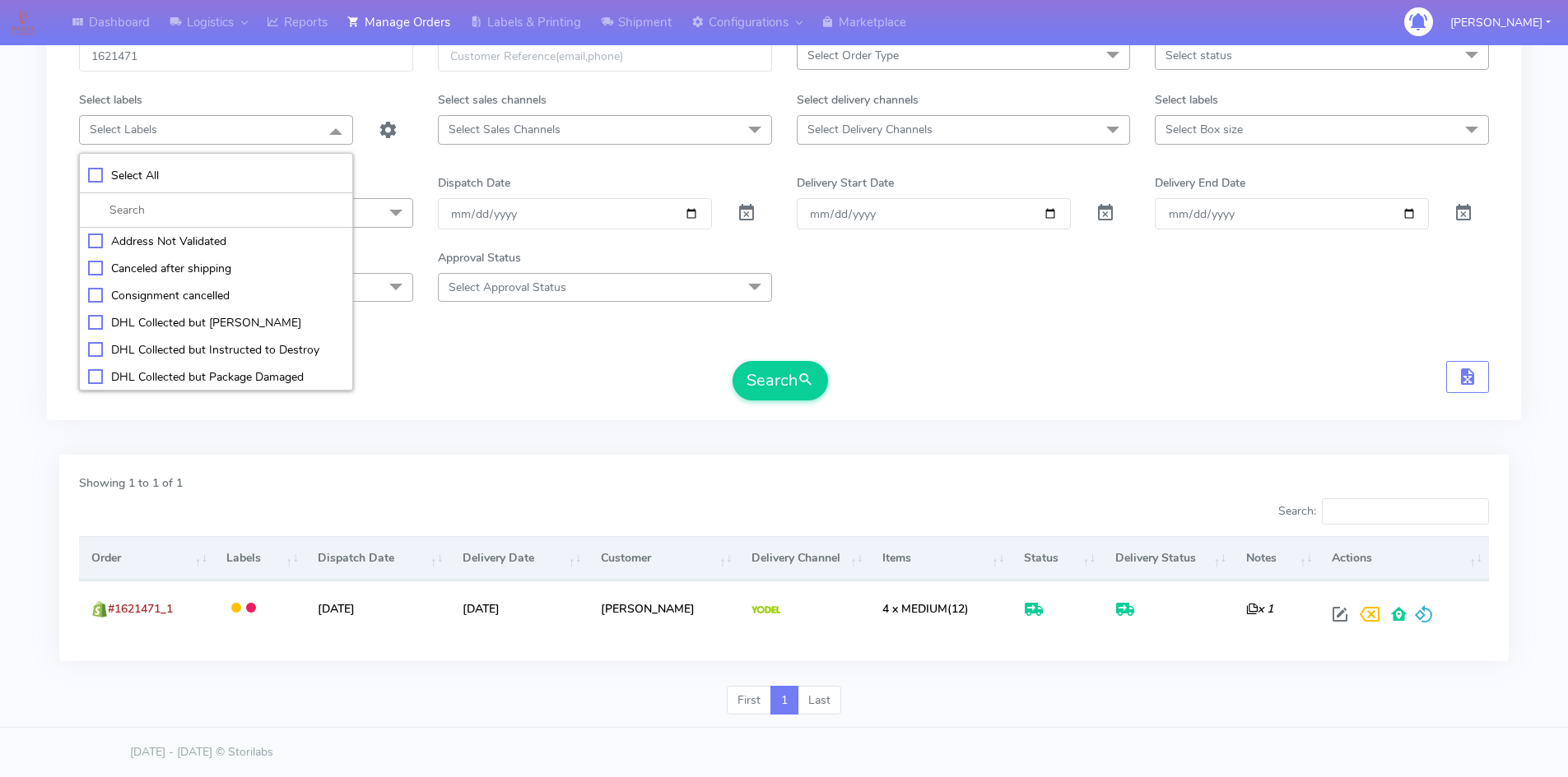
click at [205, 132] on span "Select Labels" at bounding box center [217, 129] width 274 height 29
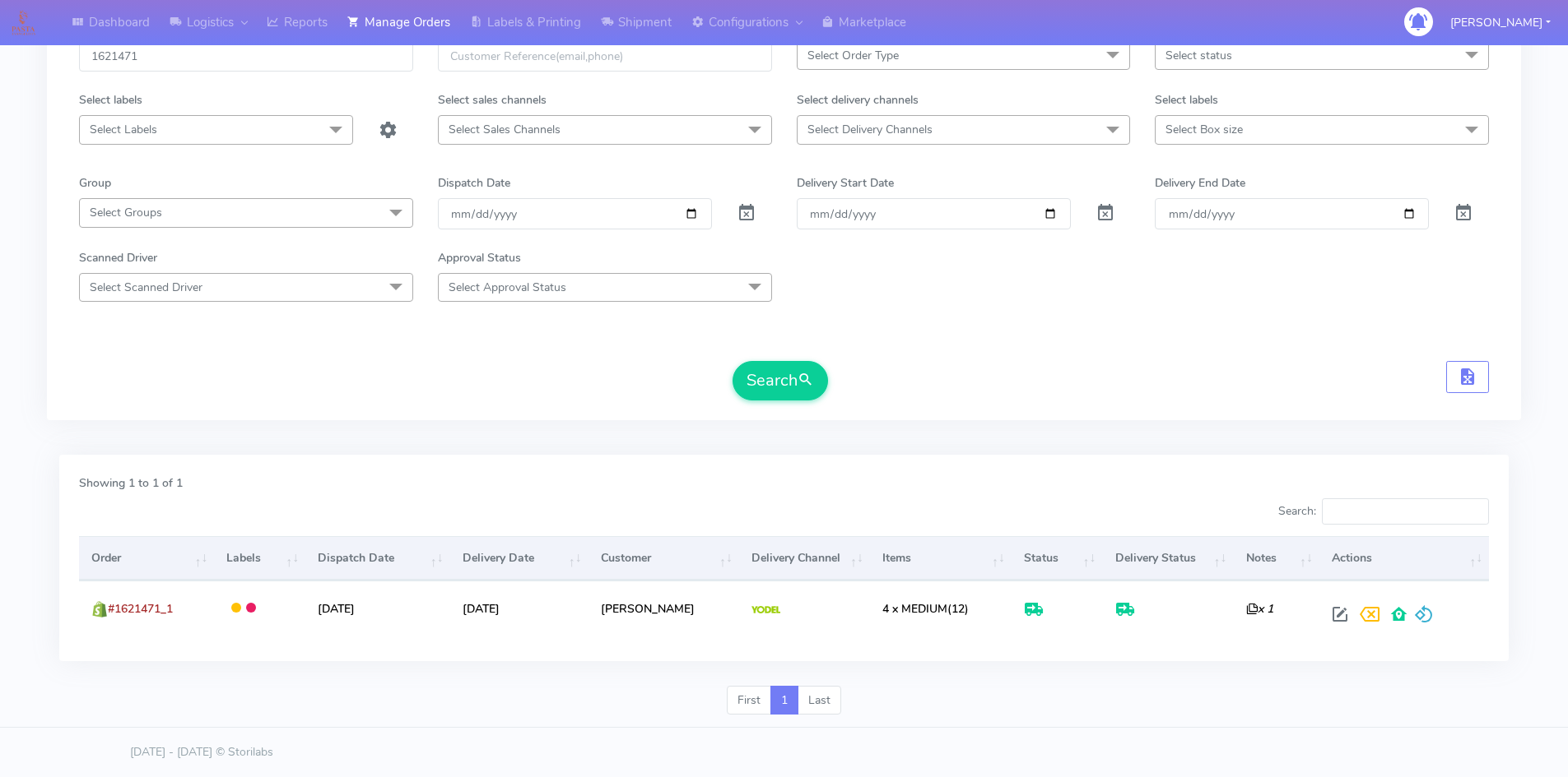
scroll to position [34, 0]
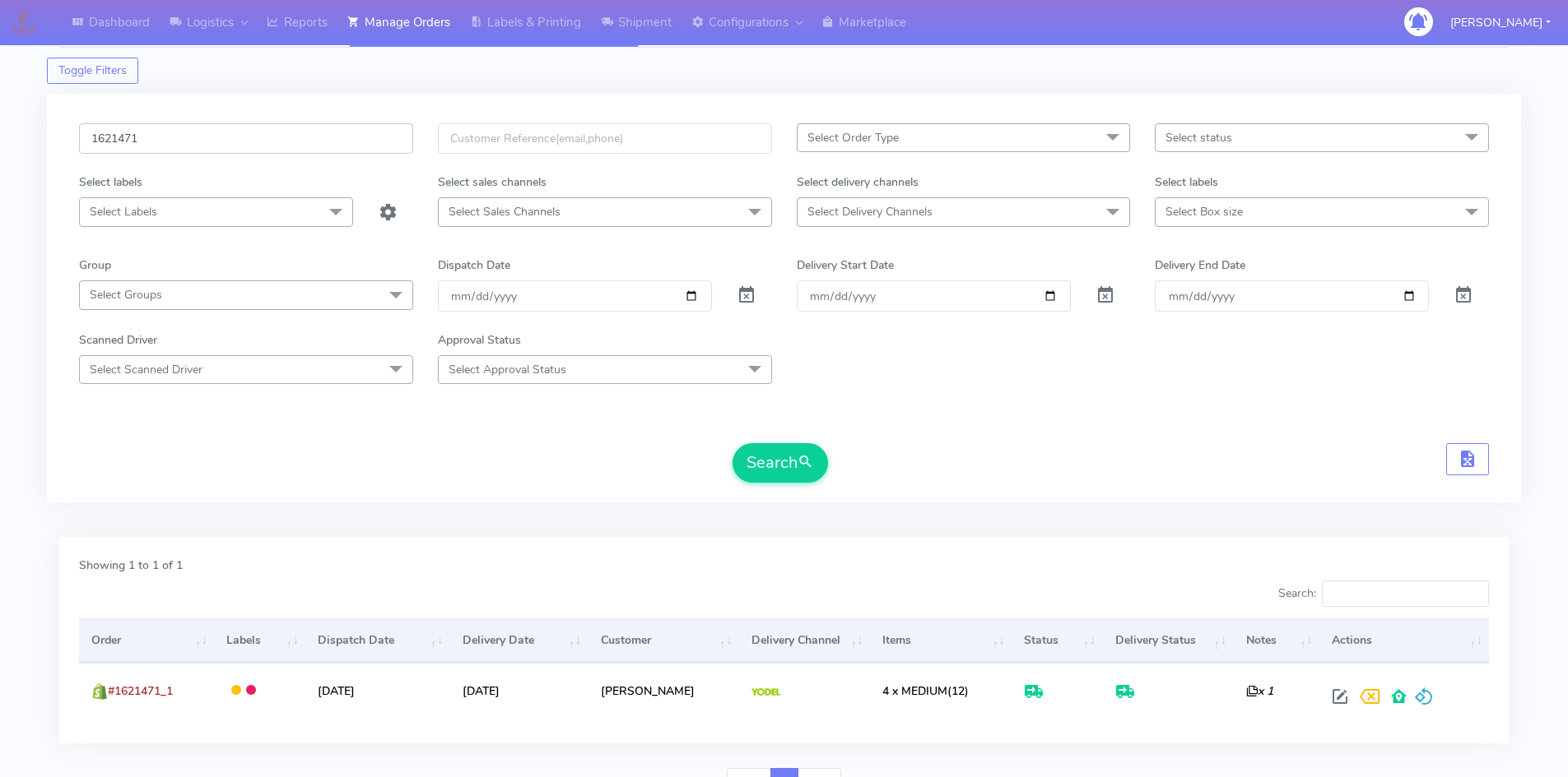
click at [208, 145] on input "1621471" at bounding box center [246, 138] width 334 height 31
paste input "4846"
type input "1624846"
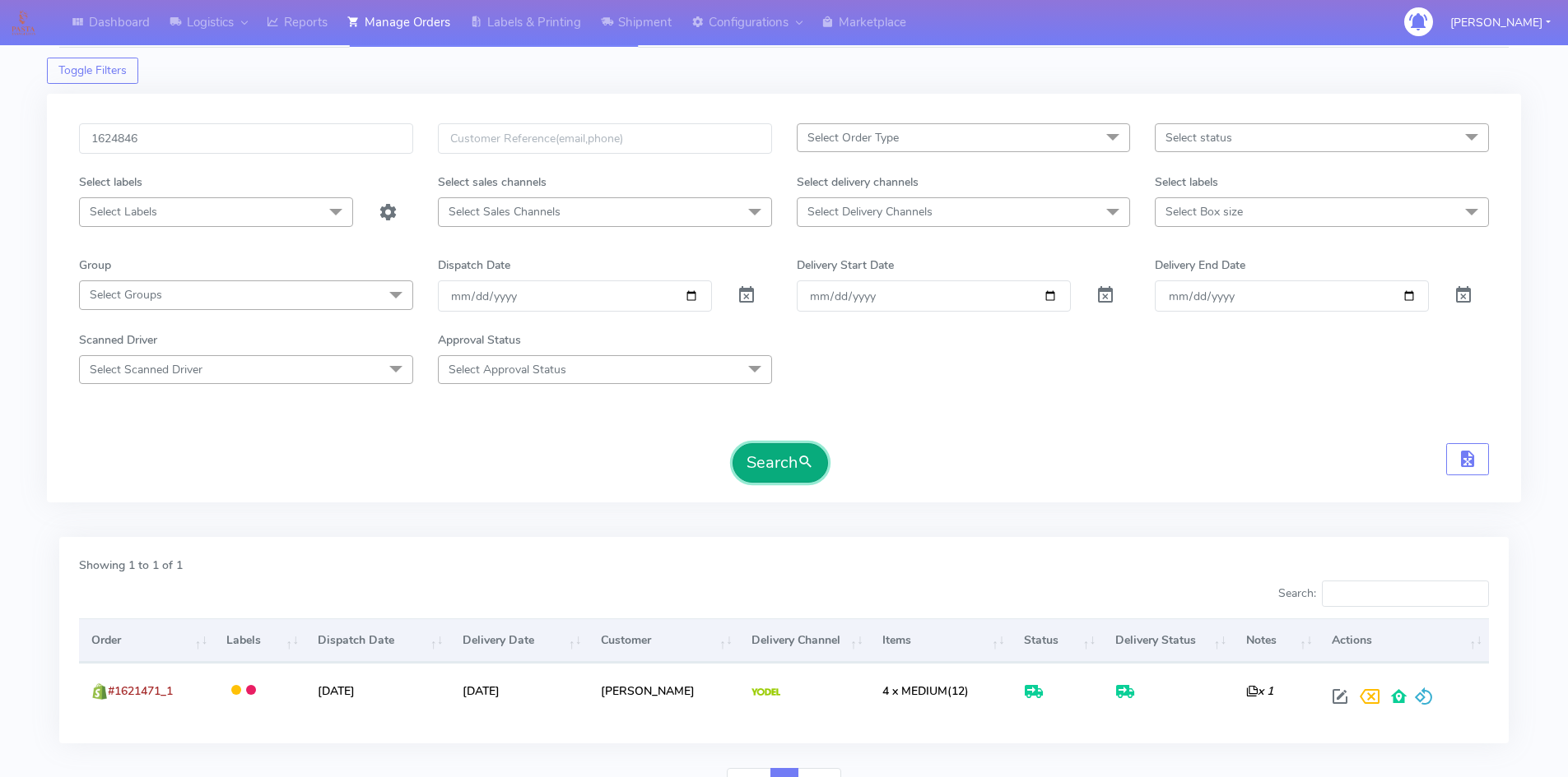
click at [775, 459] on button "Search" at bounding box center [780, 463] width 95 height 39
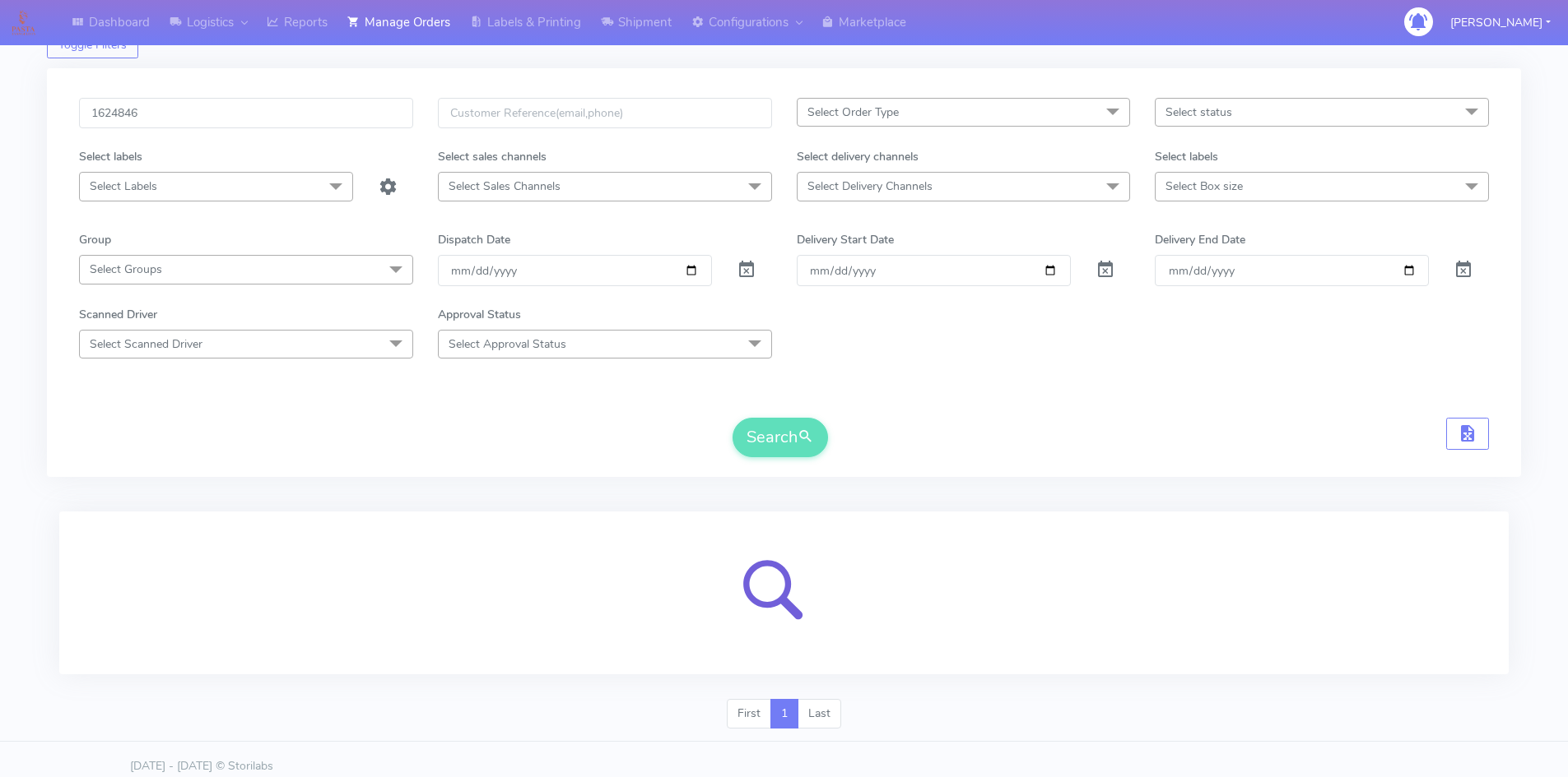
scroll to position [73, 0]
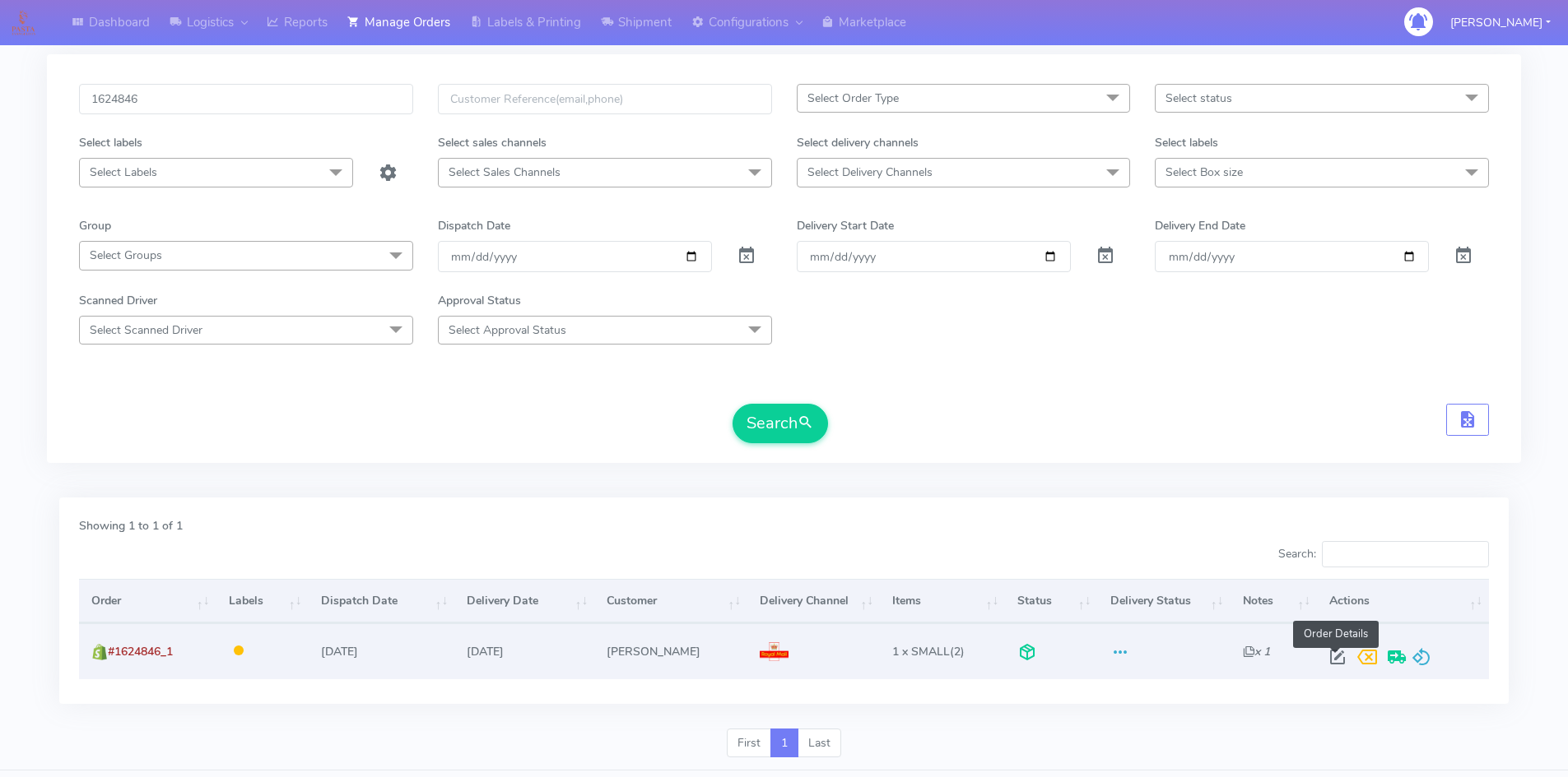
click at [1332, 656] on span at bounding box center [1337, 660] width 30 height 16
select select "3"
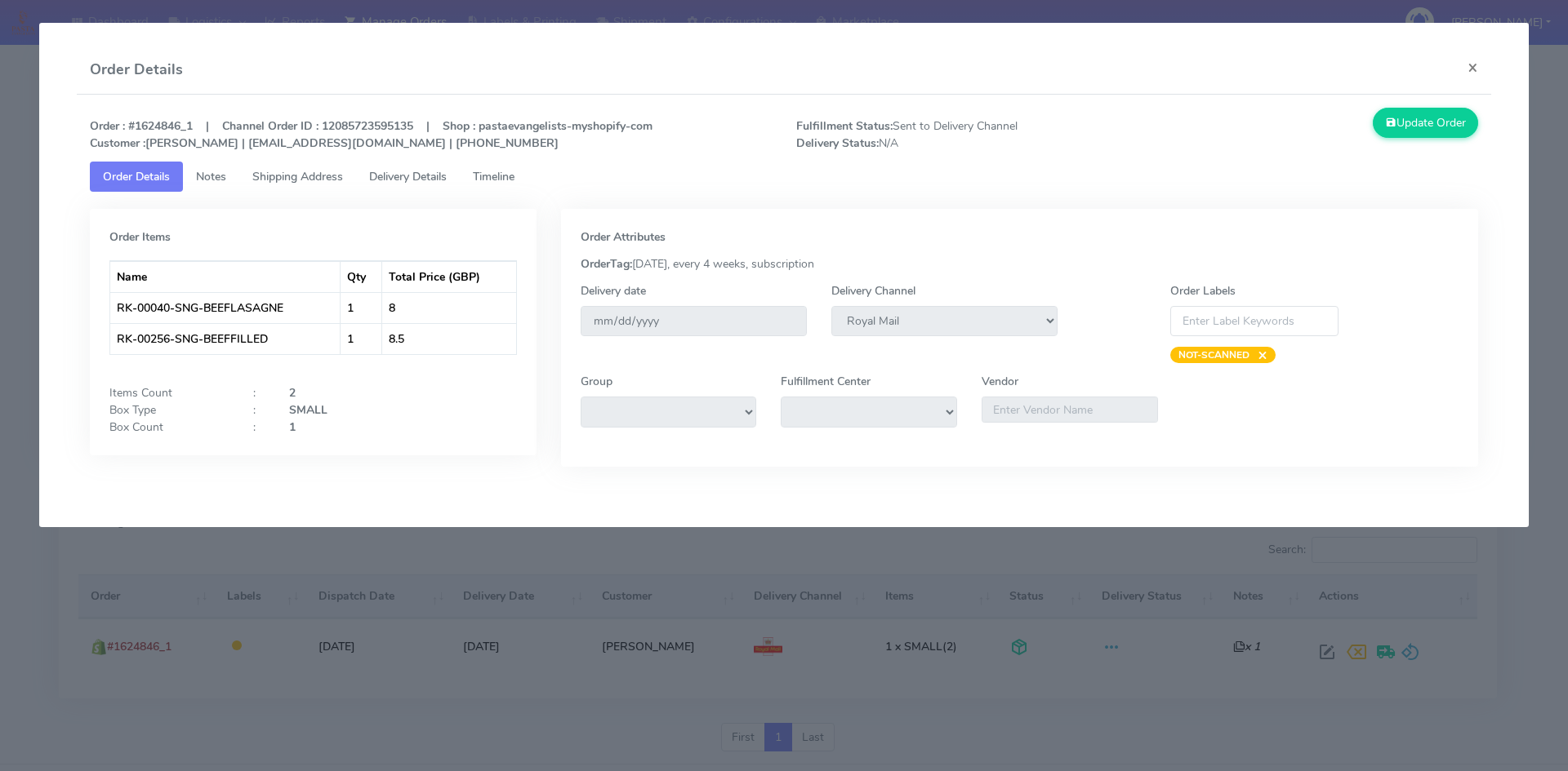
drag, startPoint x: 304, startPoint y: 174, endPoint x: 383, endPoint y: 168, distance: 79.2
click at [304, 174] on span "Shipping Address" at bounding box center [297, 176] width 91 height 16
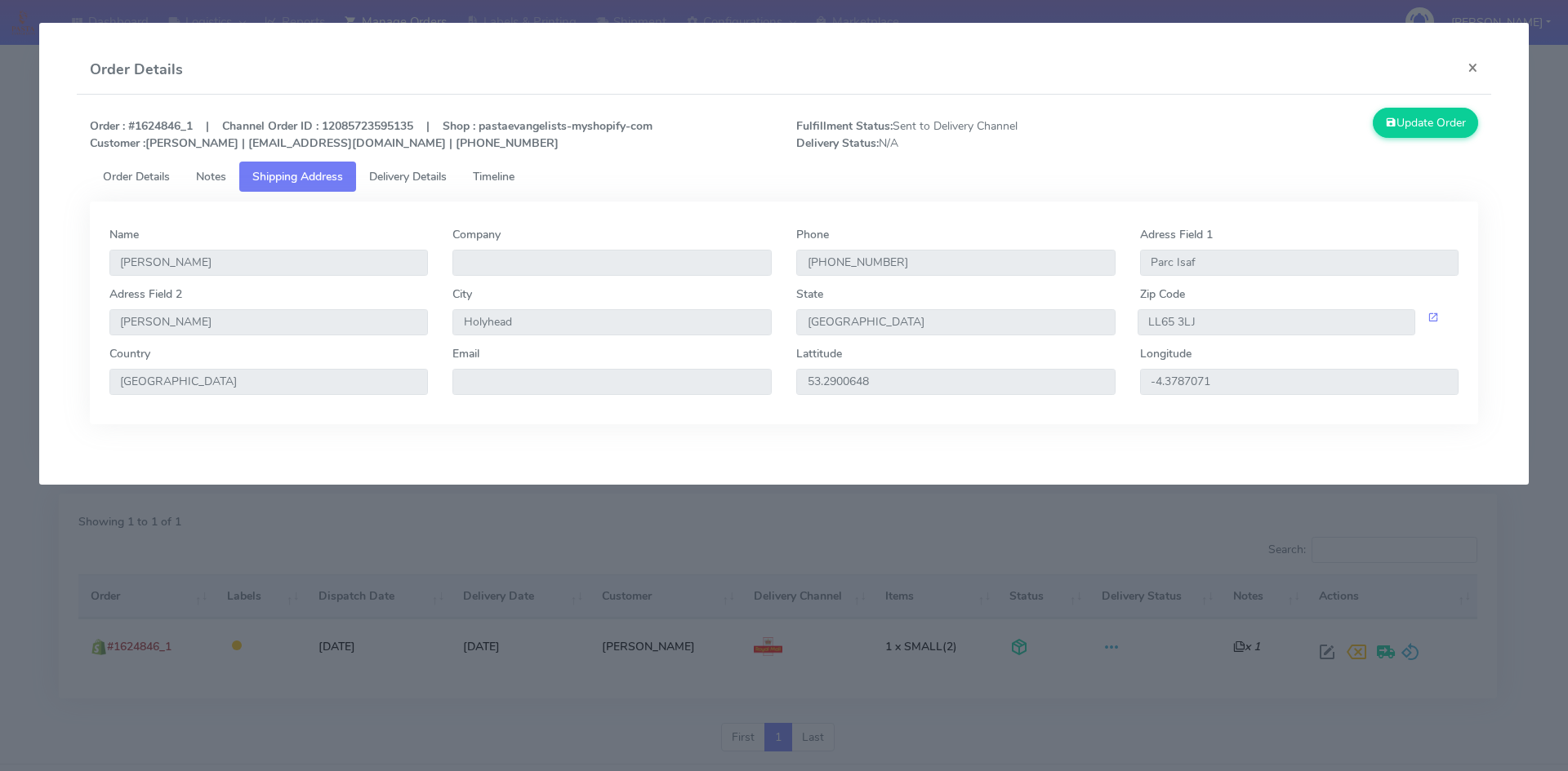
click at [414, 168] on span "Delivery Details" at bounding box center [408, 176] width 78 height 16
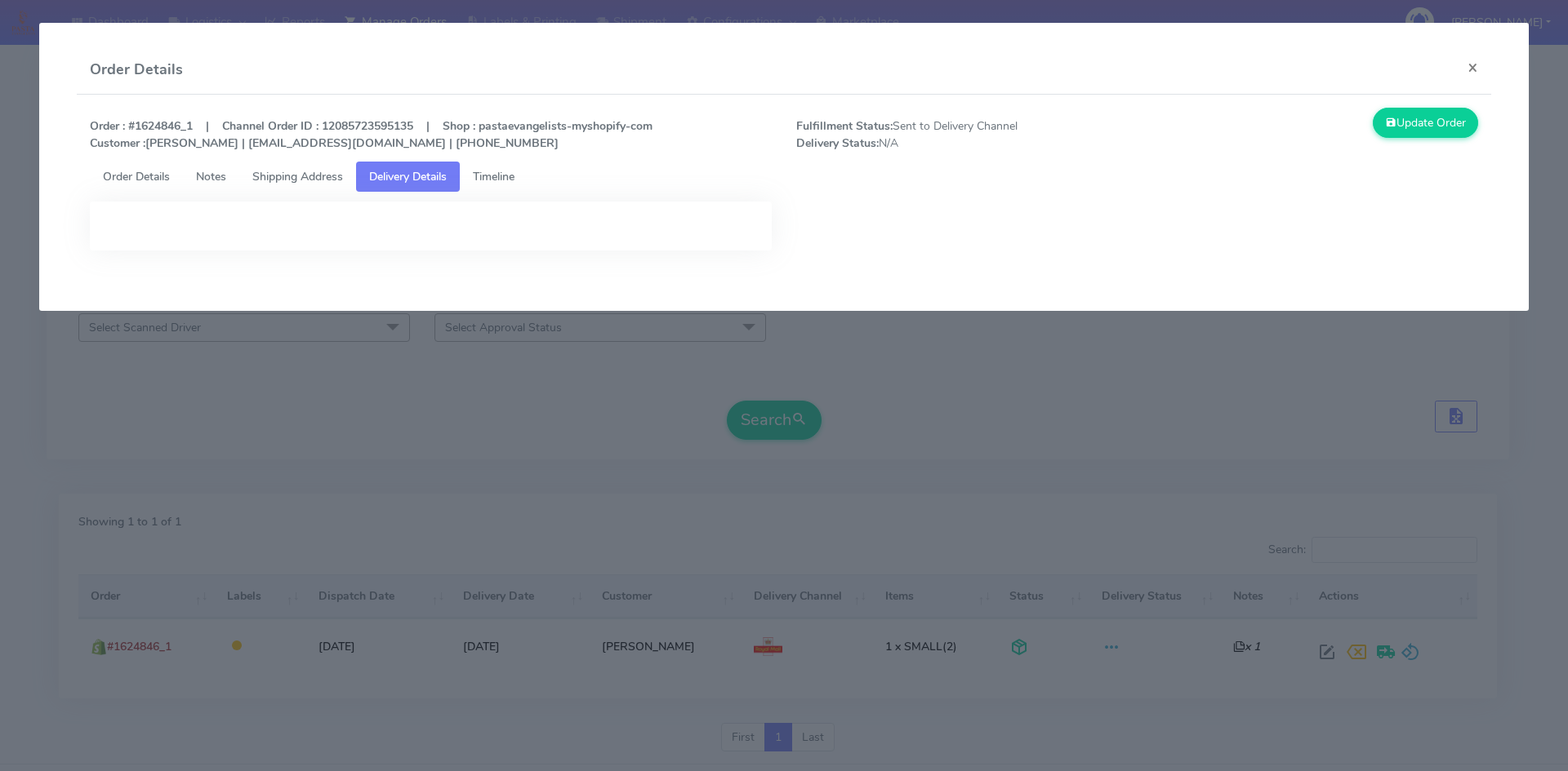
click at [483, 163] on link "Timeline" at bounding box center [493, 177] width 68 height 31
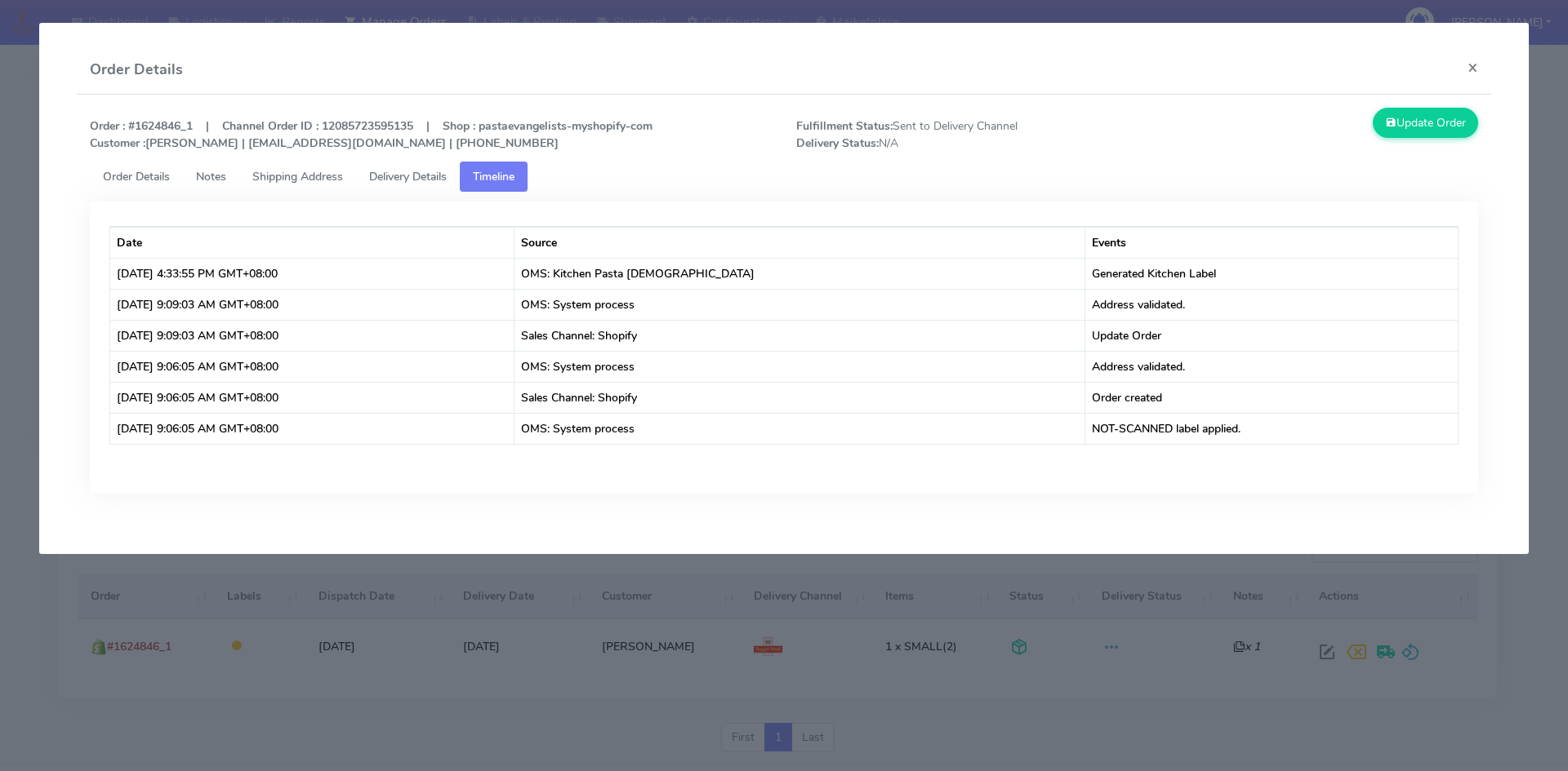
click at [395, 176] on span "Delivery Details" at bounding box center [408, 176] width 78 height 16
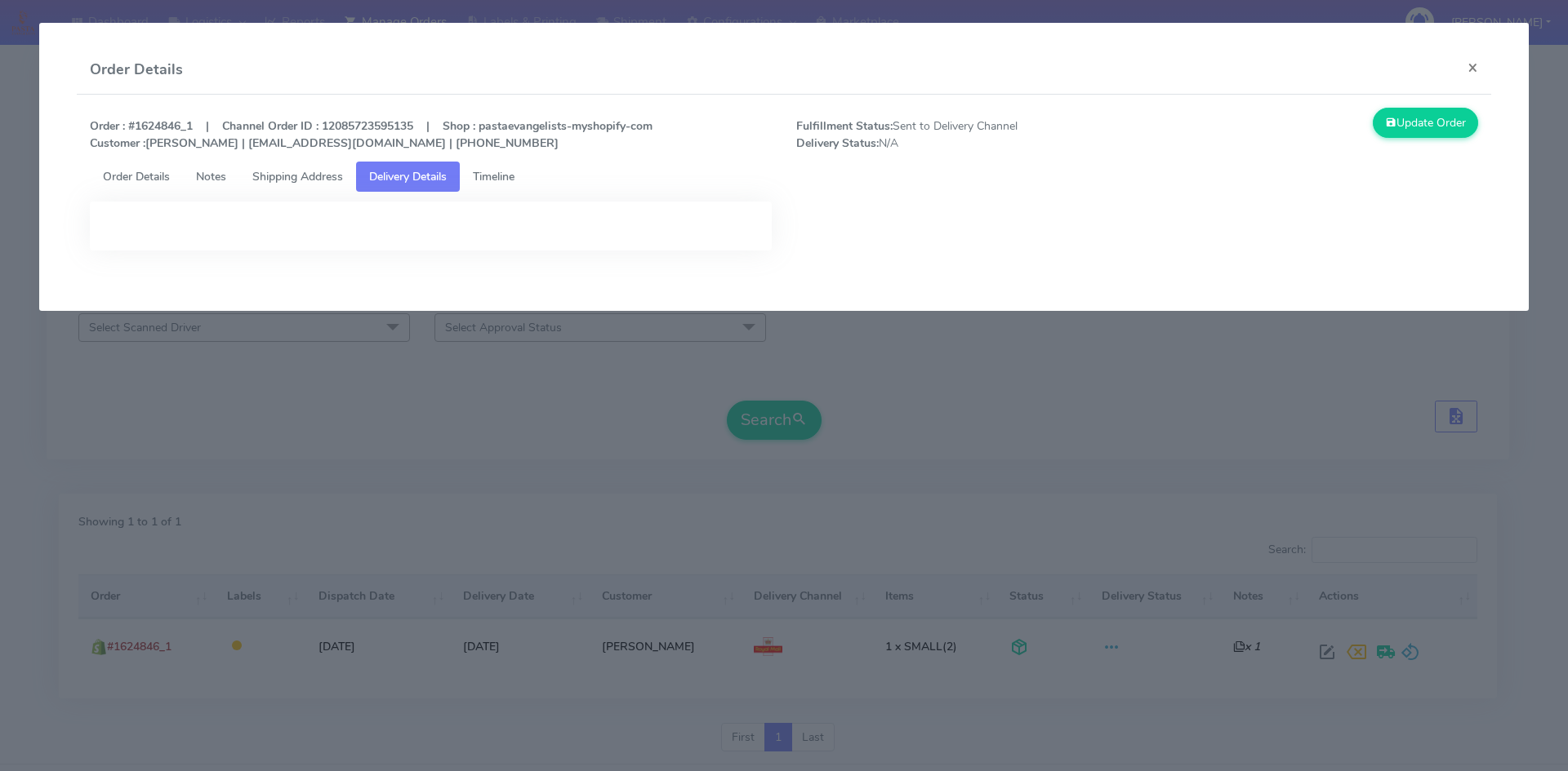
click at [110, 177] on span "Order Details" at bounding box center [136, 176] width 67 height 16
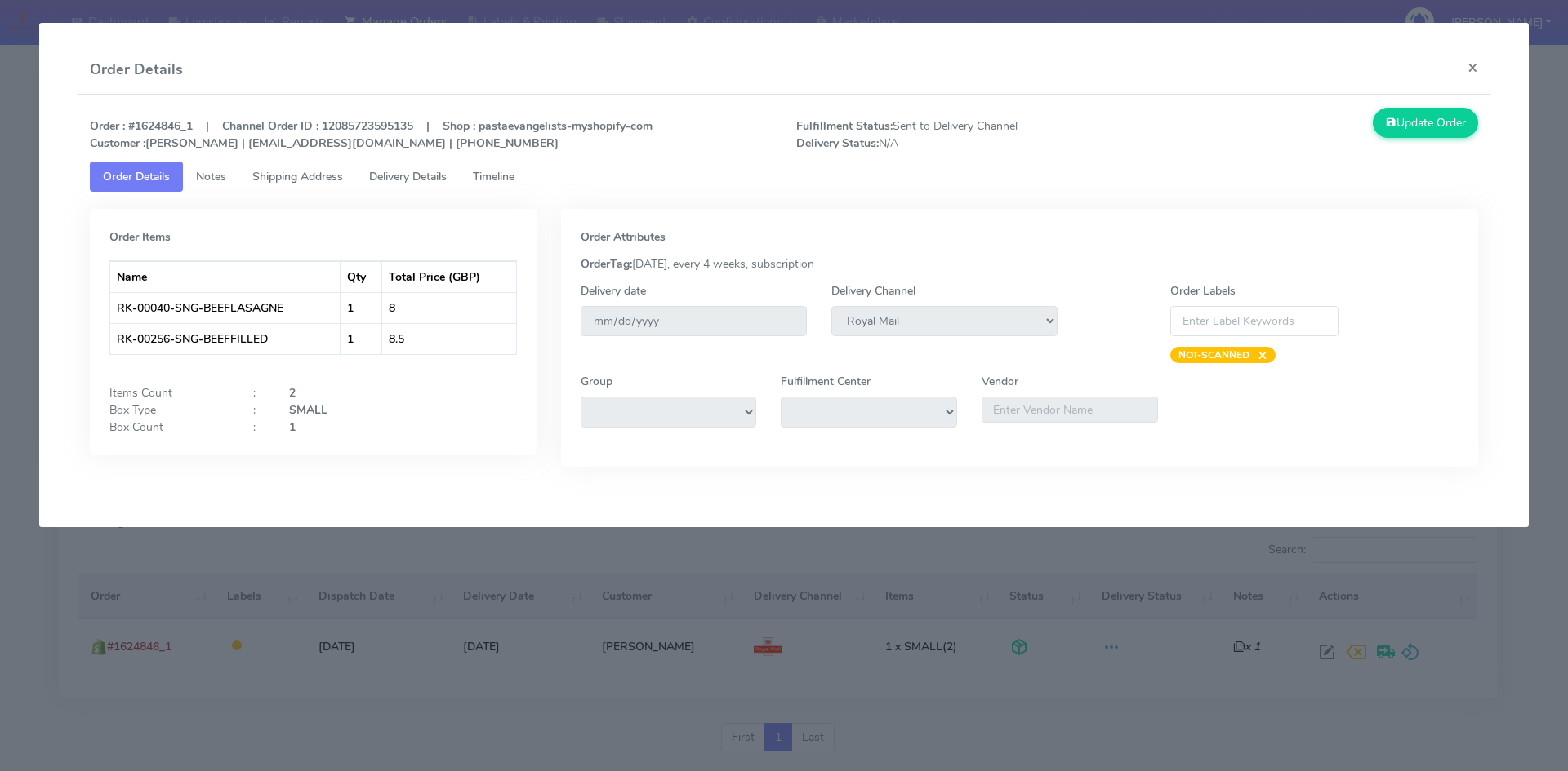
click at [459, 175] on link "Delivery Details" at bounding box center [408, 177] width 104 height 31
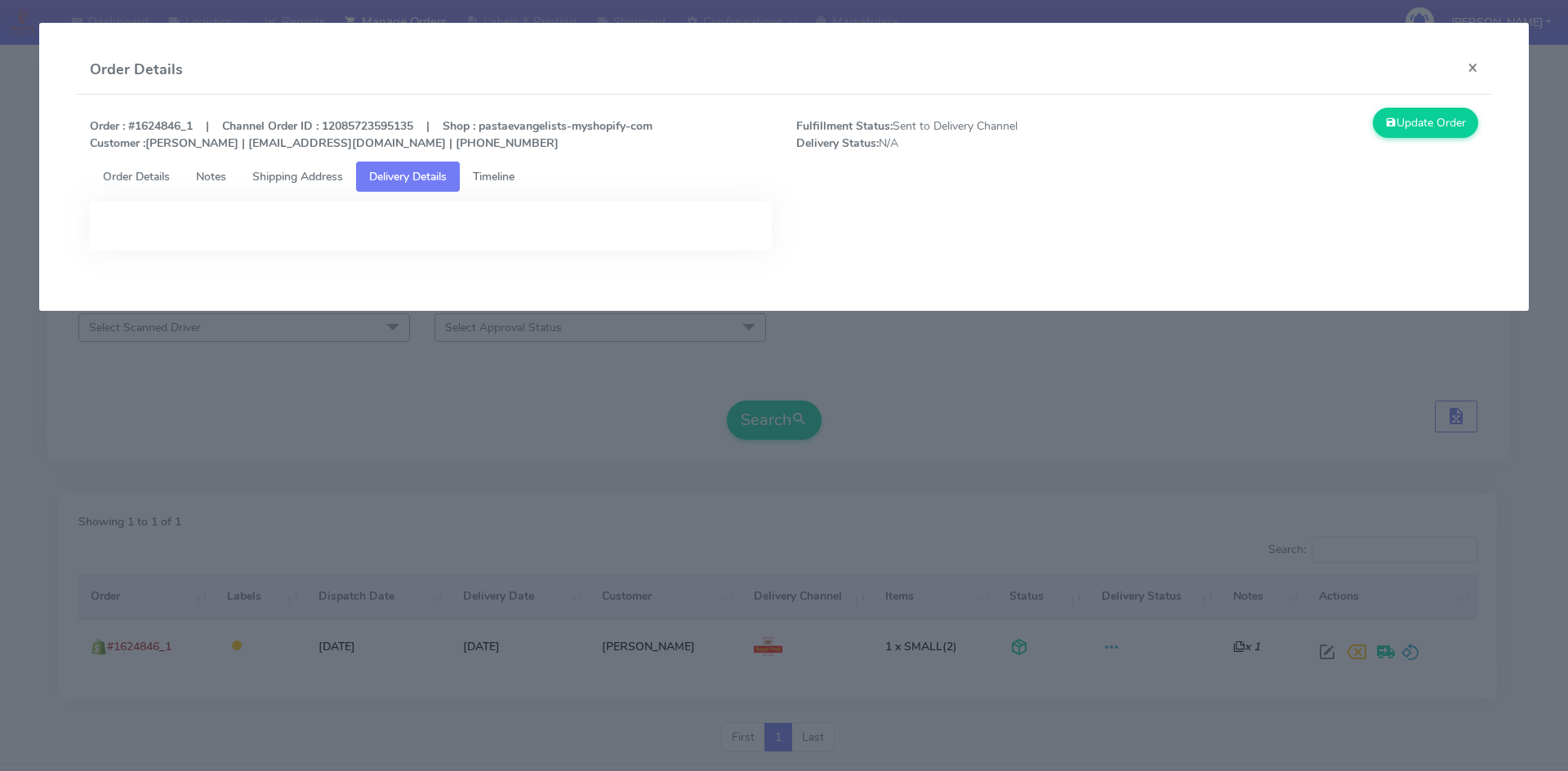
click at [488, 182] on span "Timeline" at bounding box center [493, 176] width 42 height 16
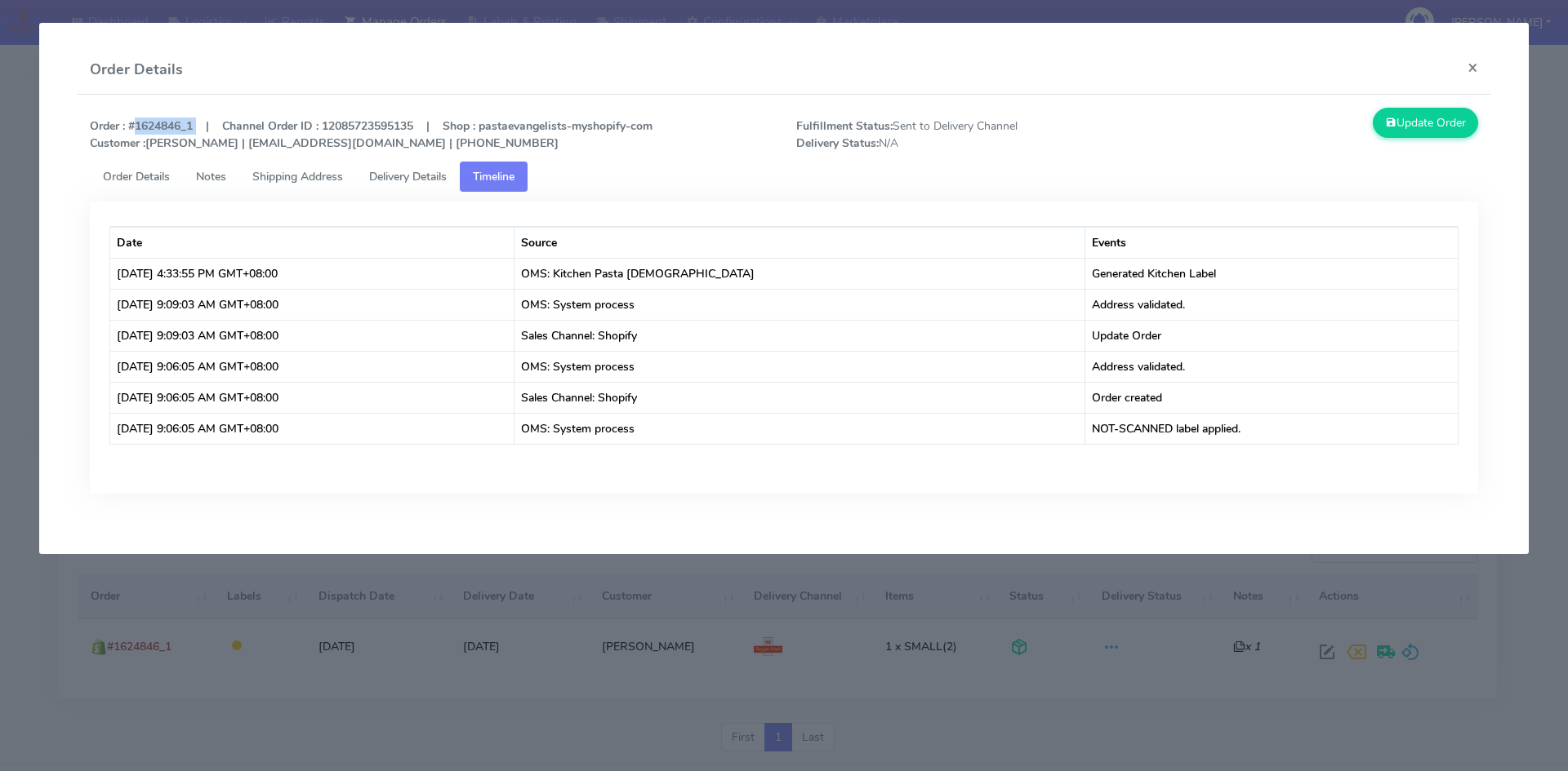
drag, startPoint x: 129, startPoint y: 124, endPoint x: 197, endPoint y: 121, distance: 68.1
click at [197, 121] on strong "Order : #1624846_1 | Channel Order ID : 12085723595135 | Shop : pastaevangelist…" at bounding box center [370, 134] width 562 height 32
copy strong "#1624846_1"
click at [611, 68] on div "Order Details ×" at bounding box center [784, 69] width 1415 height 49
click at [1464, 63] on button "×" at bounding box center [1473, 67] width 37 height 44
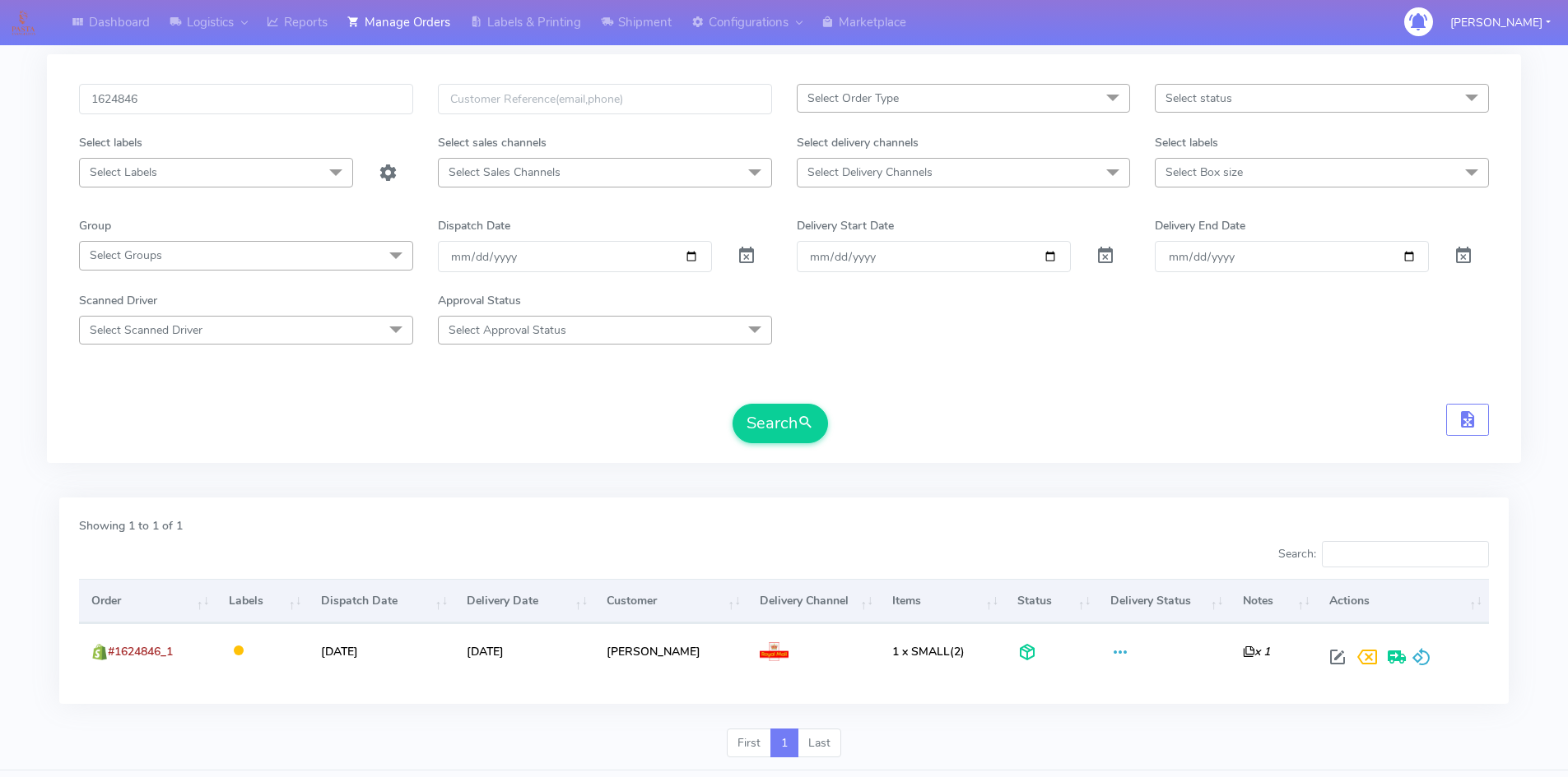
click at [1085, 457] on div "1624846 Select Order Type Select All MEALS ATAVI One Off Pasta Club Gift Kit Ev…" at bounding box center [783, 258] width 1474 height 409
click at [982, 520] on div "Showing 1 to 1 of 1" at bounding box center [783, 530] width 1435 height 24
